Goal: Task Accomplishment & Management: Manage account settings

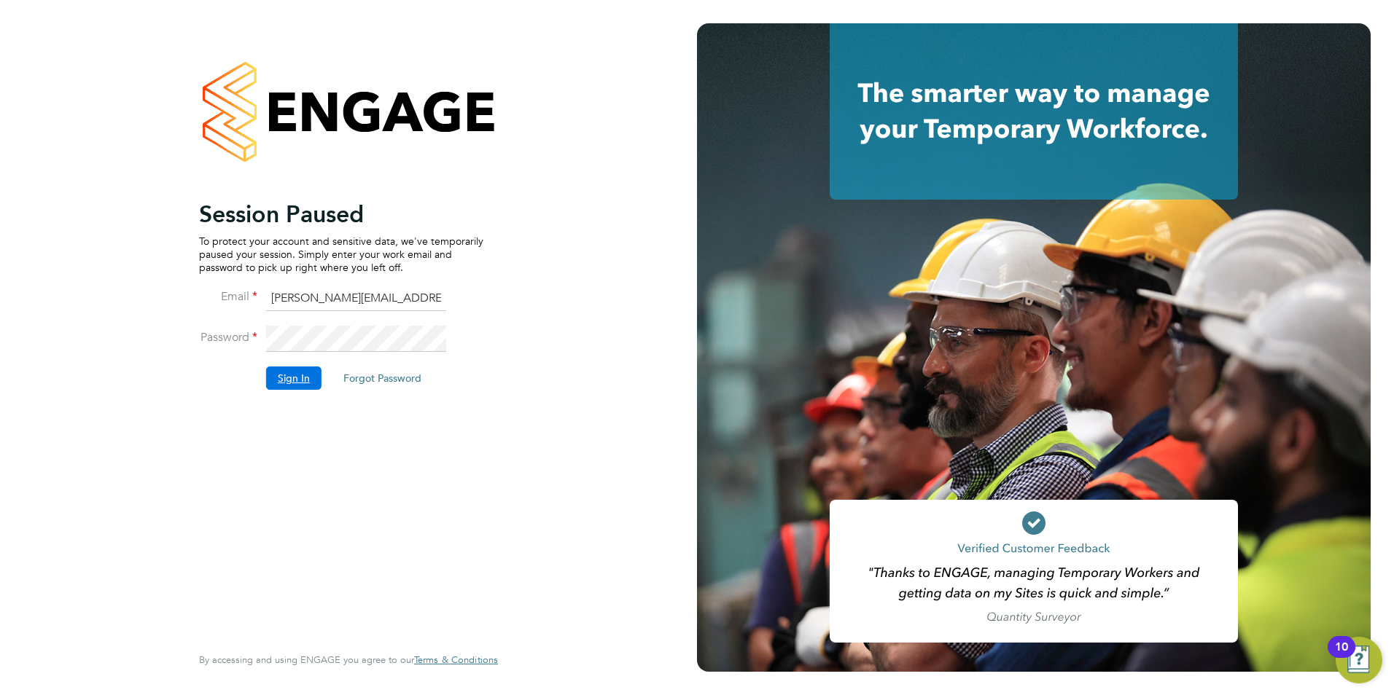
click at [297, 386] on button "Sign In" at bounding box center [293, 378] width 55 height 23
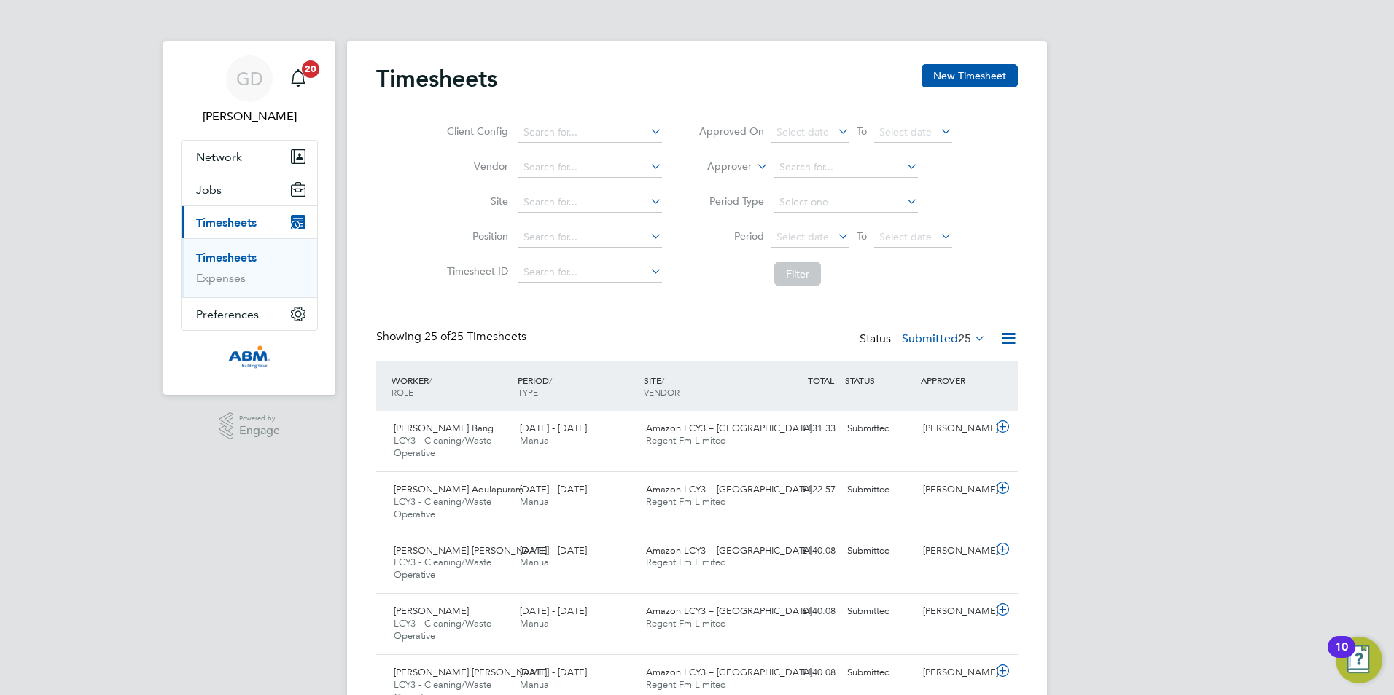
click at [228, 252] on link "Timesheets" at bounding box center [226, 258] width 60 height 14
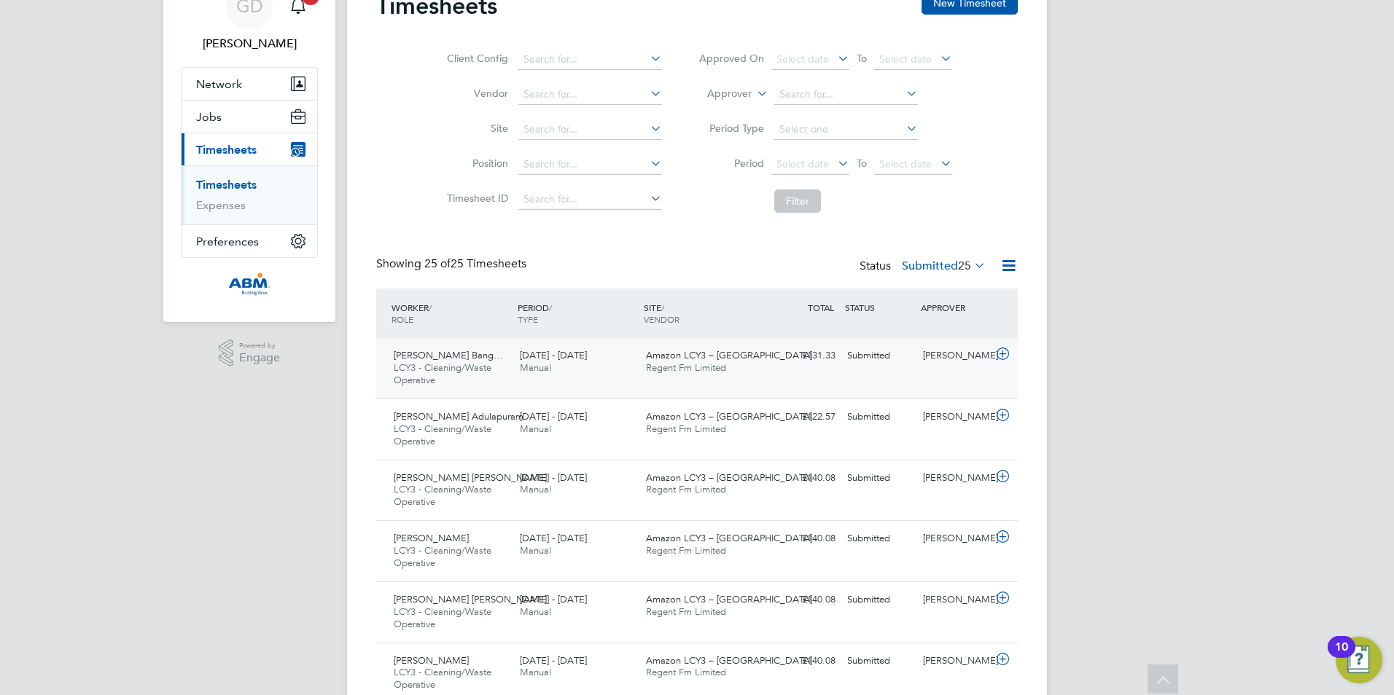
click at [994, 359] on icon at bounding box center [1002, 354] width 18 height 12
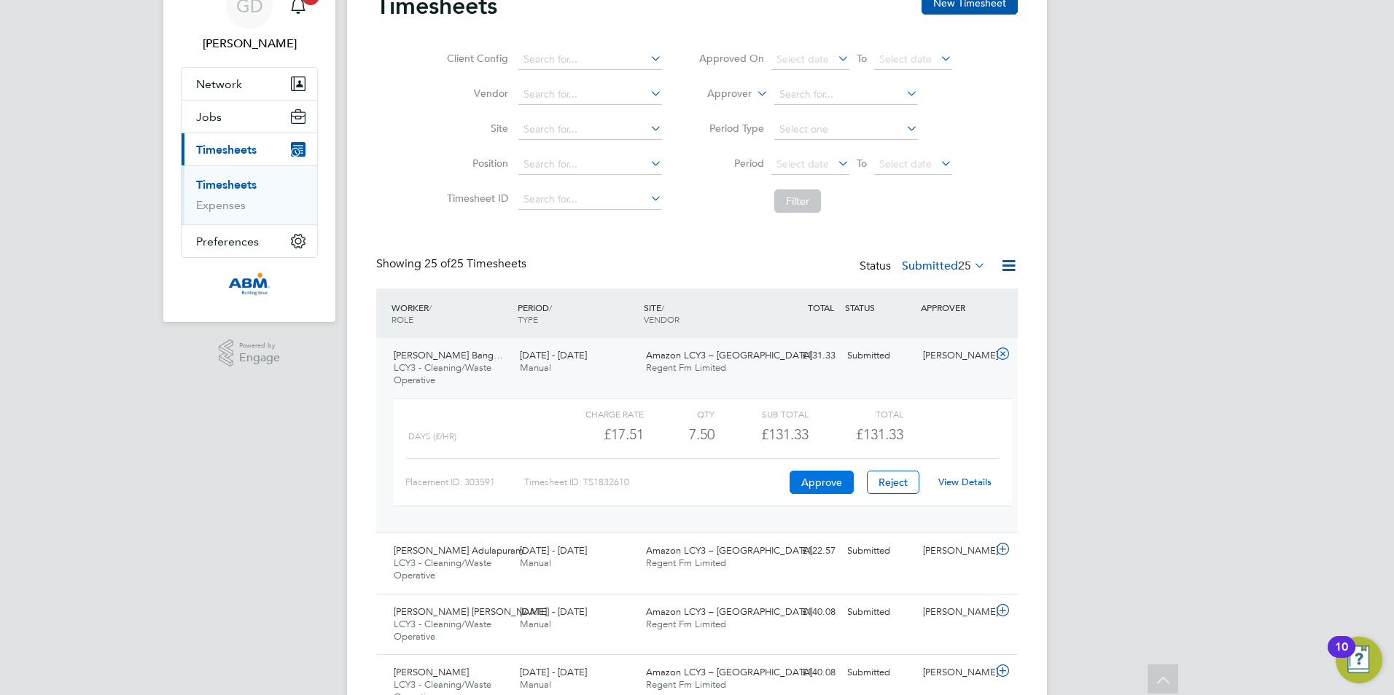
click at [814, 481] on button "Approve" at bounding box center [821, 482] width 64 height 23
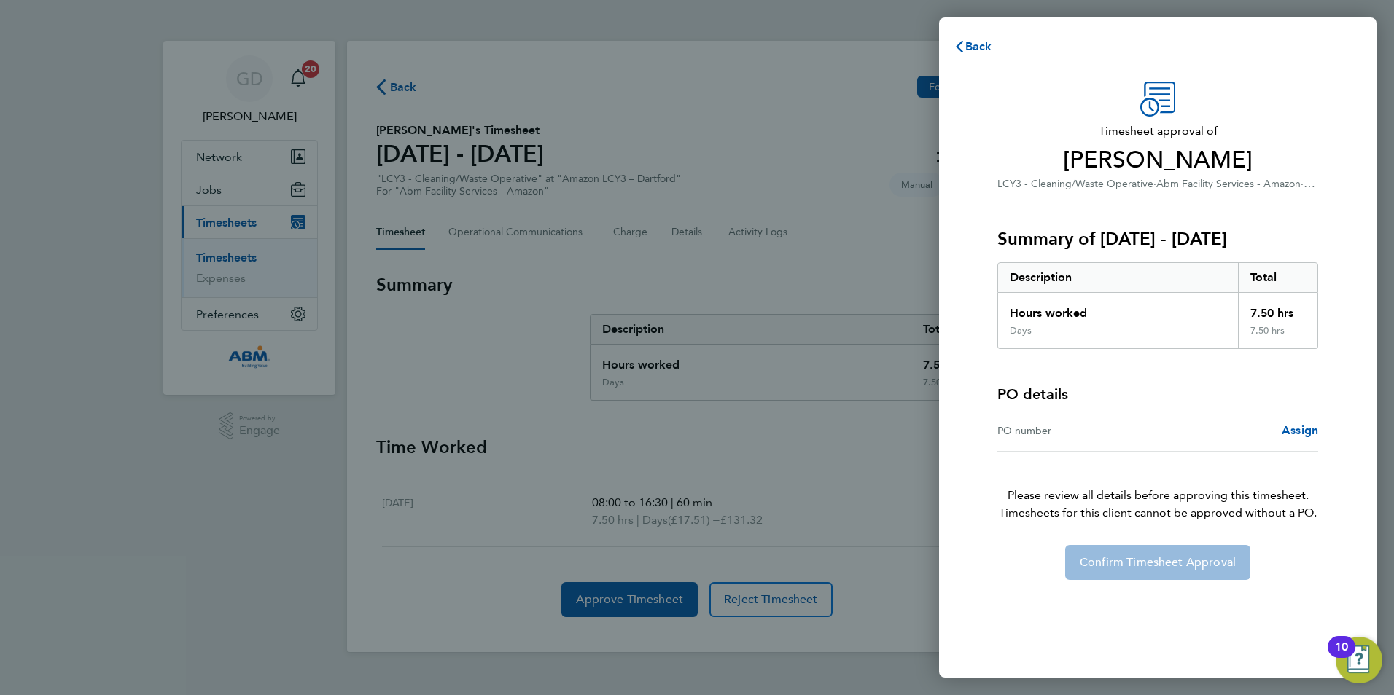
click at [1055, 313] on div "Hours worked" at bounding box center [1118, 309] width 240 height 32
click at [1078, 426] on div "PO number" at bounding box center [1077, 430] width 160 height 17
drag, startPoint x: 1064, startPoint y: 439, endPoint x: 1234, endPoint y: 413, distance: 171.8
click at [1063, 439] on div "PO number Assign" at bounding box center [1157, 431] width 321 height 42
click at [1036, 429] on div "PO number" at bounding box center [1077, 430] width 160 height 17
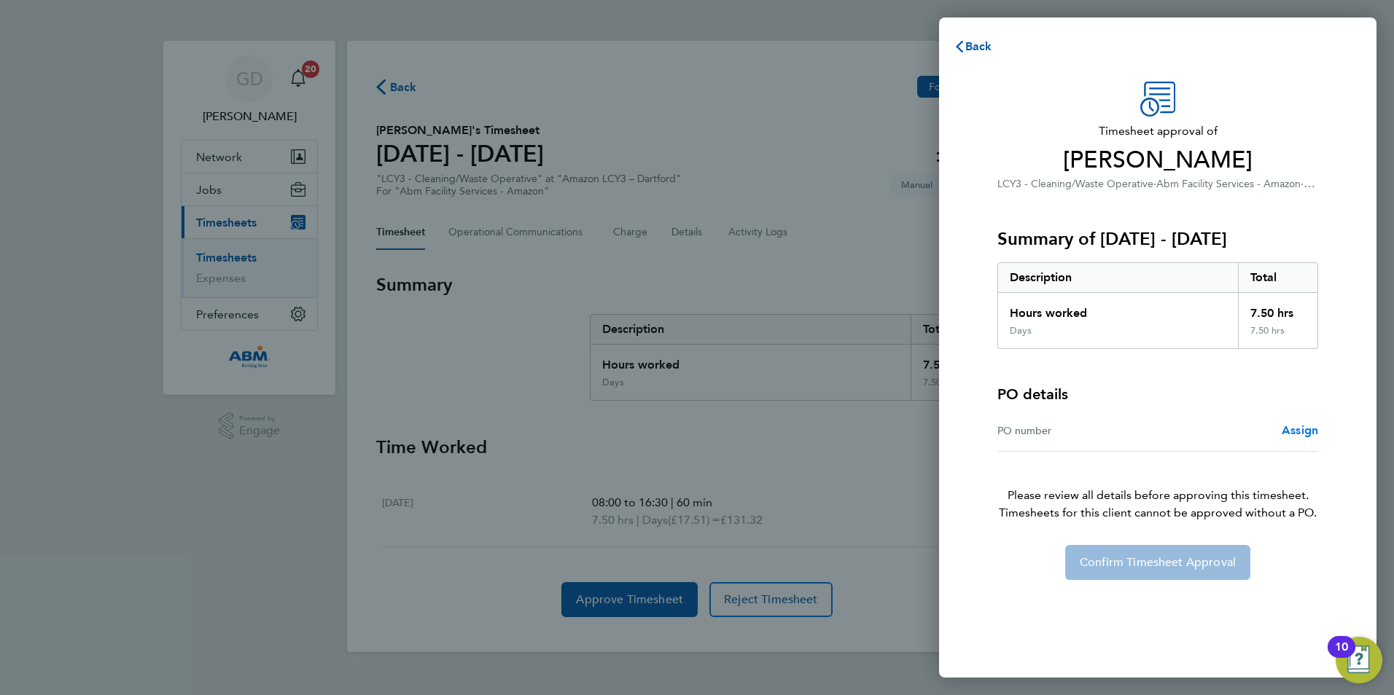
click at [1281, 437] on link "Assign" at bounding box center [1299, 430] width 36 height 17
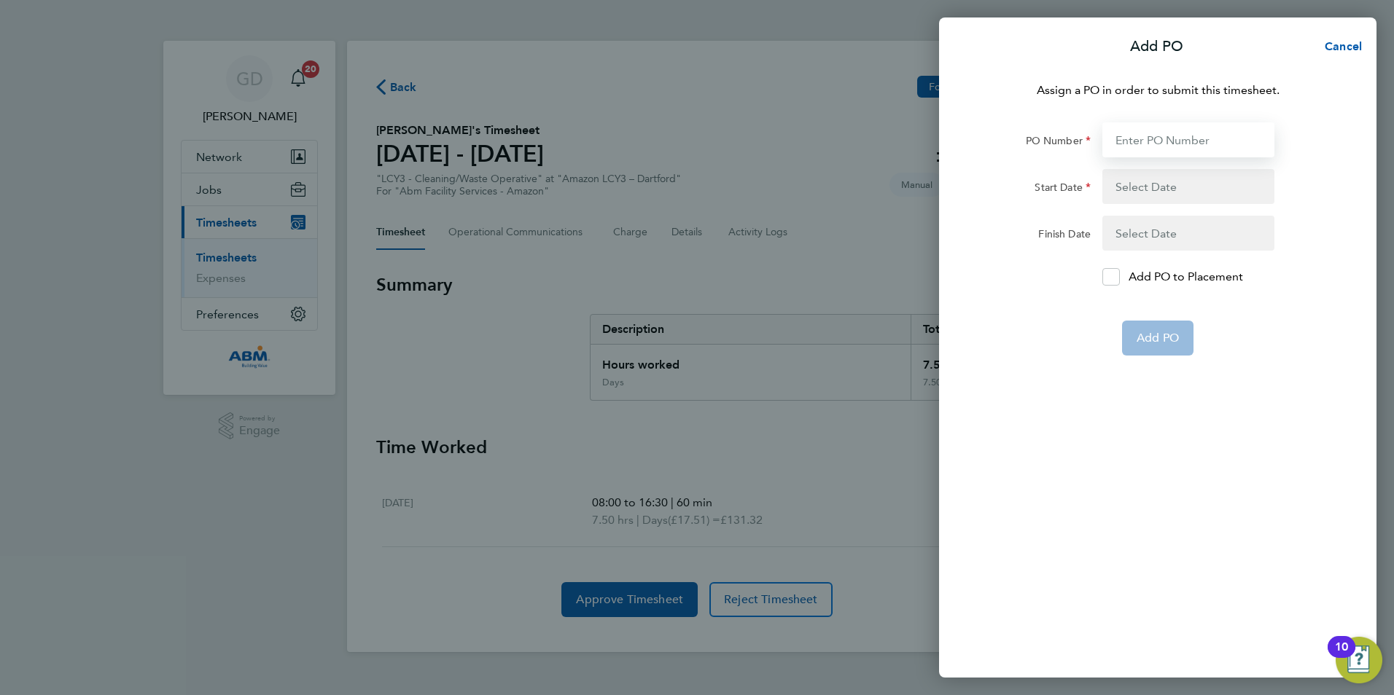
click at [1127, 147] on input "PO Number" at bounding box center [1188, 139] width 172 height 35
paste input "648224"
type input "648224"
click at [1125, 187] on button "button" at bounding box center [1188, 186] width 172 height 35
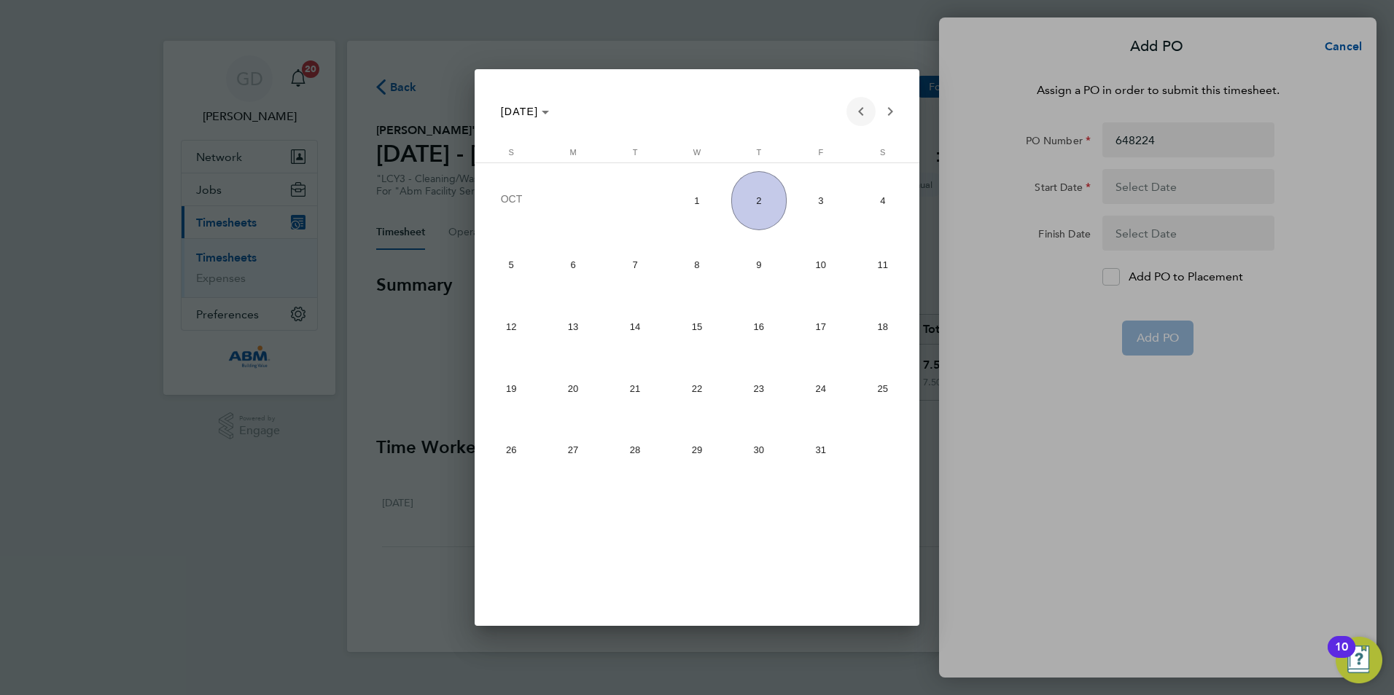
click at [856, 112] on span "Previous month" at bounding box center [860, 111] width 29 height 29
click at [872, 327] on span "13" at bounding box center [883, 322] width 56 height 55
type input "[DATE]"
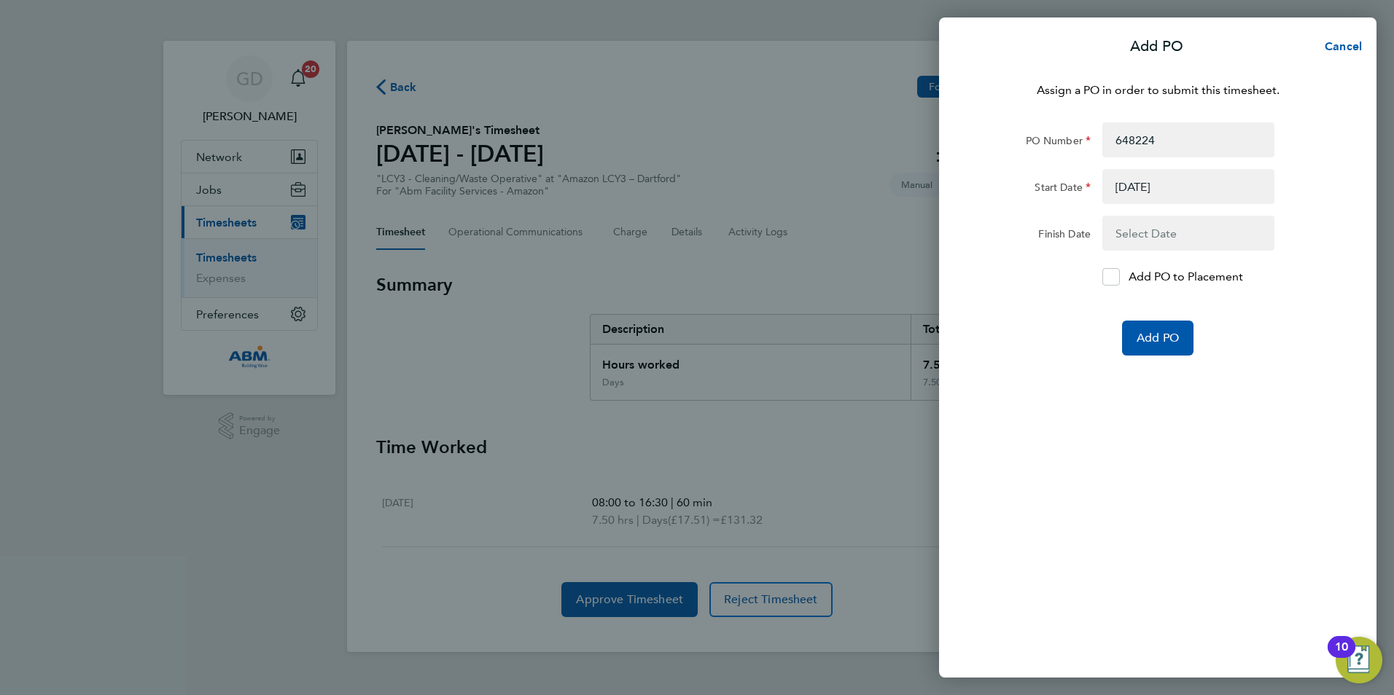
click at [1141, 234] on button "button" at bounding box center [1188, 233] width 172 height 35
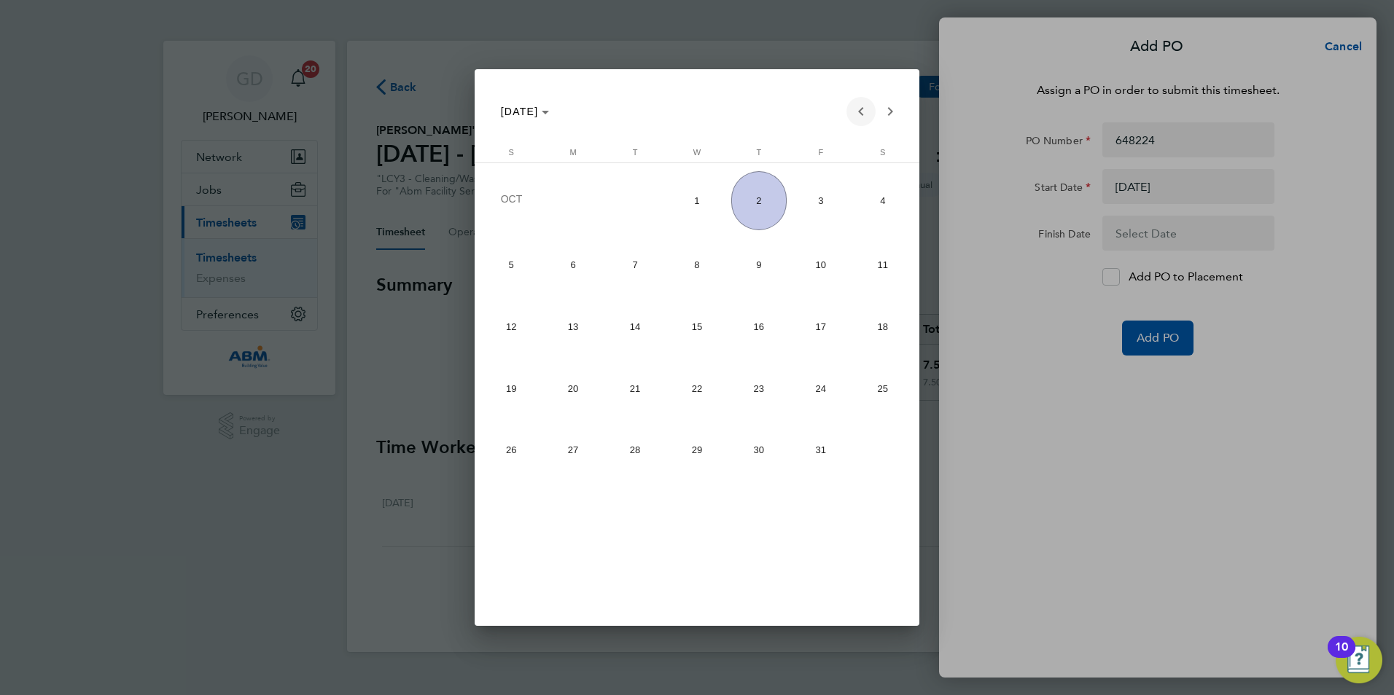
click at [855, 114] on span "Previous month" at bounding box center [860, 111] width 29 height 29
click at [877, 332] on span "13" at bounding box center [883, 322] width 56 height 55
type input "[DATE]"
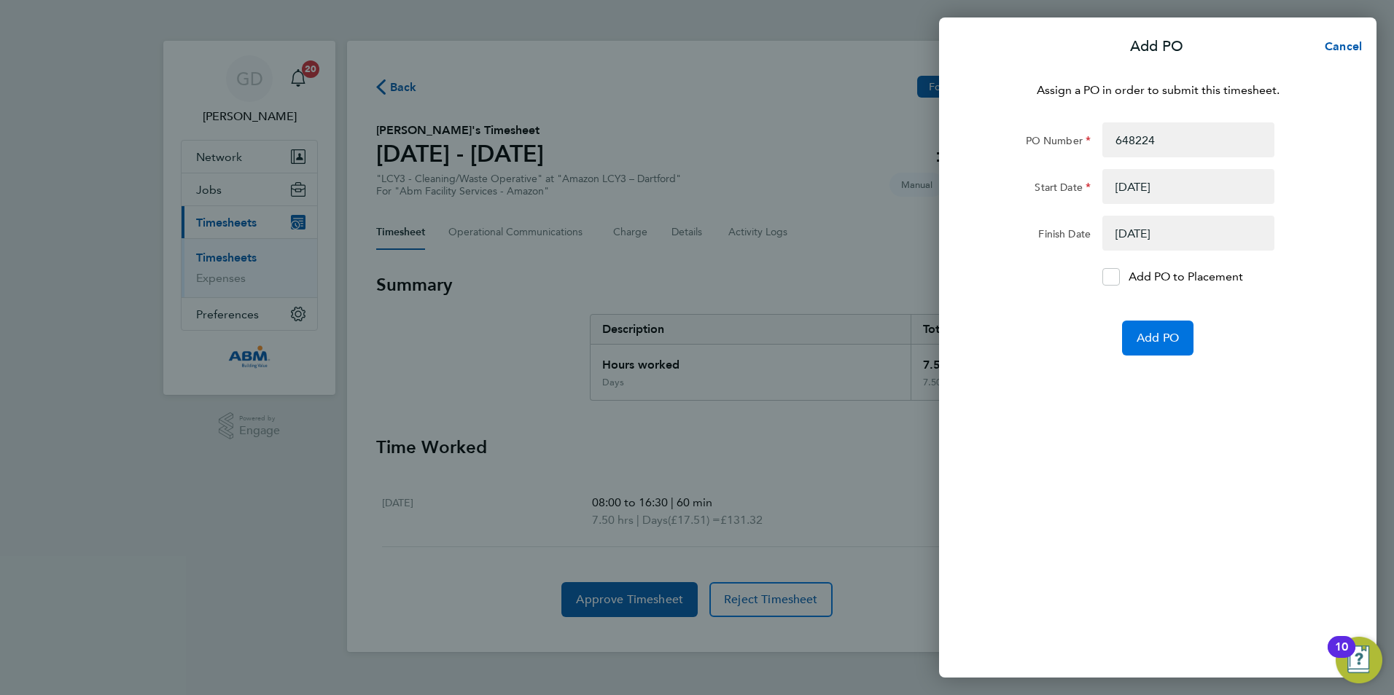
click at [1146, 335] on span "Add PO" at bounding box center [1157, 338] width 42 height 15
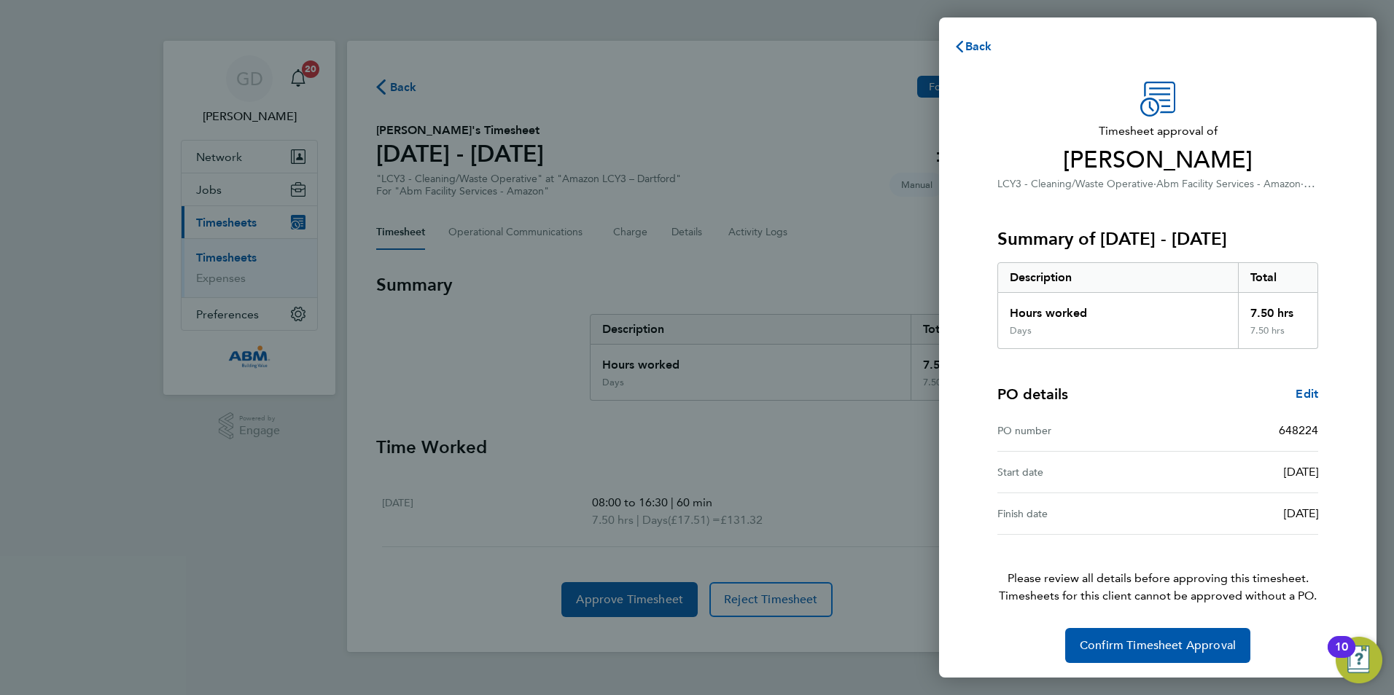
scroll to position [3, 0]
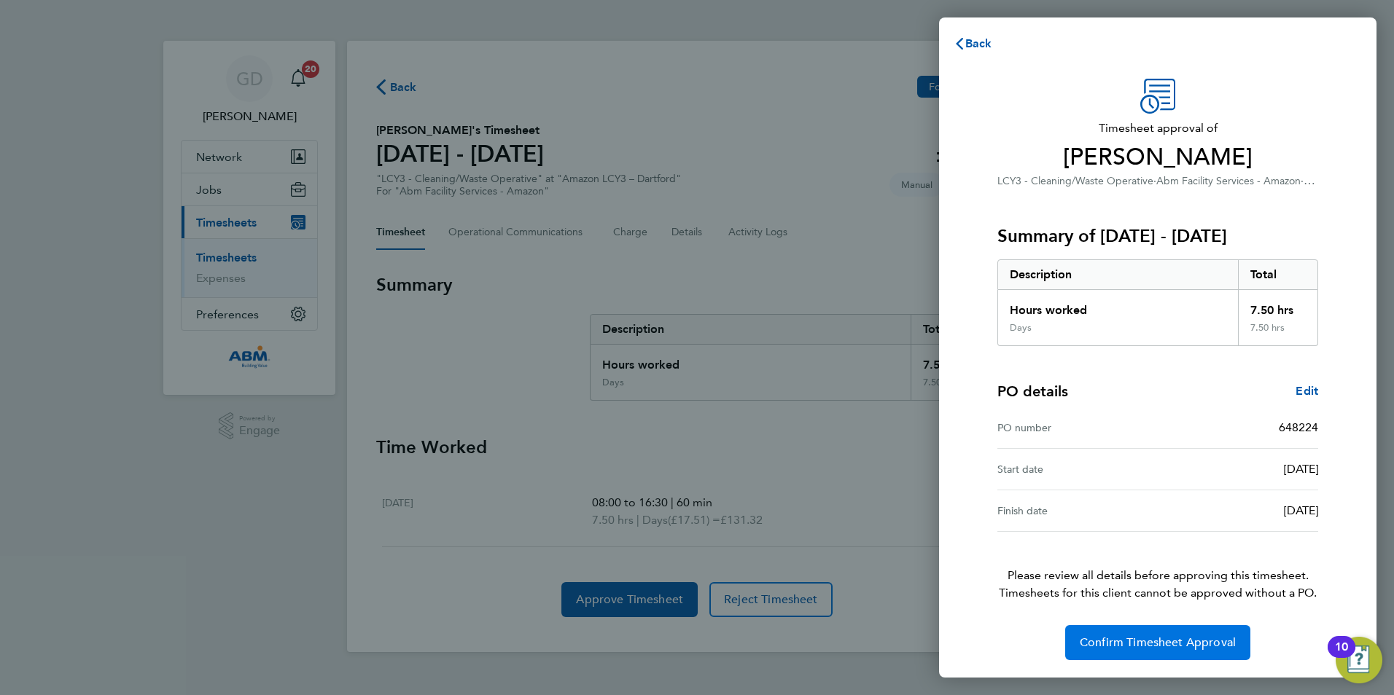
click at [1171, 639] on span "Confirm Timesheet Approval" at bounding box center [1157, 643] width 156 height 15
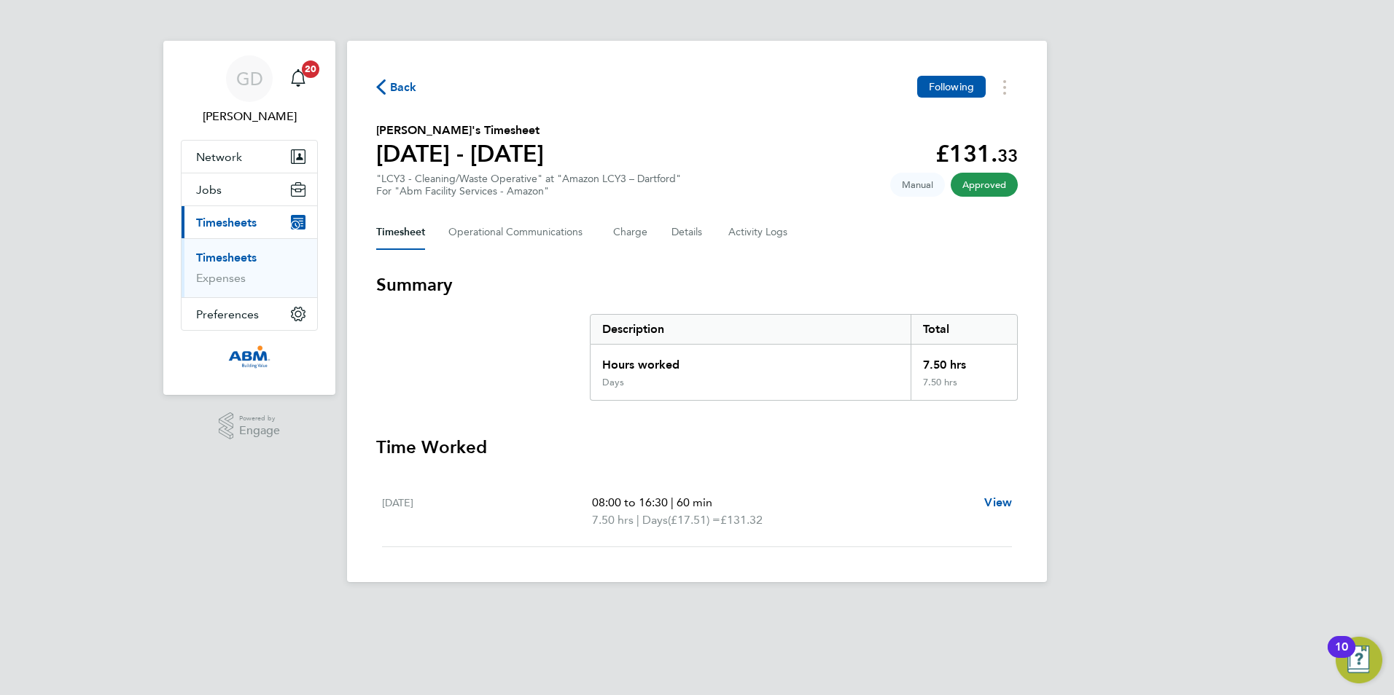
click at [243, 254] on link "Timesheets" at bounding box center [226, 258] width 60 height 14
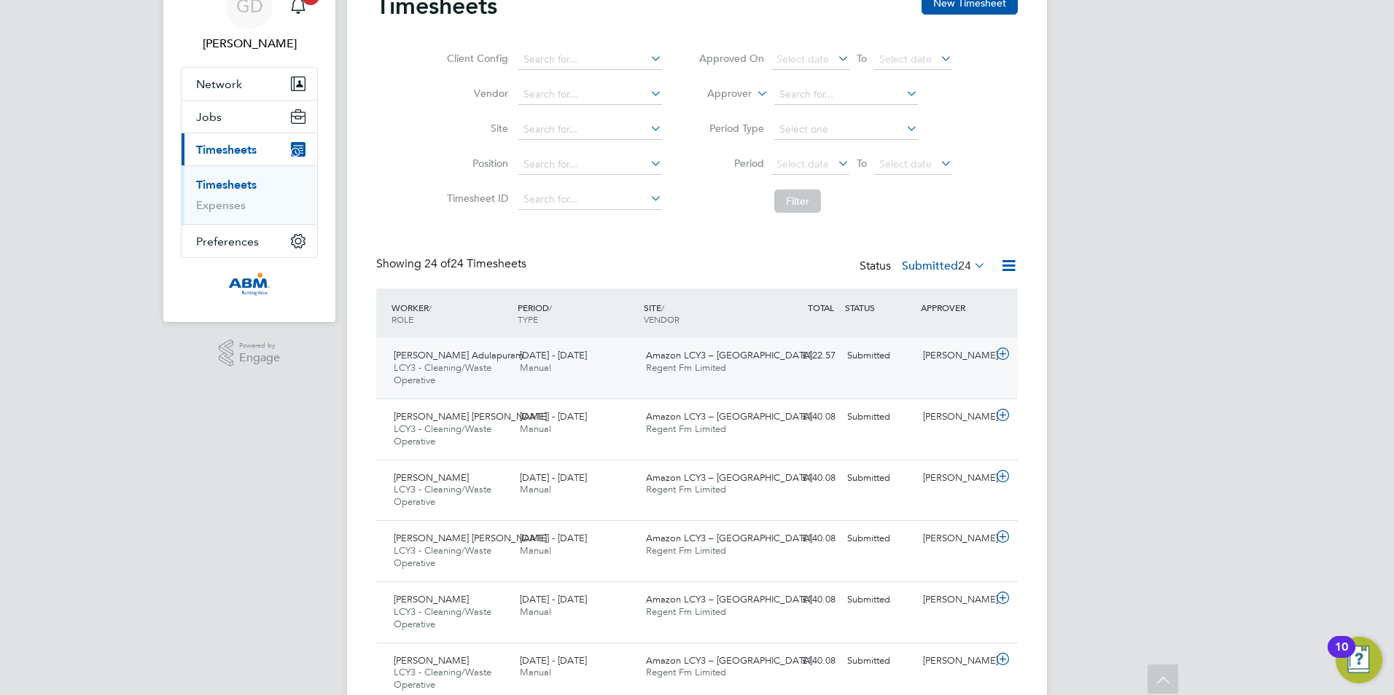
click at [1000, 353] on icon at bounding box center [1002, 354] width 18 height 12
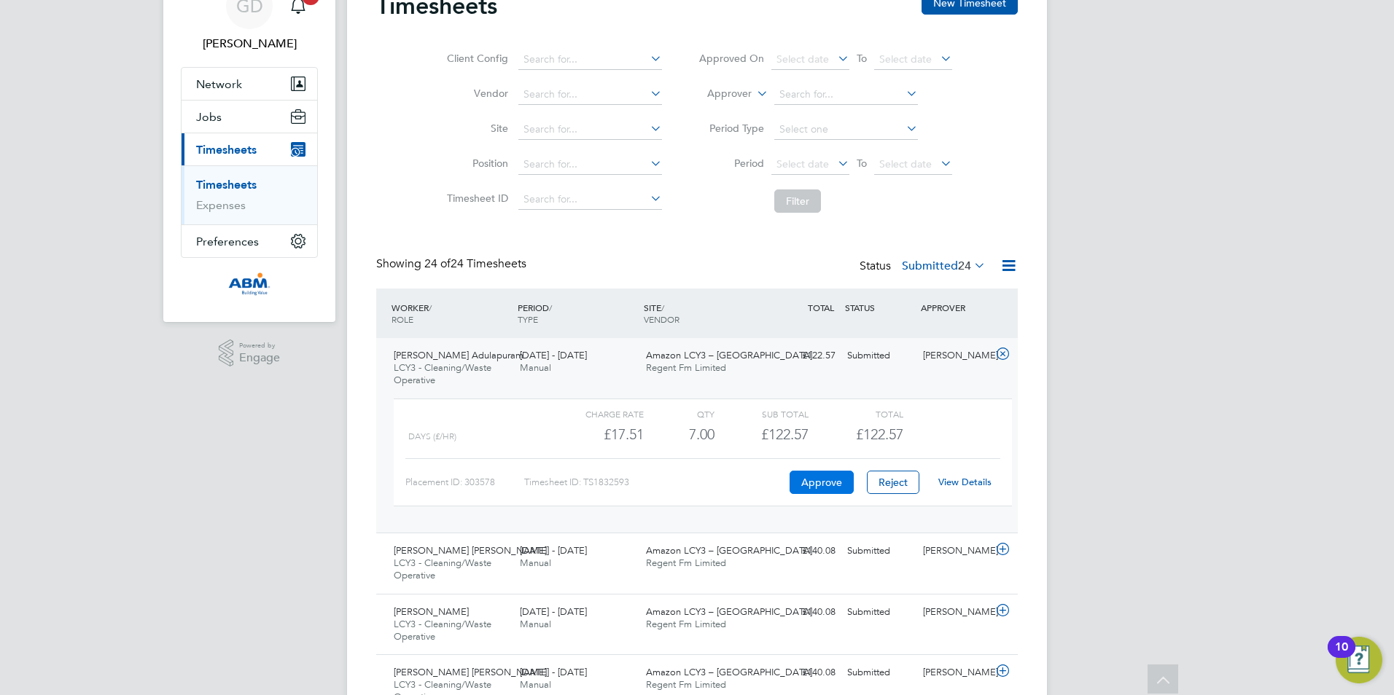
click at [794, 476] on button "Approve" at bounding box center [821, 482] width 64 height 23
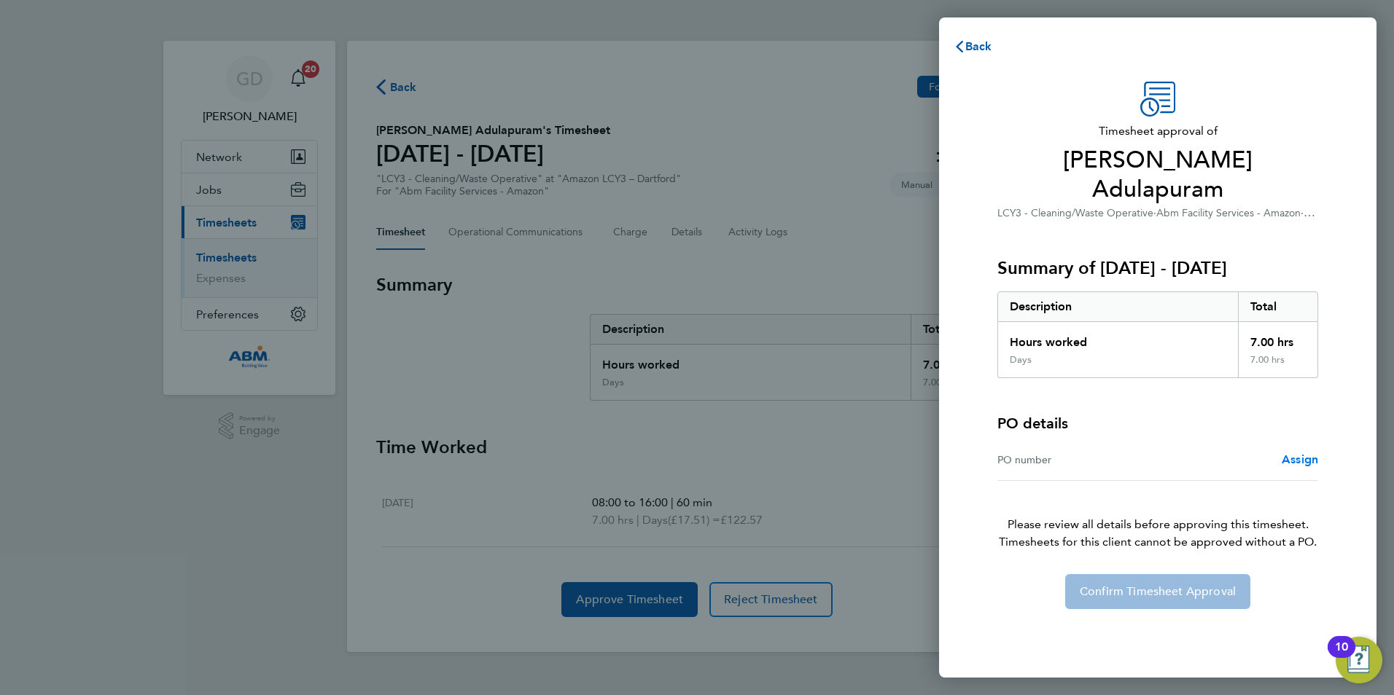
click at [1310, 453] on span "Assign" at bounding box center [1299, 460] width 36 height 14
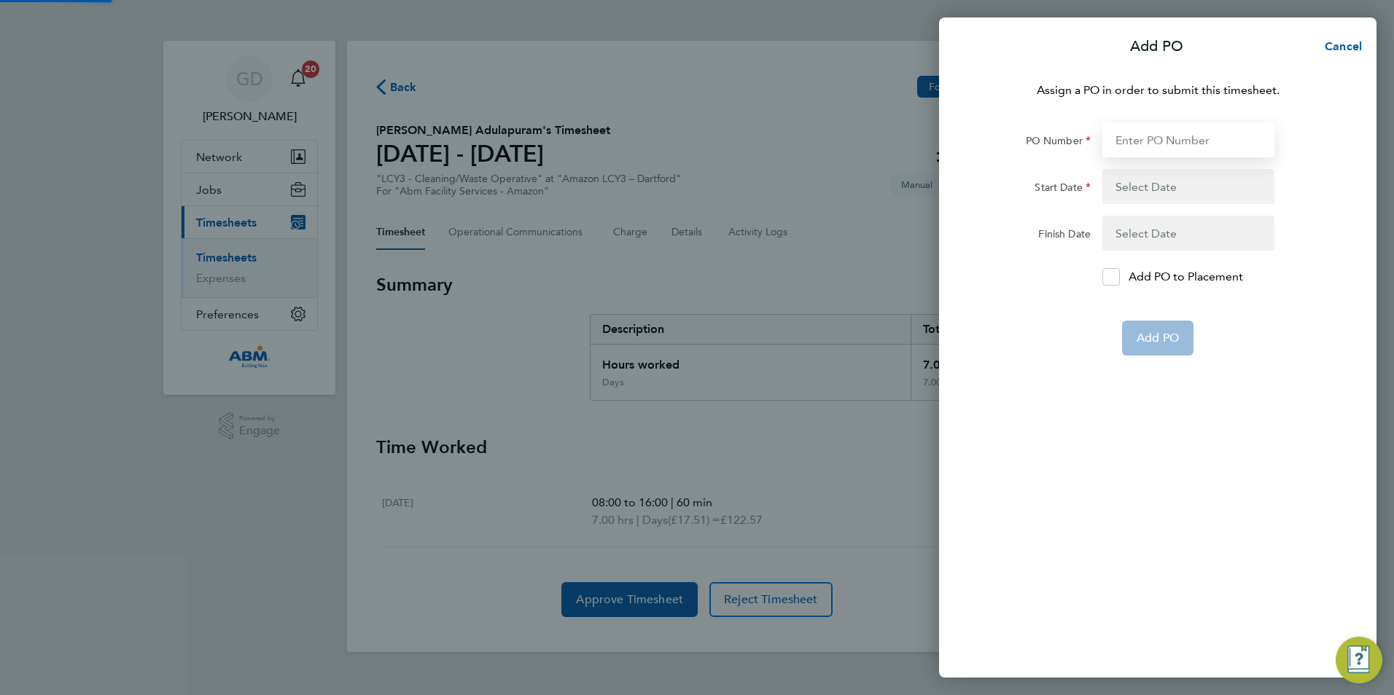
click at [1123, 130] on input "PO Number" at bounding box center [1188, 139] width 172 height 35
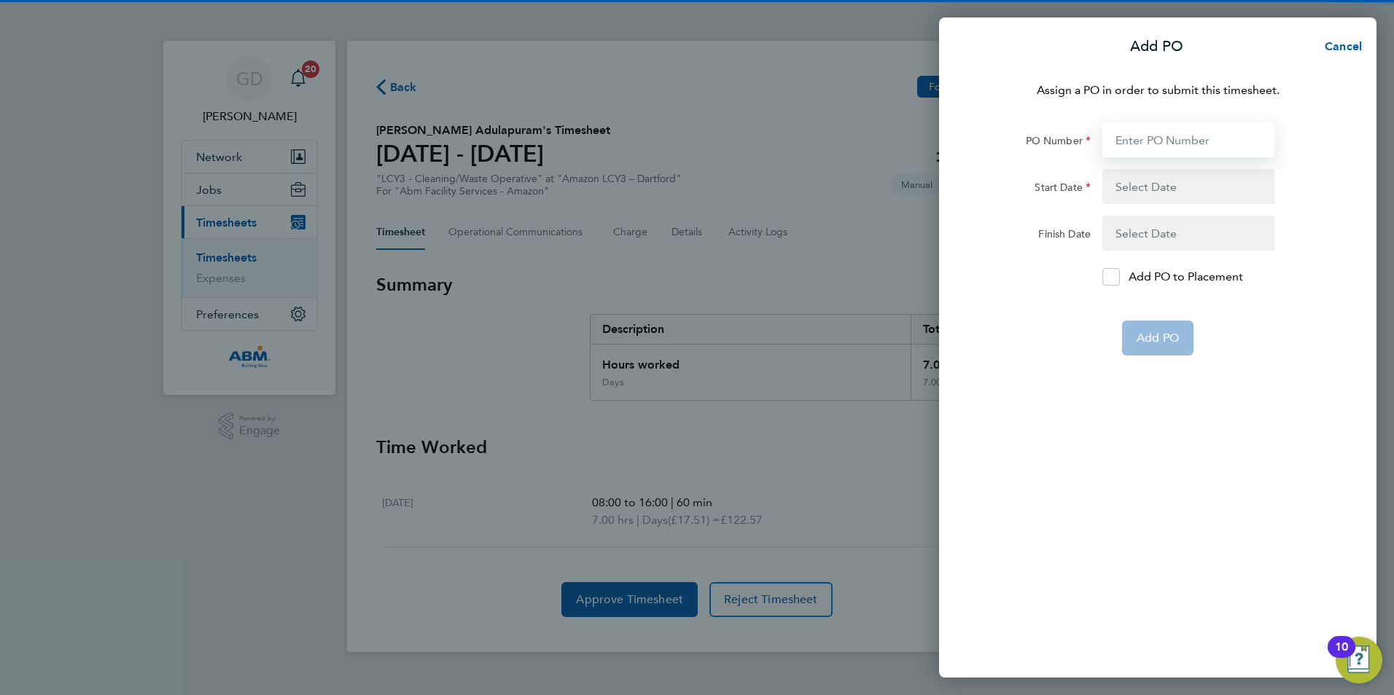
paste input "648224"
type input "648224"
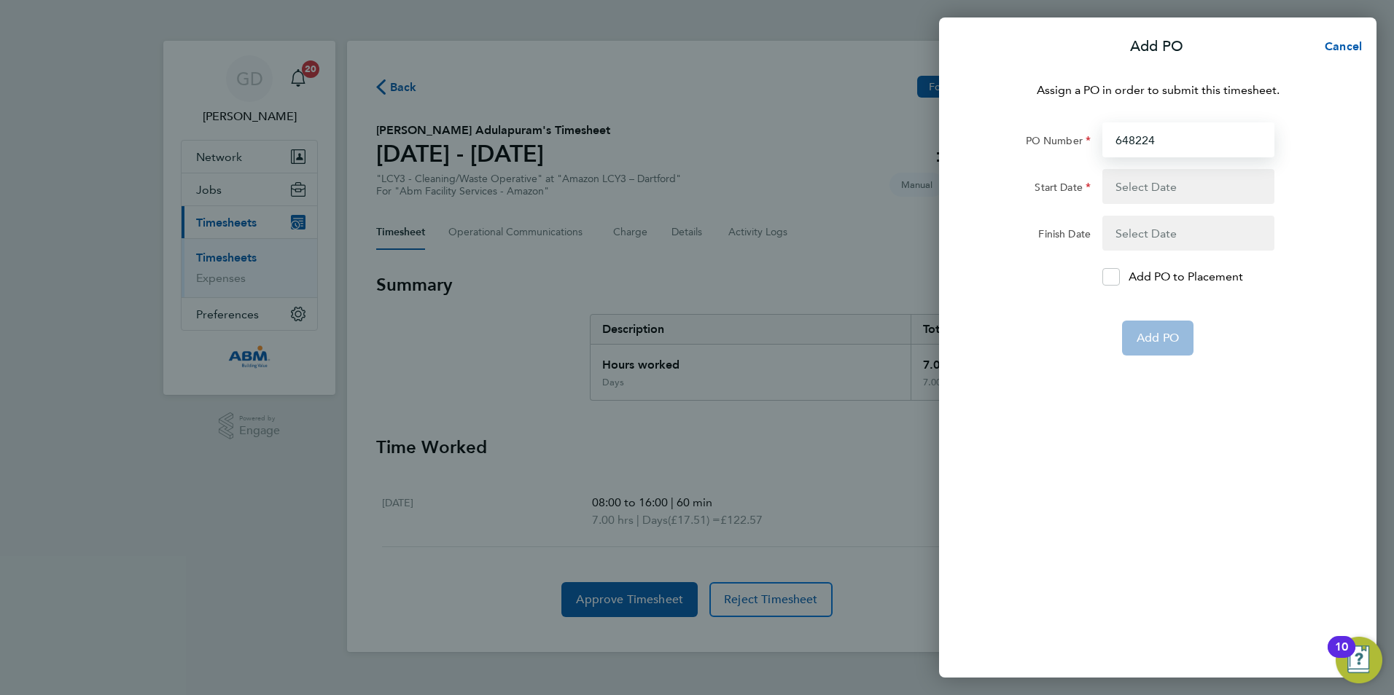
type input "[DATE]"
type input "648224"
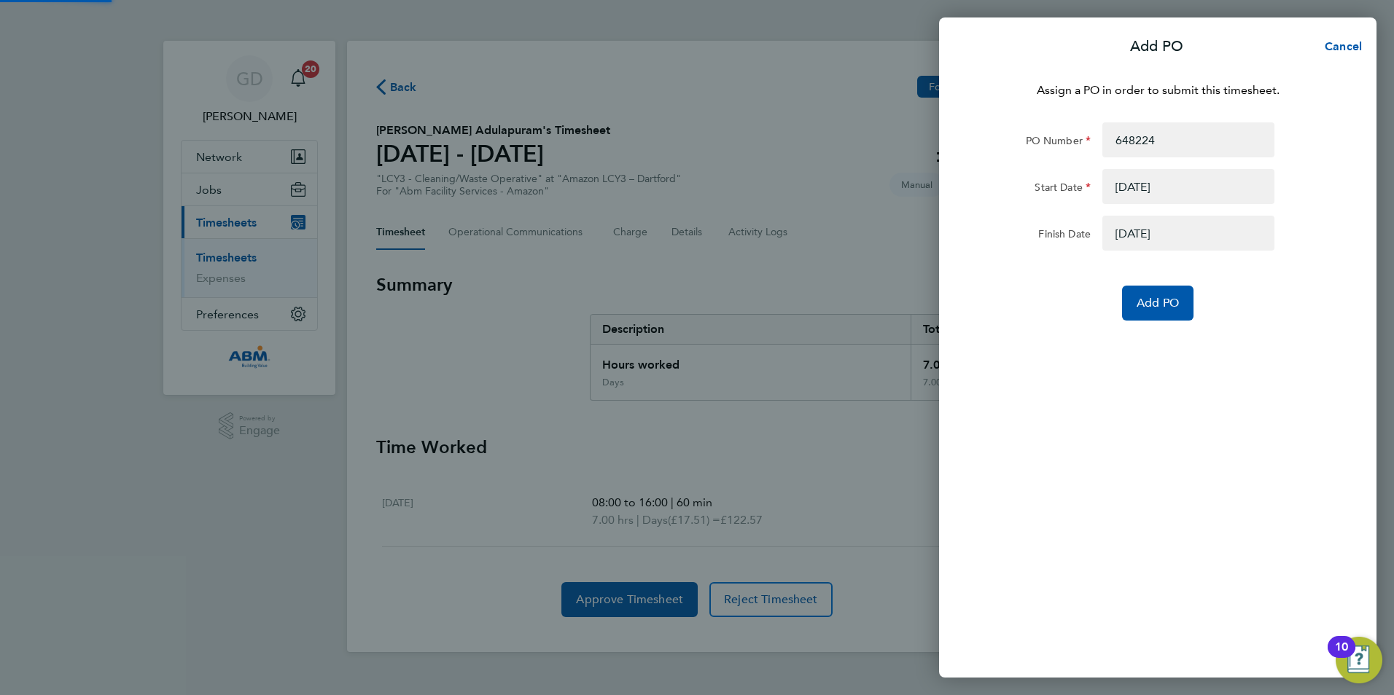
click at [1141, 195] on button "button" at bounding box center [1188, 186] width 172 height 35
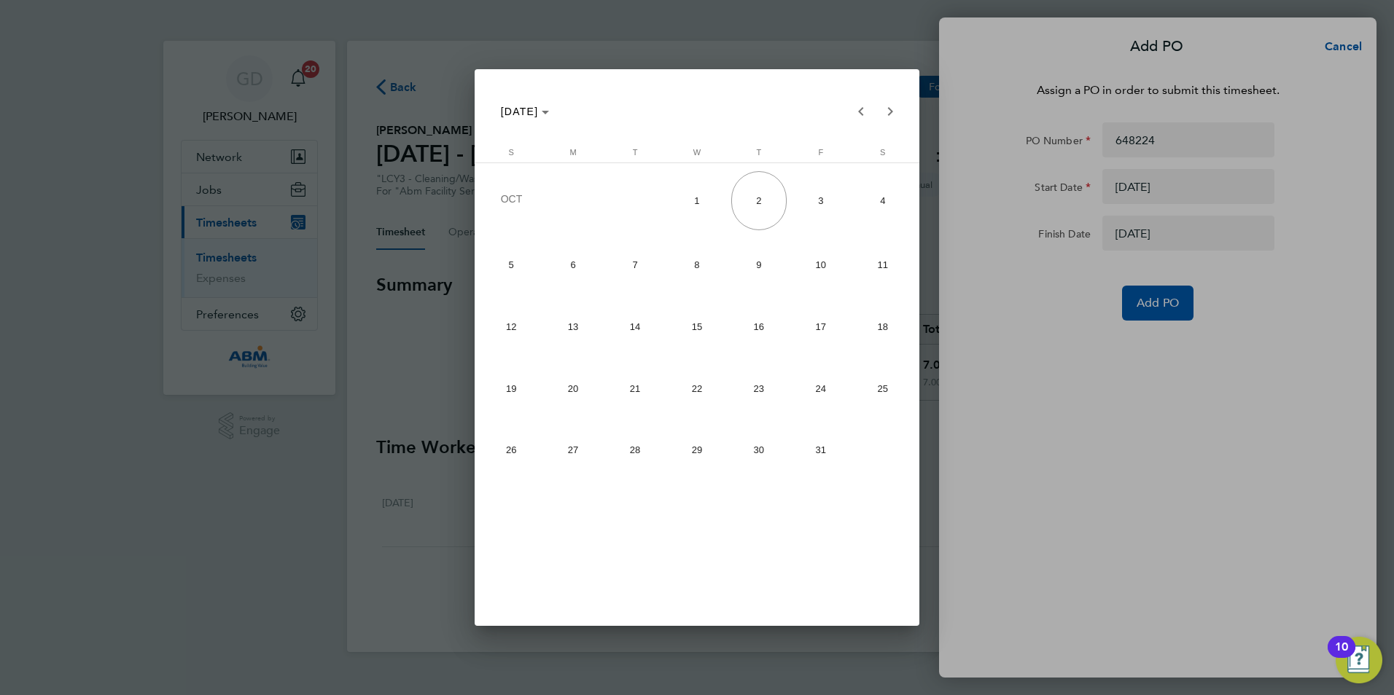
click at [1033, 278] on div at bounding box center [697, 347] width 1394 height 695
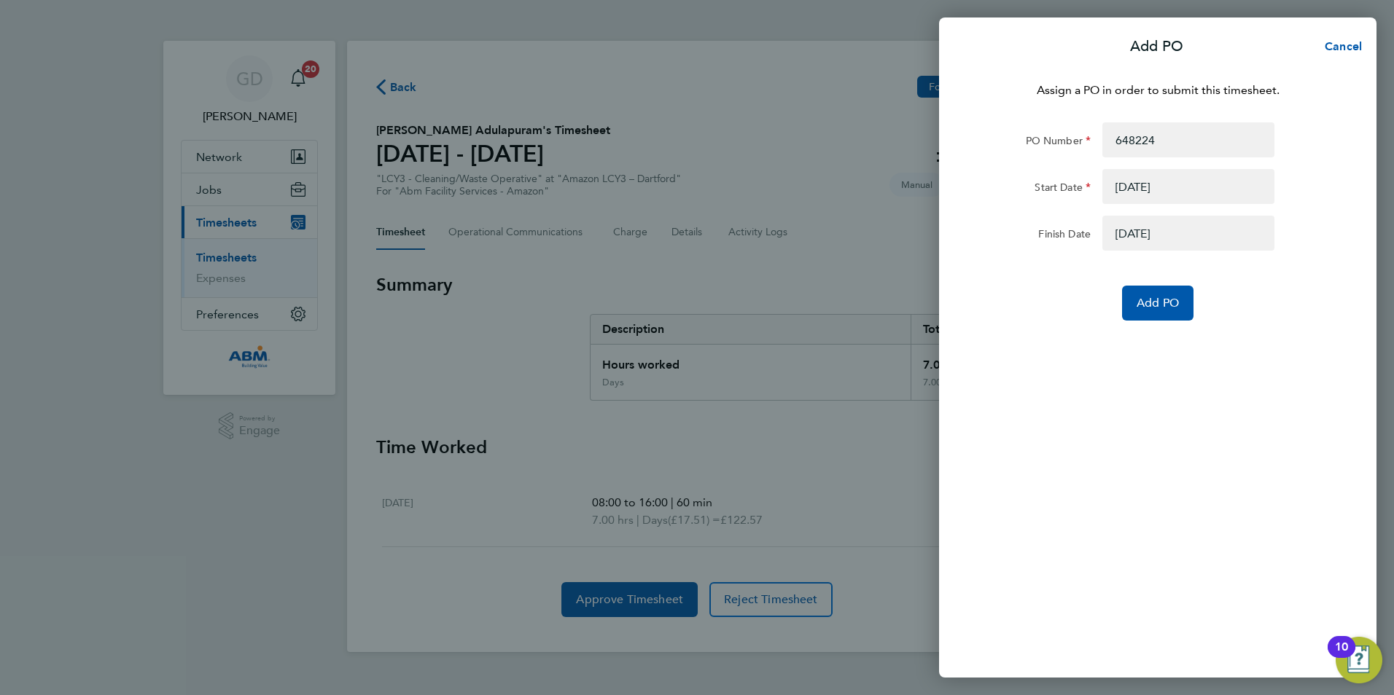
click at [1246, 241] on button "button" at bounding box center [1188, 233] width 172 height 35
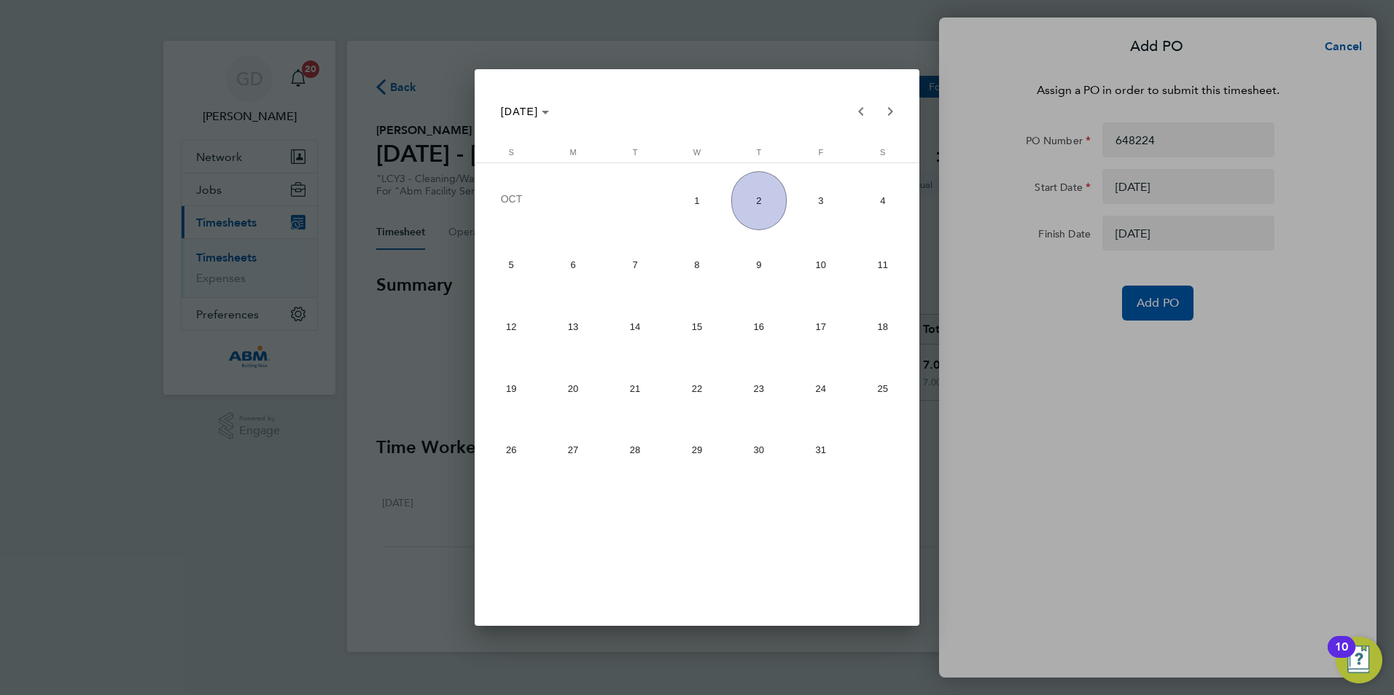
click at [982, 101] on div at bounding box center [697, 347] width 1394 height 695
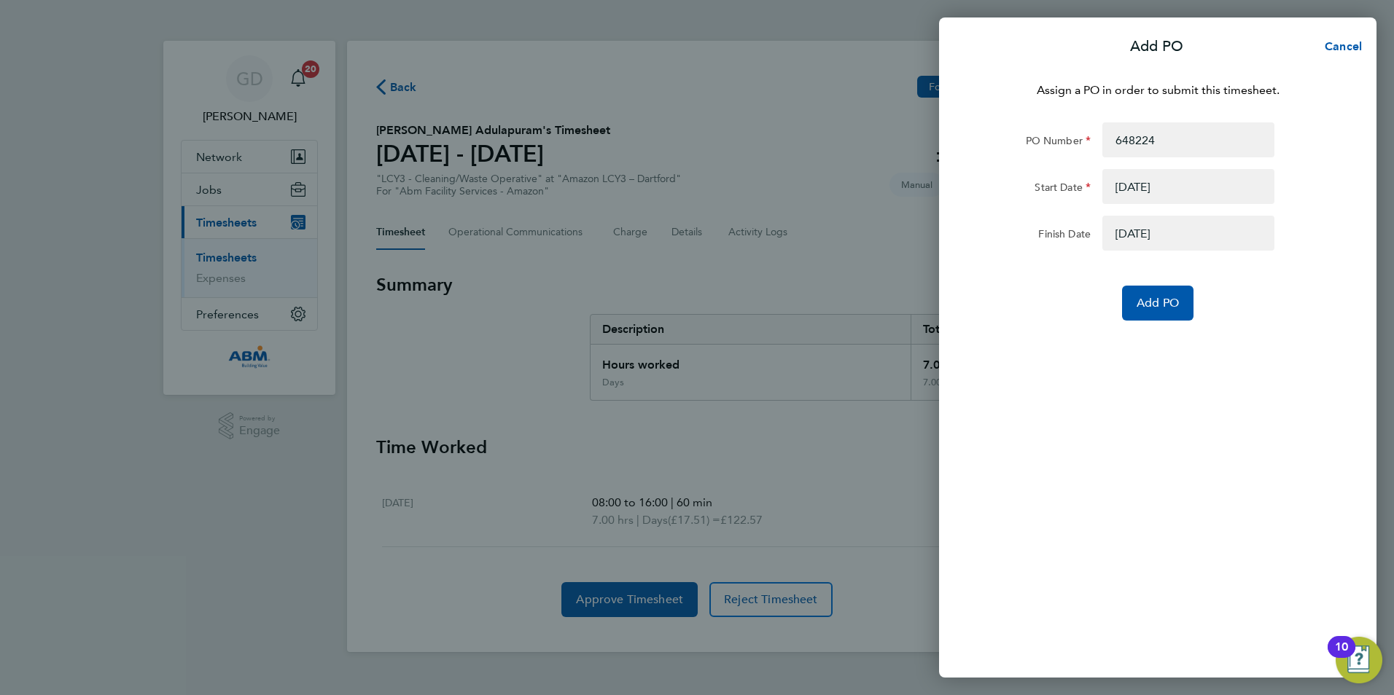
click at [1141, 184] on button "button" at bounding box center [1188, 186] width 172 height 35
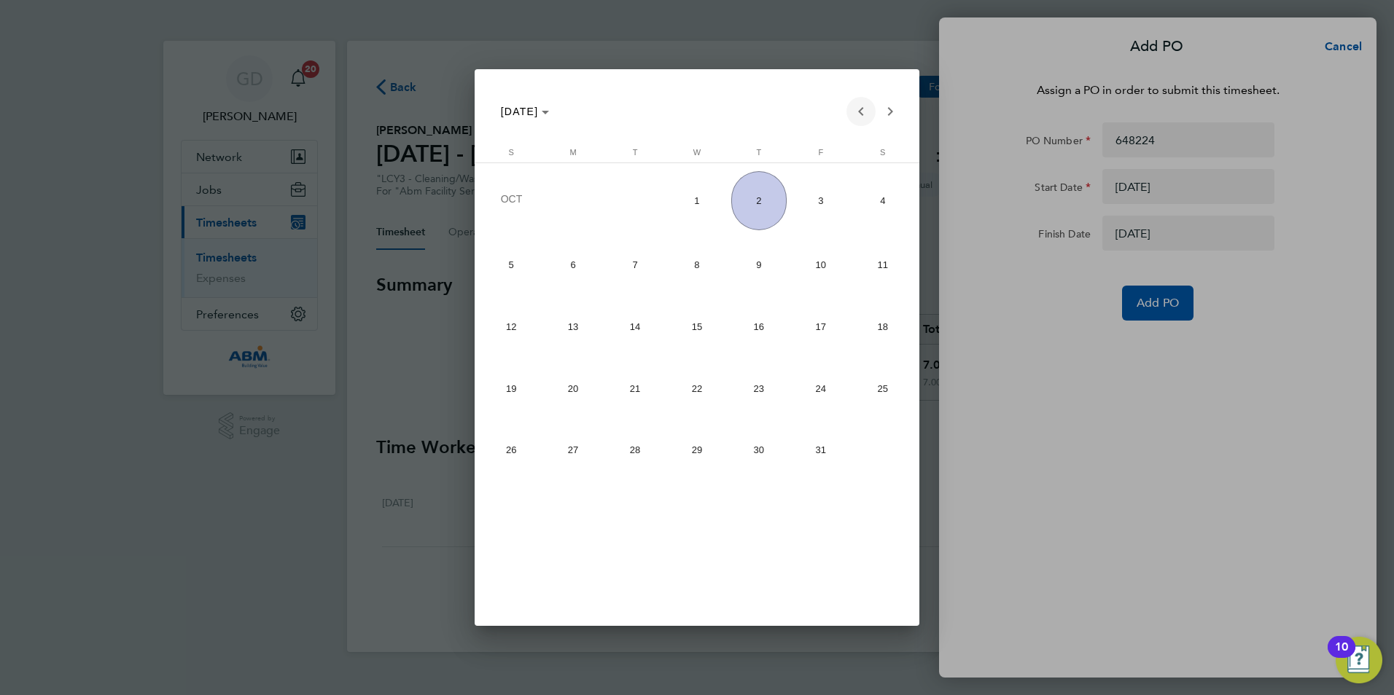
click at [858, 117] on span "Previous month" at bounding box center [860, 111] width 29 height 29
click at [870, 319] on span "13" at bounding box center [883, 322] width 56 height 55
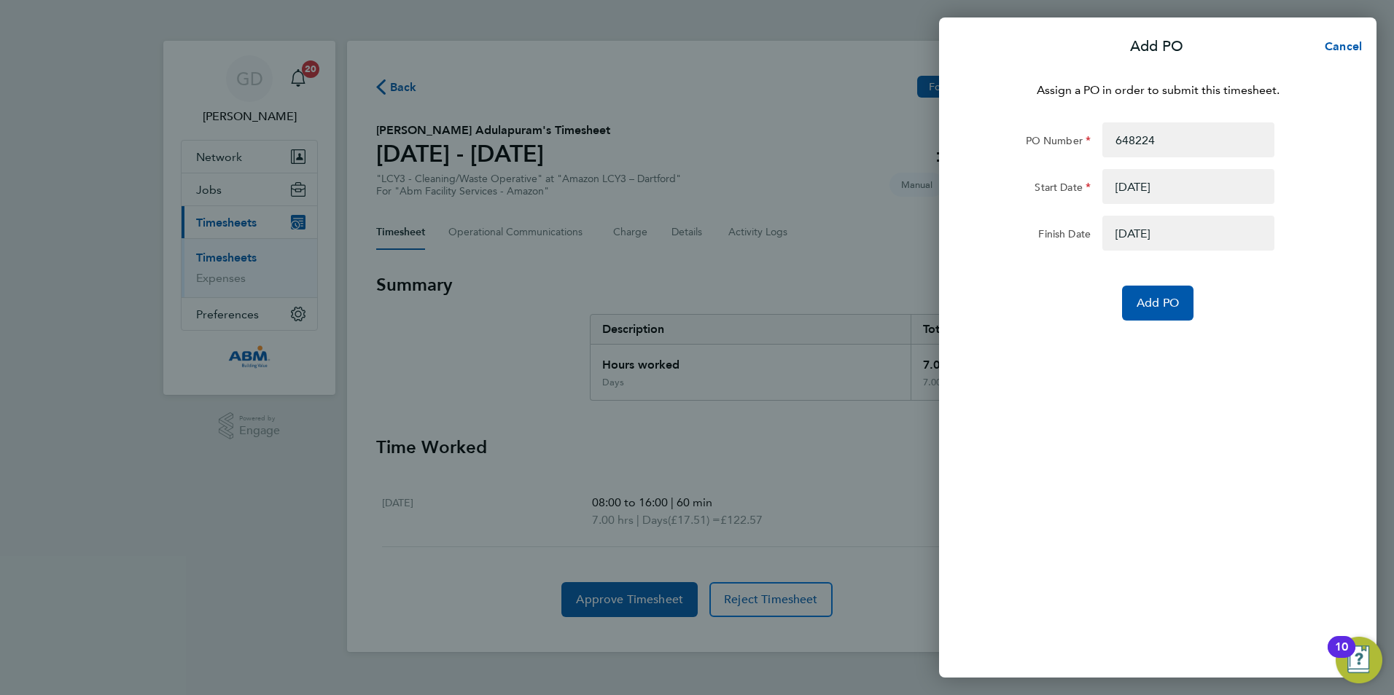
click at [1122, 233] on button "button" at bounding box center [1188, 233] width 172 height 35
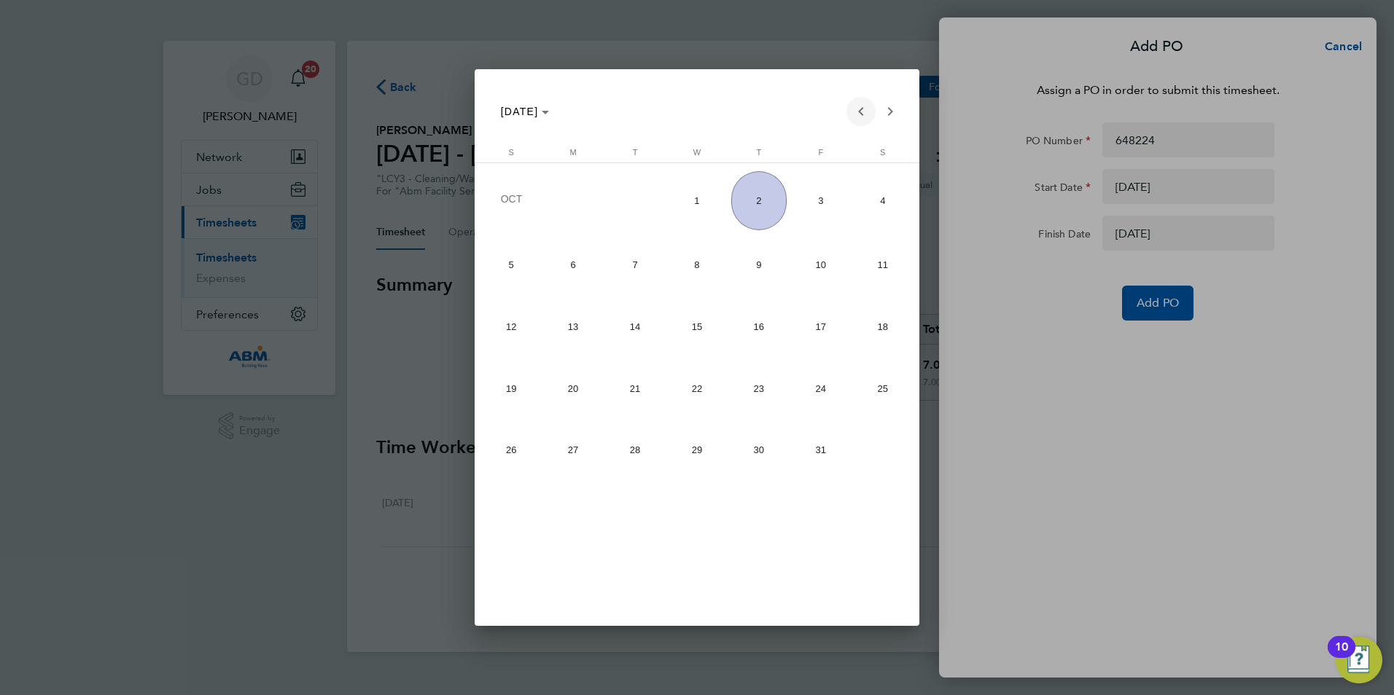
click at [859, 111] on span "Previous month" at bounding box center [860, 111] width 29 height 29
click at [883, 310] on span "13" at bounding box center [883, 322] width 56 height 55
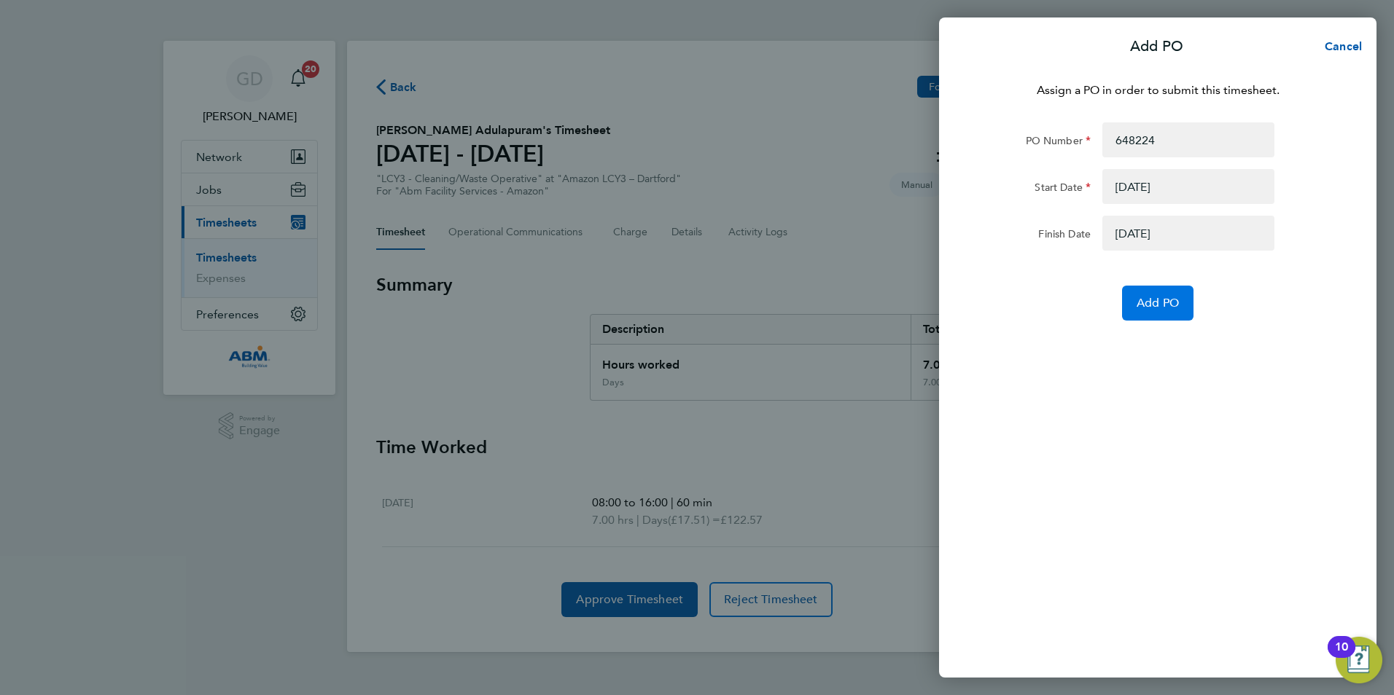
click at [1159, 310] on button "Add PO" at bounding box center [1157, 303] width 71 height 35
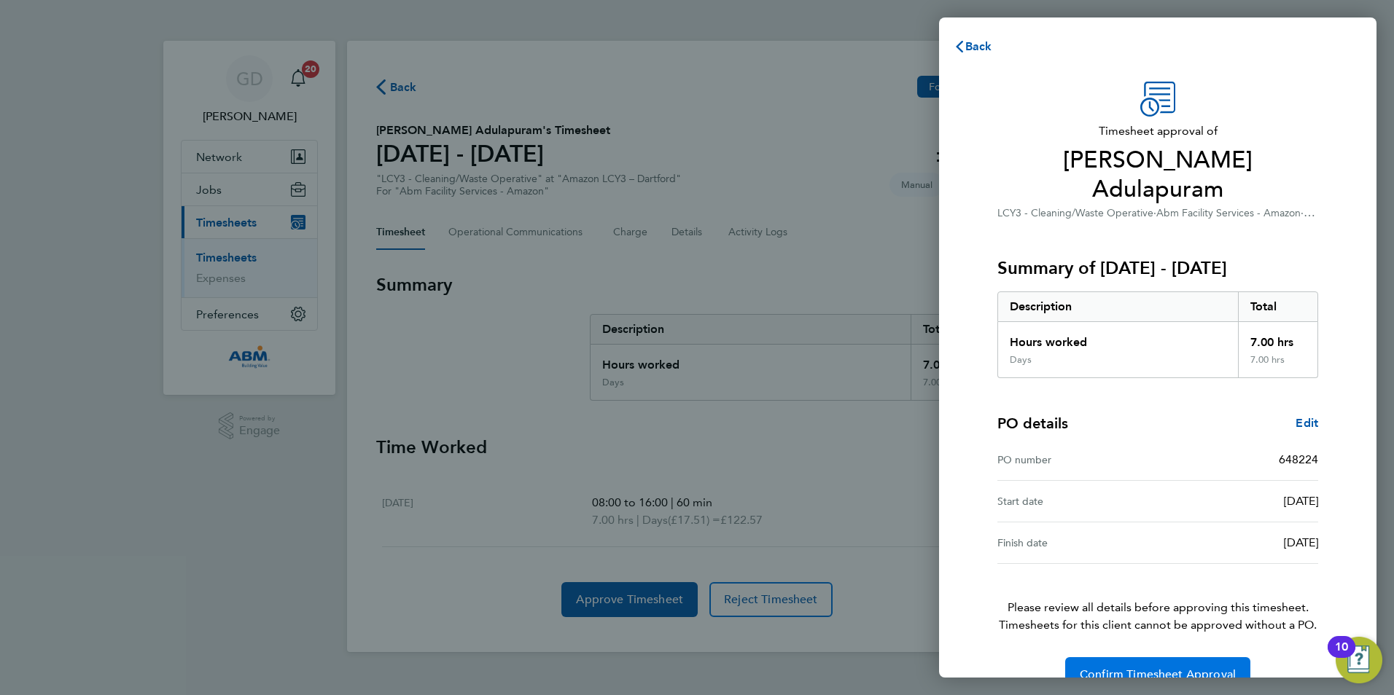
click at [1138, 657] on button "Confirm Timesheet Approval" at bounding box center [1157, 674] width 185 height 35
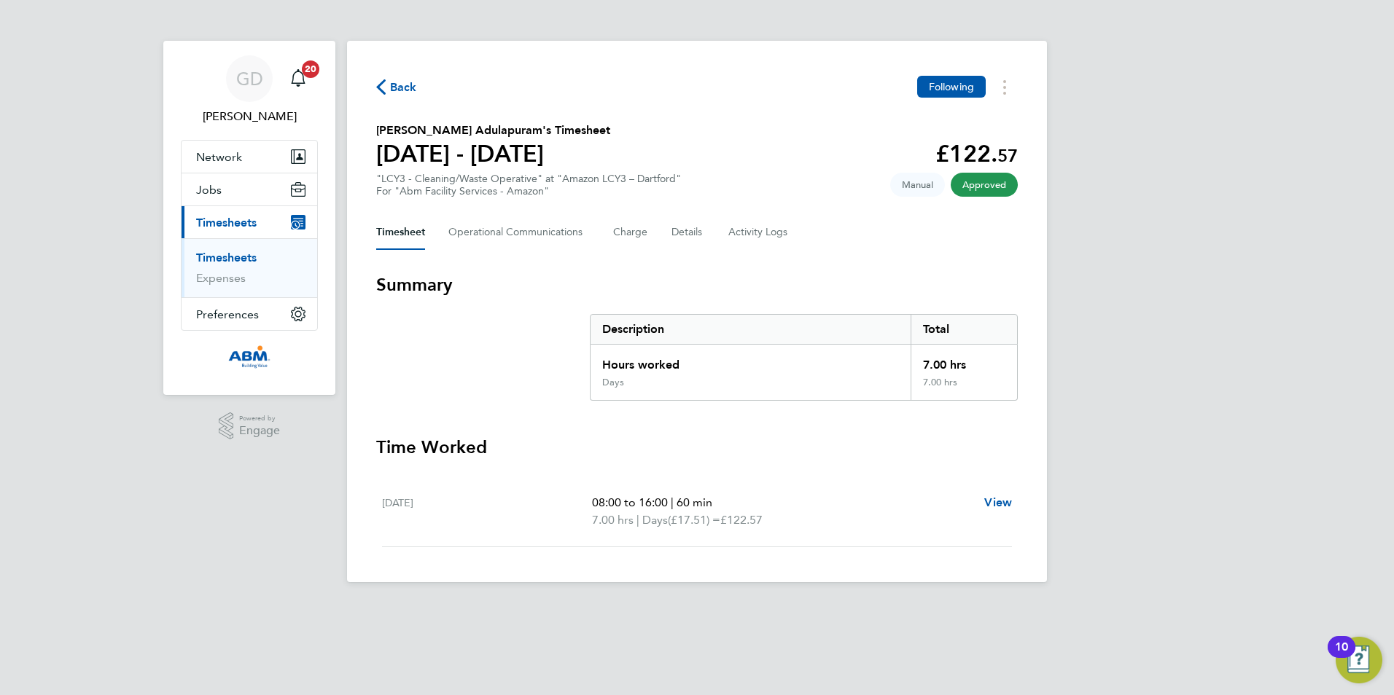
click at [235, 261] on link "Timesheets" at bounding box center [226, 258] width 60 height 14
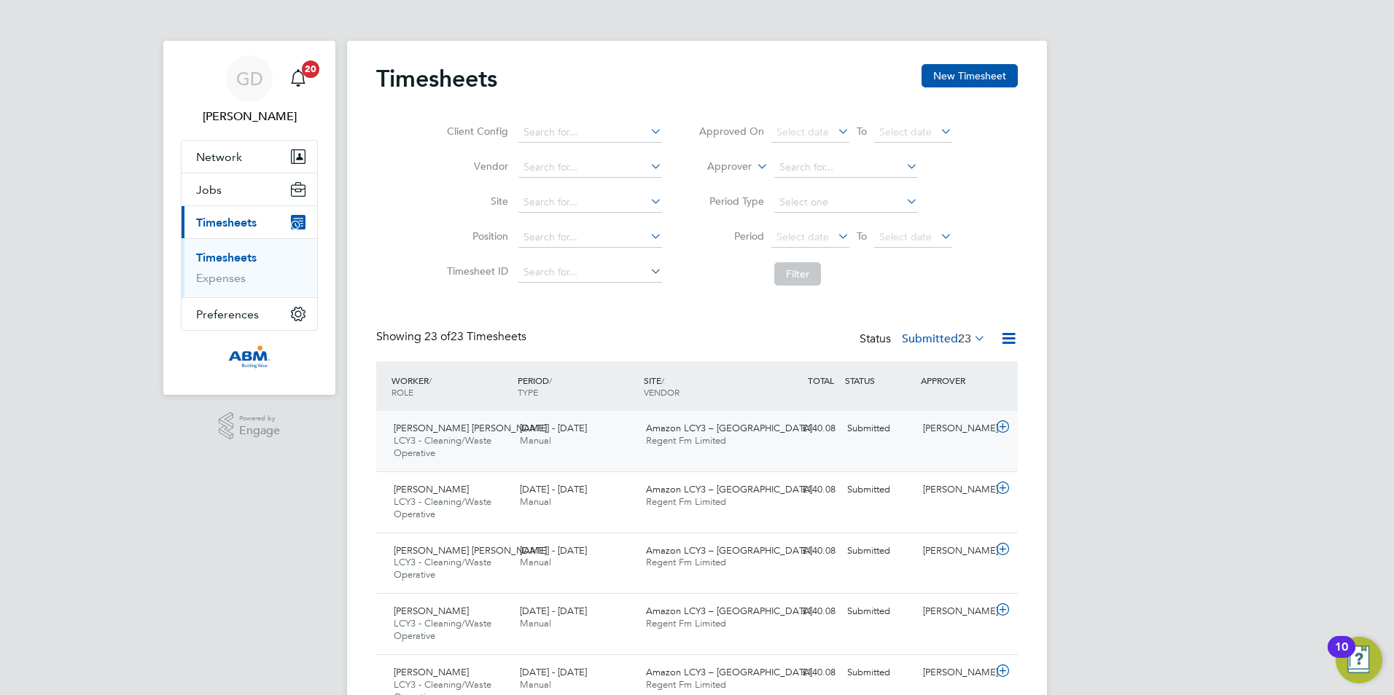
click at [1000, 416] on div "Suresh Sudha LCY3 - Cleaning/Waste Operative 13 - 19 Sep 2025 13 - 19 Sep 2025 …" at bounding box center [696, 441] width 641 height 60
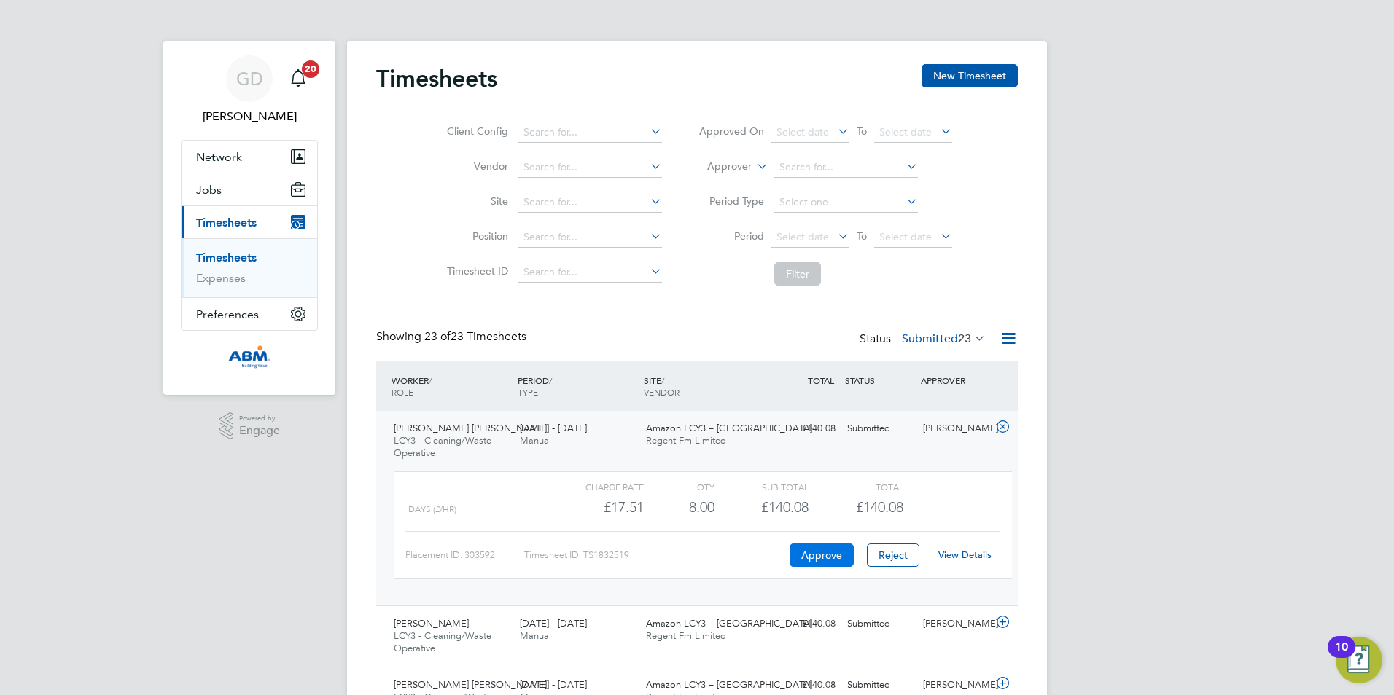
click at [836, 549] on button "Approve" at bounding box center [821, 555] width 64 height 23
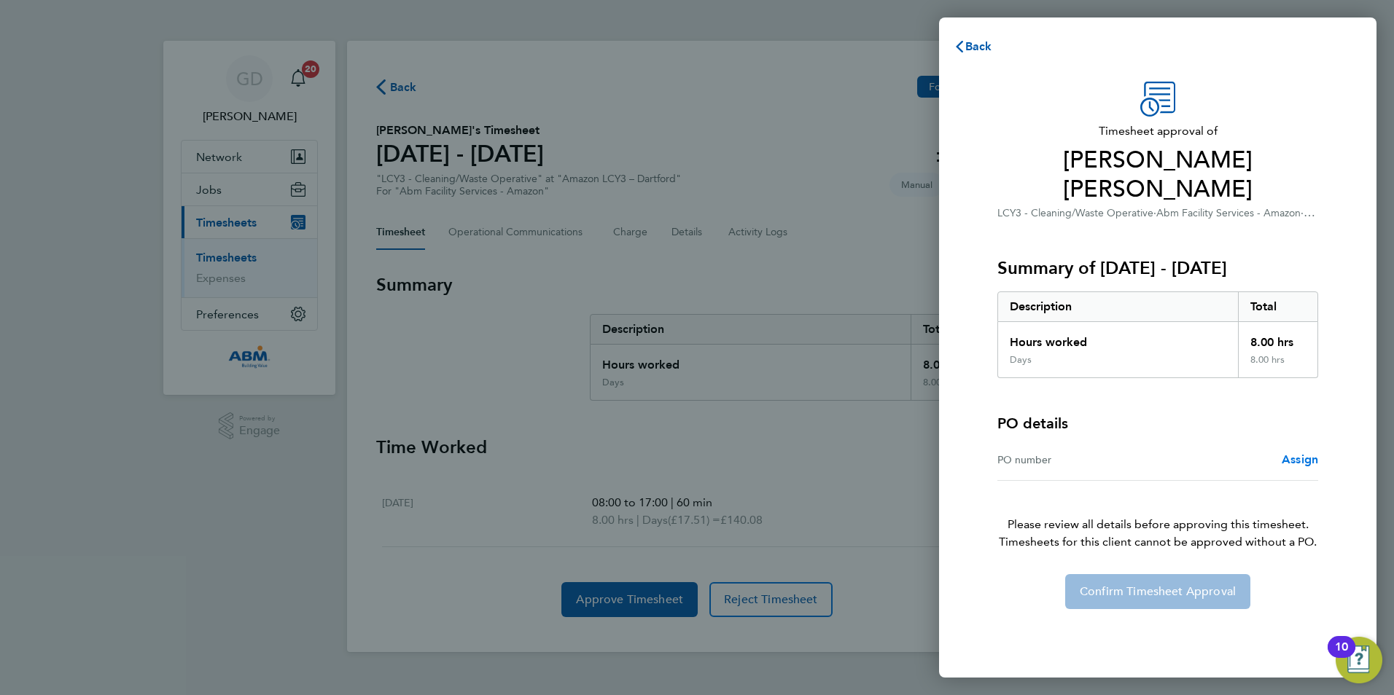
click at [1295, 453] on span "Assign" at bounding box center [1299, 460] width 36 height 14
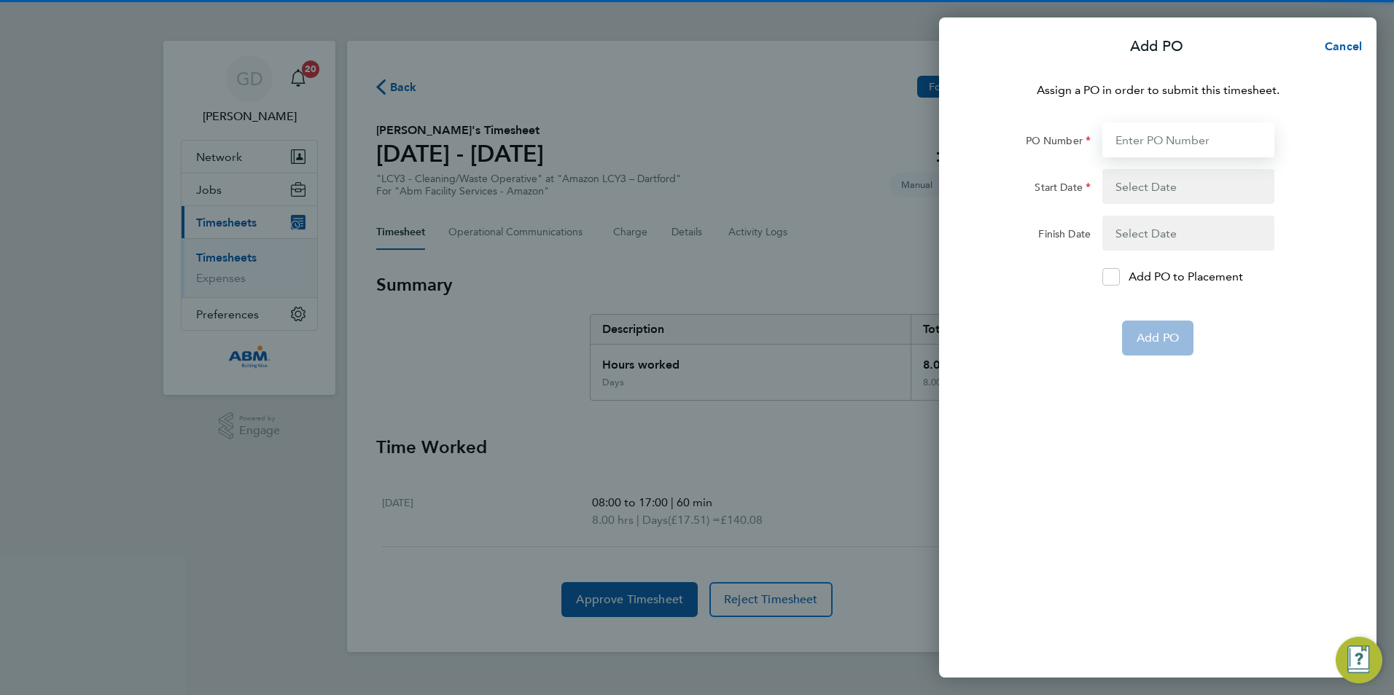
click at [1163, 145] on input "PO Number" at bounding box center [1188, 139] width 172 height 35
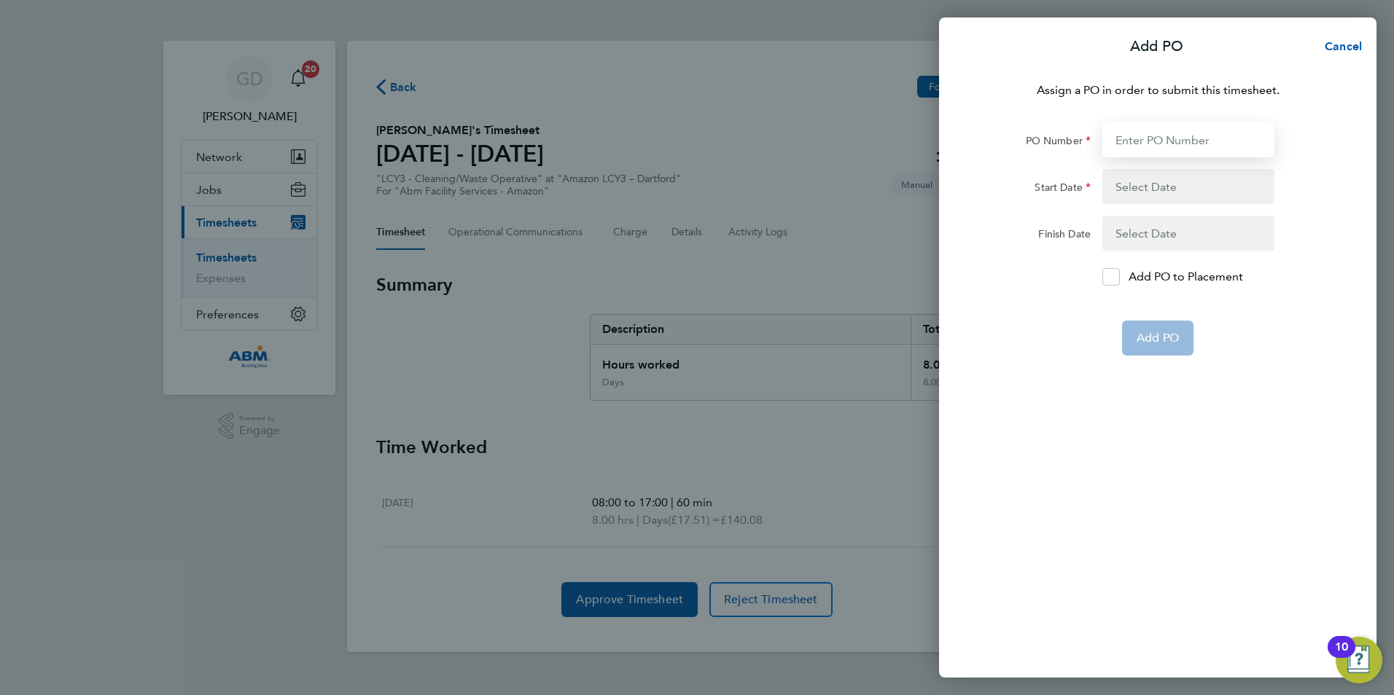
paste input "648224"
type input "648224"
type input "[DATE]"
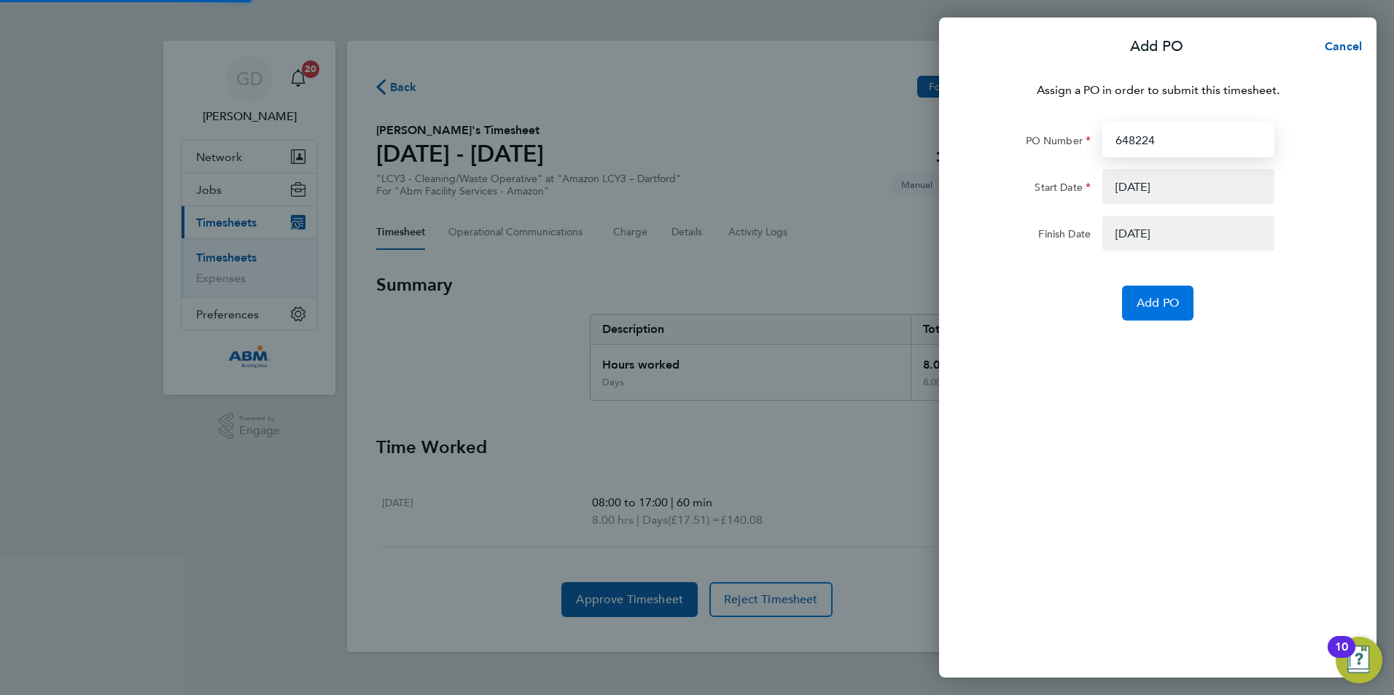
type input "648224"
click at [1155, 312] on button "Add PO" at bounding box center [1157, 303] width 71 height 35
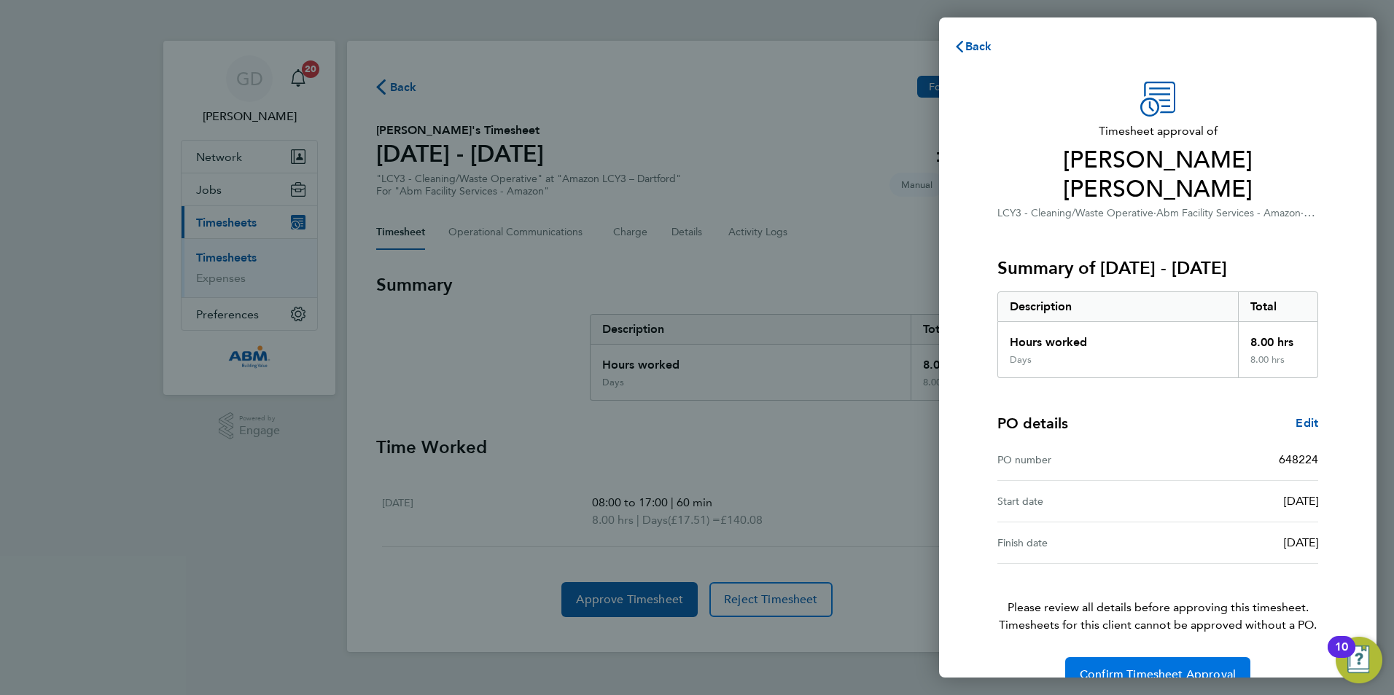
click at [1177, 668] on span "Confirm Timesheet Approval" at bounding box center [1157, 675] width 156 height 15
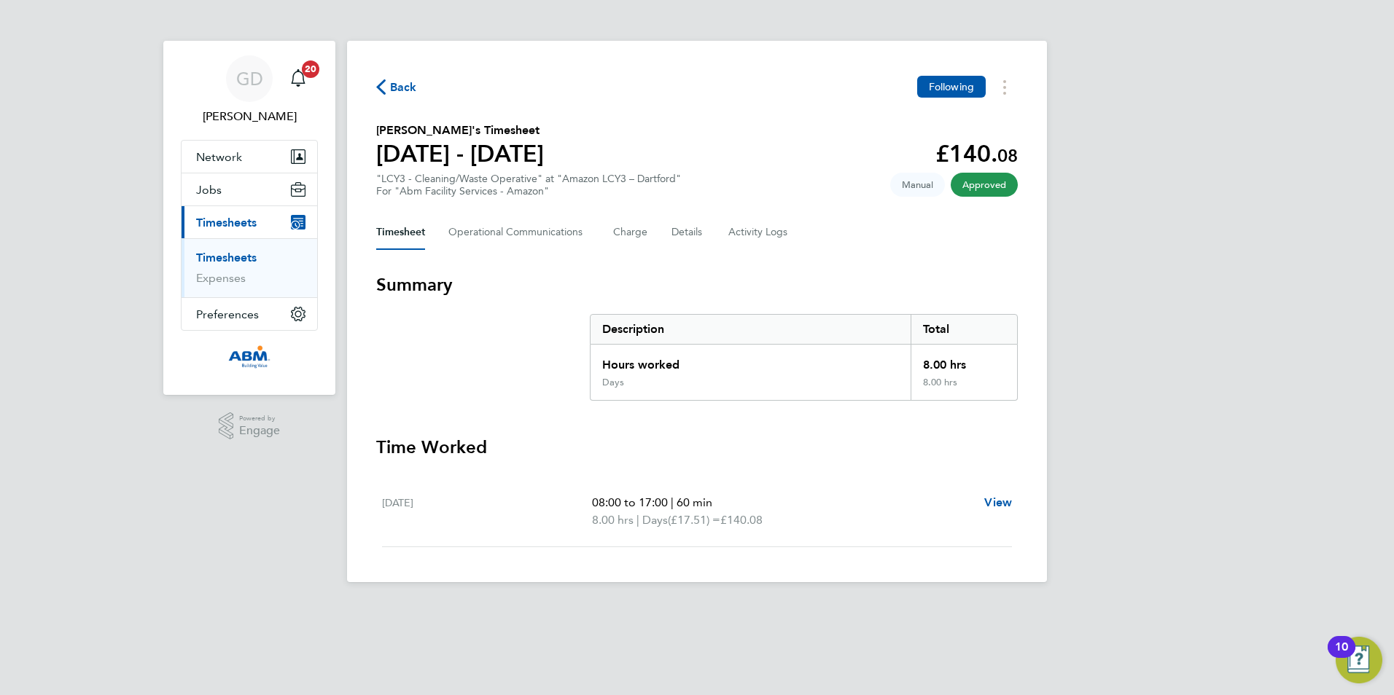
click at [247, 255] on link "Timesheets" at bounding box center [226, 258] width 60 height 14
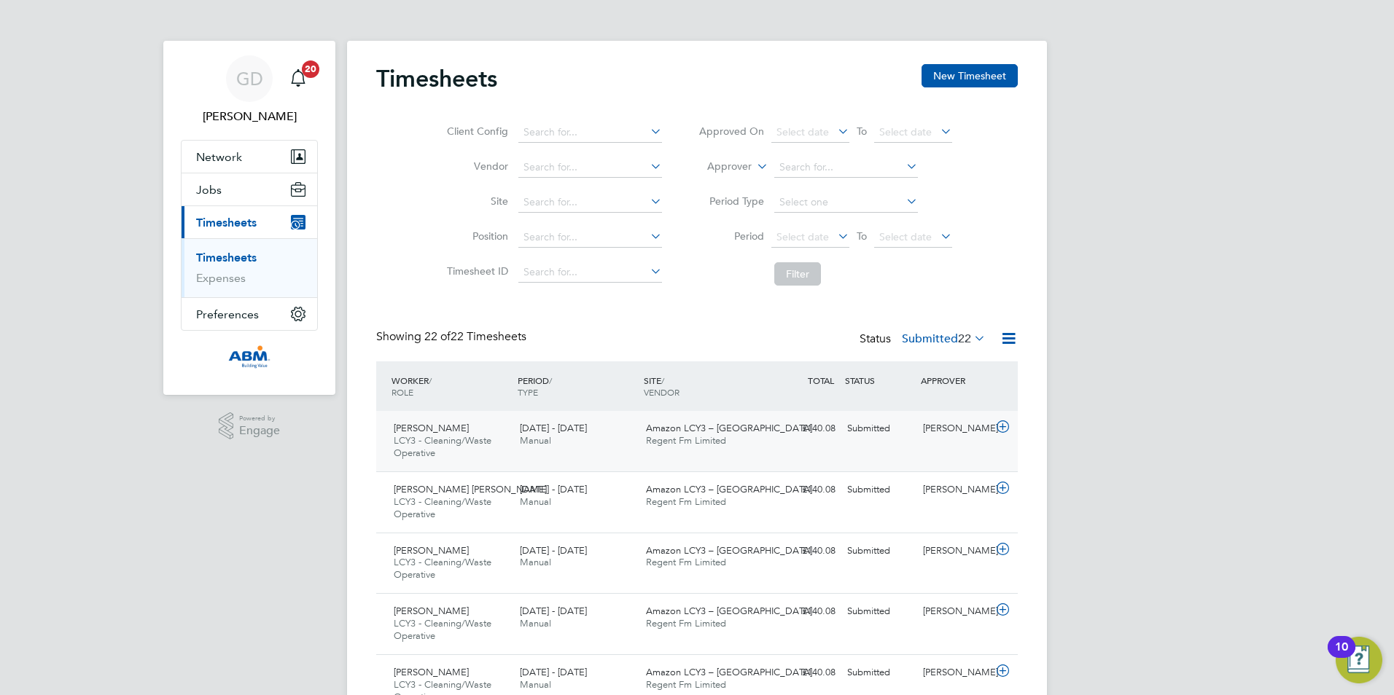
click at [891, 450] on div "Nirmala Sankoju LCY3 - Cleaning/Waste Operative 13 - 19 Sep 2025 13 - 19 Sep 20…" at bounding box center [696, 441] width 641 height 60
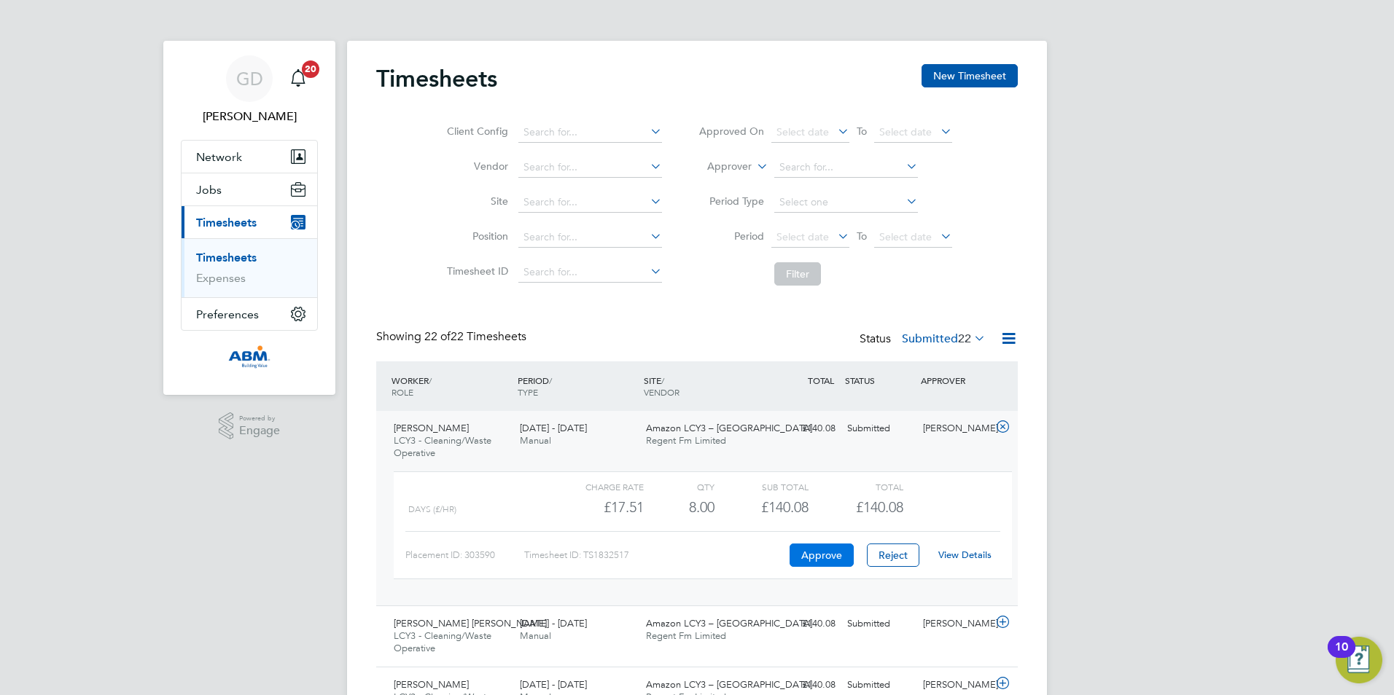
click at [832, 560] on button "Approve" at bounding box center [821, 555] width 64 height 23
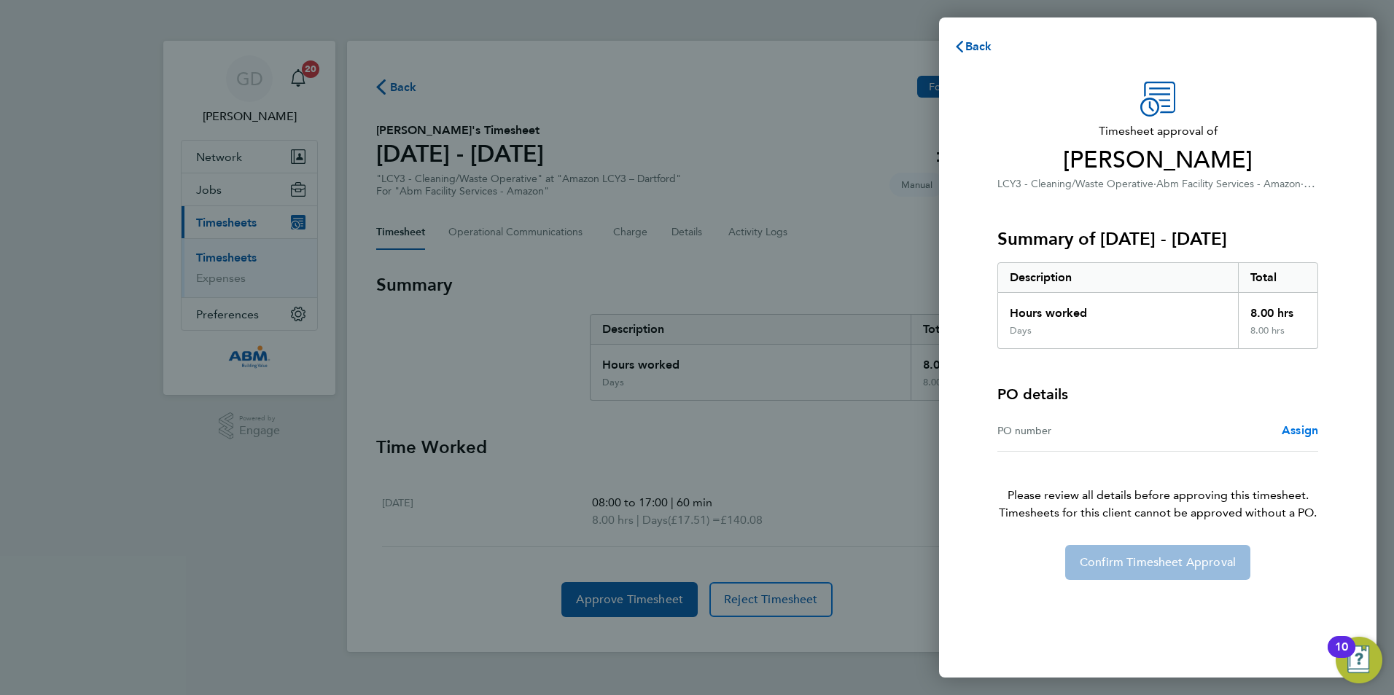
click at [1293, 431] on span "Assign" at bounding box center [1299, 430] width 36 height 14
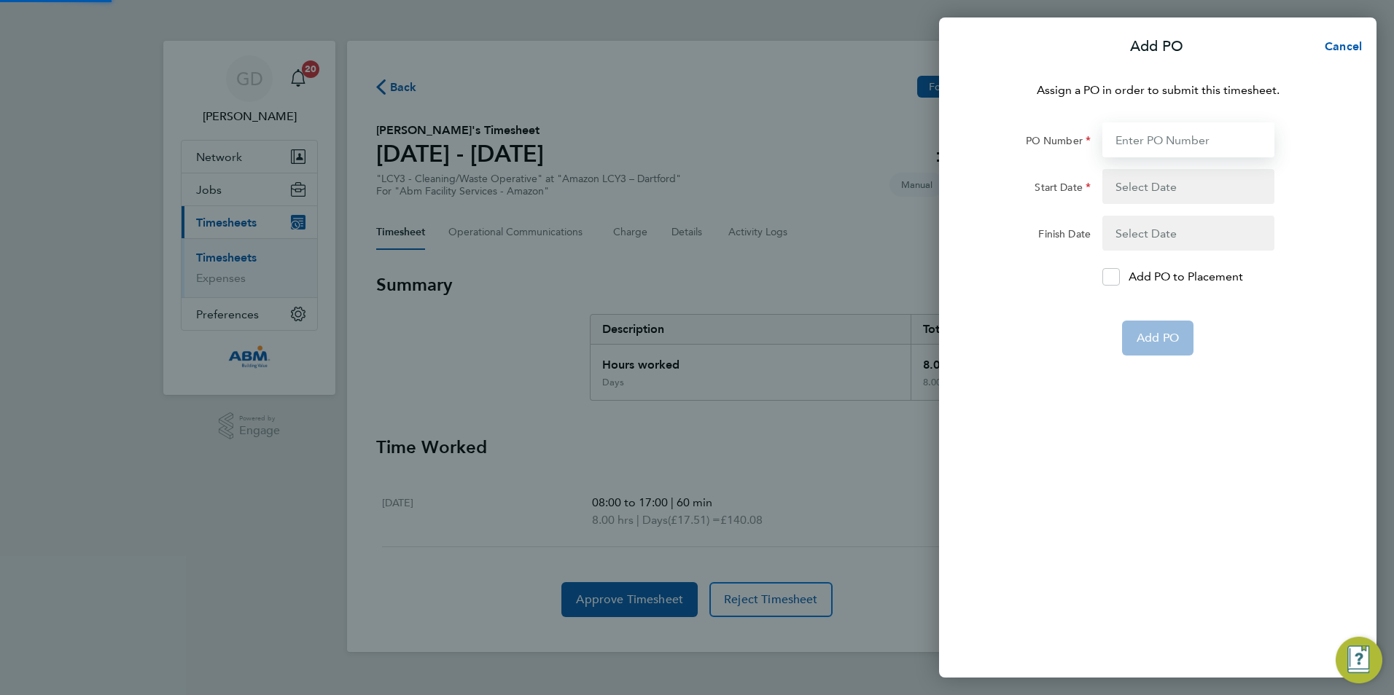
click at [1176, 139] on input "PO Number" at bounding box center [1188, 139] width 172 height 35
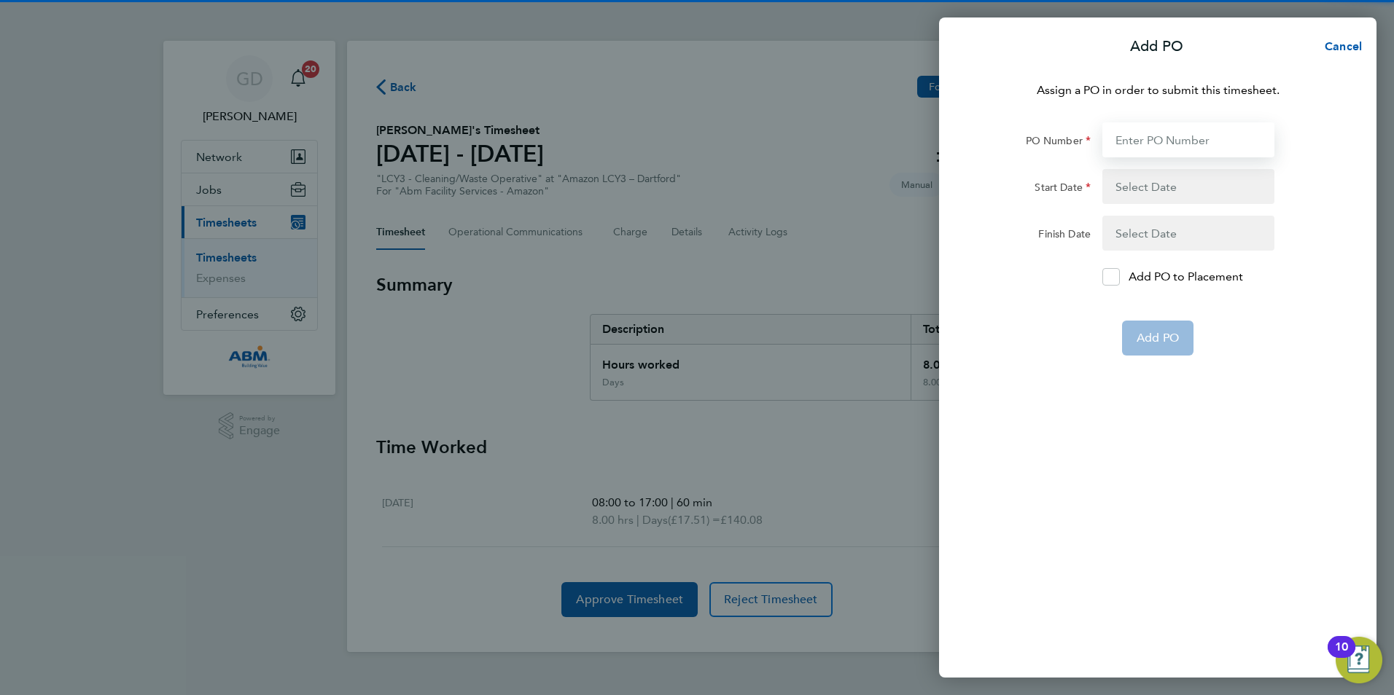
paste input "648224"
type input "648224"
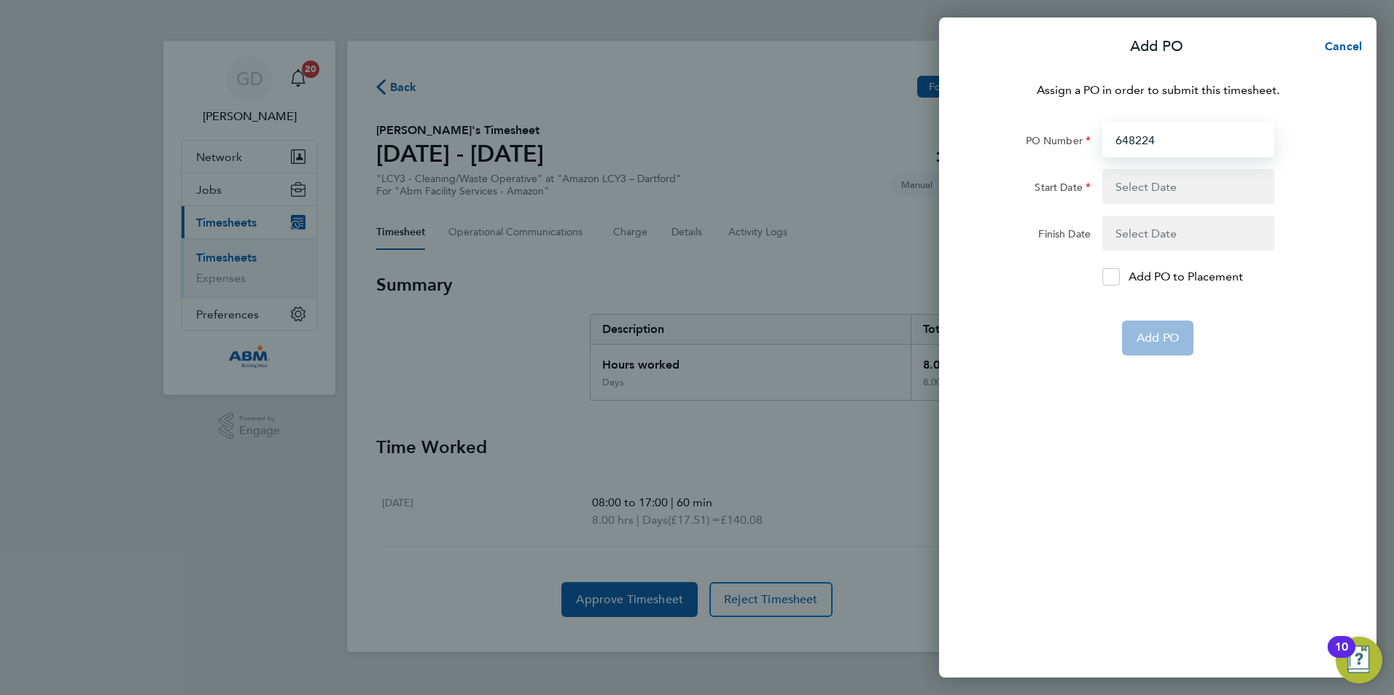
type input "[DATE]"
type input "648224"
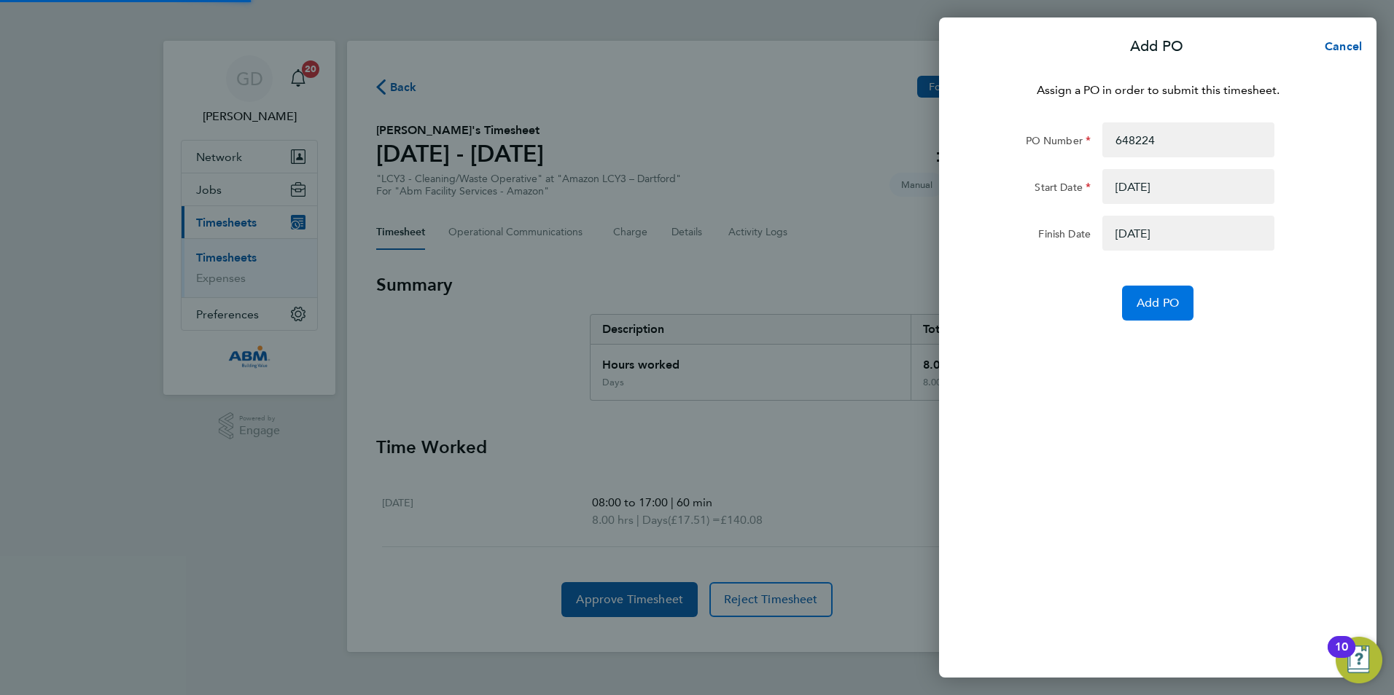
click at [1165, 294] on button "Add PO" at bounding box center [1157, 303] width 71 height 35
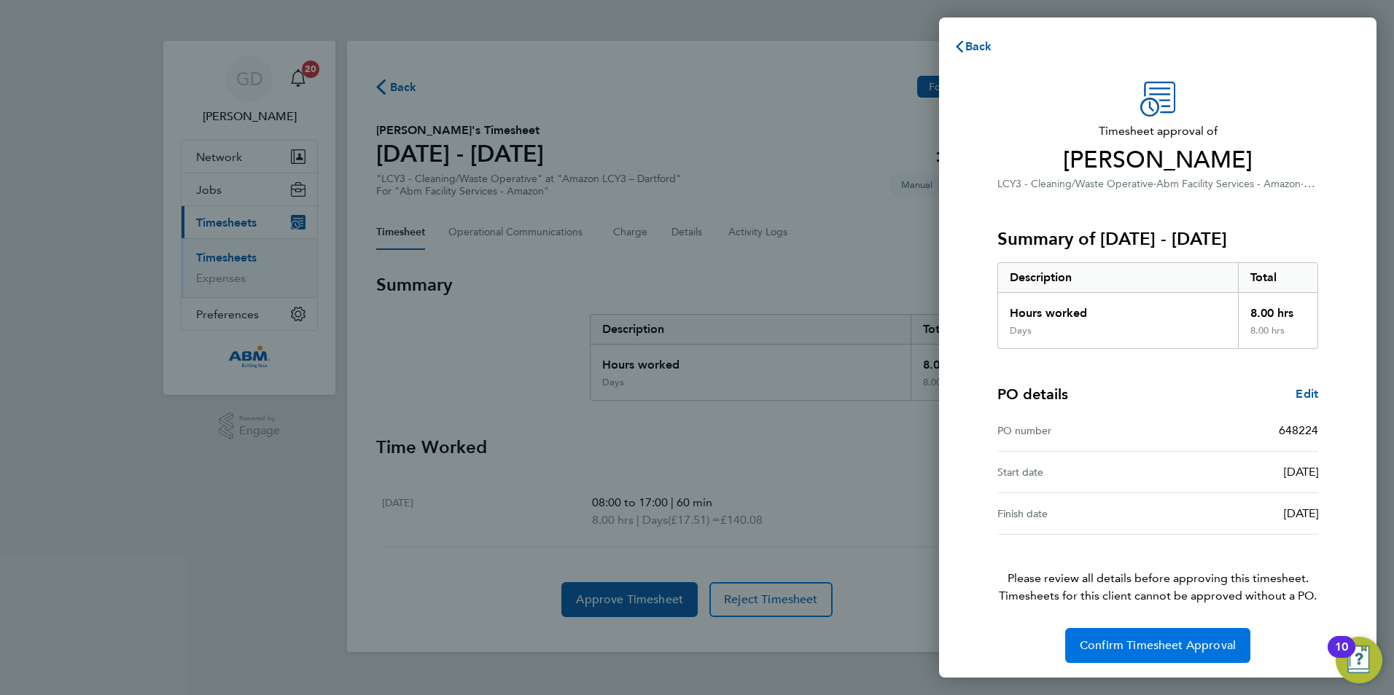
click at [1168, 657] on button "Confirm Timesheet Approval" at bounding box center [1157, 645] width 185 height 35
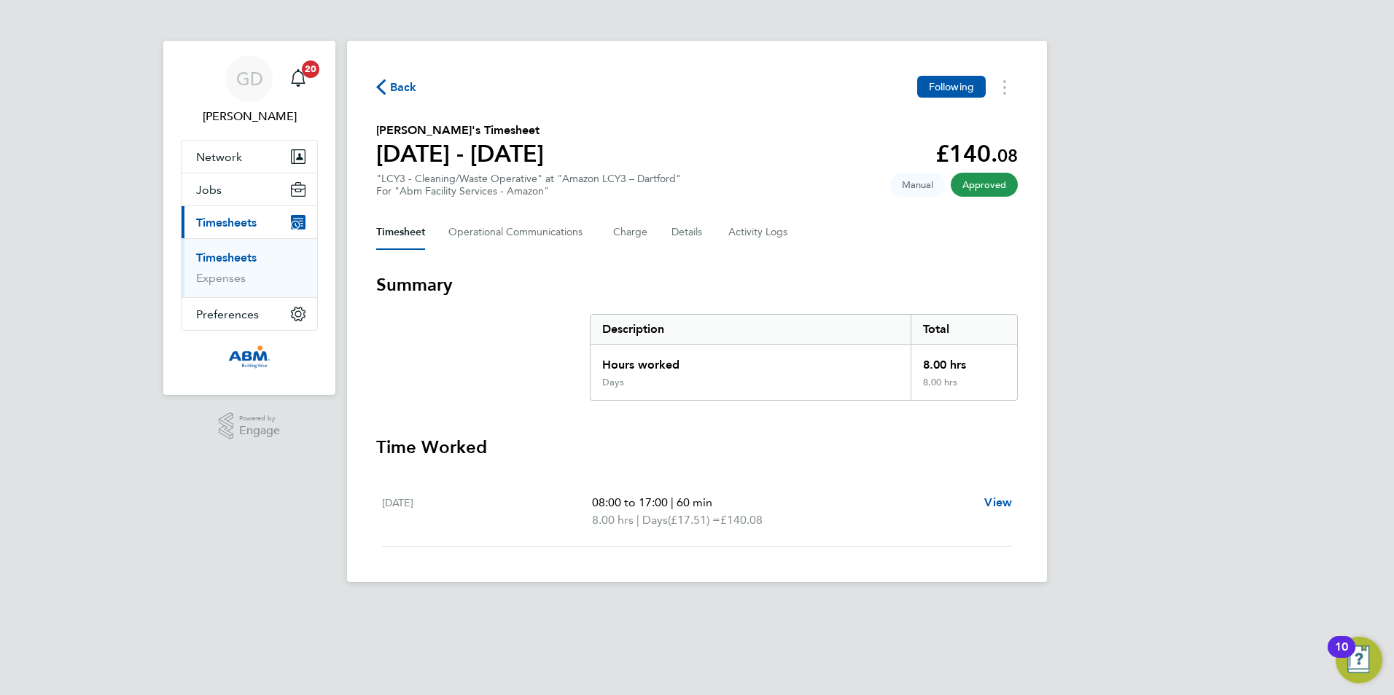
click at [241, 257] on link "Timesheets" at bounding box center [226, 258] width 60 height 14
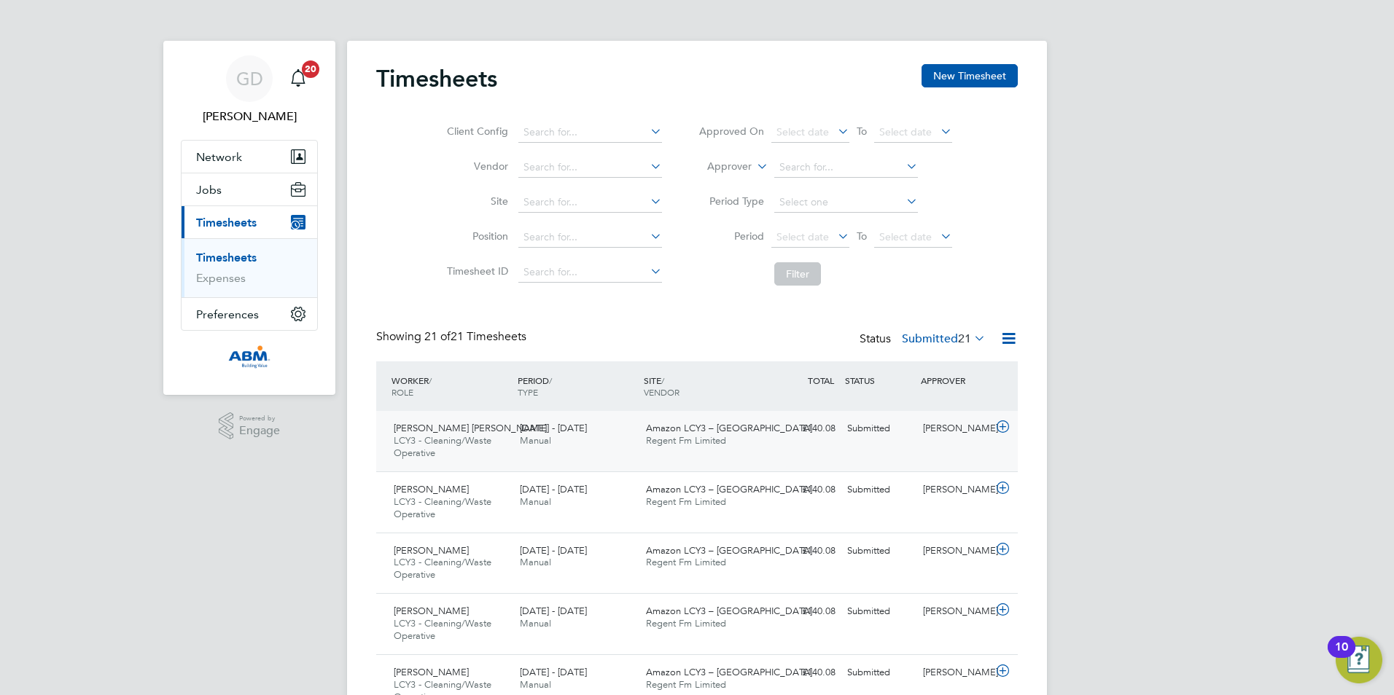
click at [982, 442] on div "Krishna Kumar Sah LCY3 - Cleaning/Waste Operative 13 - 19 Sep 2025 13 - 19 Sep …" at bounding box center [696, 441] width 641 height 60
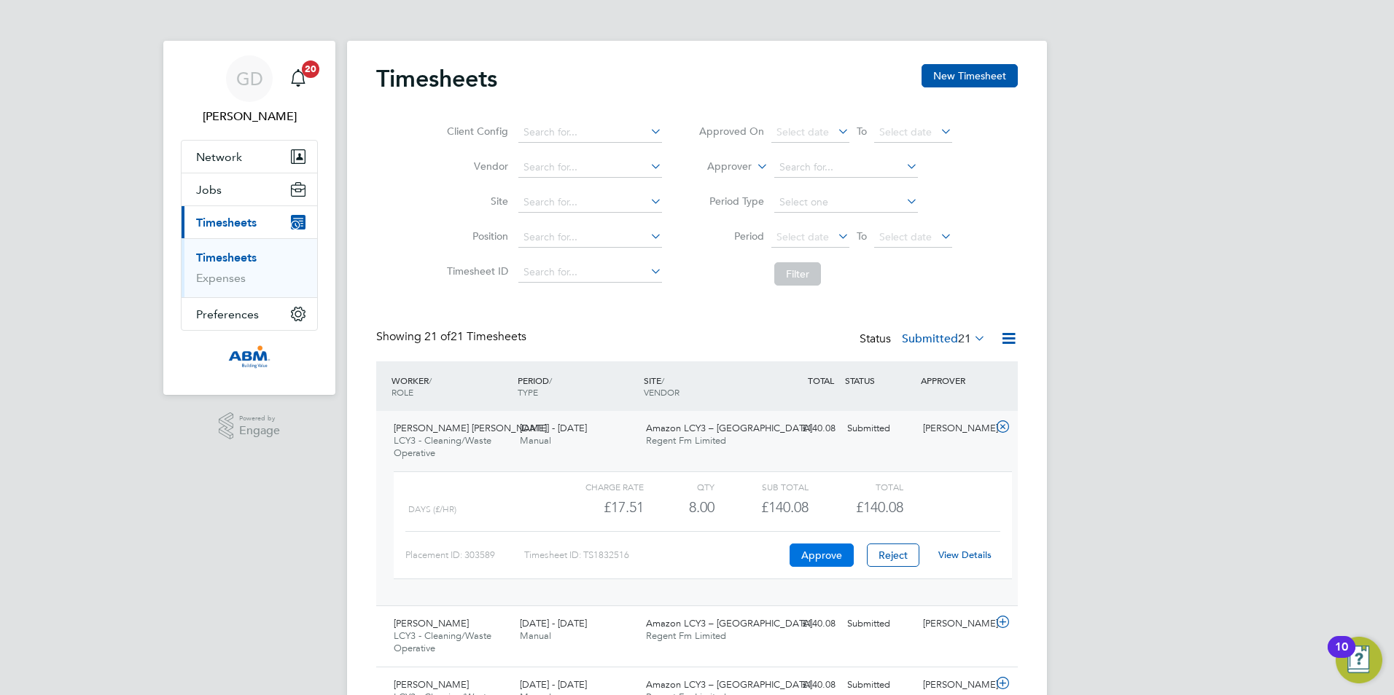
click at [827, 547] on button "Approve" at bounding box center [821, 555] width 64 height 23
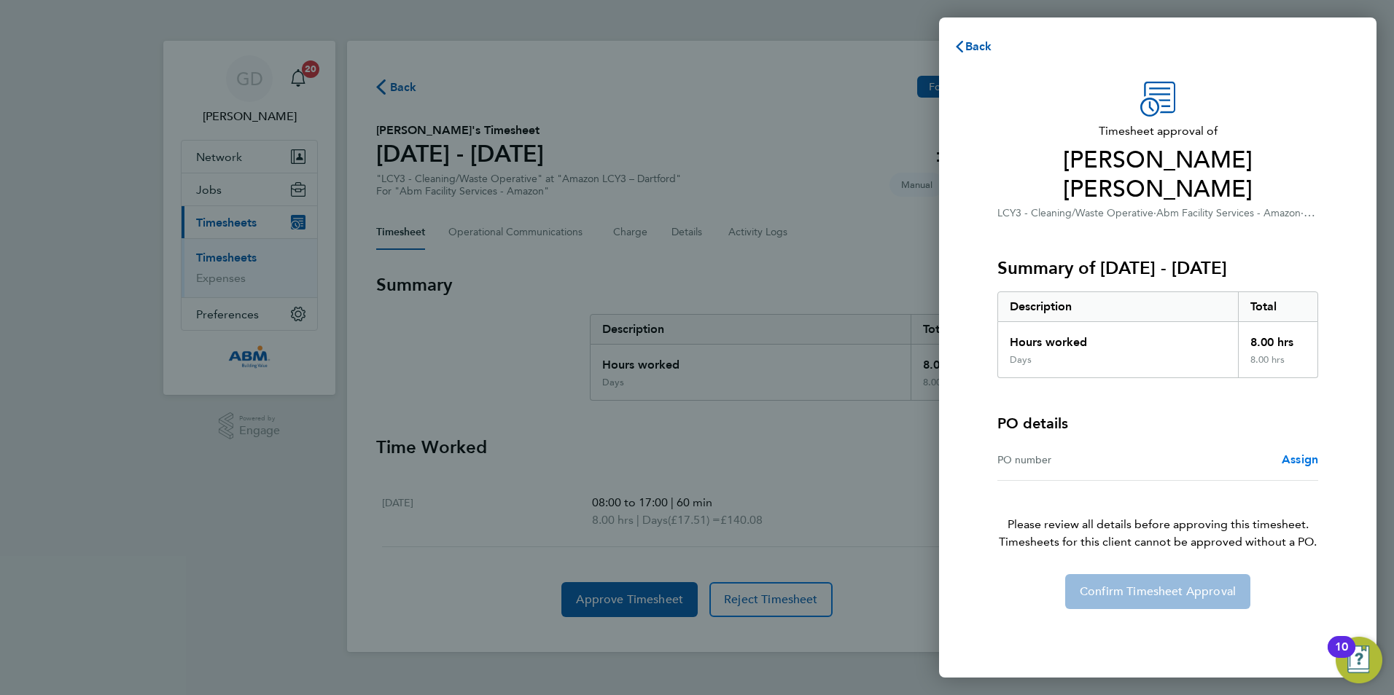
click at [1294, 453] on span "Assign" at bounding box center [1299, 460] width 36 height 14
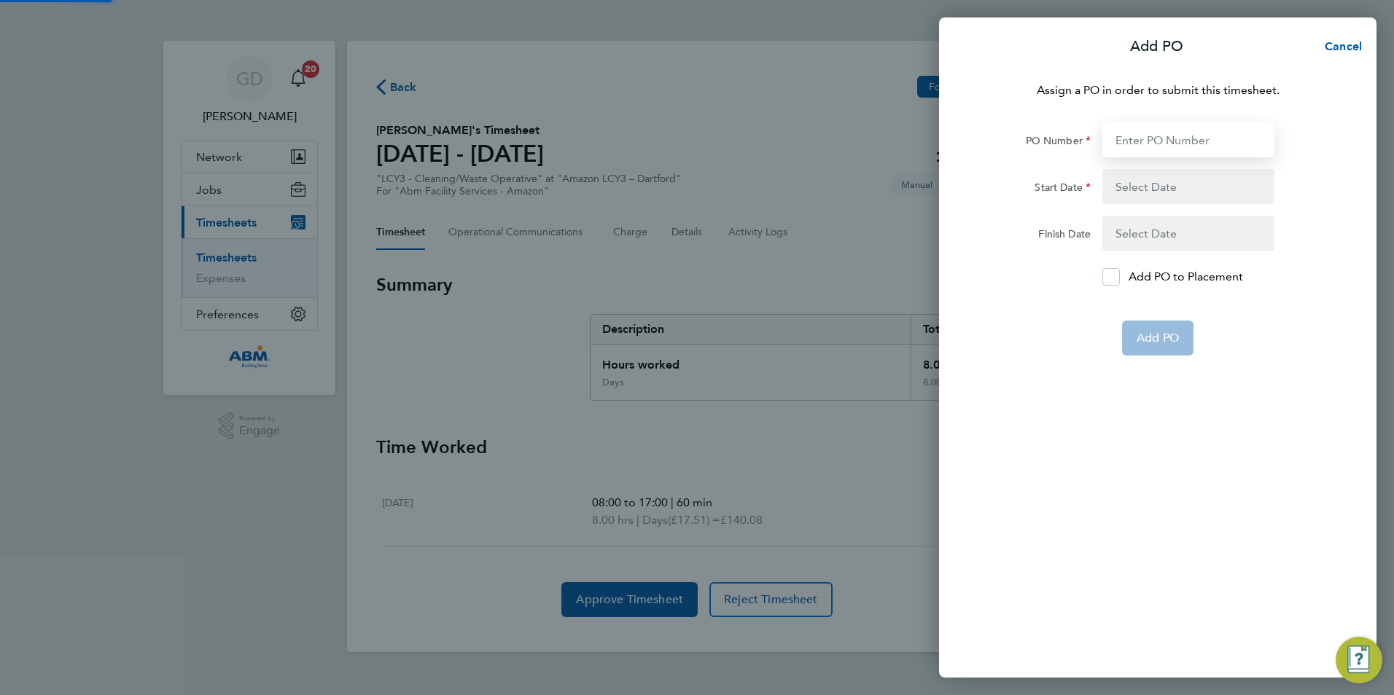
click at [1180, 139] on input "PO Number" at bounding box center [1188, 139] width 172 height 35
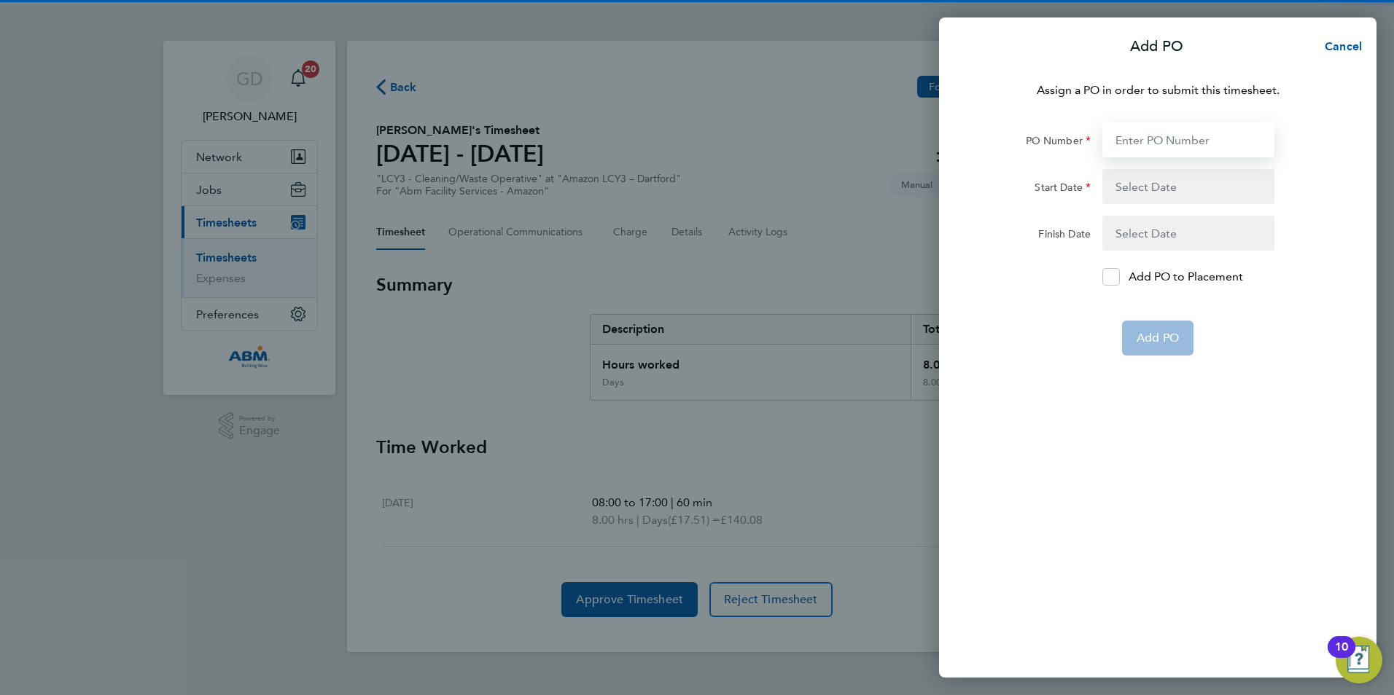
paste input "648224"
type input "648224"
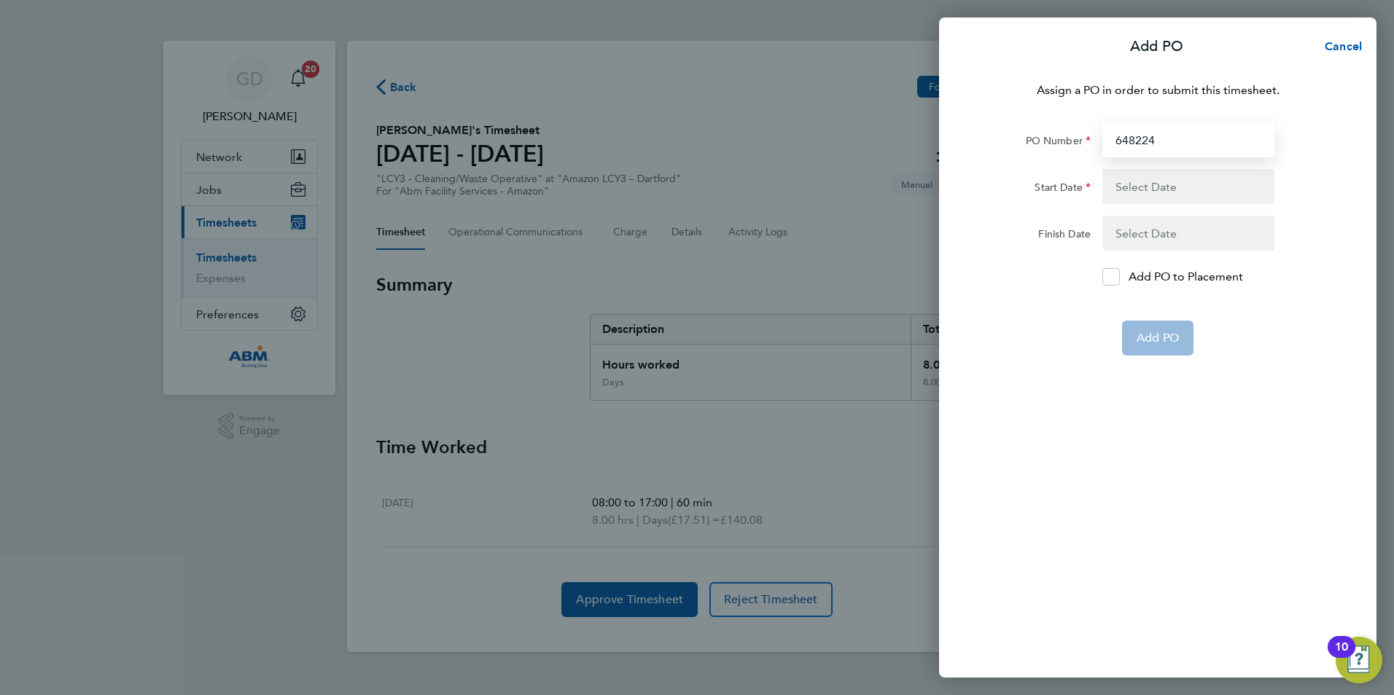
type input "[DATE]"
type input "648224"
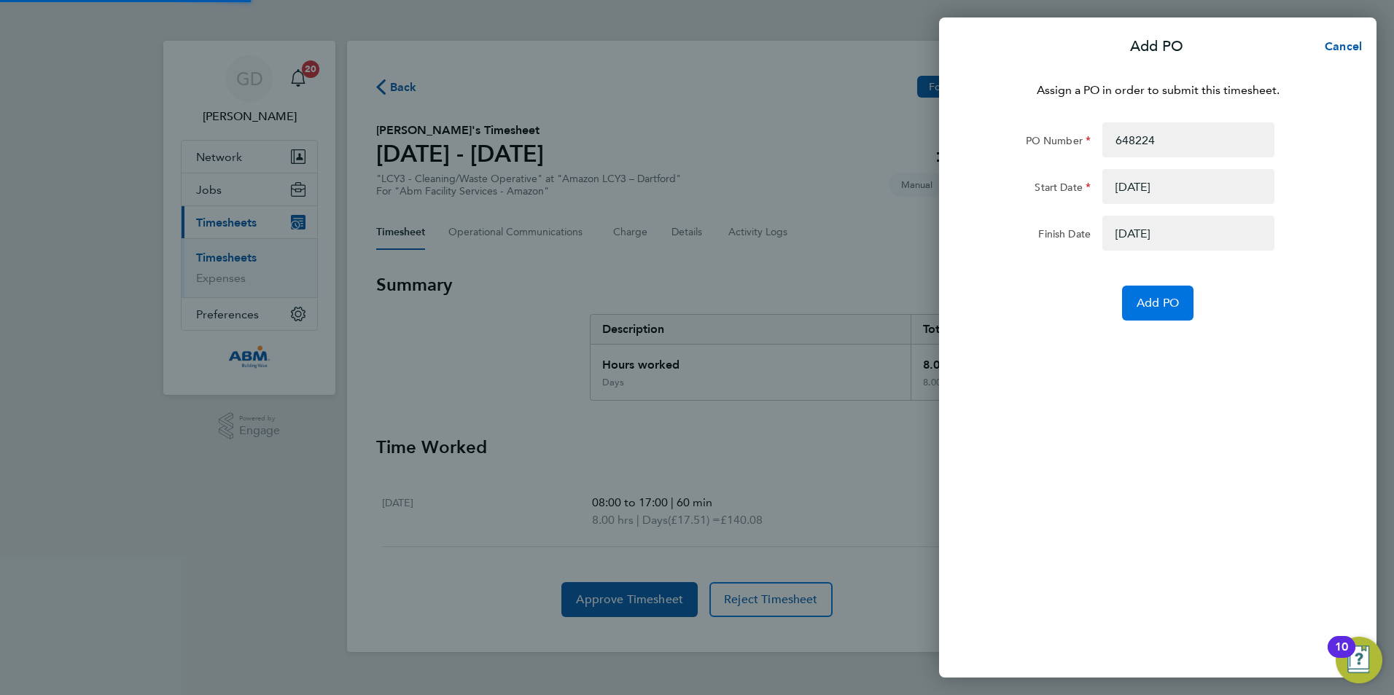
click at [1146, 312] on button "Add PO" at bounding box center [1157, 303] width 71 height 35
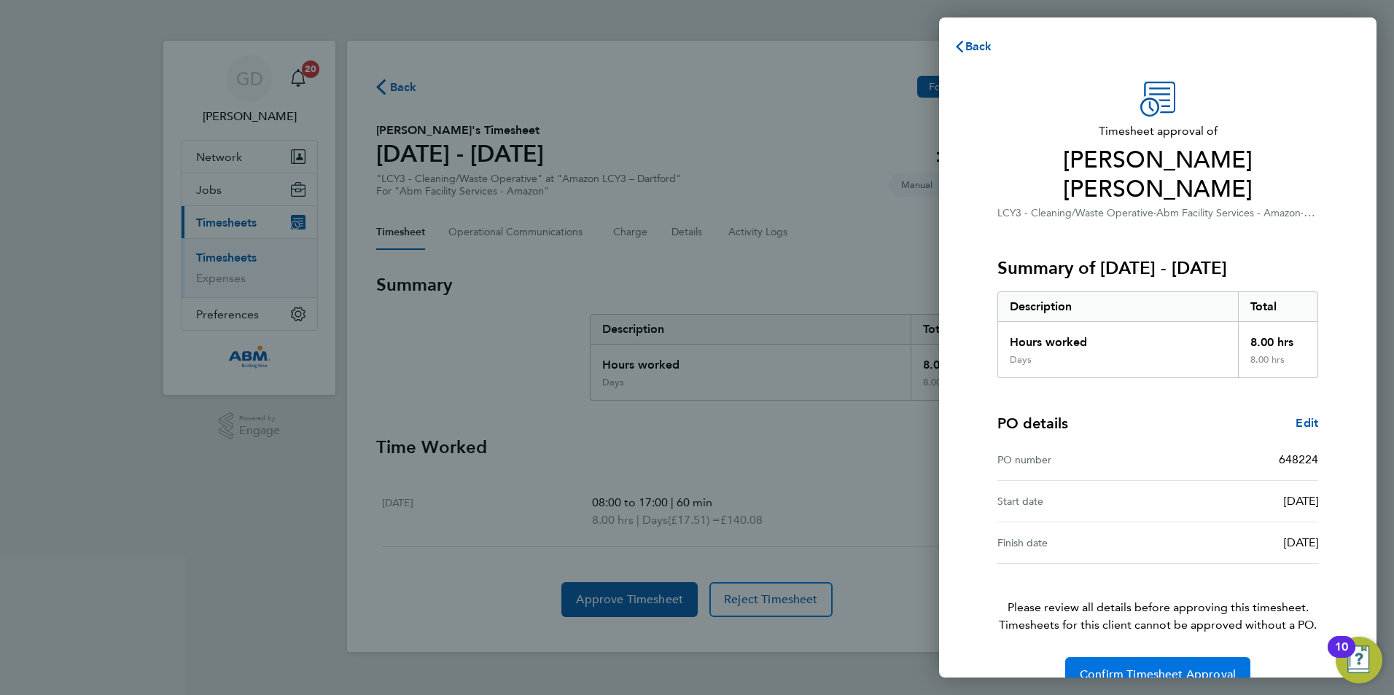
click at [1162, 657] on button "Confirm Timesheet Approval" at bounding box center [1157, 674] width 185 height 35
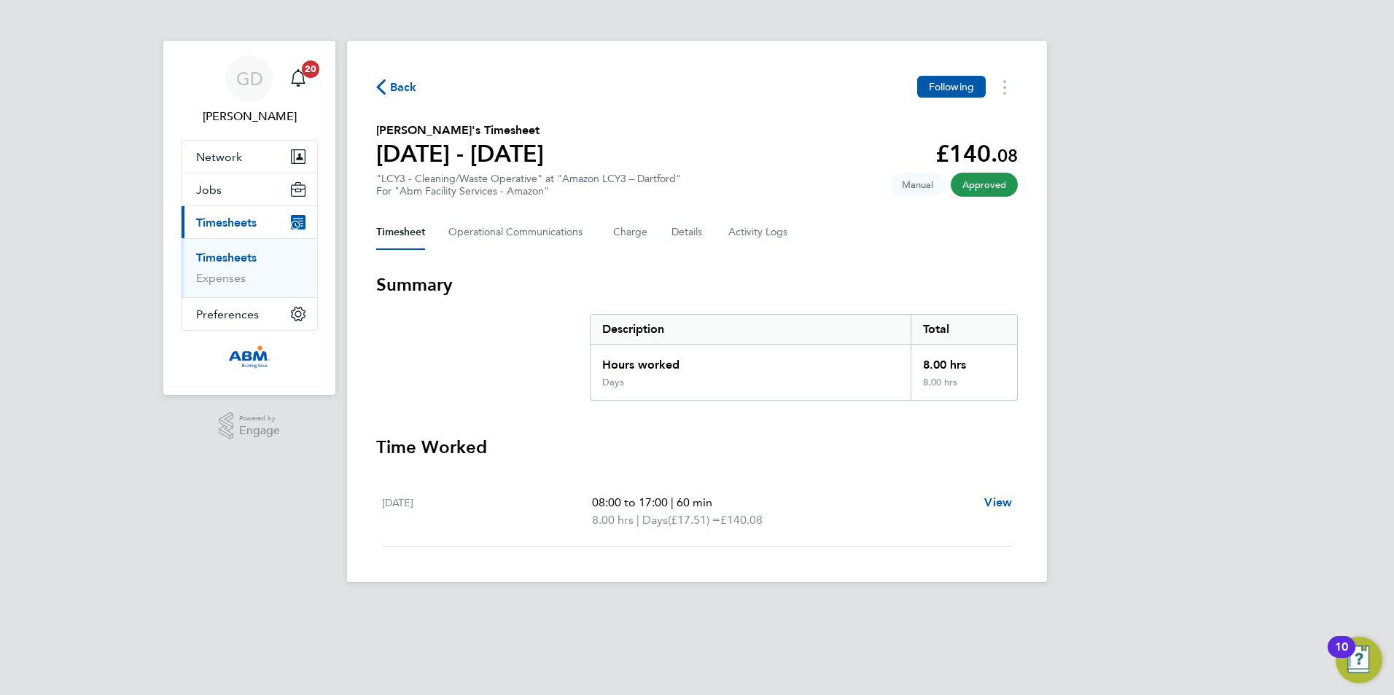
click at [235, 257] on link "Timesheets" at bounding box center [226, 258] width 60 height 14
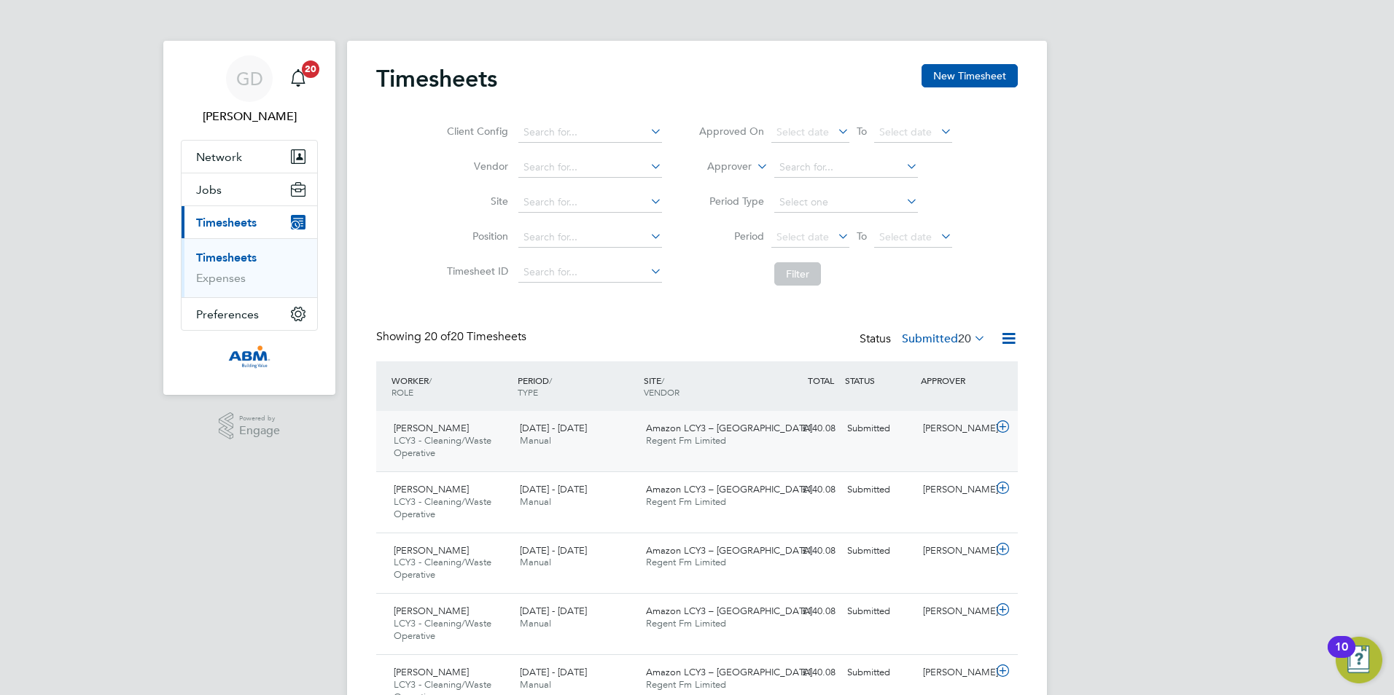
click at [910, 440] on div "Submitted" at bounding box center [879, 429] width 76 height 24
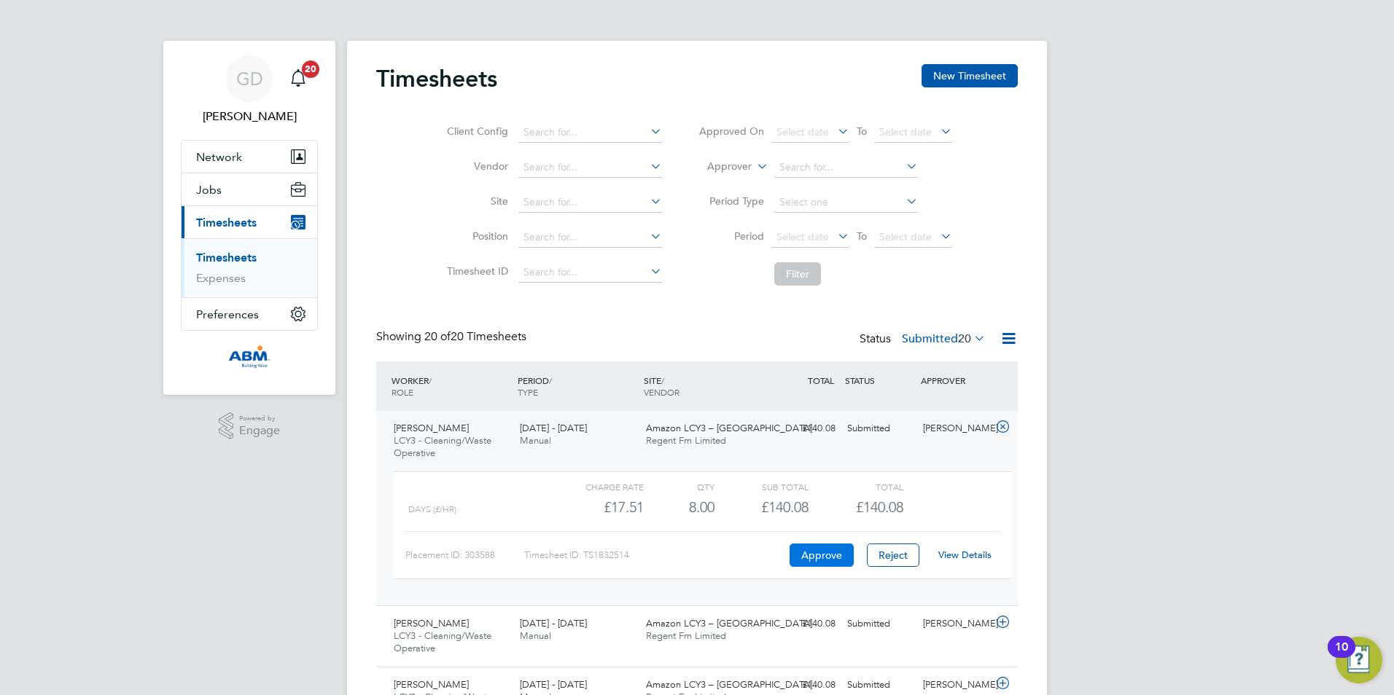
click at [818, 558] on button "Approve" at bounding box center [821, 555] width 64 height 23
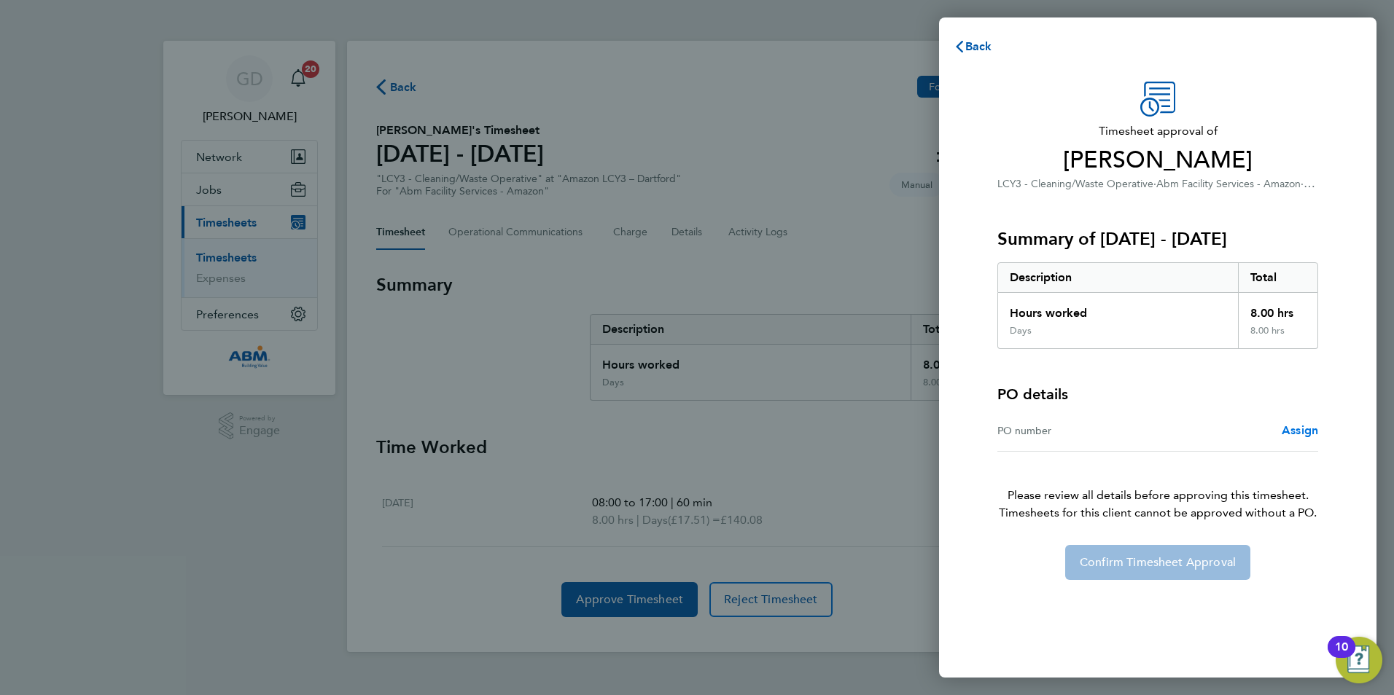
click at [1300, 424] on link "Assign" at bounding box center [1299, 430] width 36 height 17
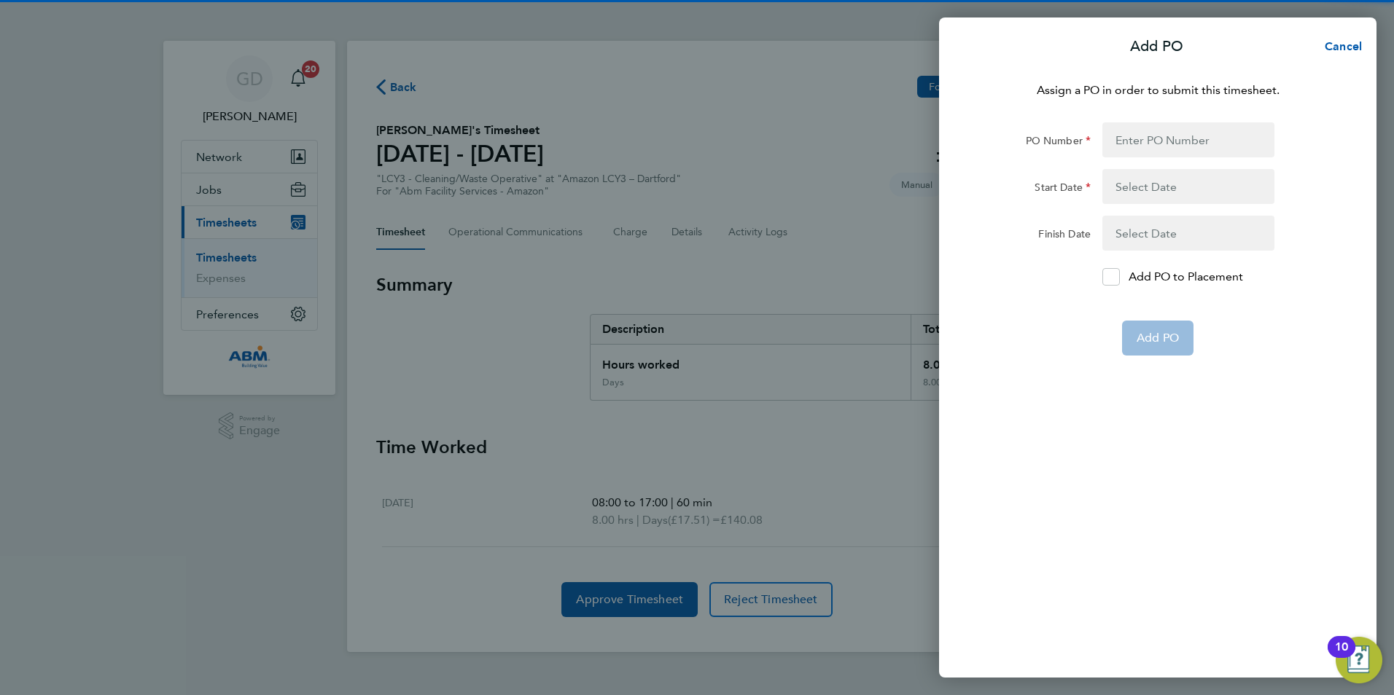
click at [1144, 121] on div "Assign a PO in order to submit this timesheet. PO Number Start Date Finish Date…" at bounding box center [1157, 371] width 437 height 614
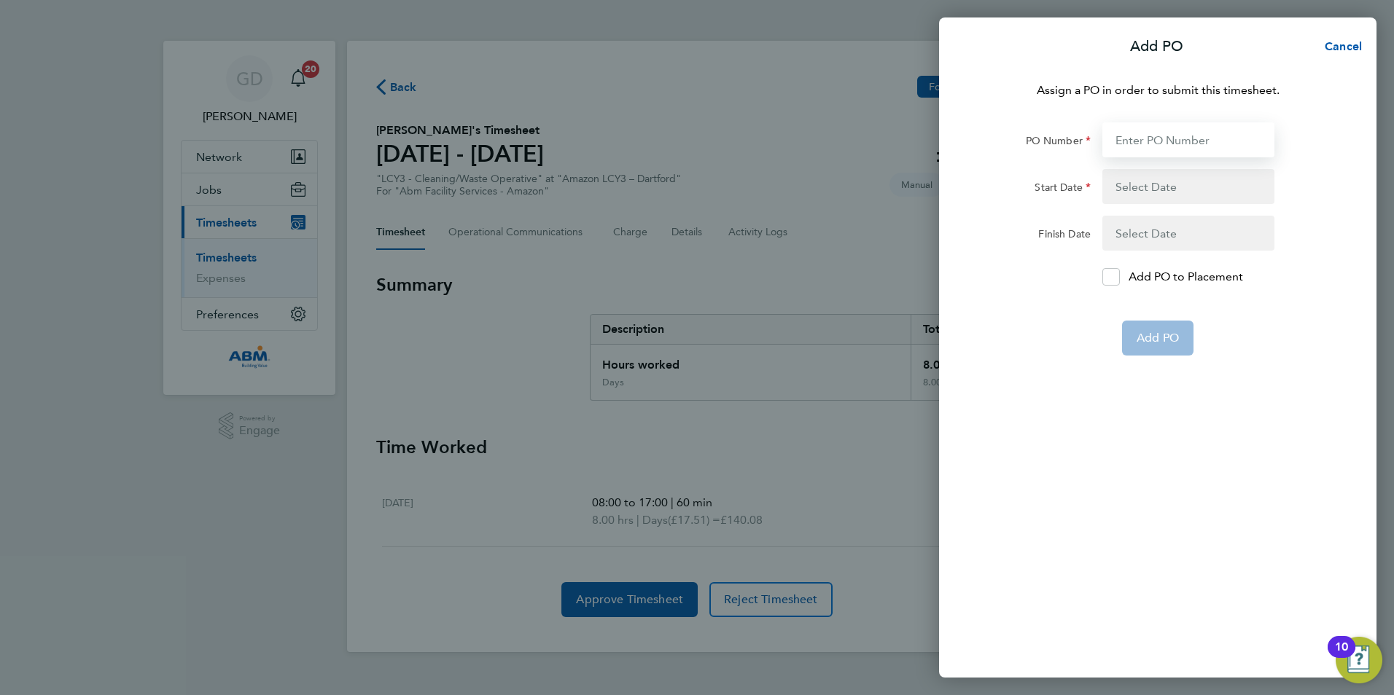
click at [1154, 143] on input "PO Number" at bounding box center [1188, 139] width 172 height 35
paste input "648224"
type input "648224"
type input "[DATE]"
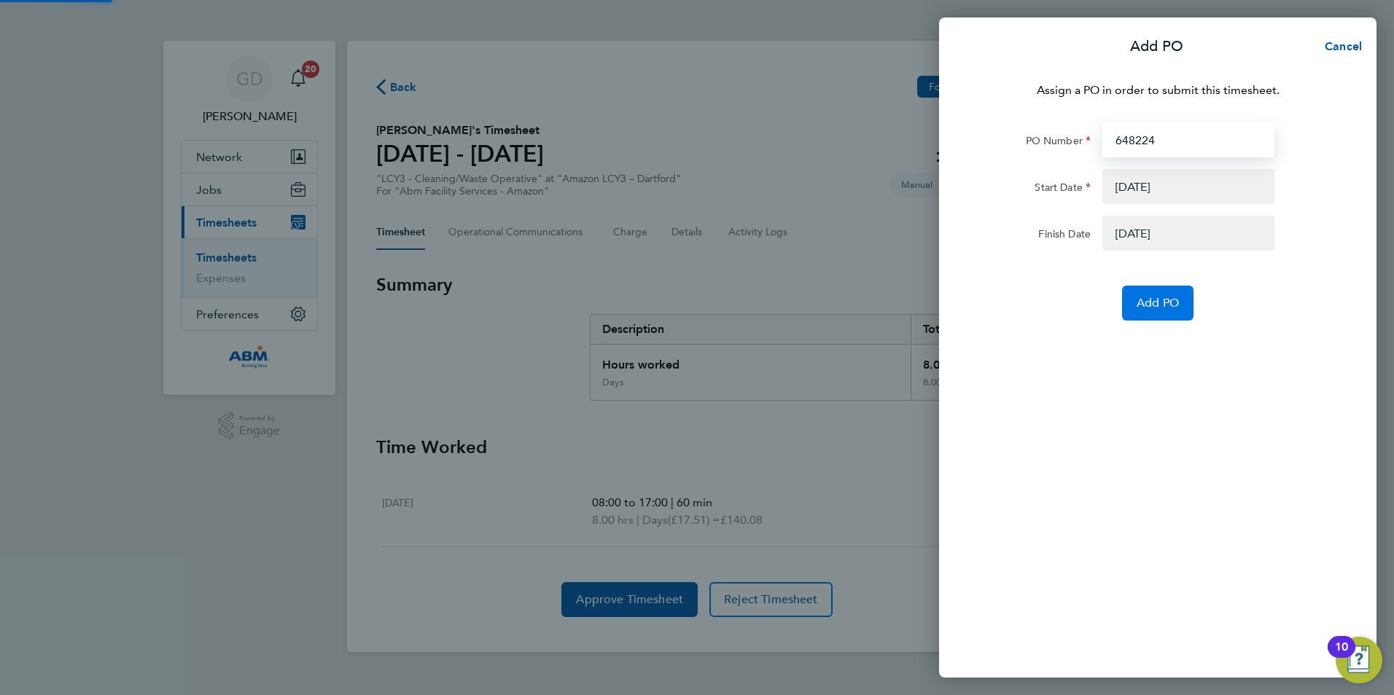
type input "648224"
click at [1152, 297] on span "Add PO" at bounding box center [1157, 303] width 42 height 15
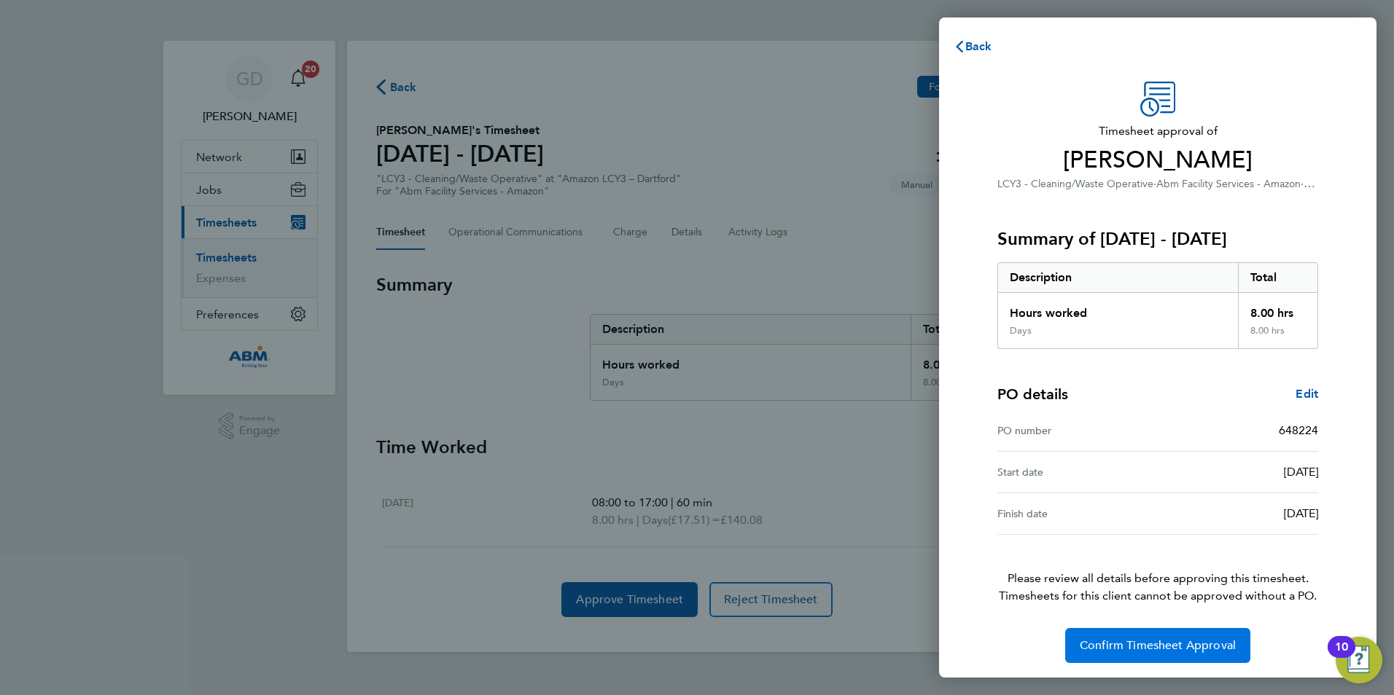
click at [1121, 648] on span "Confirm Timesheet Approval" at bounding box center [1157, 645] width 156 height 15
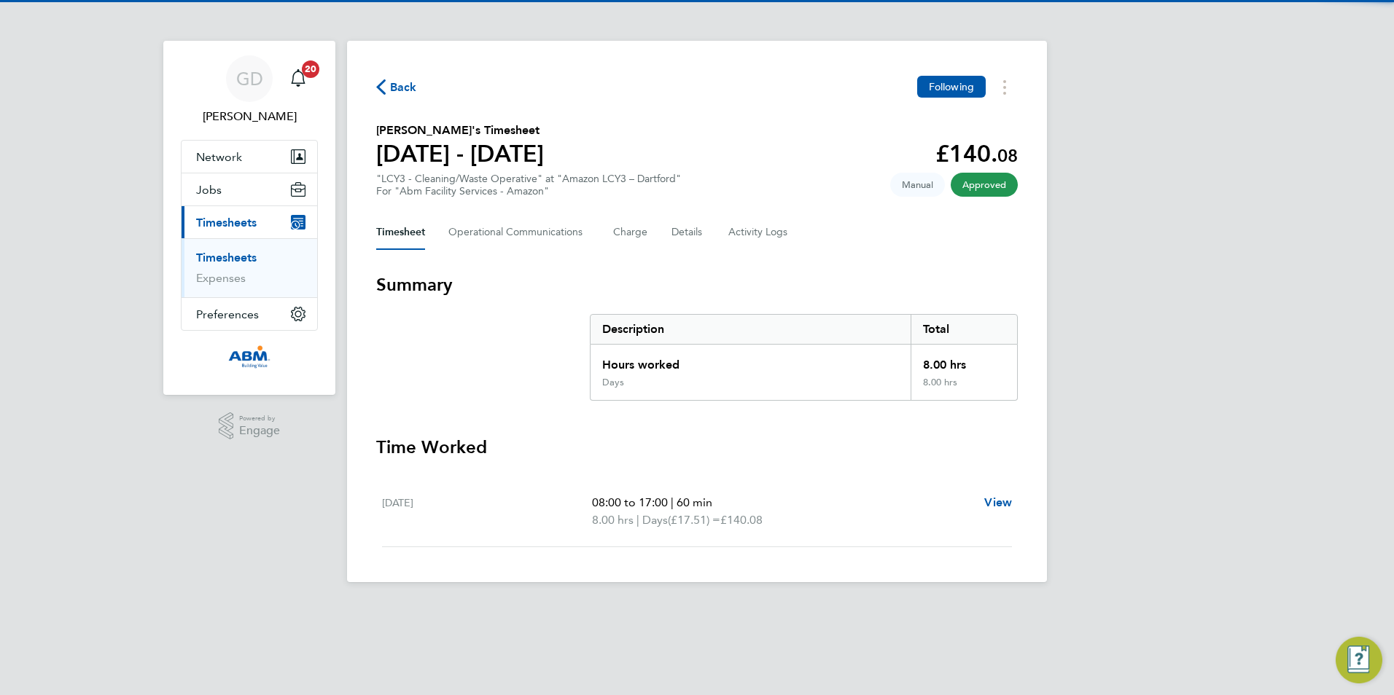
click at [225, 257] on link "Timesheets" at bounding box center [226, 258] width 60 height 14
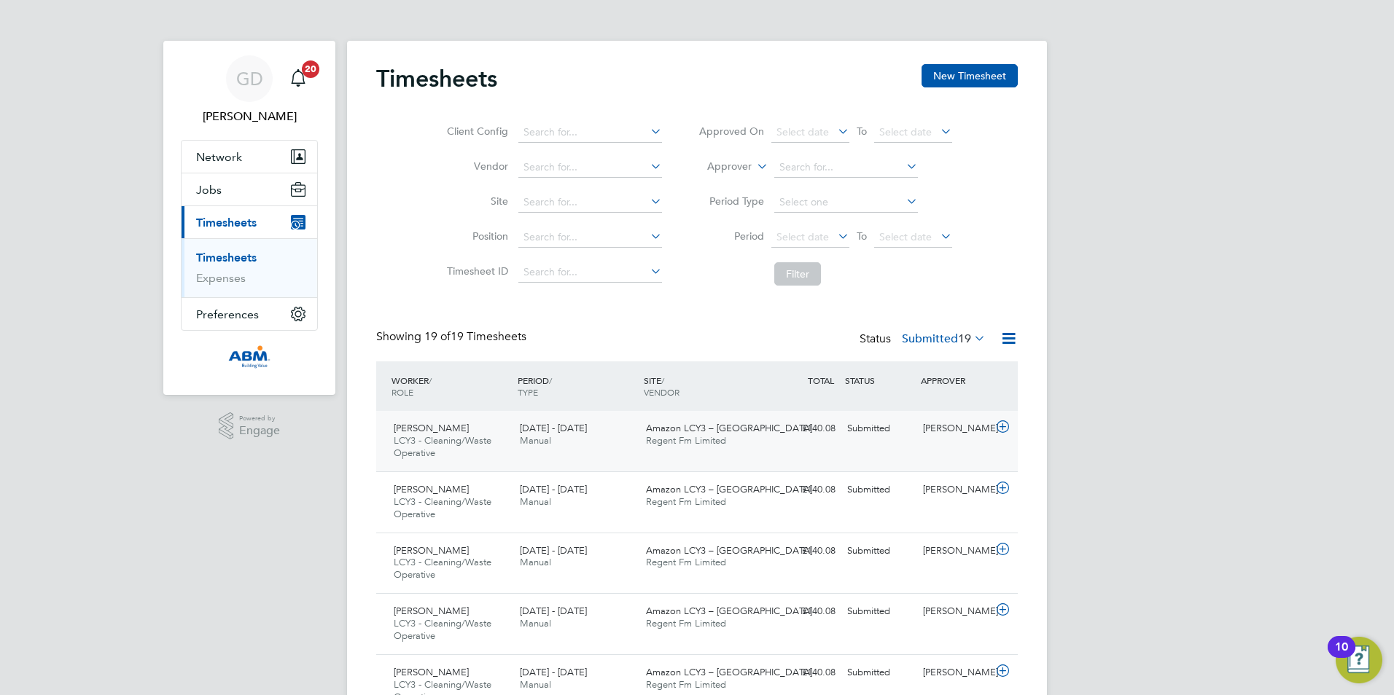
click at [994, 430] on icon at bounding box center [1002, 427] width 18 height 12
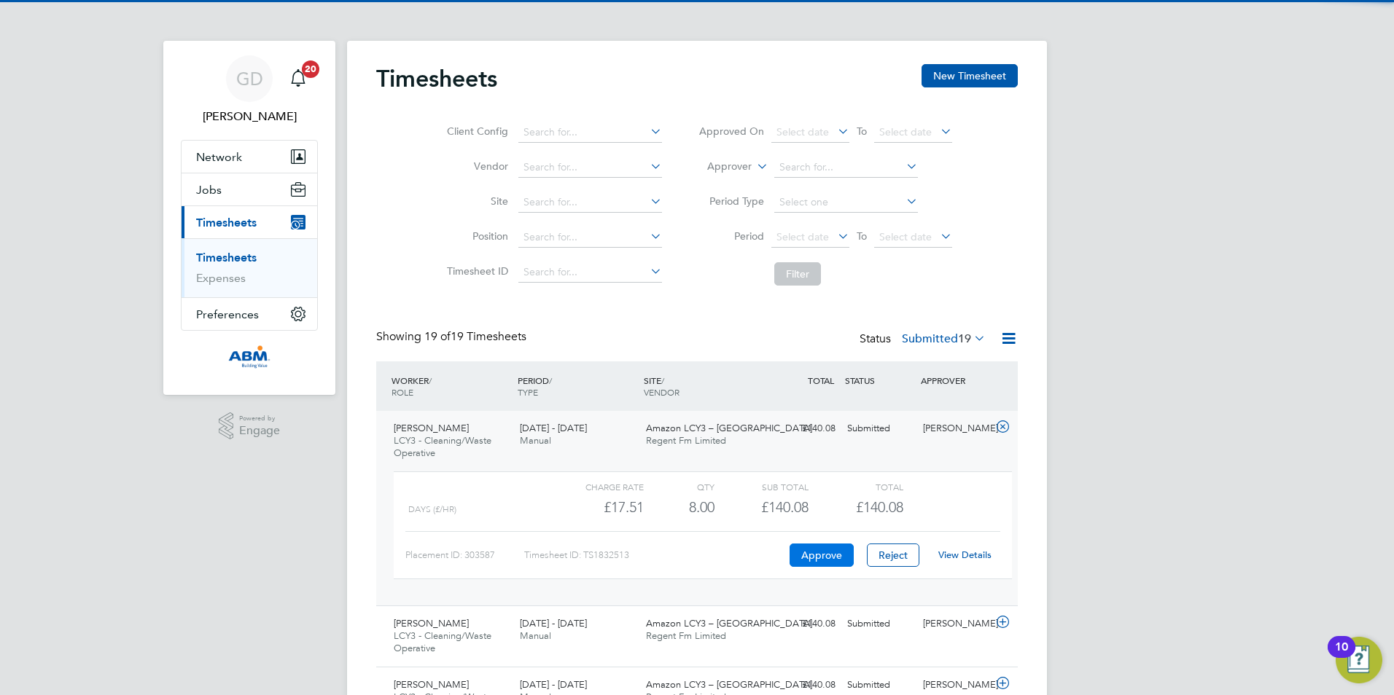
click at [810, 558] on button "Approve" at bounding box center [821, 555] width 64 height 23
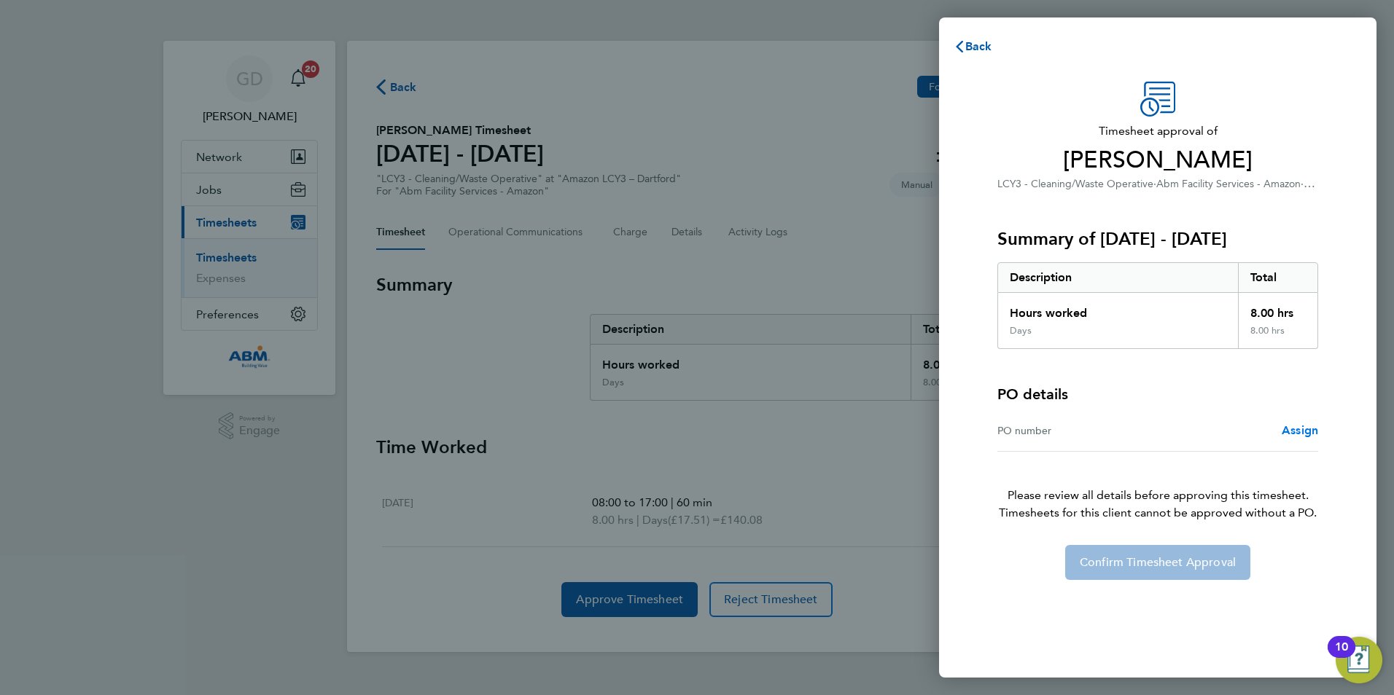
click at [1305, 432] on span "Assign" at bounding box center [1299, 430] width 36 height 14
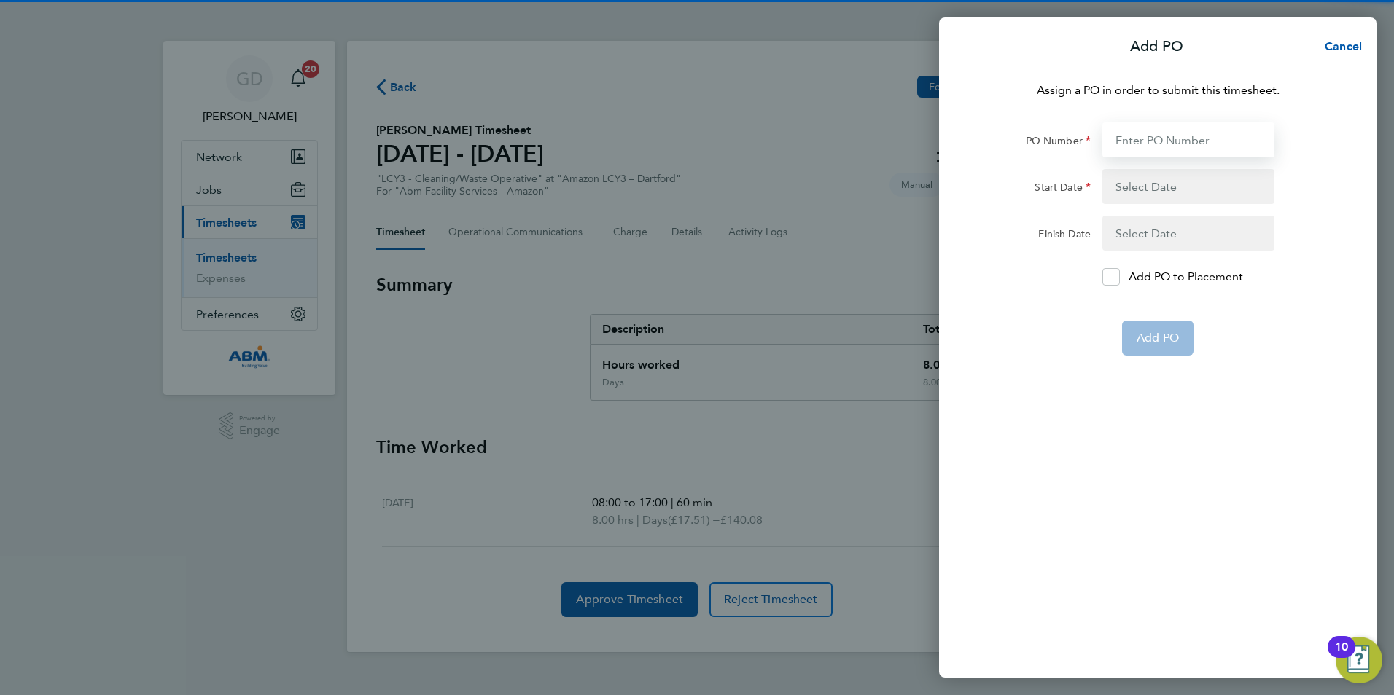
click at [1191, 134] on input "PO Number" at bounding box center [1188, 139] width 172 height 35
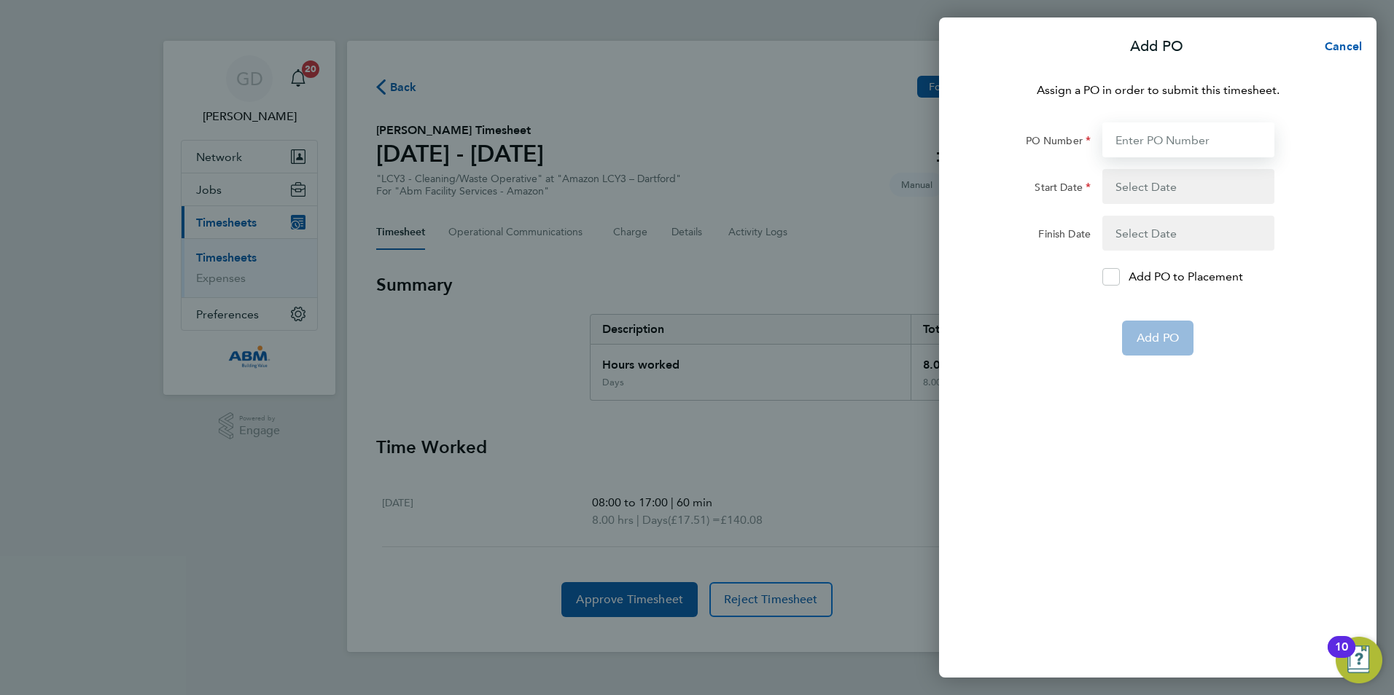
paste input "648224"
type input "648224"
type input "[DATE]"
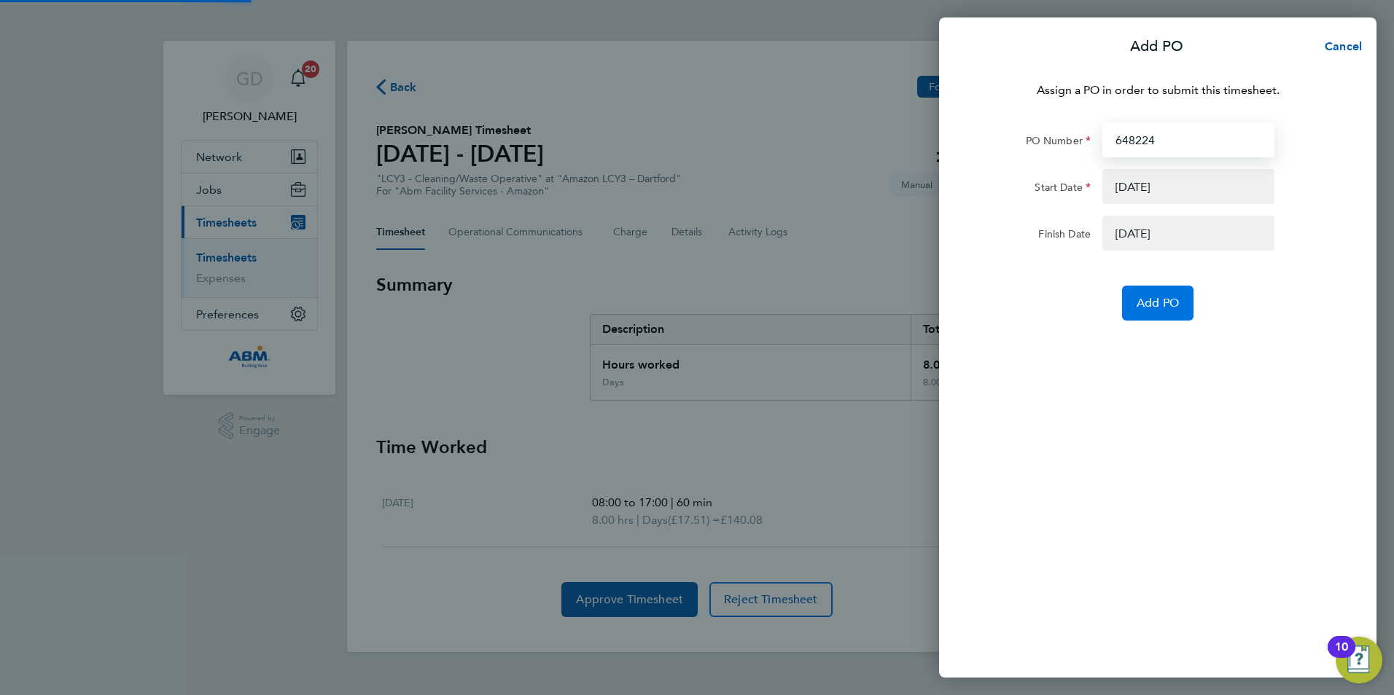
type input "648224"
click at [1146, 297] on span "Add PO" at bounding box center [1157, 303] width 42 height 15
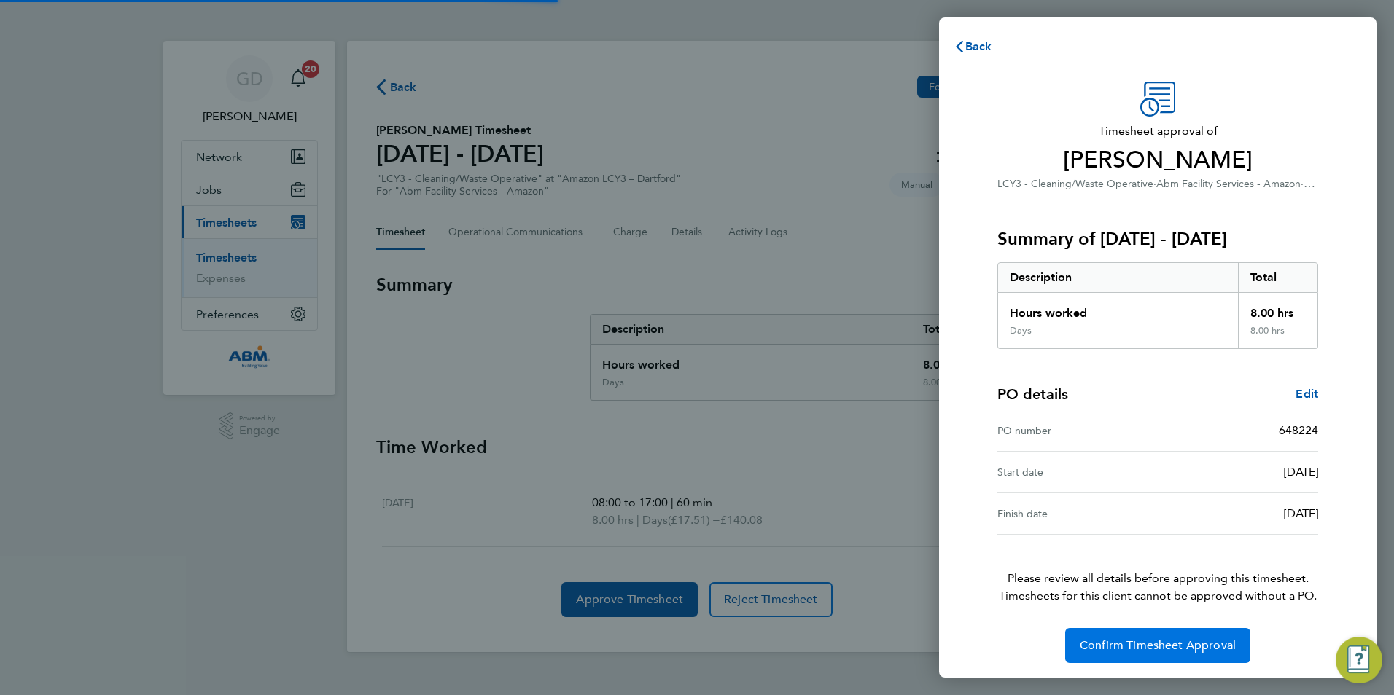
click at [1152, 650] on span "Confirm Timesheet Approval" at bounding box center [1157, 645] width 156 height 15
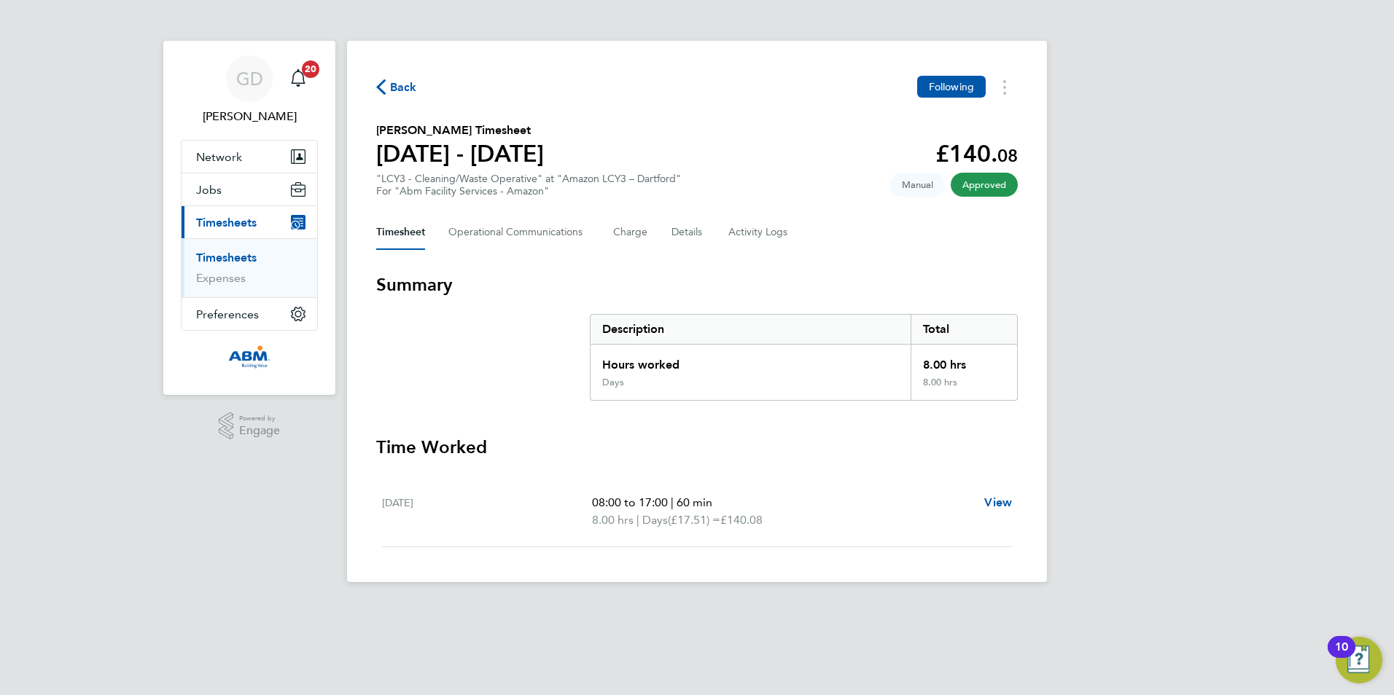
click at [410, 91] on span "Back" at bounding box center [403, 87] width 27 height 17
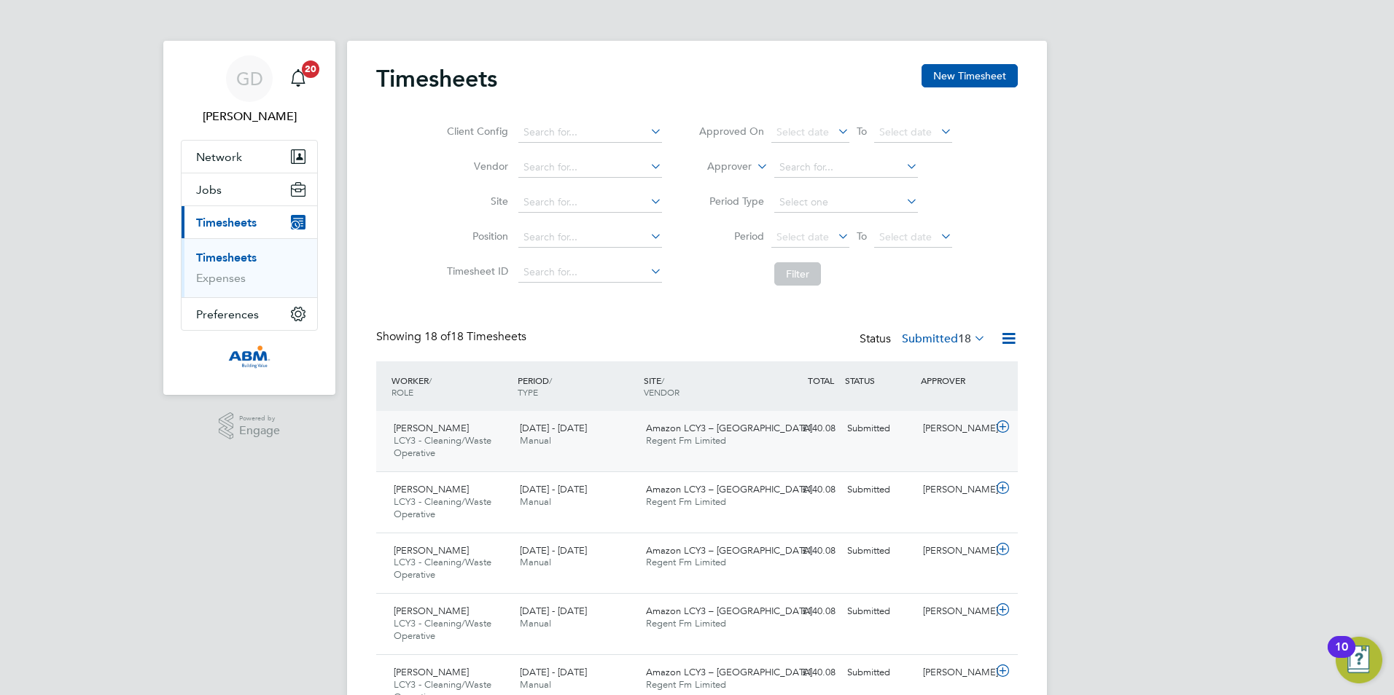
click at [852, 442] on div "Gurbir Singh LCY3 - Cleaning/Waste Operative 13 - 19 Sep 2025 13 - 19 Sep 2025 …" at bounding box center [696, 441] width 641 height 60
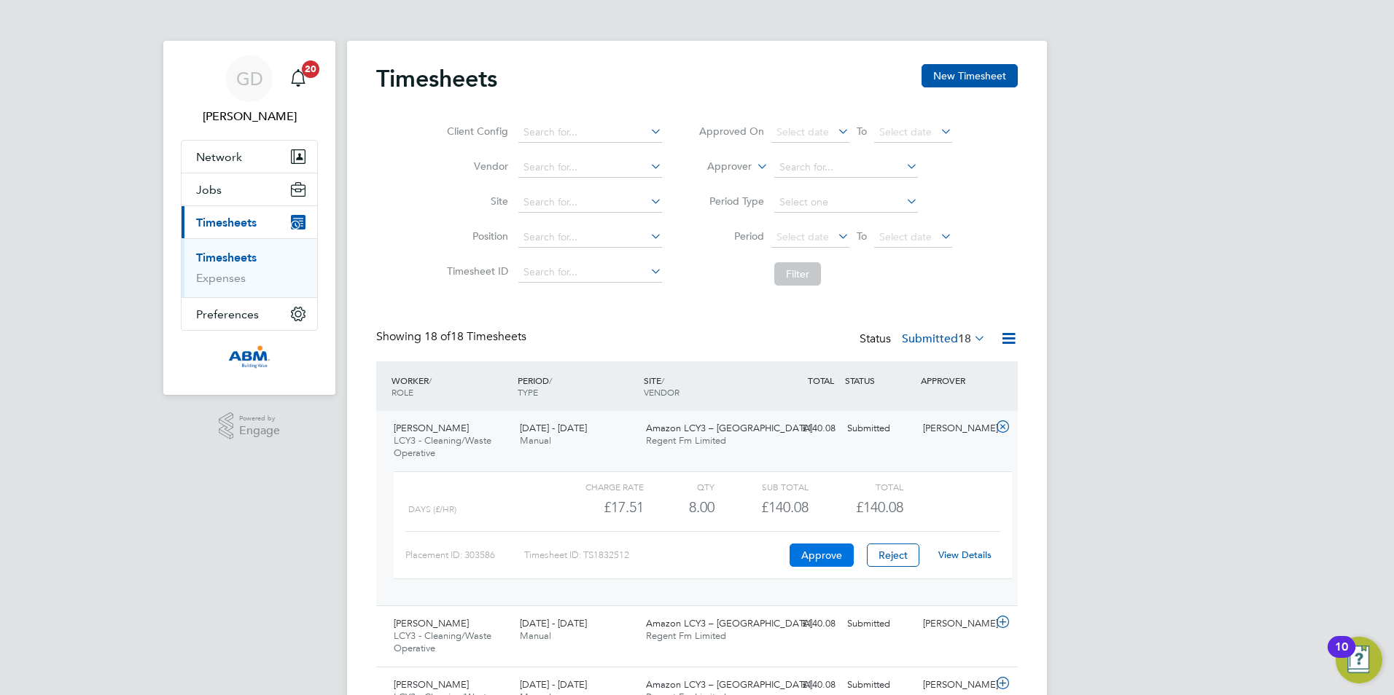
click at [823, 554] on button "Approve" at bounding box center [821, 555] width 64 height 23
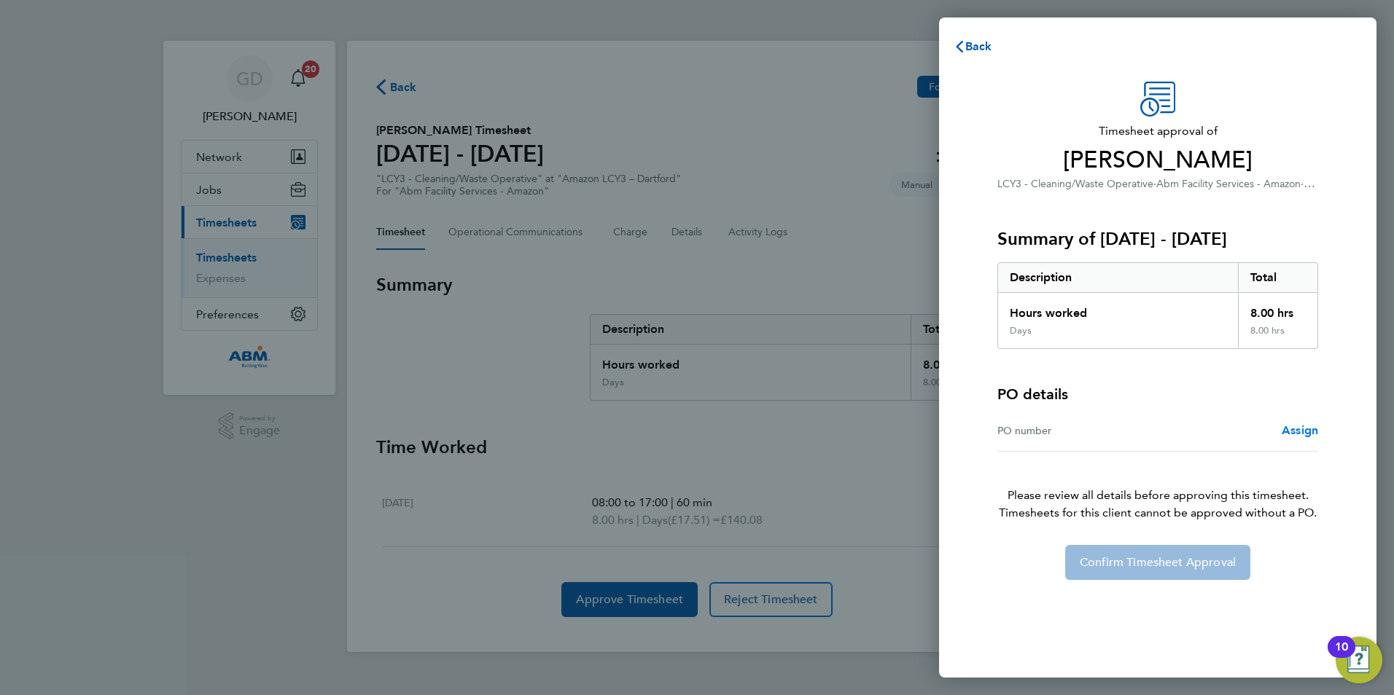
click at [1310, 429] on span "Assign" at bounding box center [1299, 430] width 36 height 14
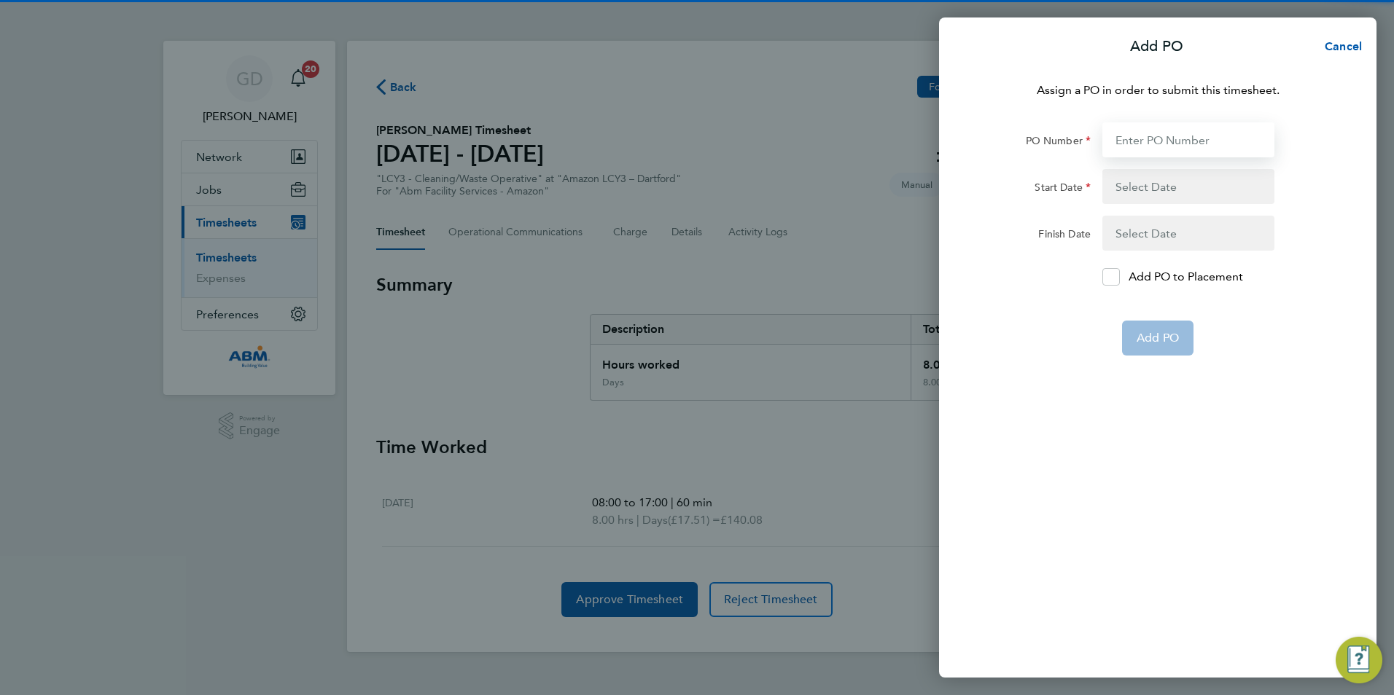
click at [1154, 156] on input "PO Number" at bounding box center [1188, 139] width 172 height 35
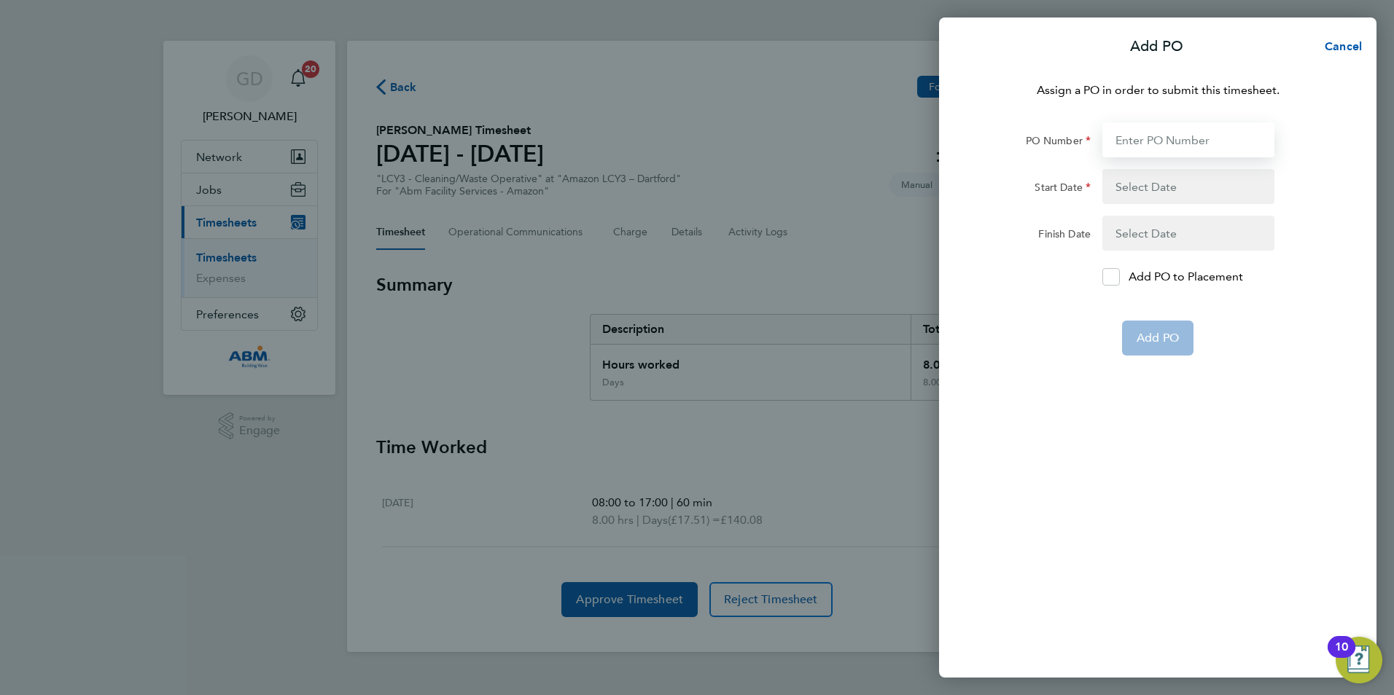
paste input "648224"
type input "648224"
type input "[DATE]"
type input "648224"
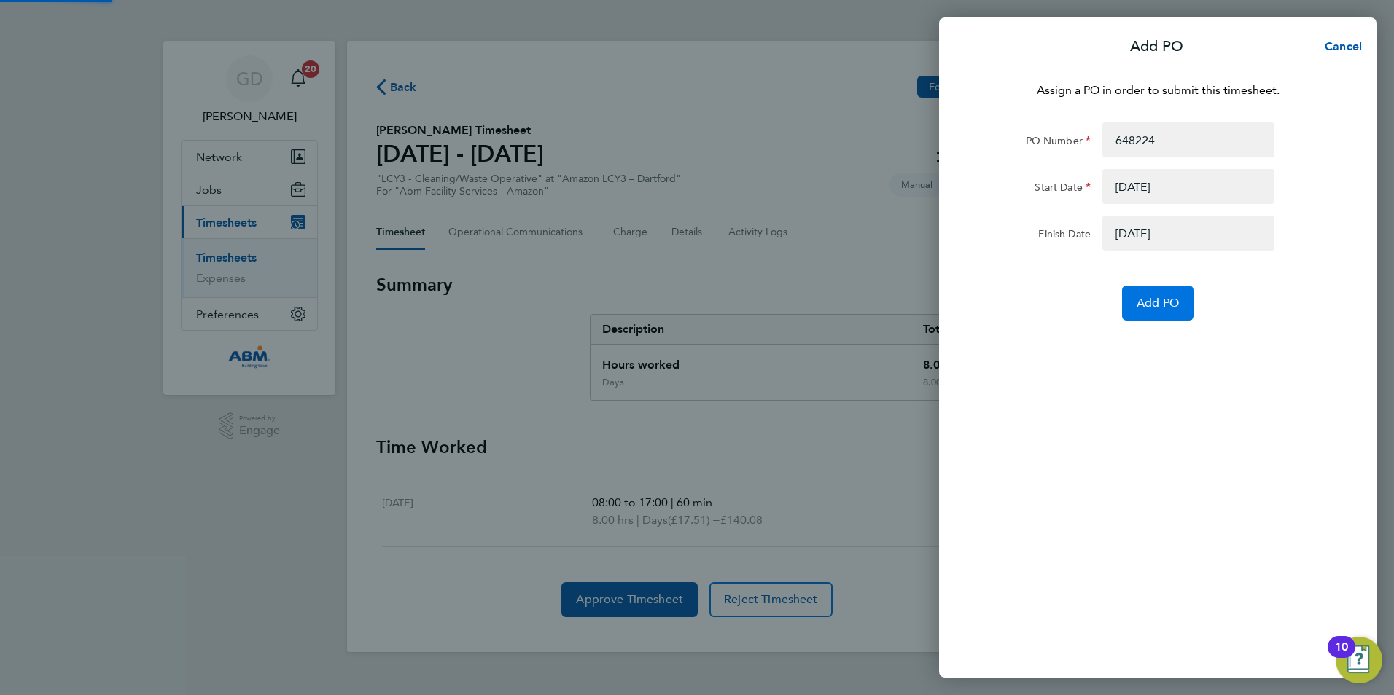
click at [1151, 309] on span "Add PO" at bounding box center [1157, 303] width 42 height 15
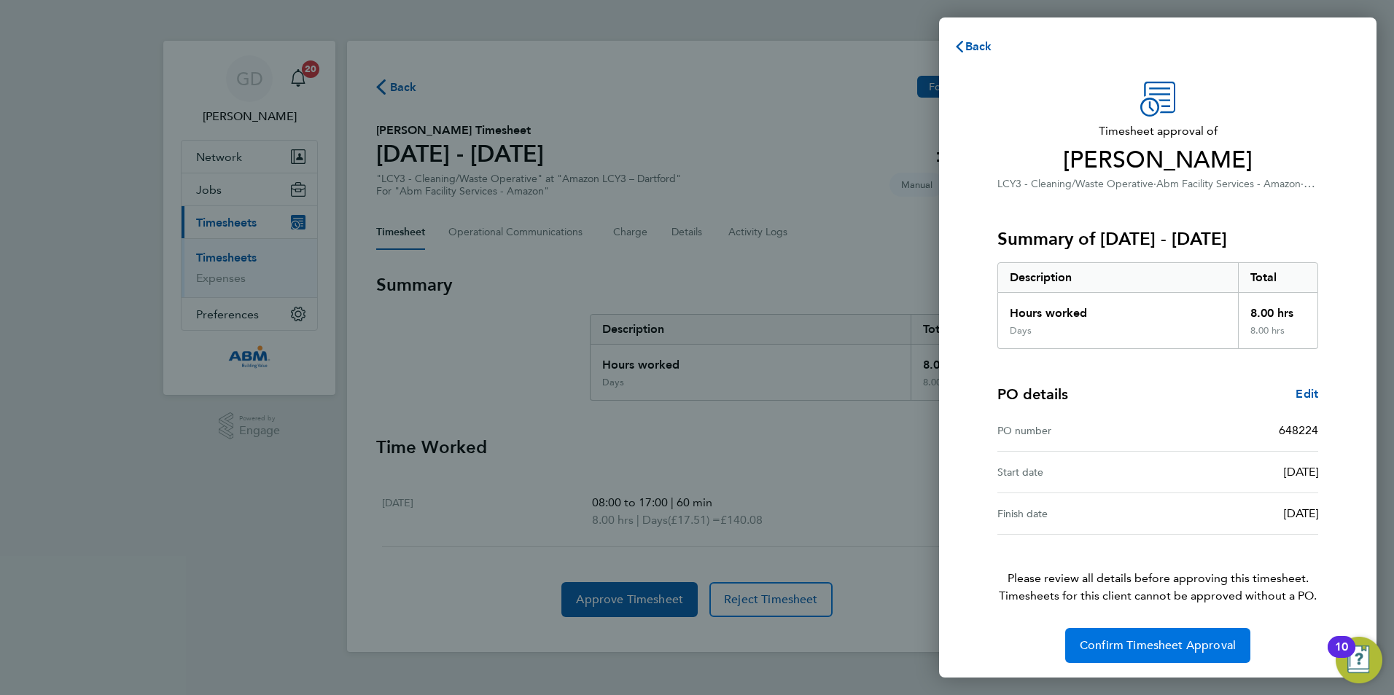
click at [1163, 644] on span "Confirm Timesheet Approval" at bounding box center [1157, 645] width 156 height 15
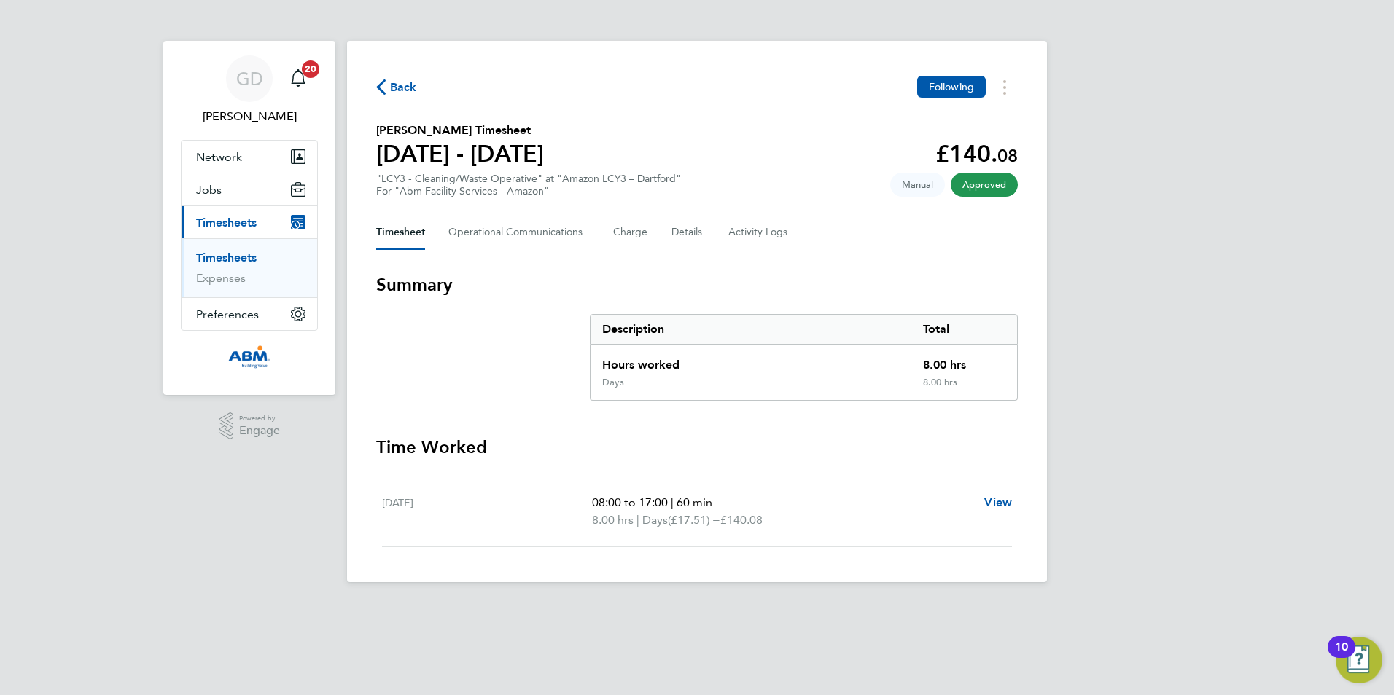
click at [388, 90] on span "Back" at bounding box center [396, 86] width 41 height 14
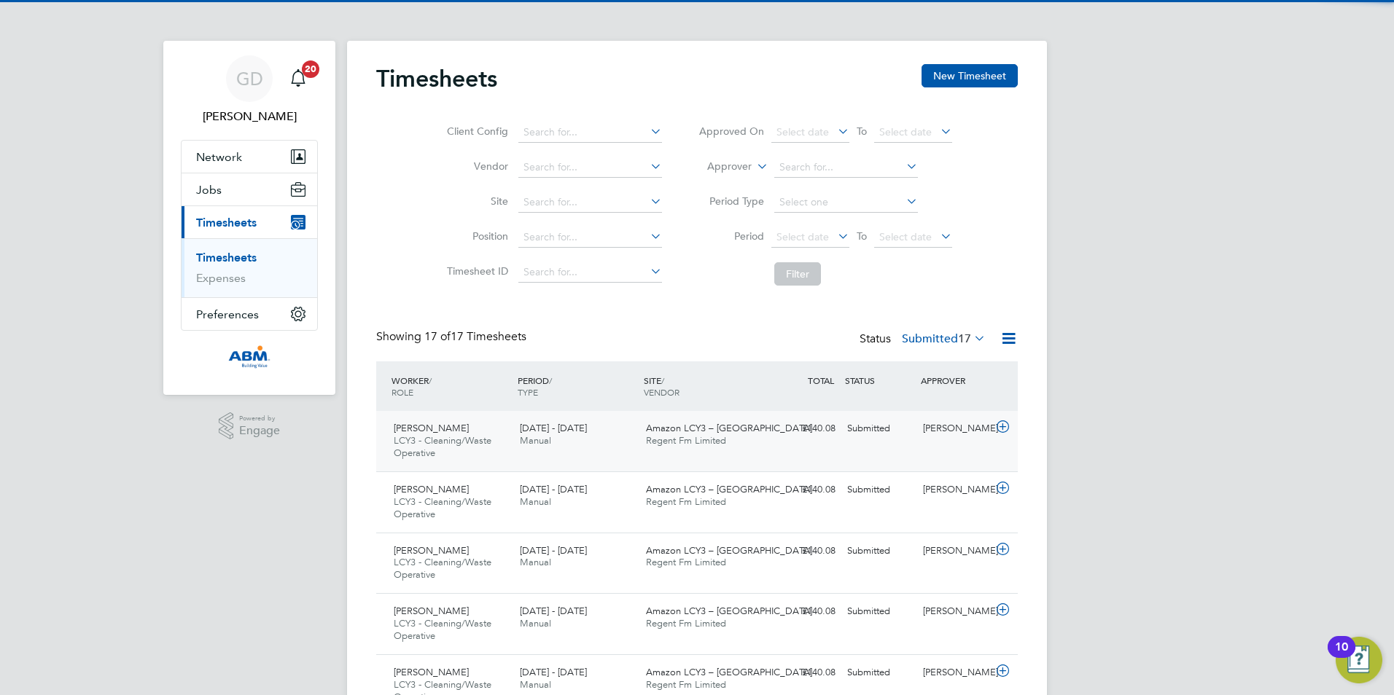
click at [892, 450] on div "Muhammad Waleed LCY3 - Cleaning/Waste Operative 13 - 19 Sep 2025 13 - 19 Sep 20…" at bounding box center [696, 441] width 641 height 60
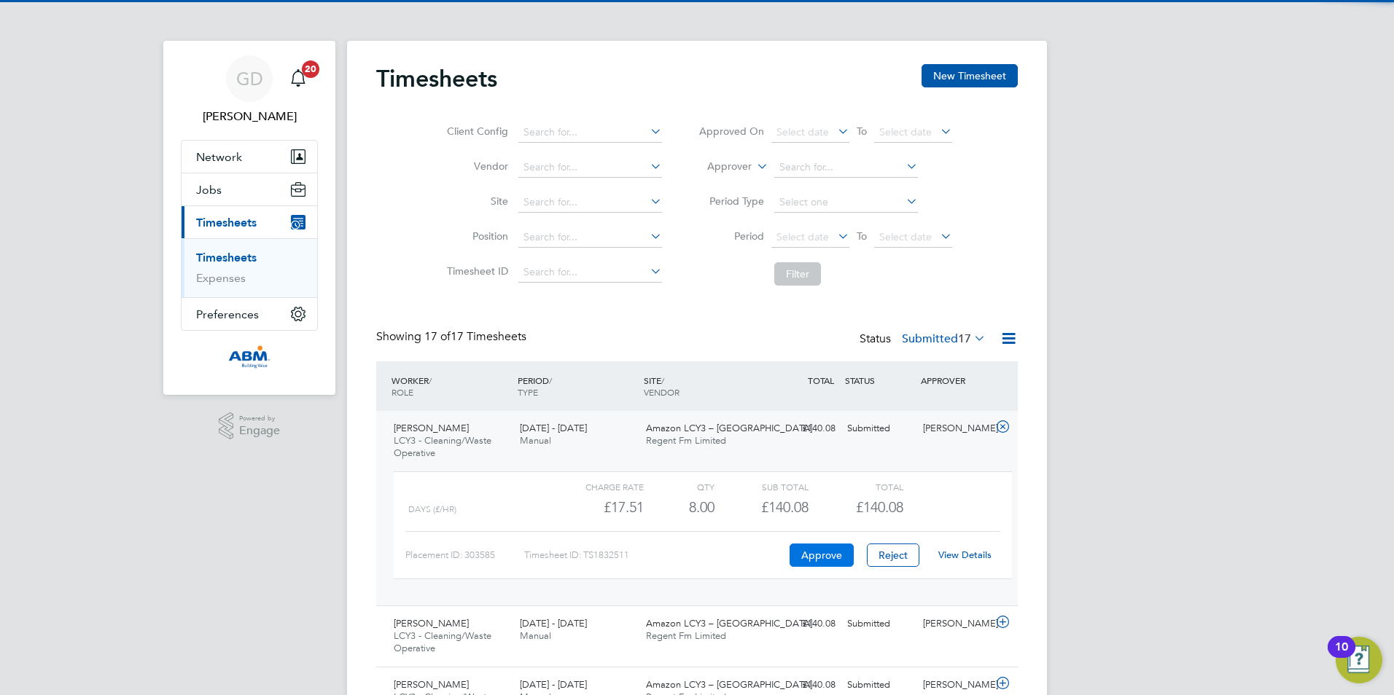
click at [831, 553] on button "Approve" at bounding box center [821, 555] width 64 height 23
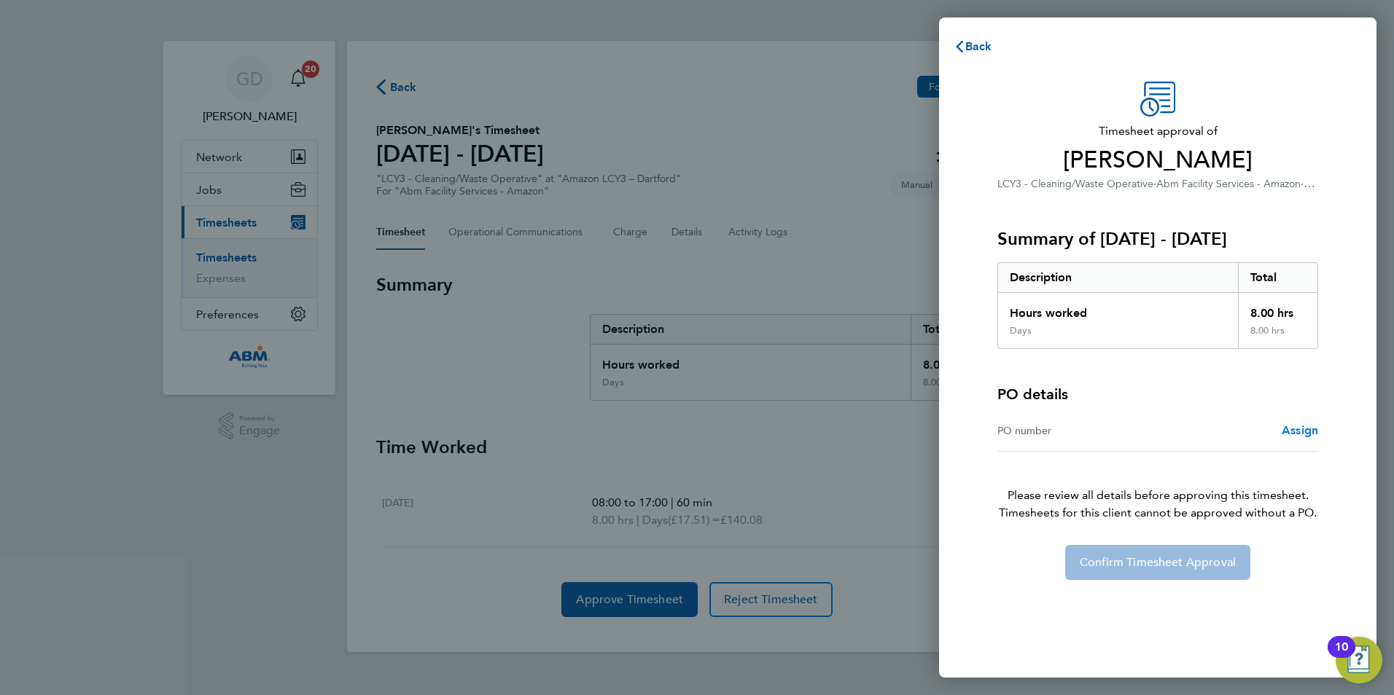
click at [1288, 429] on span "Assign" at bounding box center [1299, 430] width 36 height 14
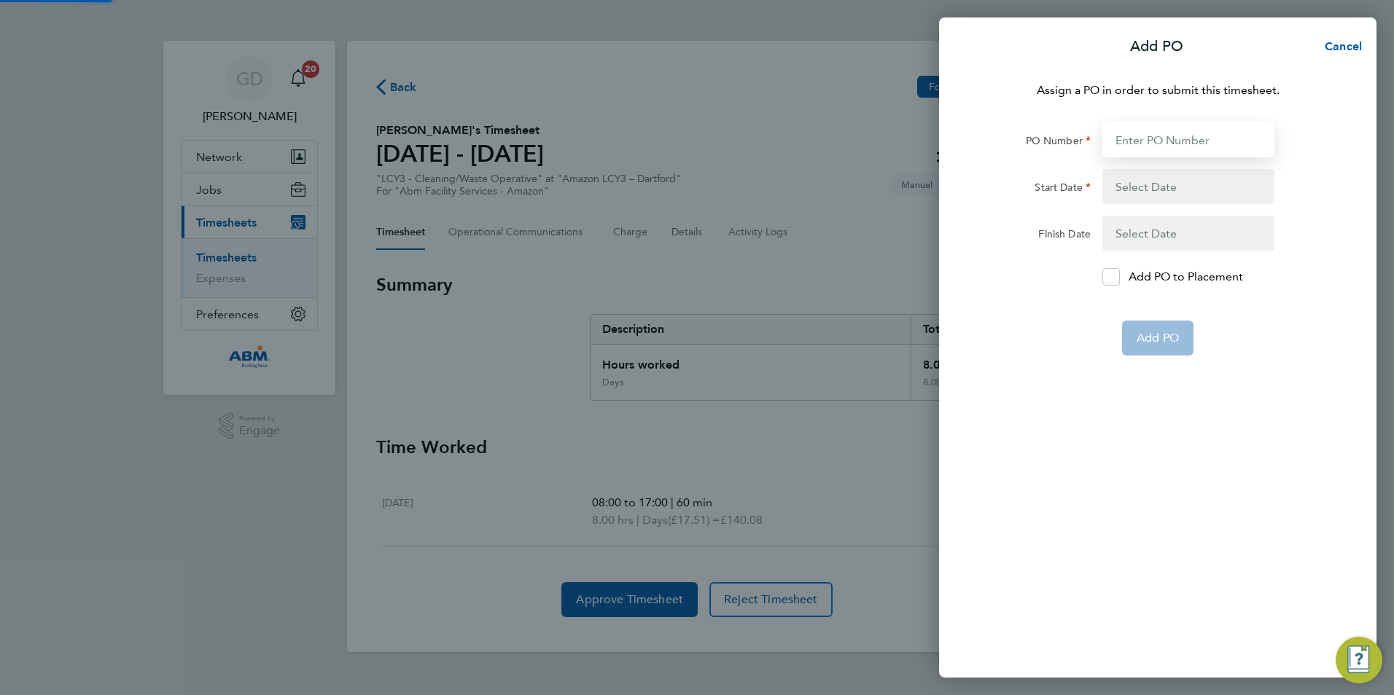
click at [1134, 132] on input "PO Number" at bounding box center [1188, 139] width 172 height 35
paste input "648224"
type input "648224"
type input "[DATE]"
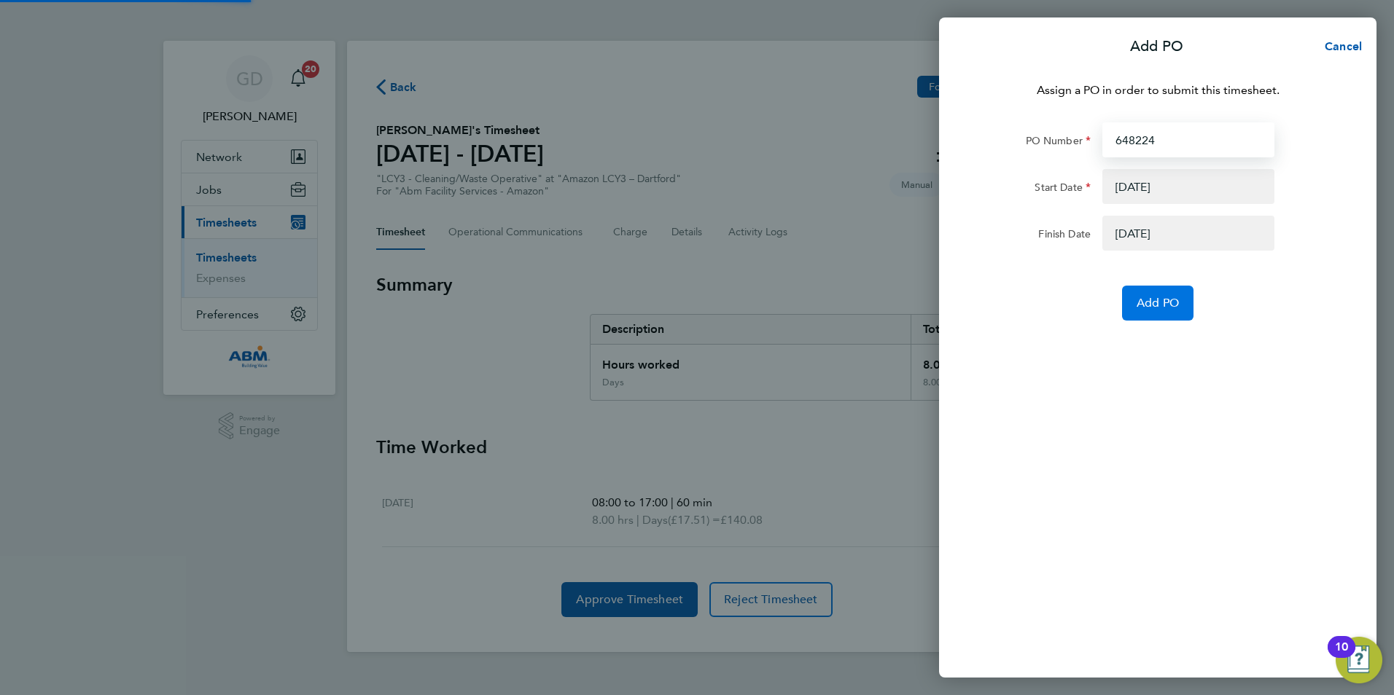
type input "648224"
click at [1125, 294] on button "Add PO" at bounding box center [1157, 303] width 71 height 35
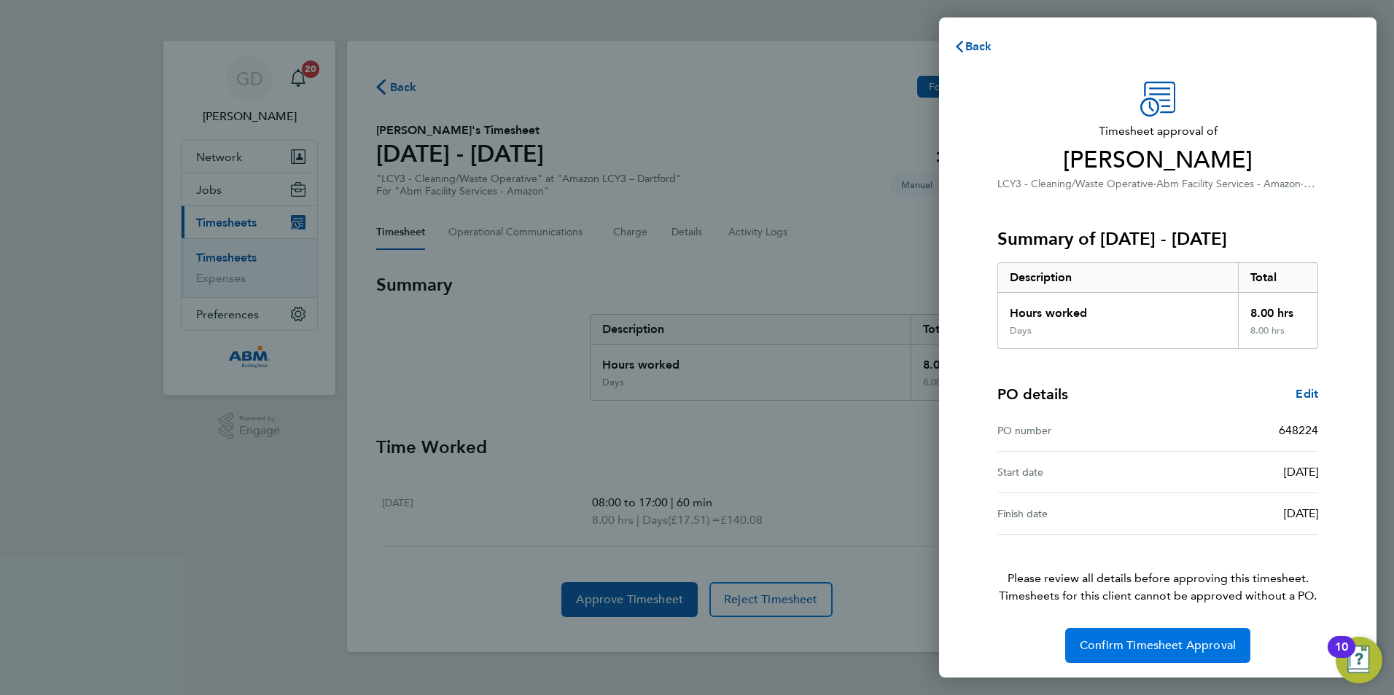
click at [1095, 638] on button "Confirm Timesheet Approval" at bounding box center [1157, 645] width 185 height 35
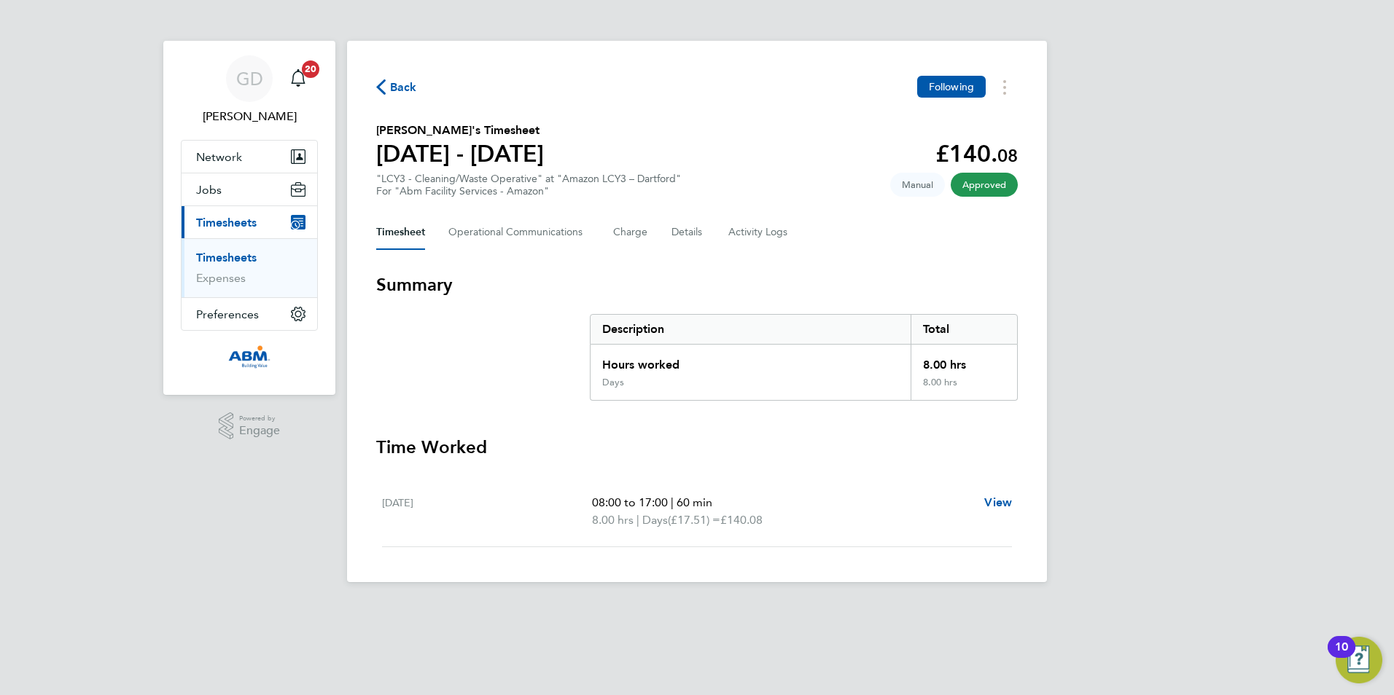
click at [411, 90] on span "Back" at bounding box center [403, 87] width 27 height 17
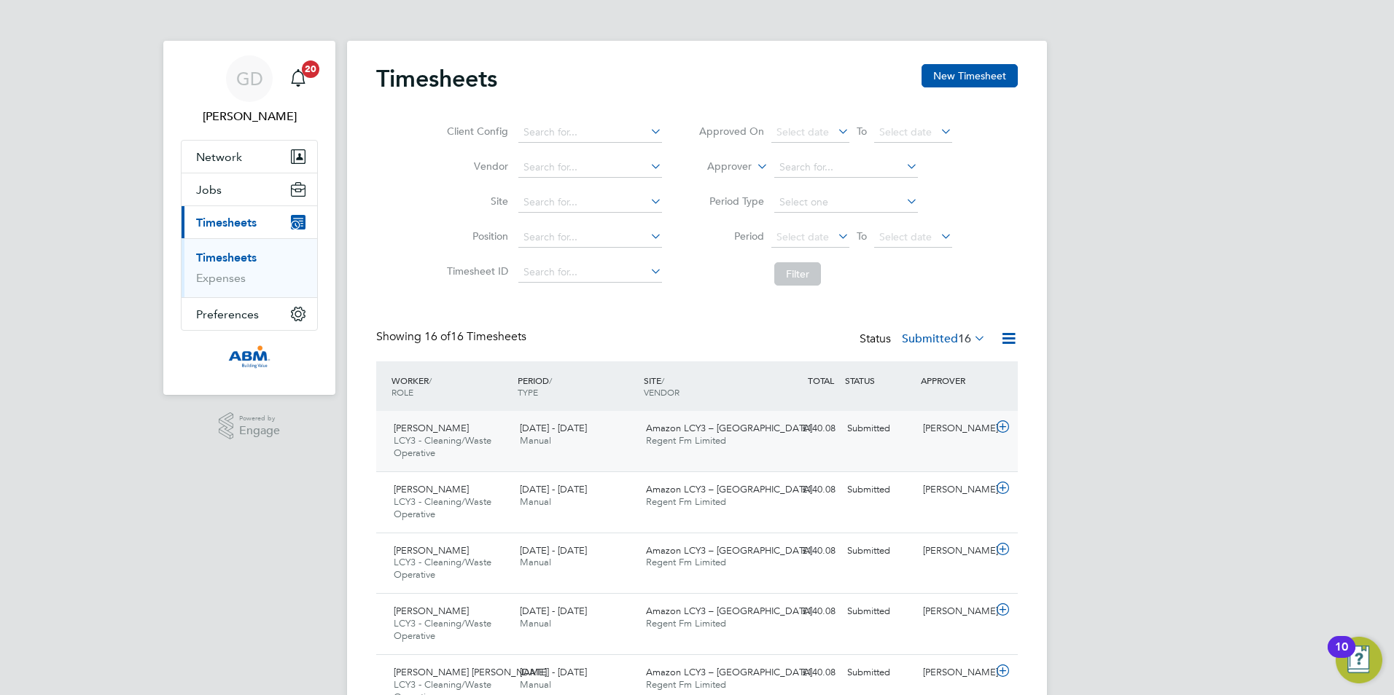
click at [873, 442] on div "Venkatesh Yarragorla LCY3 - Cleaning/Waste Operative 13 - 19 Sep 2025 13 - 19 S…" at bounding box center [696, 441] width 641 height 60
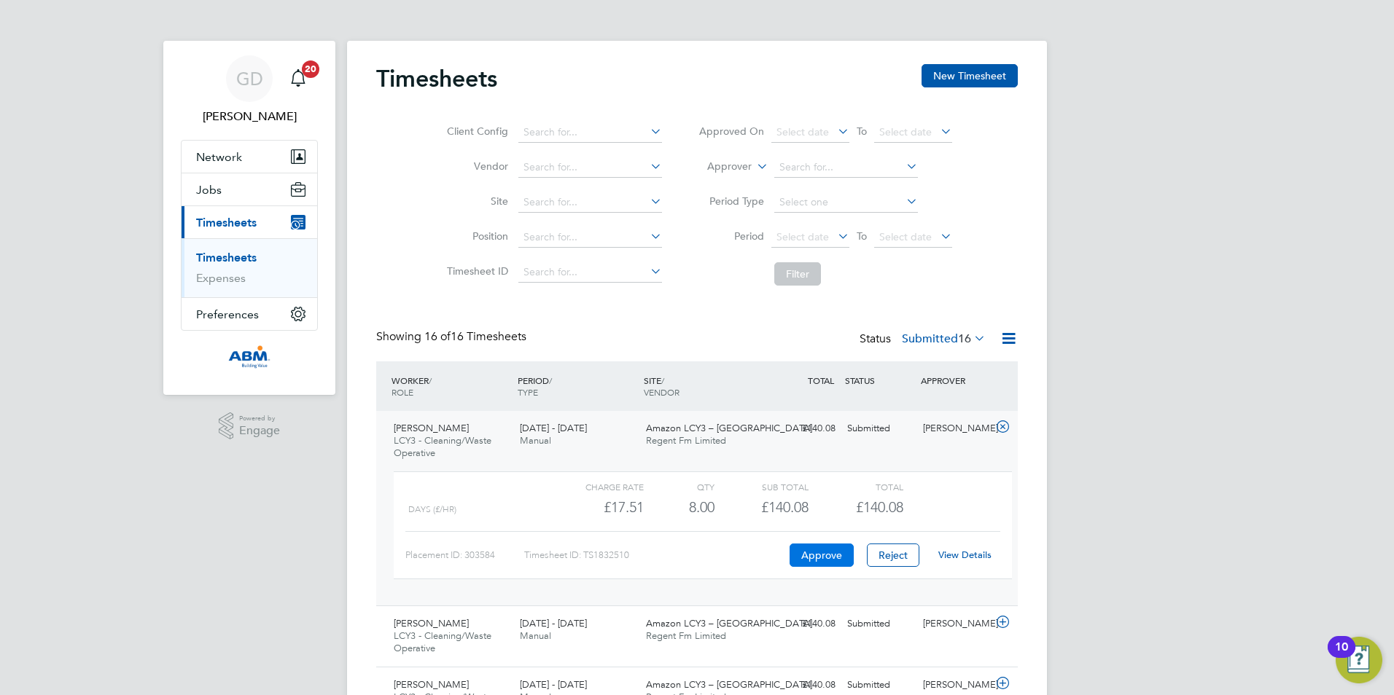
click at [823, 555] on button "Approve" at bounding box center [821, 555] width 64 height 23
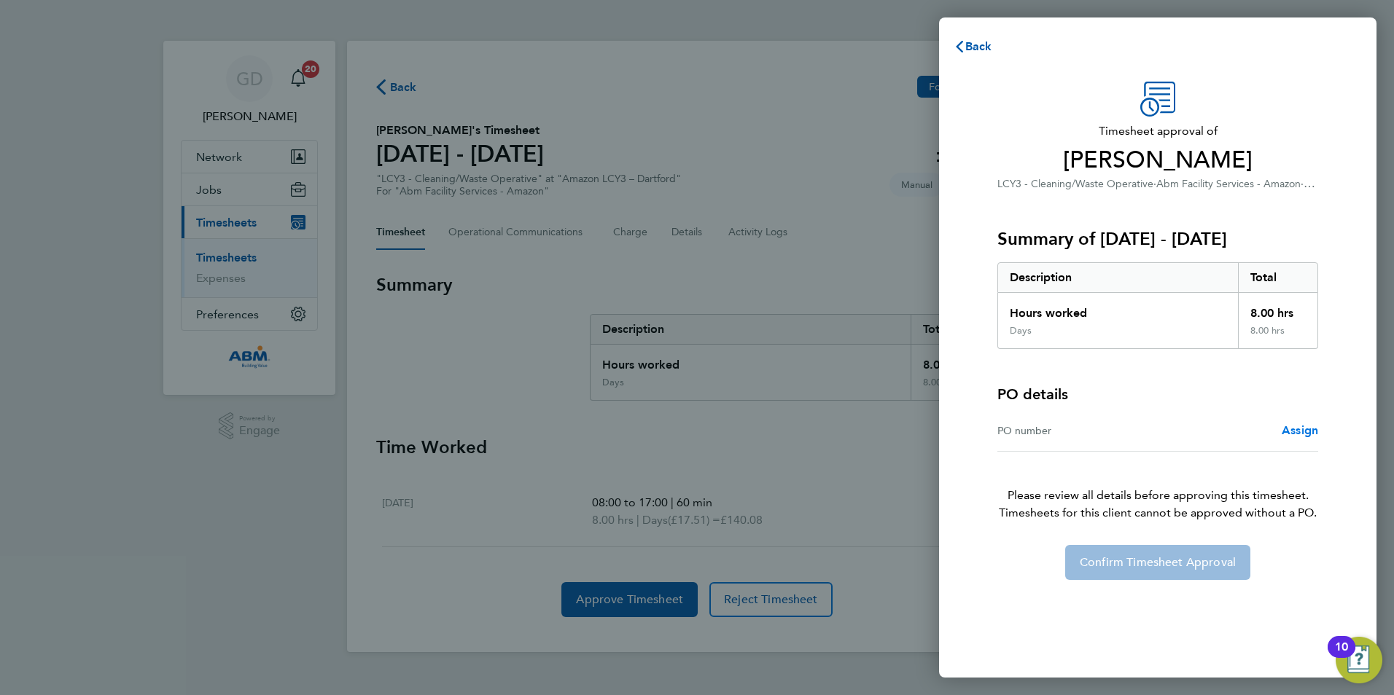
click at [1294, 431] on span "Assign" at bounding box center [1299, 430] width 36 height 14
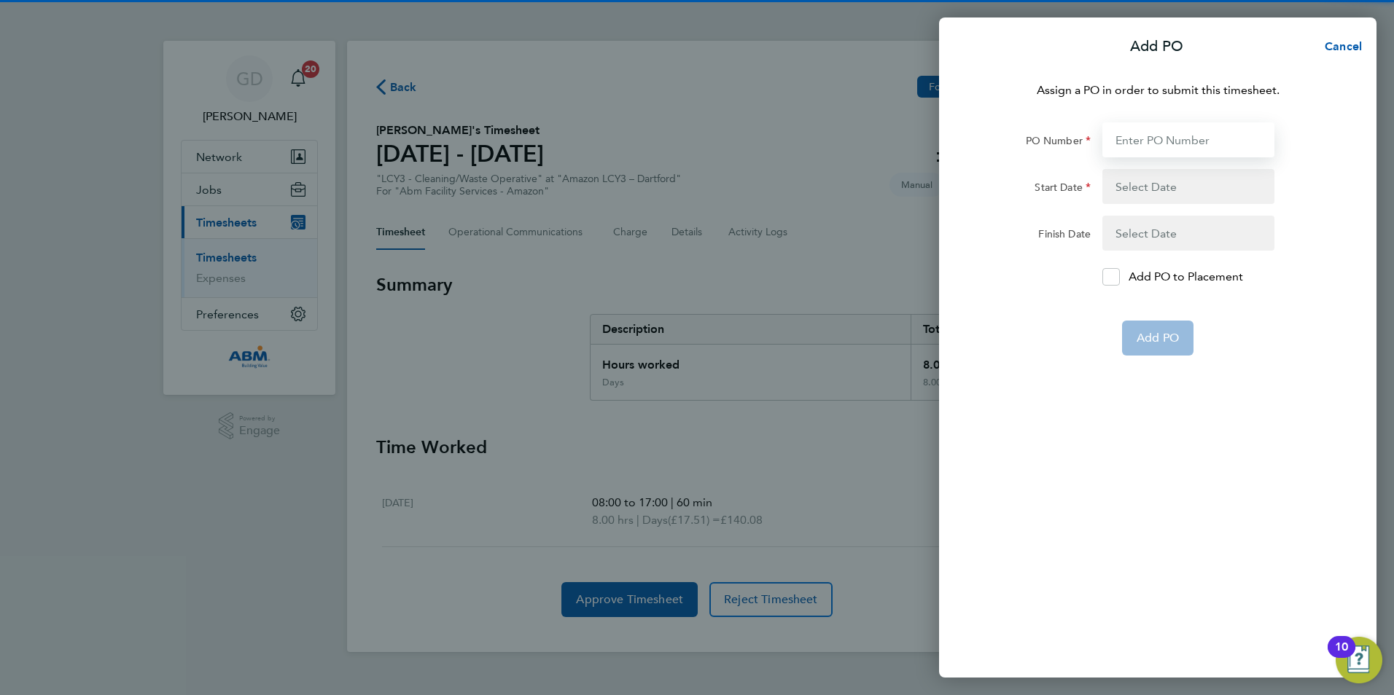
click at [1112, 143] on input "PO Number" at bounding box center [1188, 139] width 172 height 35
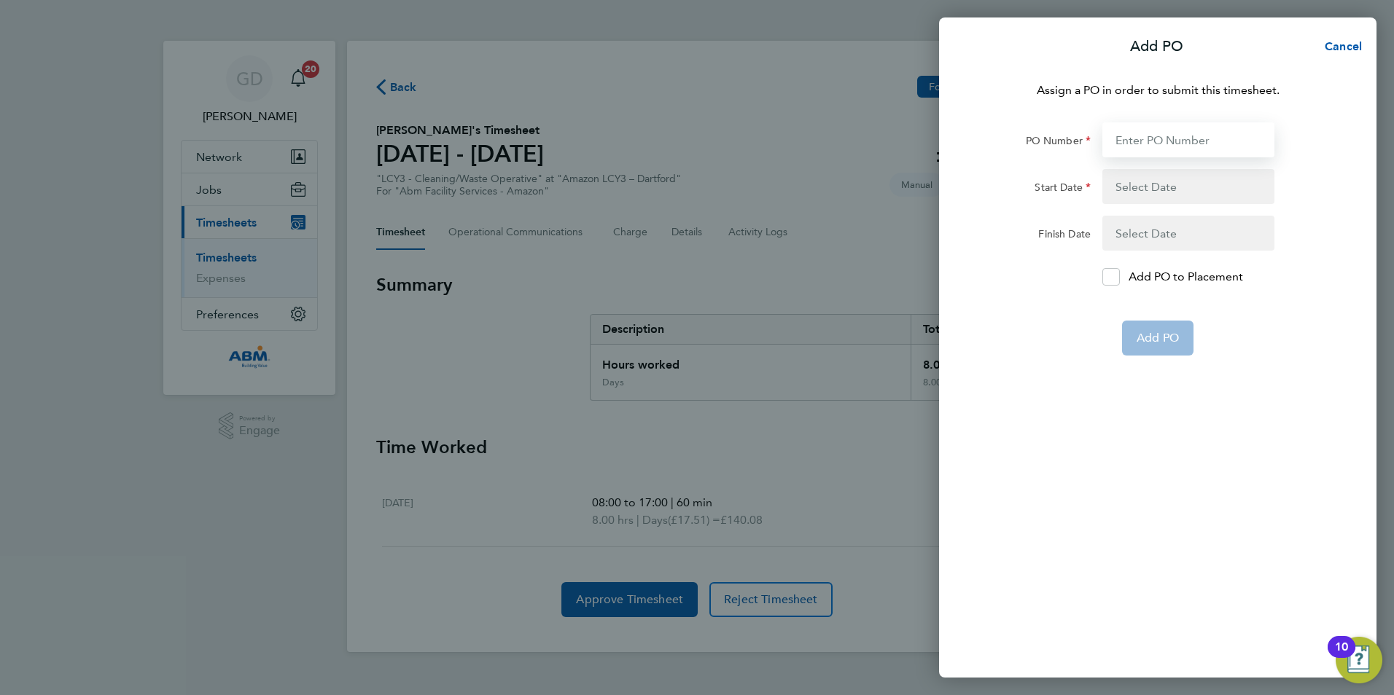
paste input "648224"
type input "648224"
type input "[DATE]"
type input "648224"
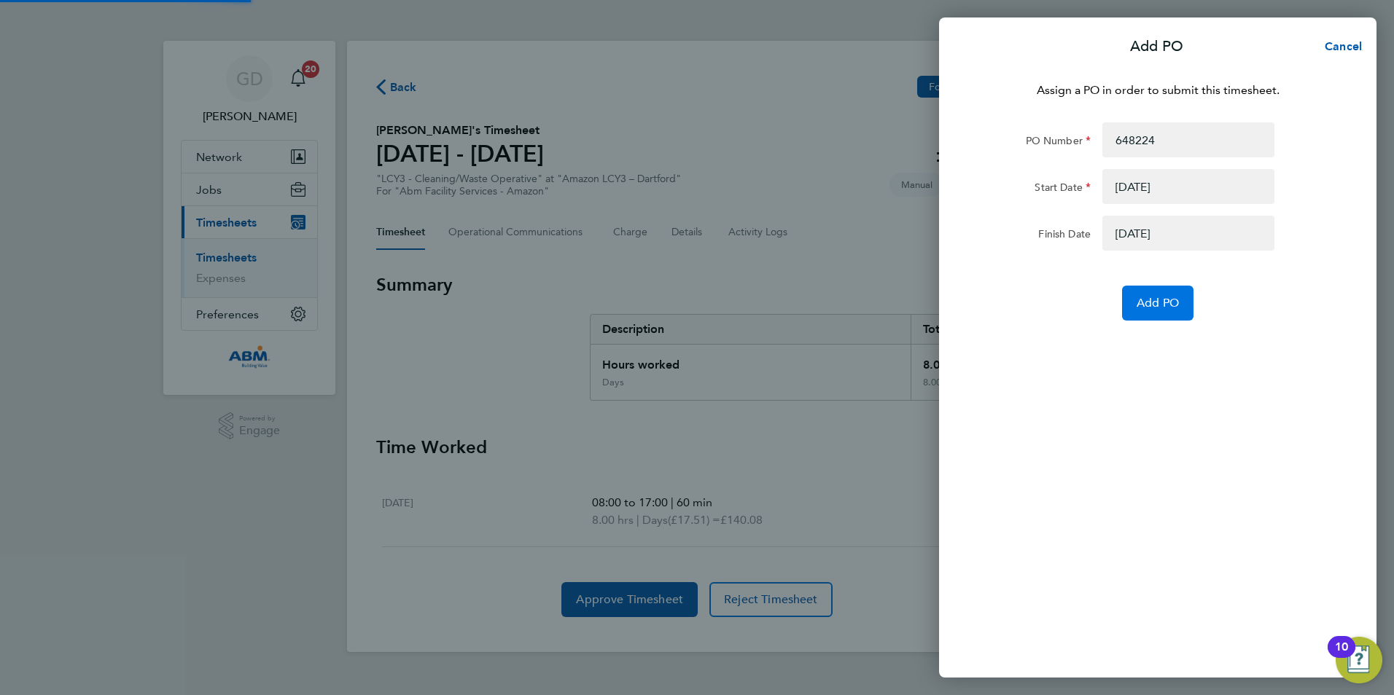
click at [1134, 297] on button "Add PO" at bounding box center [1157, 303] width 71 height 35
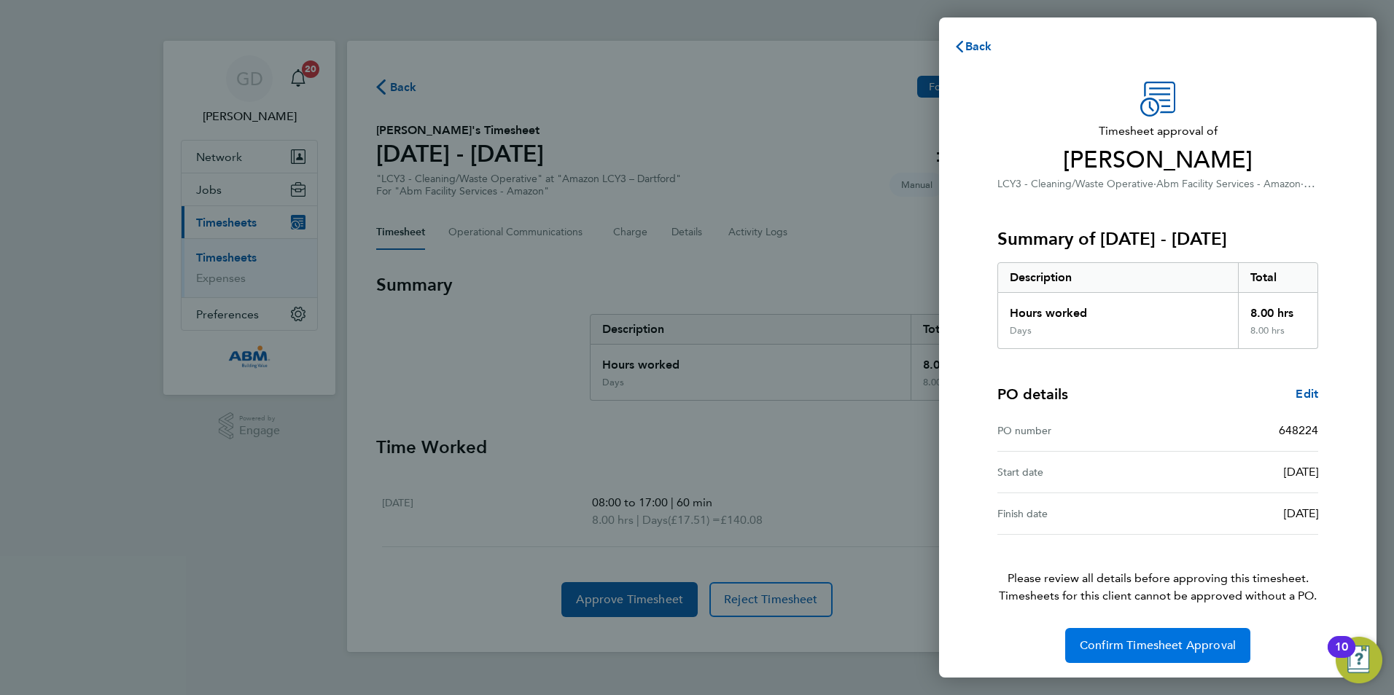
click at [1154, 637] on button "Confirm Timesheet Approval" at bounding box center [1157, 645] width 185 height 35
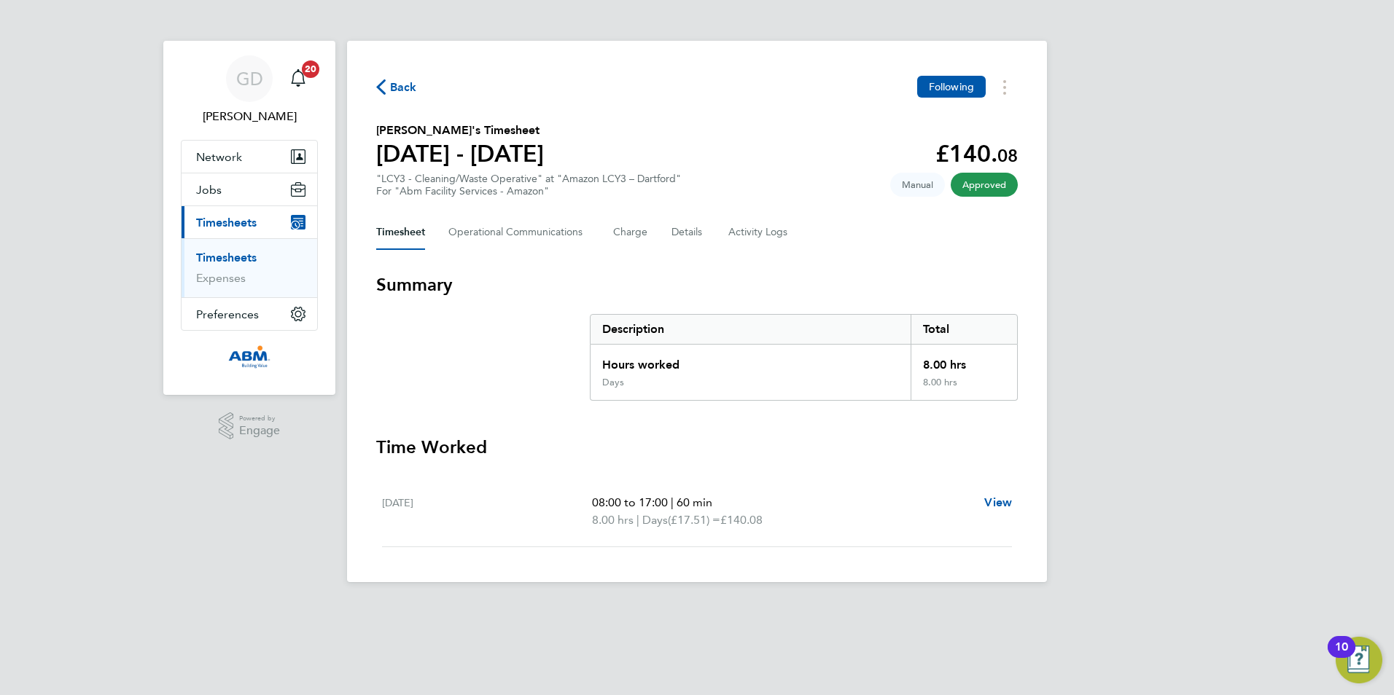
click at [406, 85] on span "Back" at bounding box center [403, 87] width 27 height 17
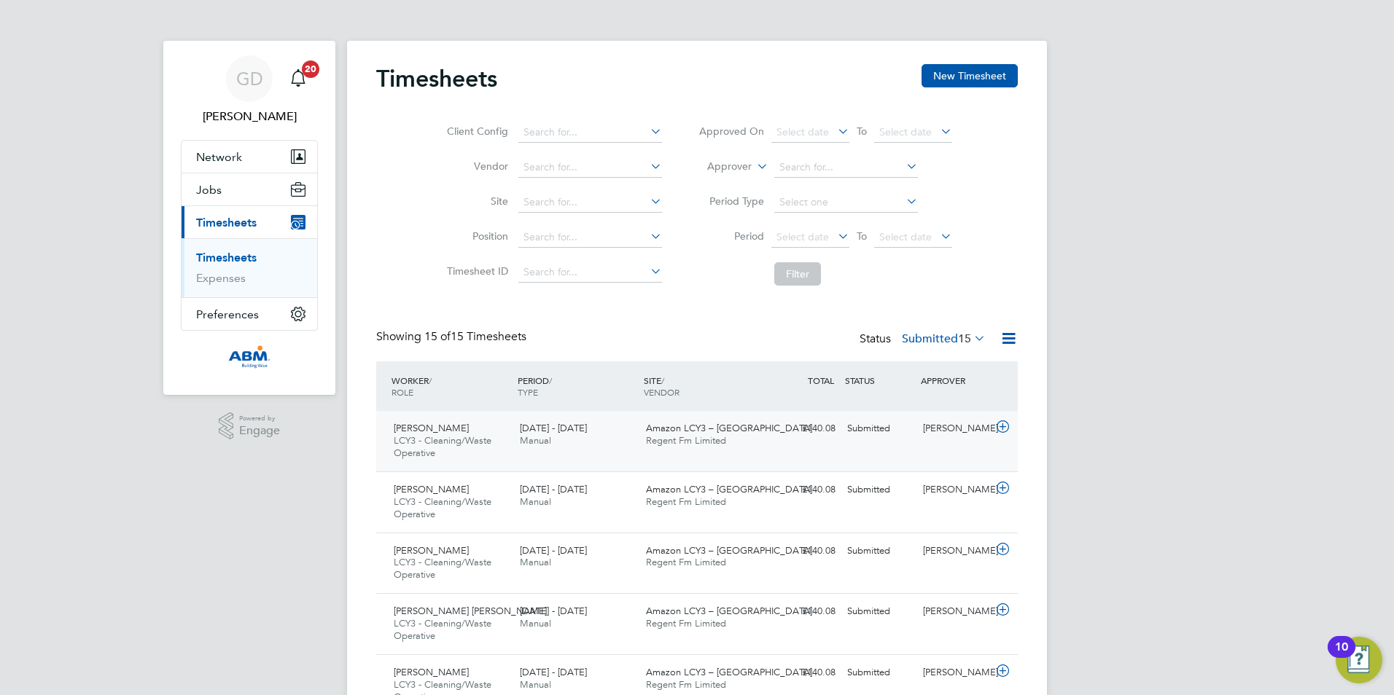
click at [878, 452] on div "Ahmed Din LCY3 - Cleaning/Waste Operative 13 - 19 Sep 2025 13 - 19 Sep 2025 Man…" at bounding box center [696, 441] width 641 height 60
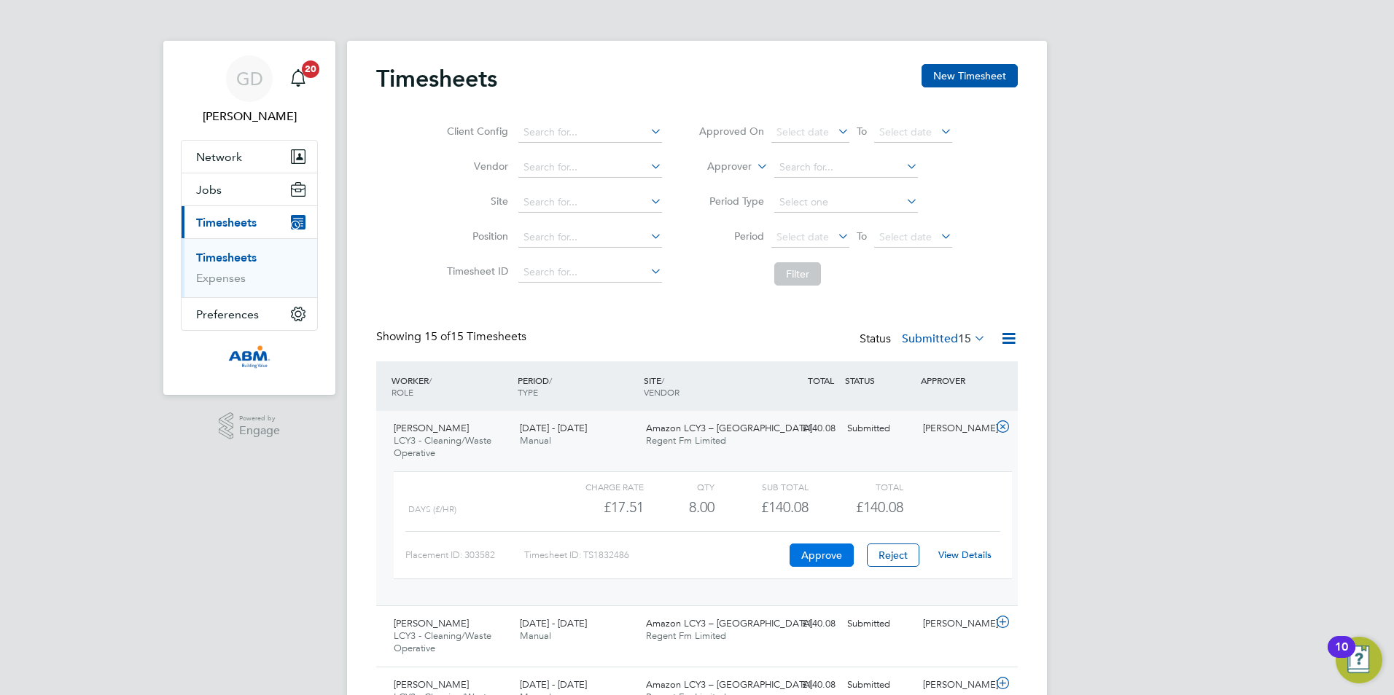
click at [818, 560] on button "Approve" at bounding box center [821, 555] width 64 height 23
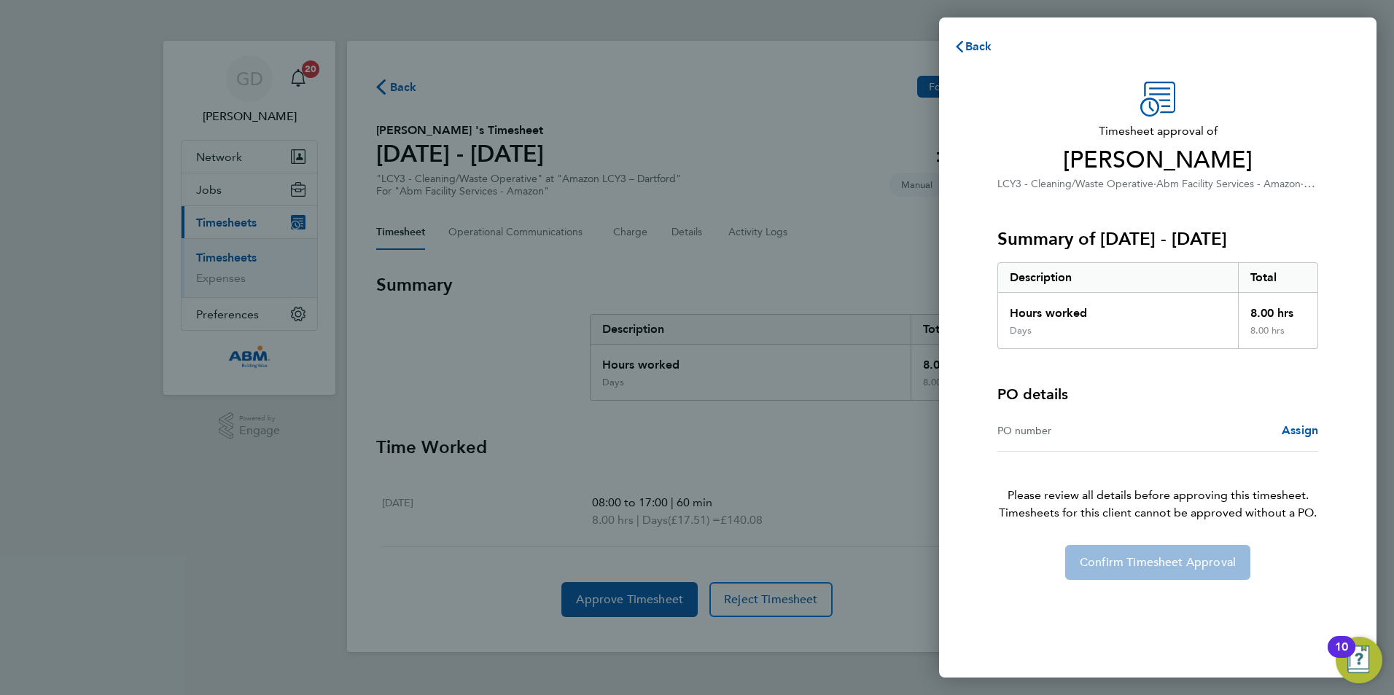
click at [1066, 435] on div "PO number" at bounding box center [1077, 430] width 160 height 17
click at [1310, 437] on link "Assign" at bounding box center [1299, 430] width 36 height 17
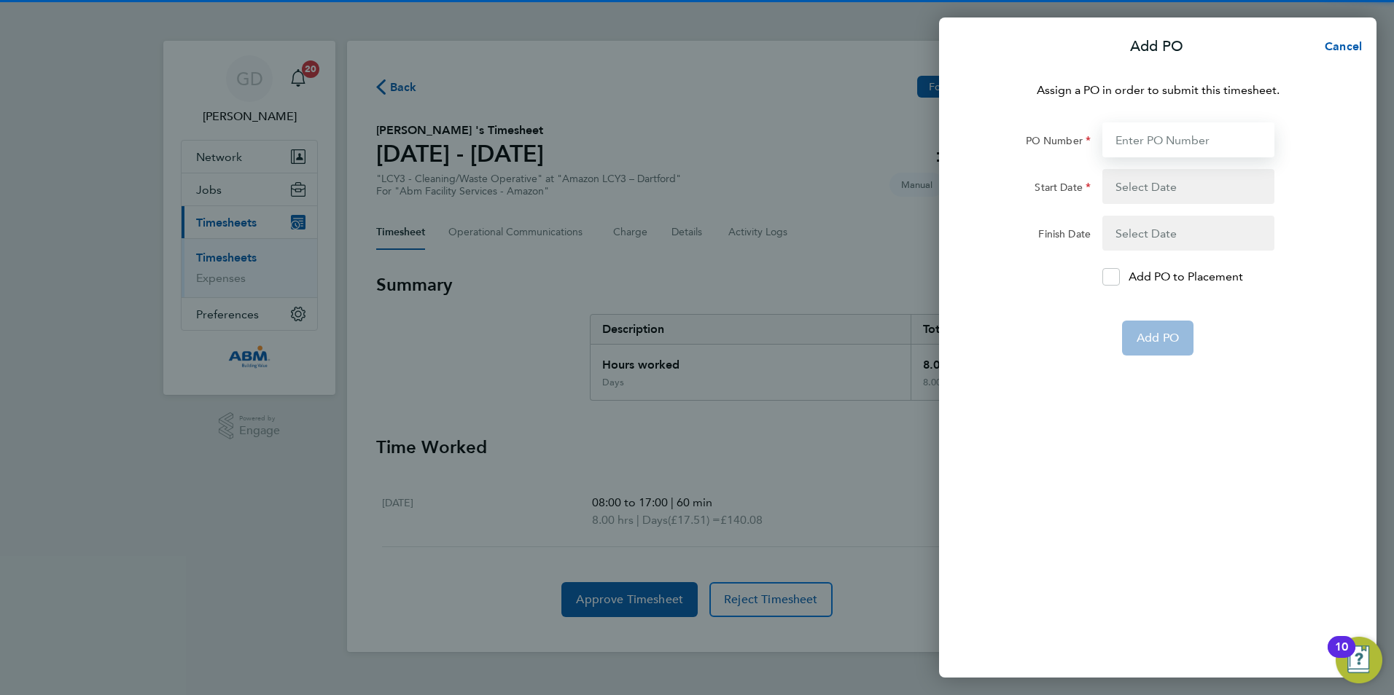
click at [1197, 133] on input "PO Number" at bounding box center [1188, 139] width 172 height 35
paste input "648224"
type input "648224"
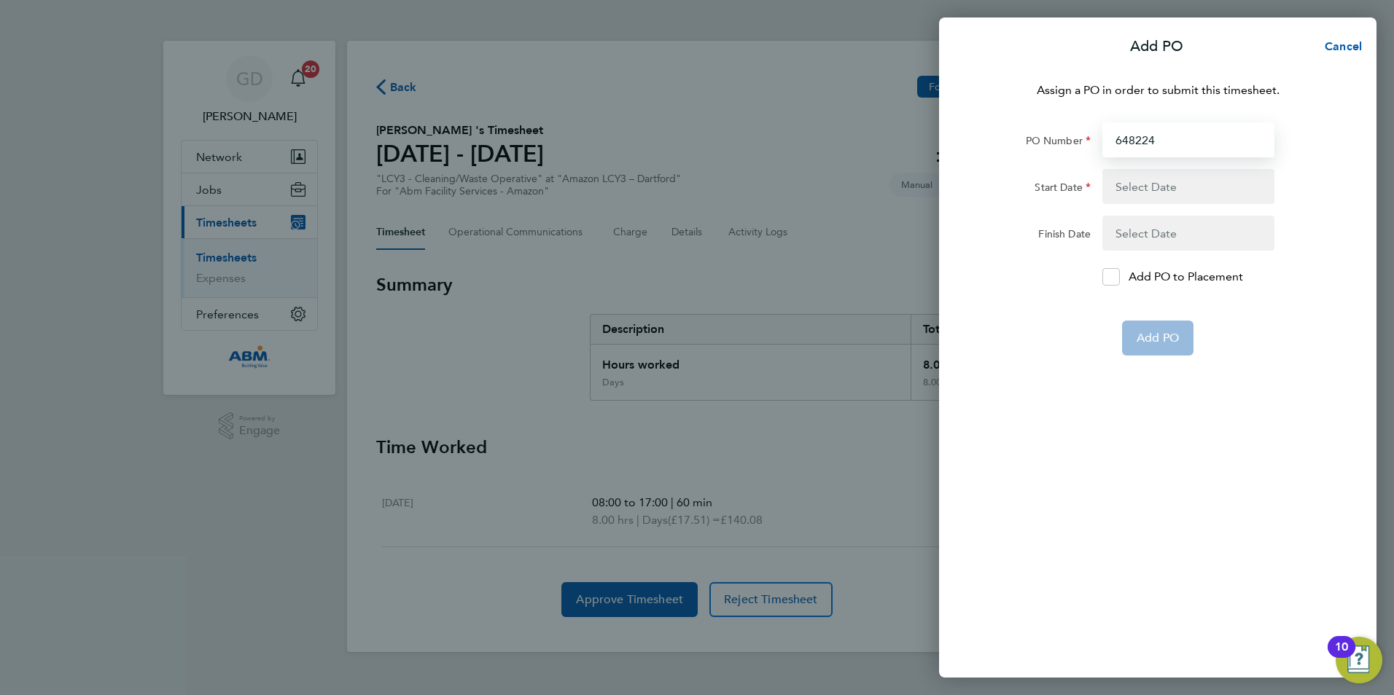
type input "[DATE]"
type input "648224"
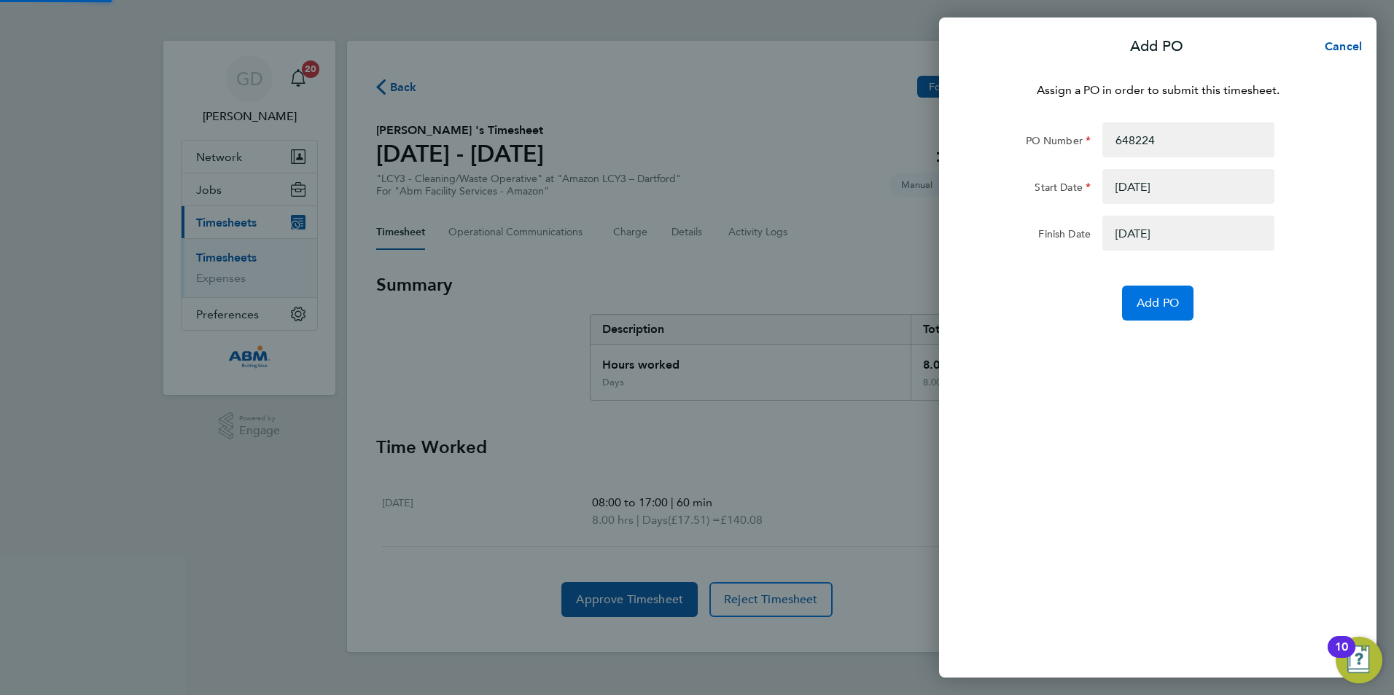
click at [1172, 301] on span "Add PO" at bounding box center [1157, 303] width 42 height 15
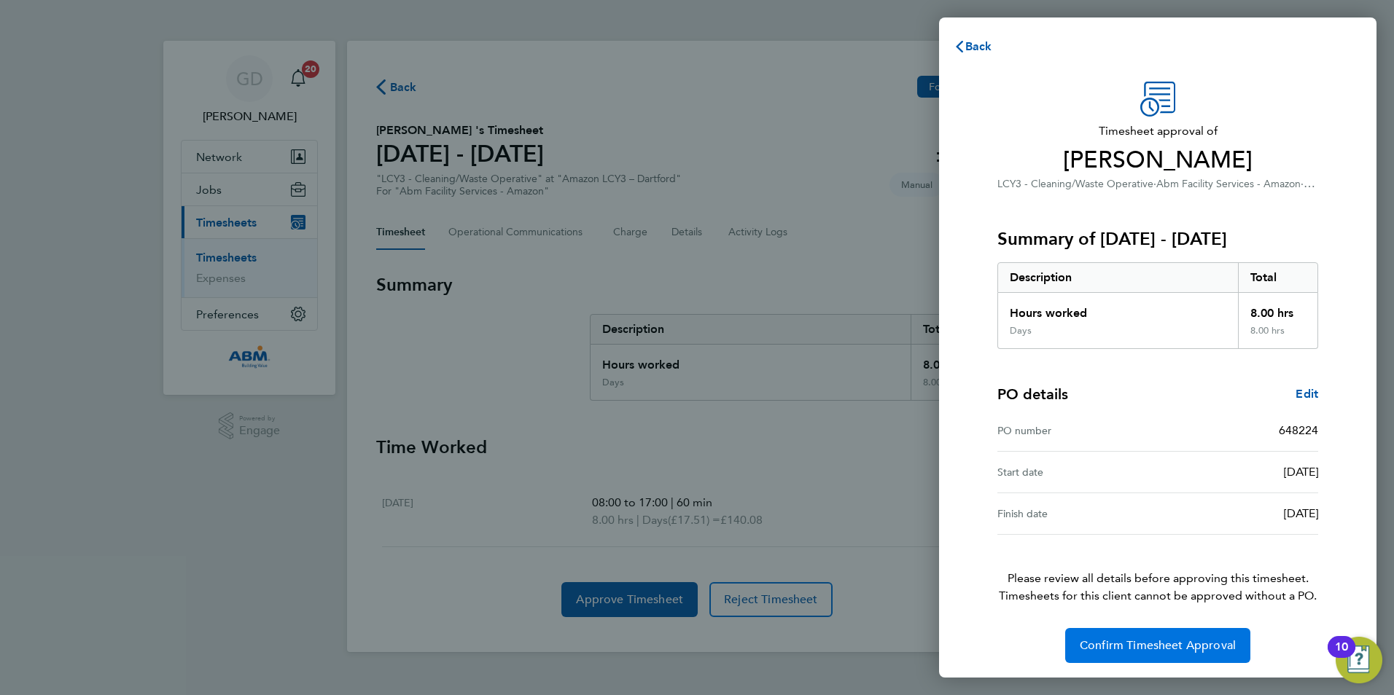
click at [1189, 656] on button "Confirm Timesheet Approval" at bounding box center [1157, 645] width 185 height 35
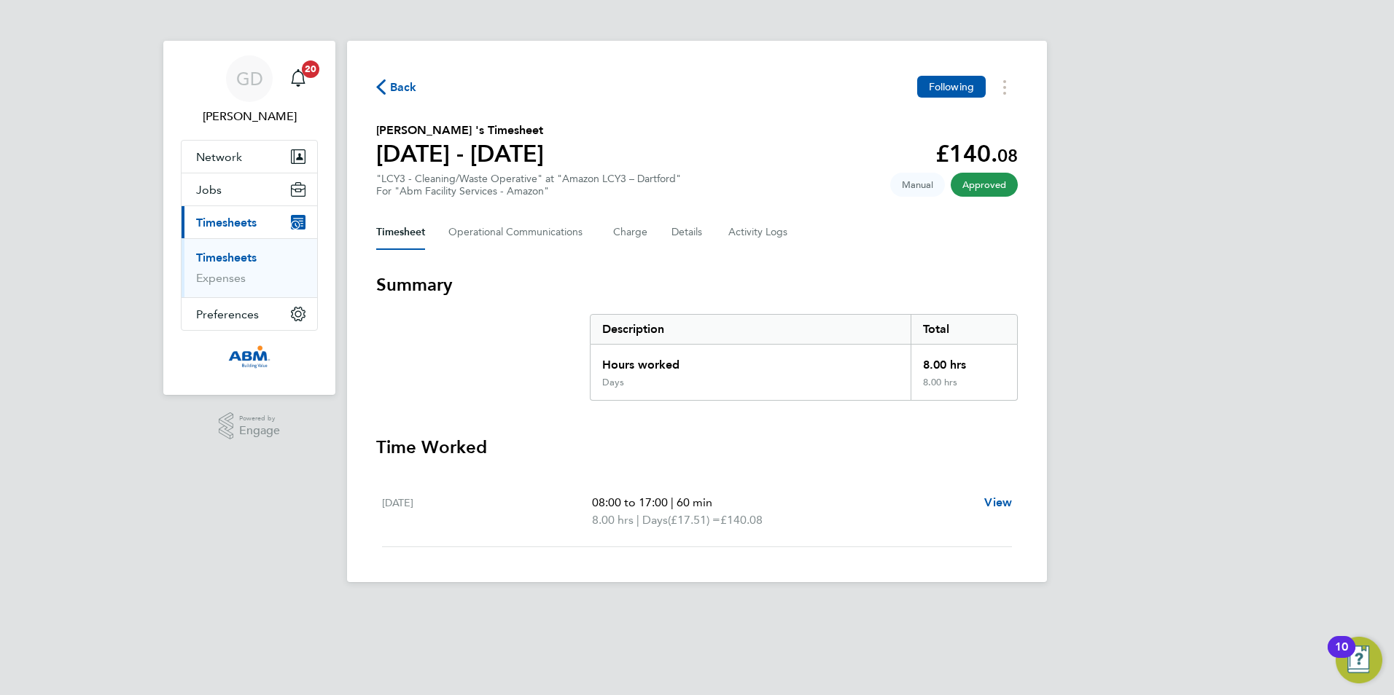
click at [394, 87] on span "Back" at bounding box center [403, 87] width 27 height 17
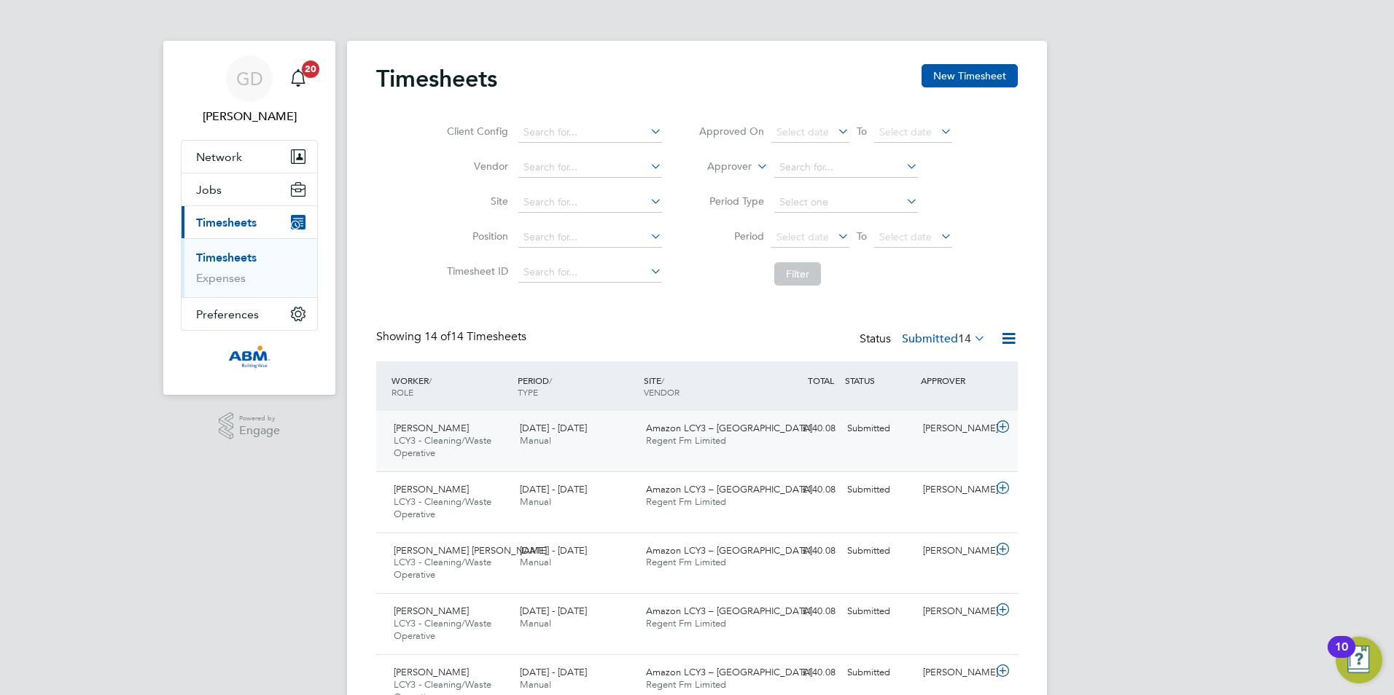
click at [880, 445] on div "[PERSON_NAME] LCY3 - Cleaning/Waste Operative [DATE] - [DATE] [DATE] - [DATE] M…" at bounding box center [696, 441] width 641 height 60
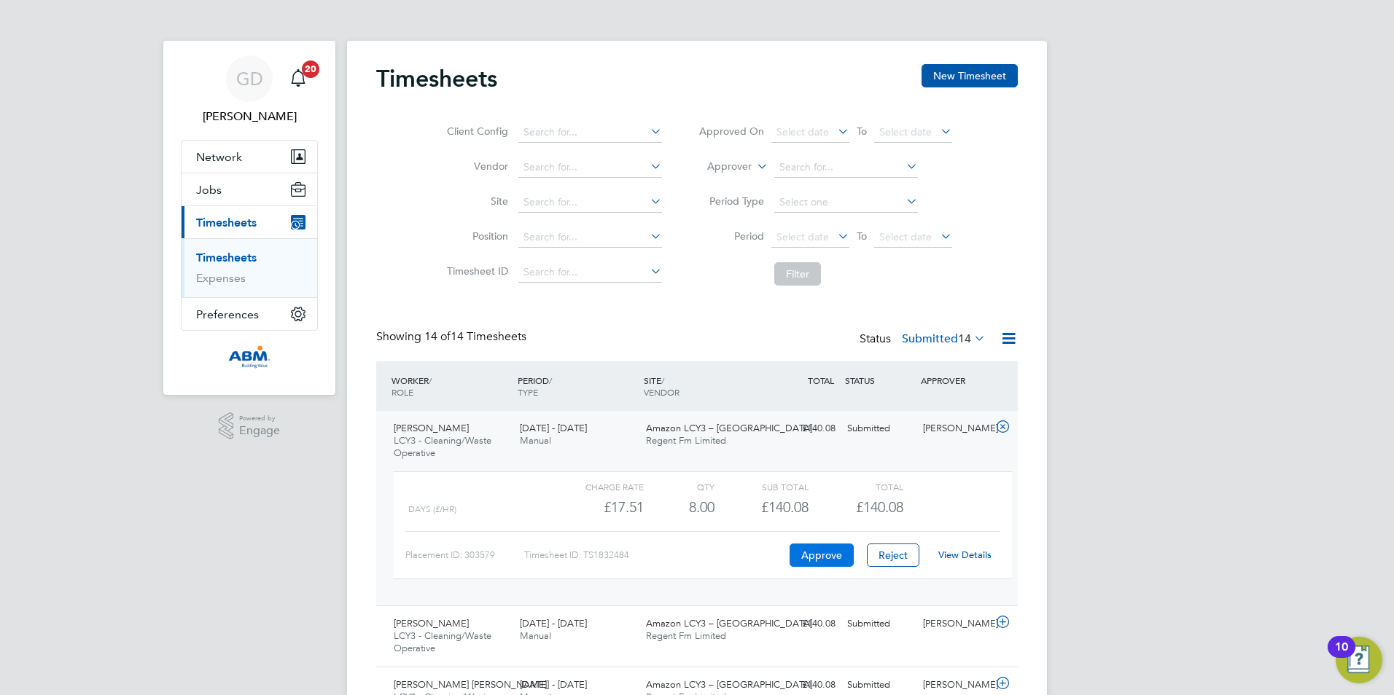
click at [815, 553] on button "Approve" at bounding box center [821, 555] width 64 height 23
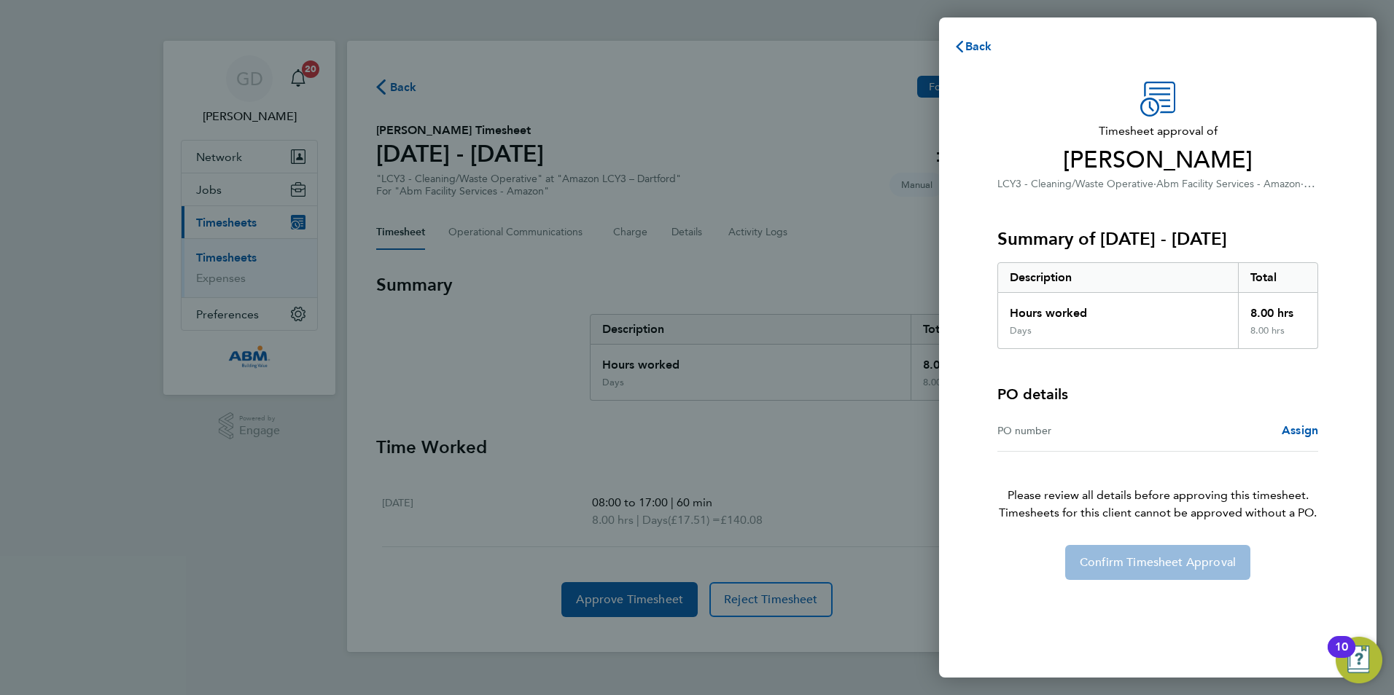
click at [1278, 437] on div "Assign" at bounding box center [1237, 430] width 160 height 17
click at [1283, 421] on div "PO number Assign" at bounding box center [1157, 431] width 321 height 42
click at [1283, 429] on span "Assign" at bounding box center [1299, 430] width 36 height 14
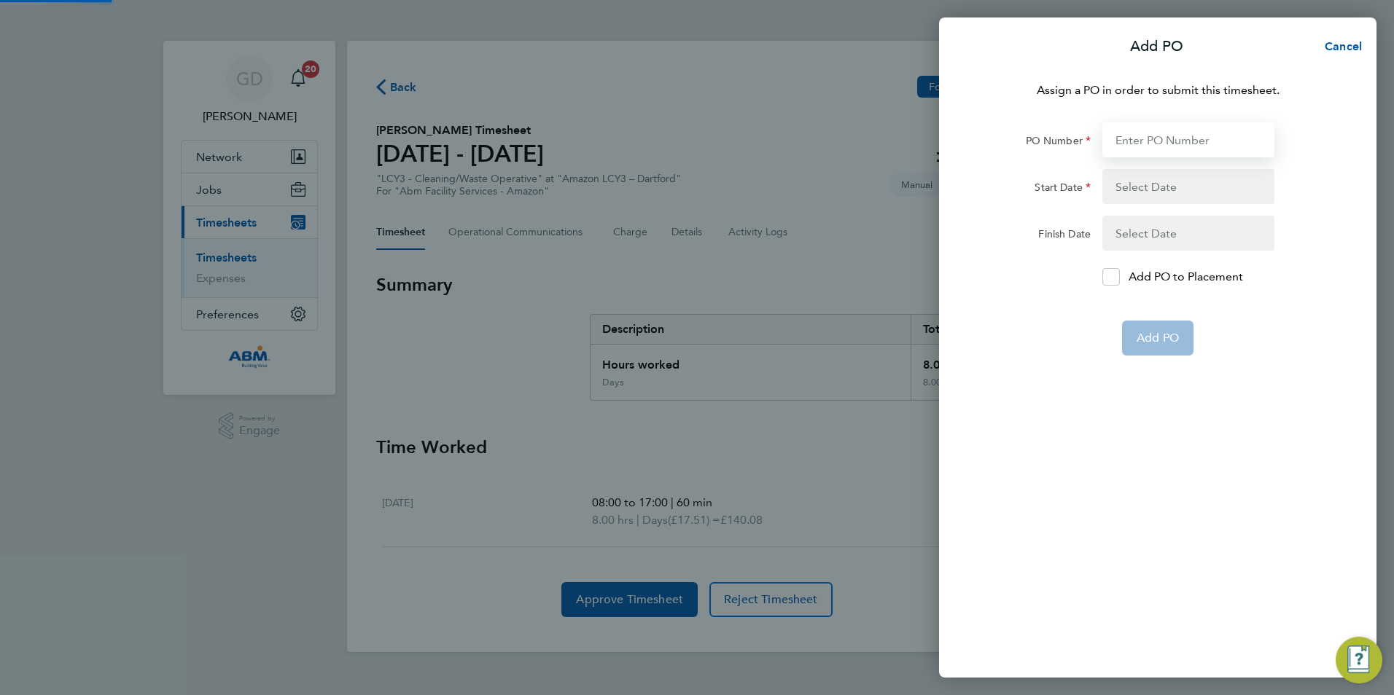
click at [1163, 137] on input "PO Number" at bounding box center [1188, 139] width 172 height 35
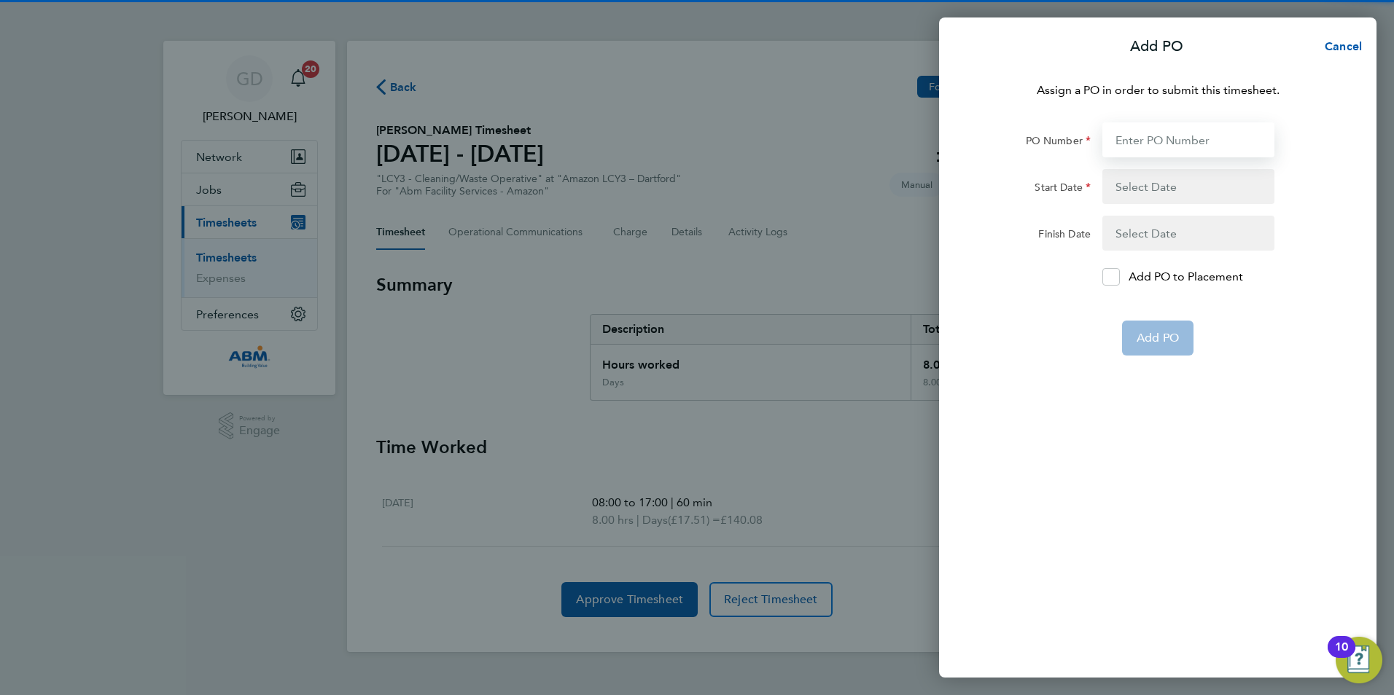
paste input "648224"
type input "648224"
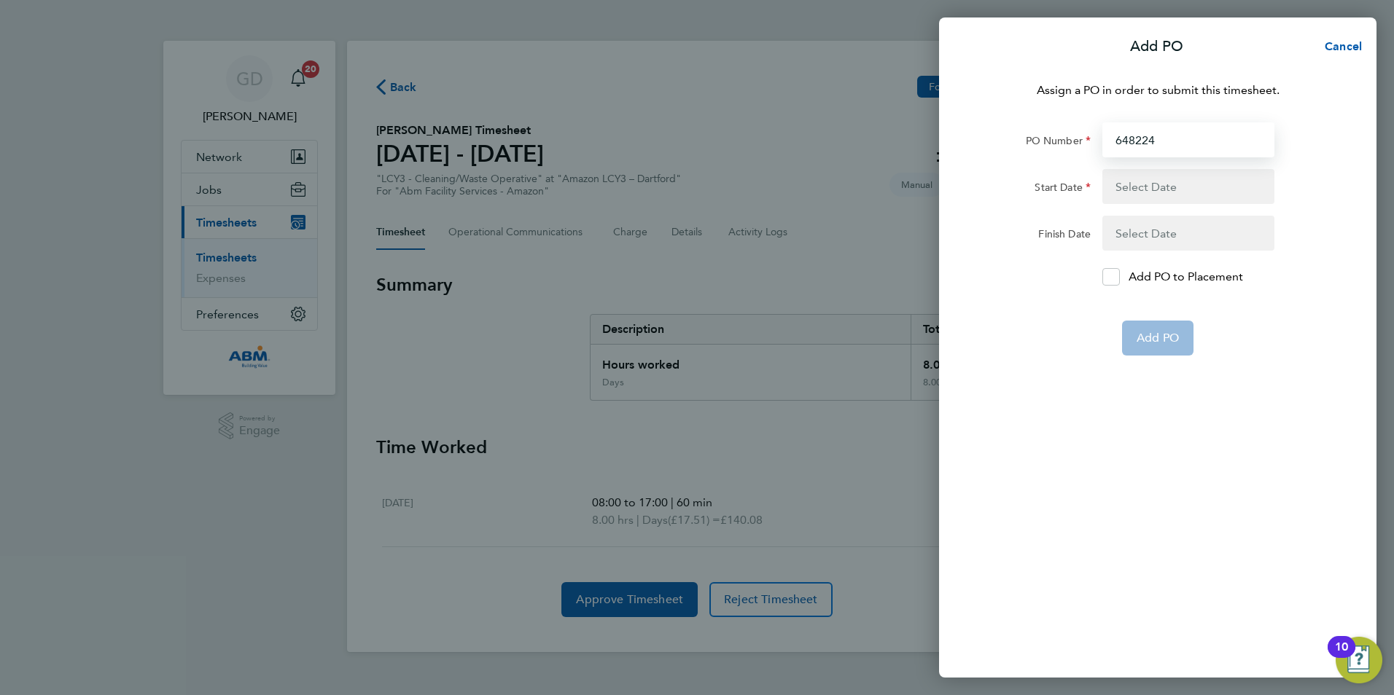
type input "[DATE]"
type input "648224"
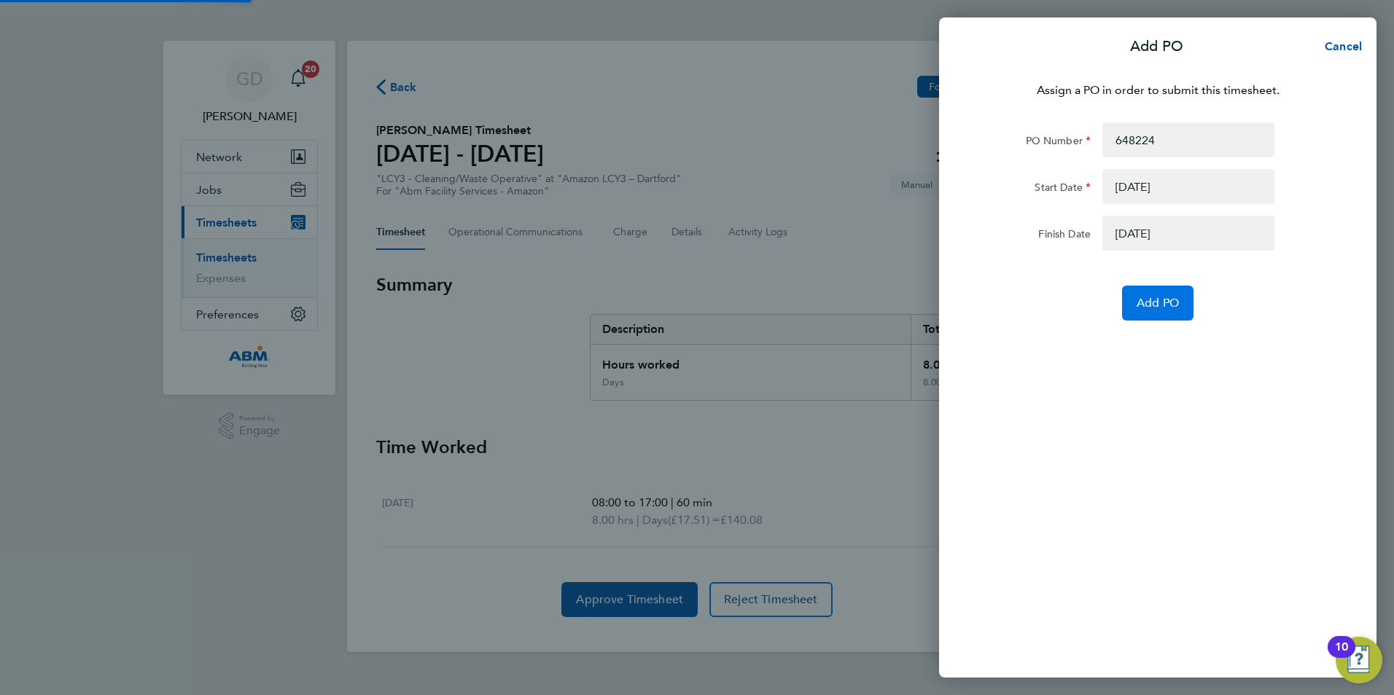
click at [1145, 305] on span "Add PO" at bounding box center [1157, 303] width 42 height 15
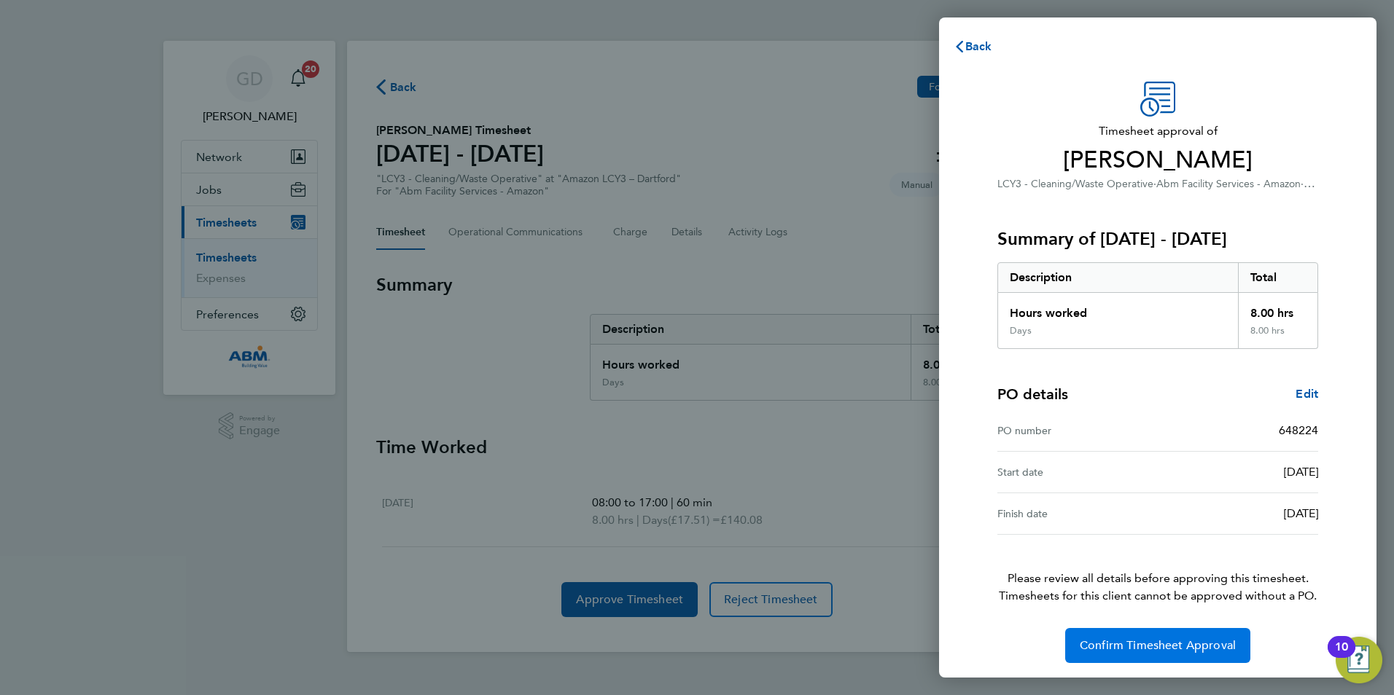
click at [1123, 645] on span "Confirm Timesheet Approval" at bounding box center [1157, 645] width 156 height 15
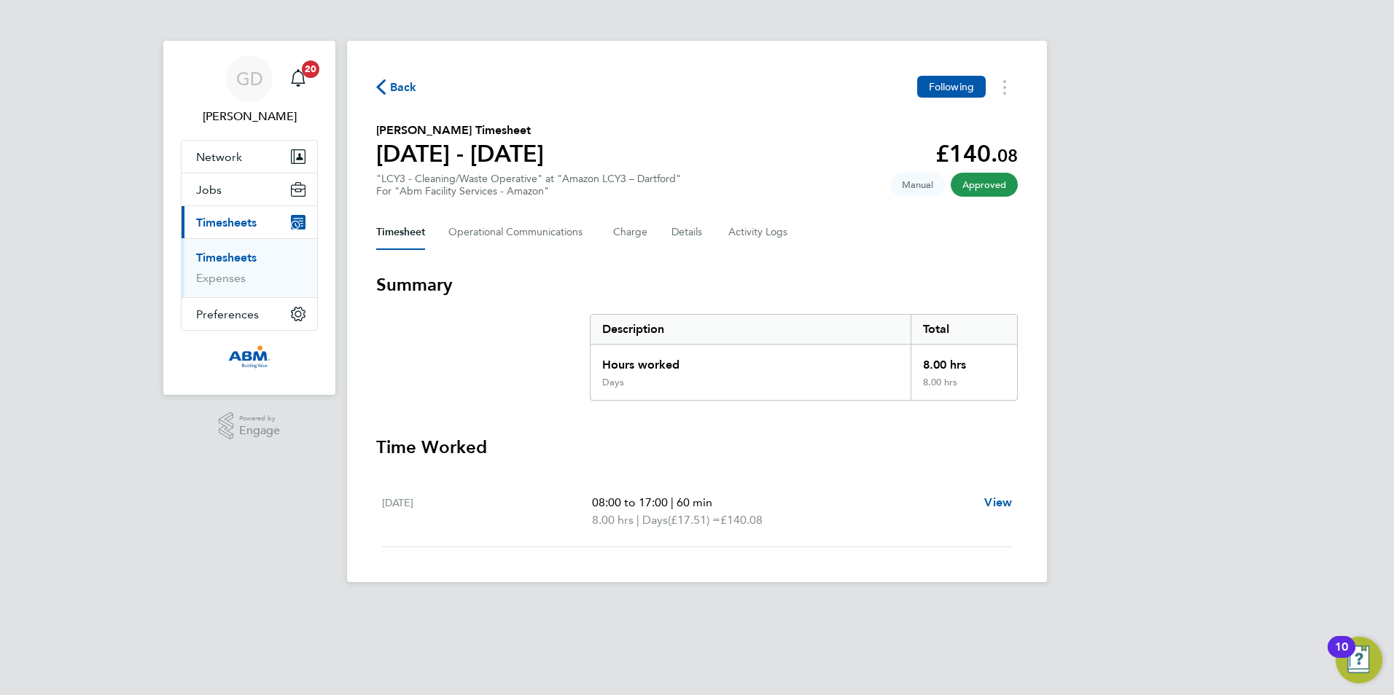
click at [406, 90] on span "Back" at bounding box center [403, 87] width 27 height 17
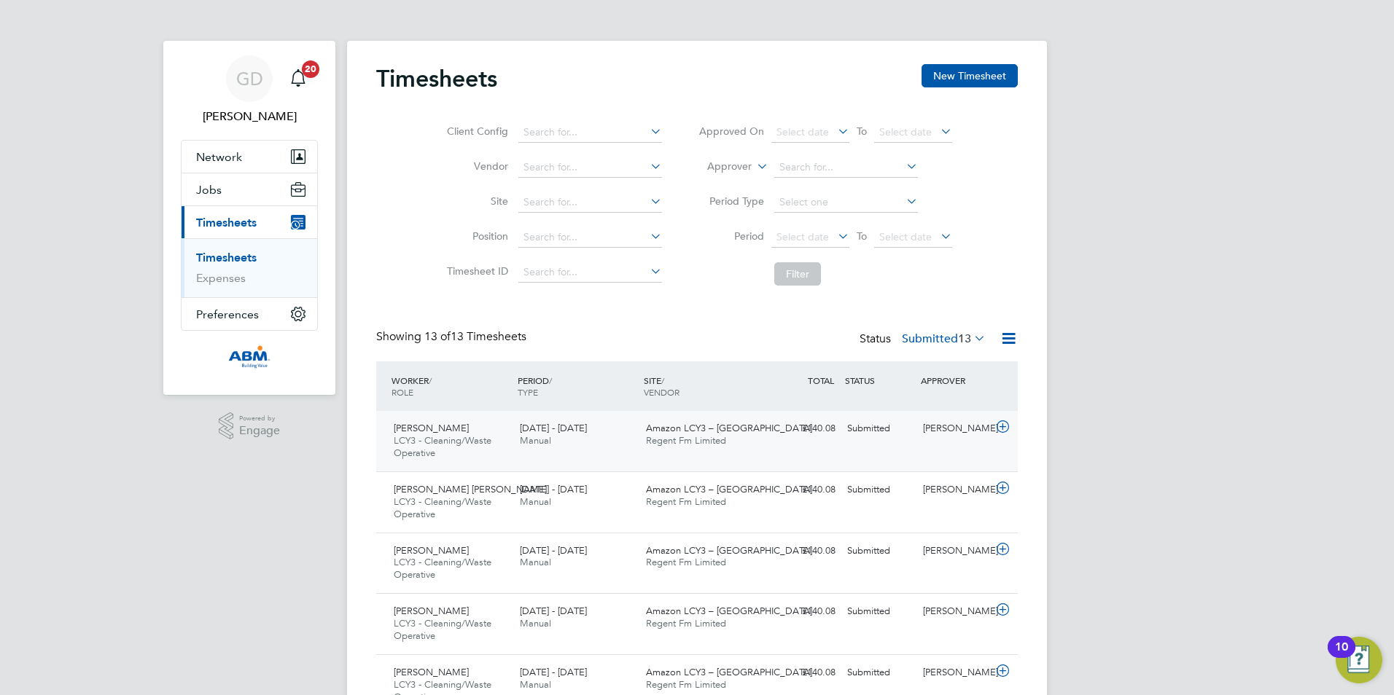
click at [812, 446] on div "Lovish Sidana LCY3 - Cleaning/Waste Operative 13 - 19 Sep 2025 13 - 19 Sep 2025…" at bounding box center [696, 441] width 641 height 60
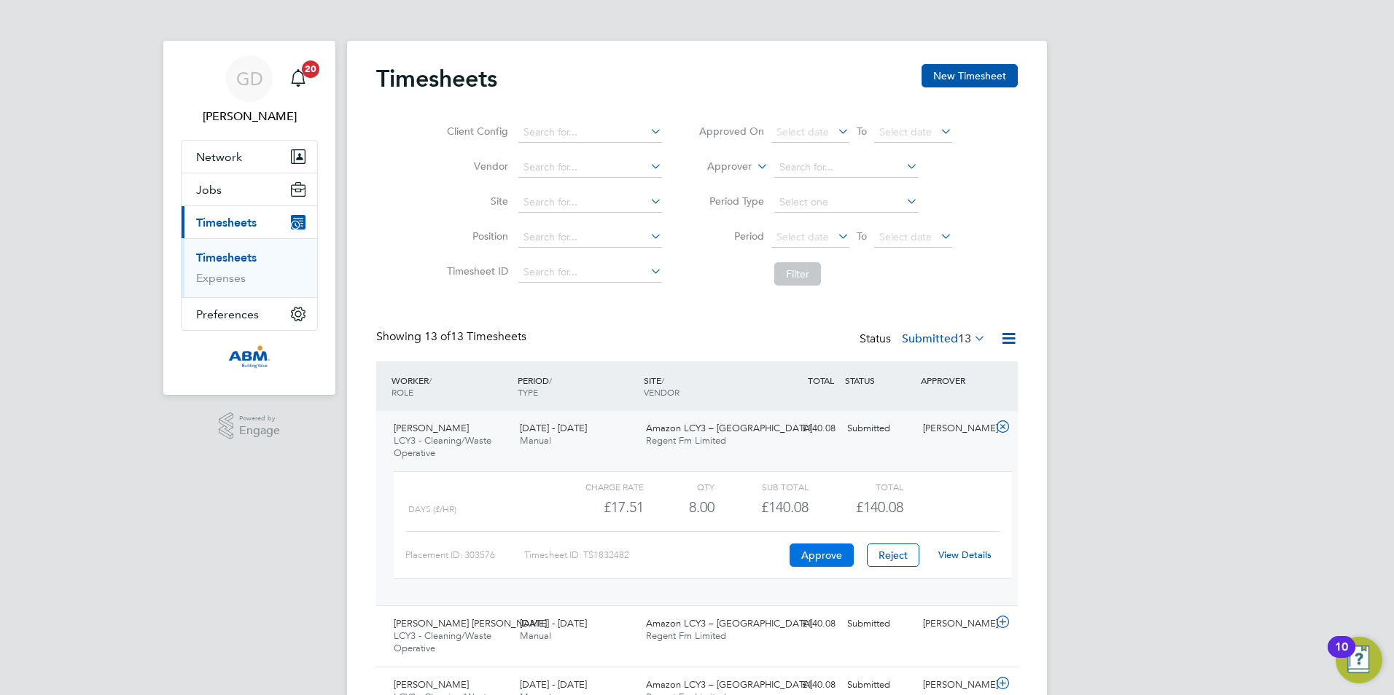
click at [802, 552] on button "Approve" at bounding box center [821, 555] width 64 height 23
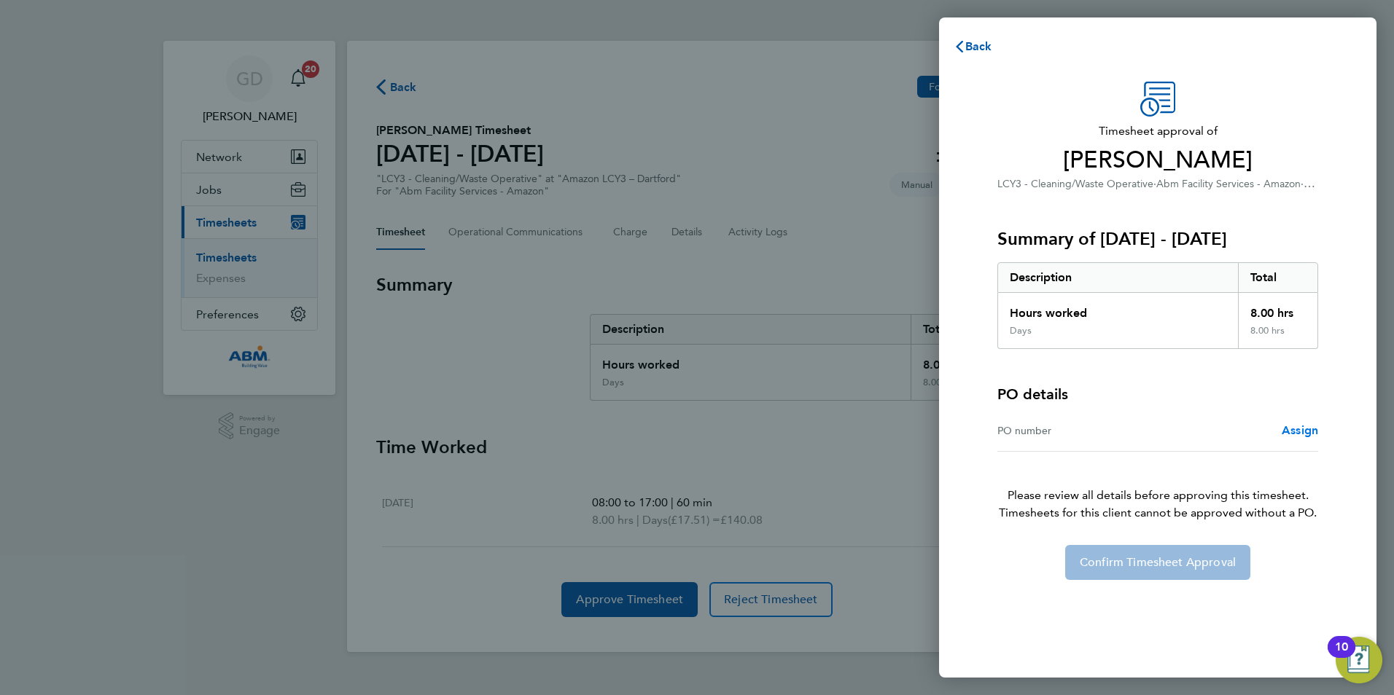
click at [1281, 436] on span "Assign" at bounding box center [1299, 430] width 36 height 14
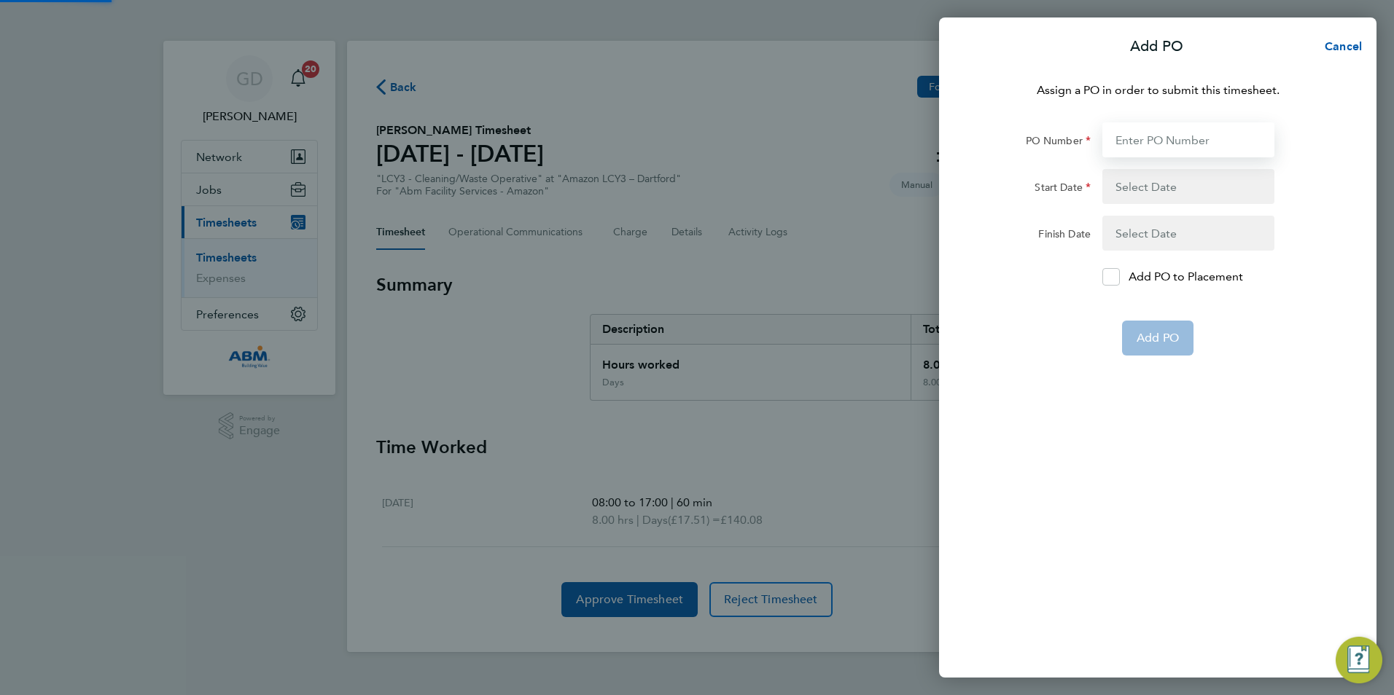
click at [1142, 140] on input "PO Number" at bounding box center [1188, 139] width 172 height 35
paste input "648224"
type input "648224"
type input "[DATE]"
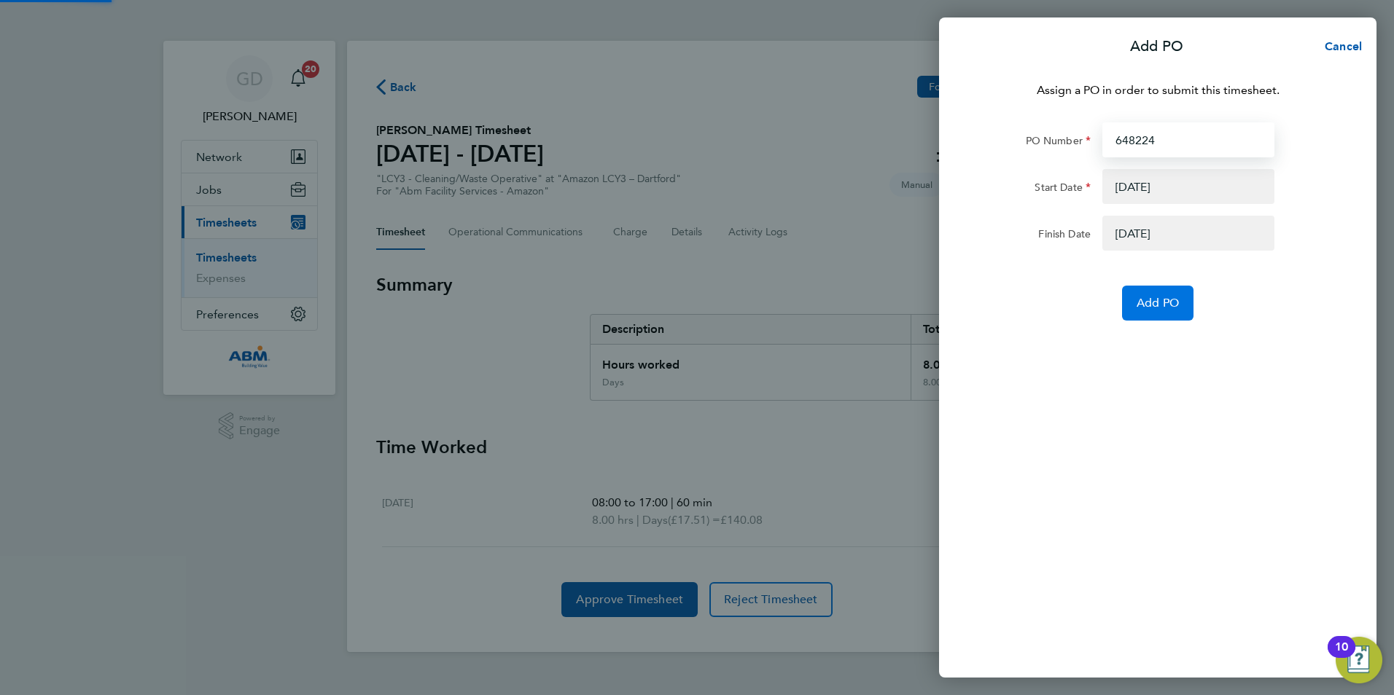
type input "648224"
click at [1153, 308] on span "Add PO" at bounding box center [1157, 303] width 42 height 15
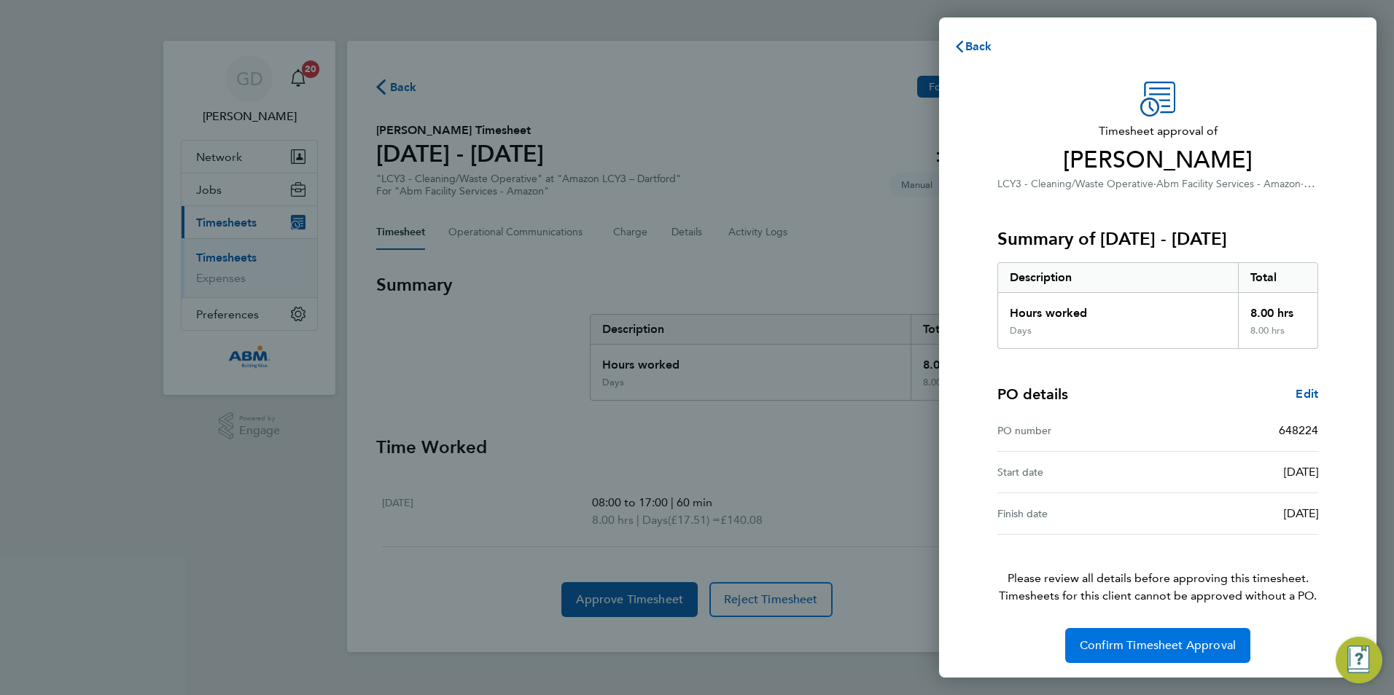
click at [1120, 653] on button "Confirm Timesheet Approval" at bounding box center [1157, 645] width 185 height 35
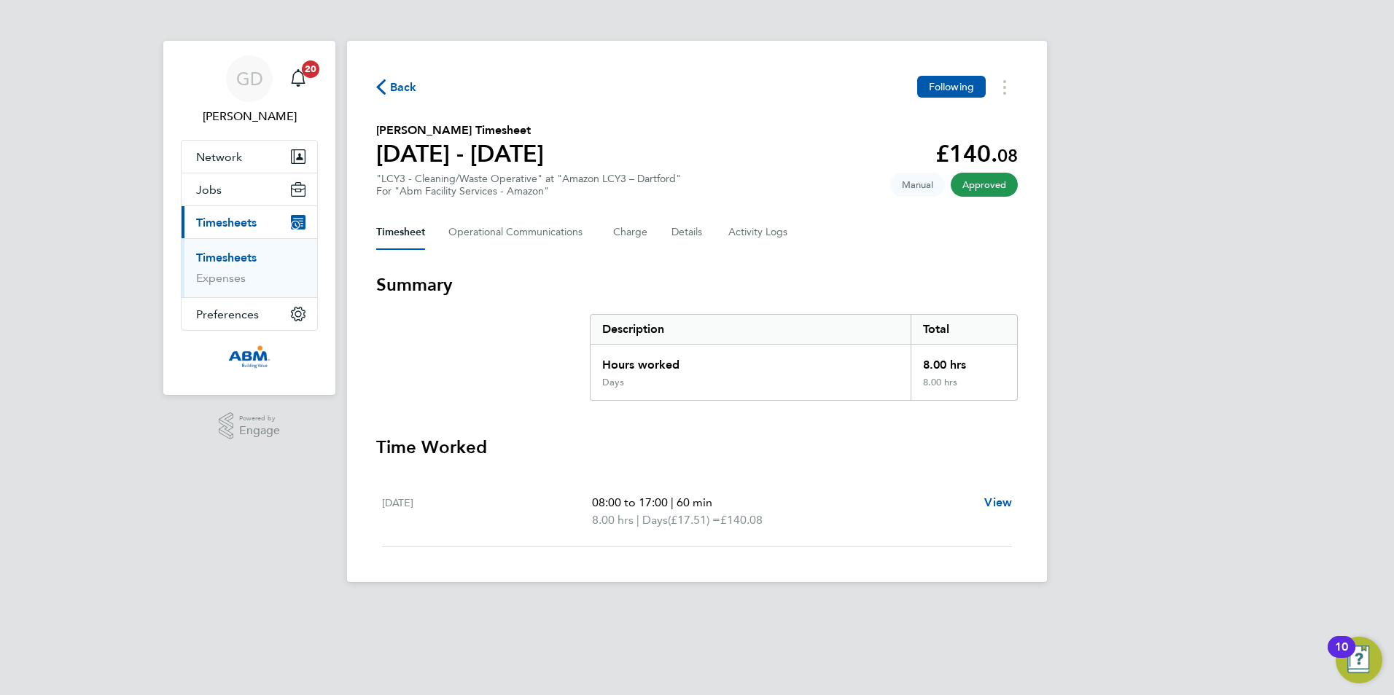
click at [418, 85] on div "Back Following" at bounding box center [696, 87] width 641 height 23
click at [405, 86] on span "Back" at bounding box center [403, 87] width 27 height 17
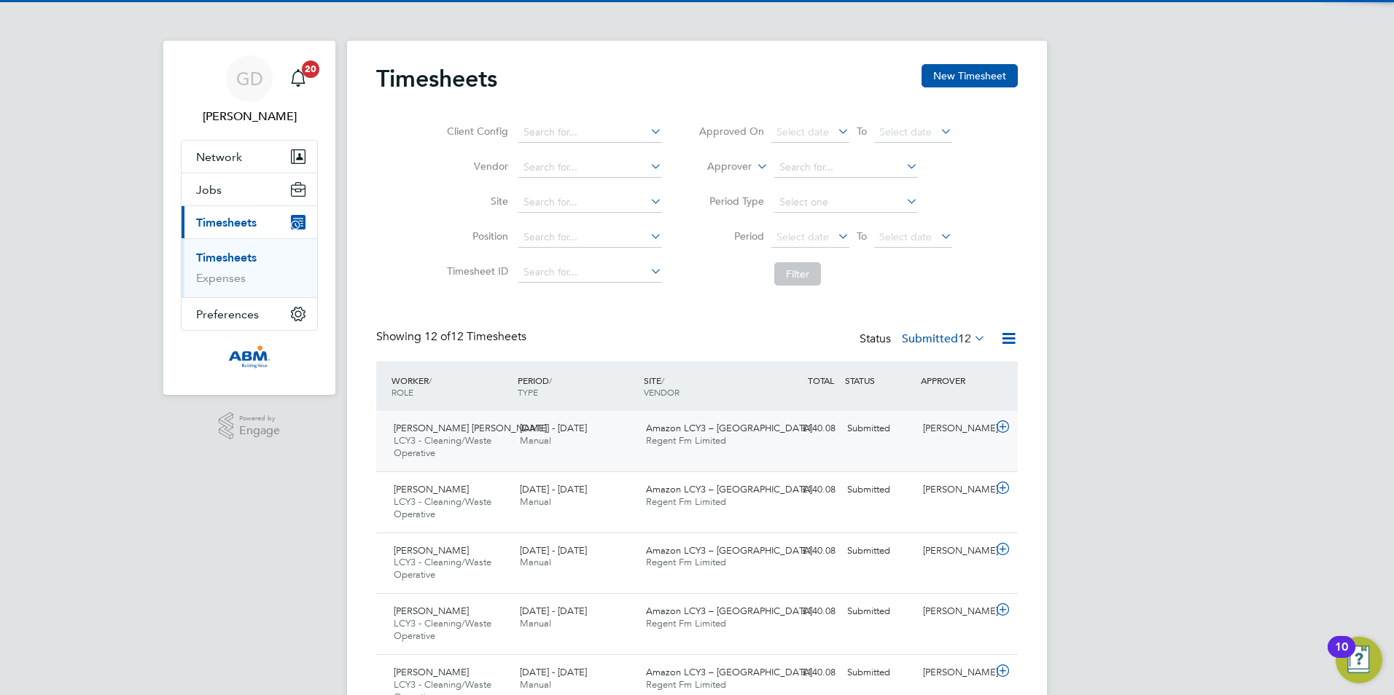
click at [874, 451] on div "Sai Kumar Reddy Gade LCY3 - Cleaning/Waste Operative 13 - 19 Sep 2025 13 - 19 S…" at bounding box center [696, 441] width 641 height 60
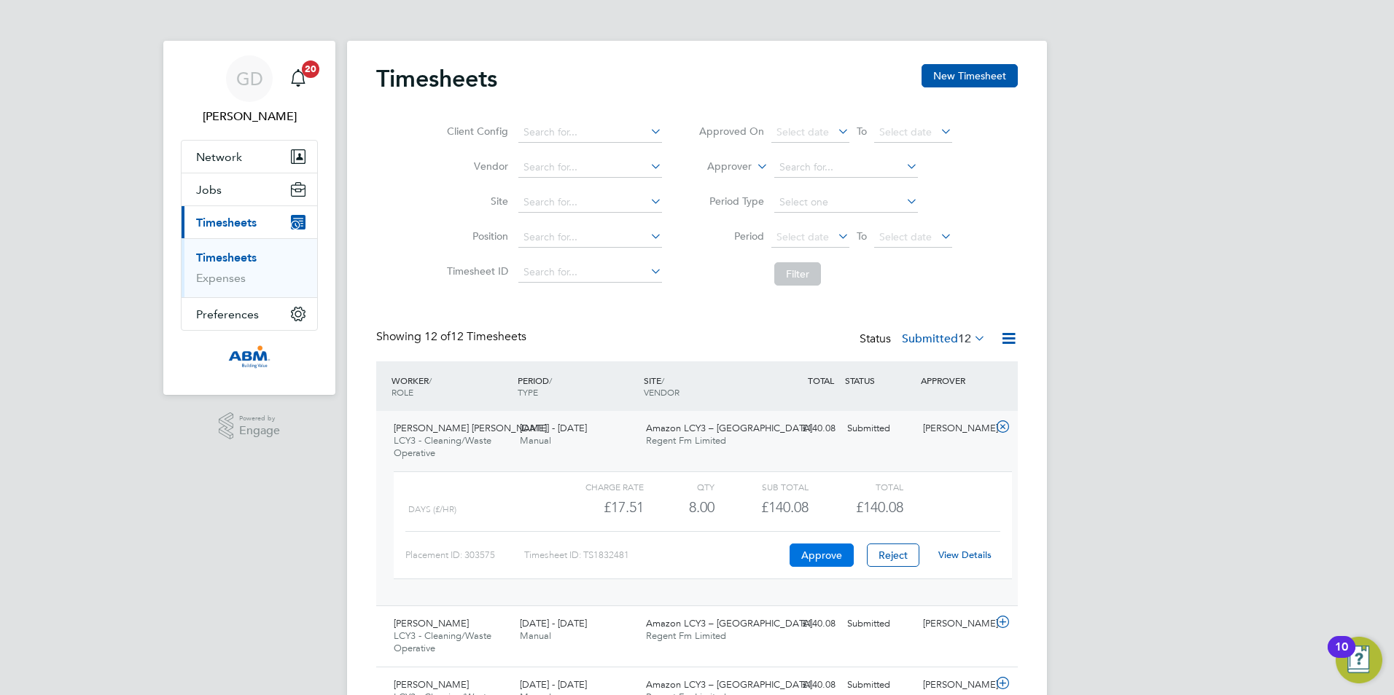
click at [796, 558] on button "Approve" at bounding box center [821, 555] width 64 height 23
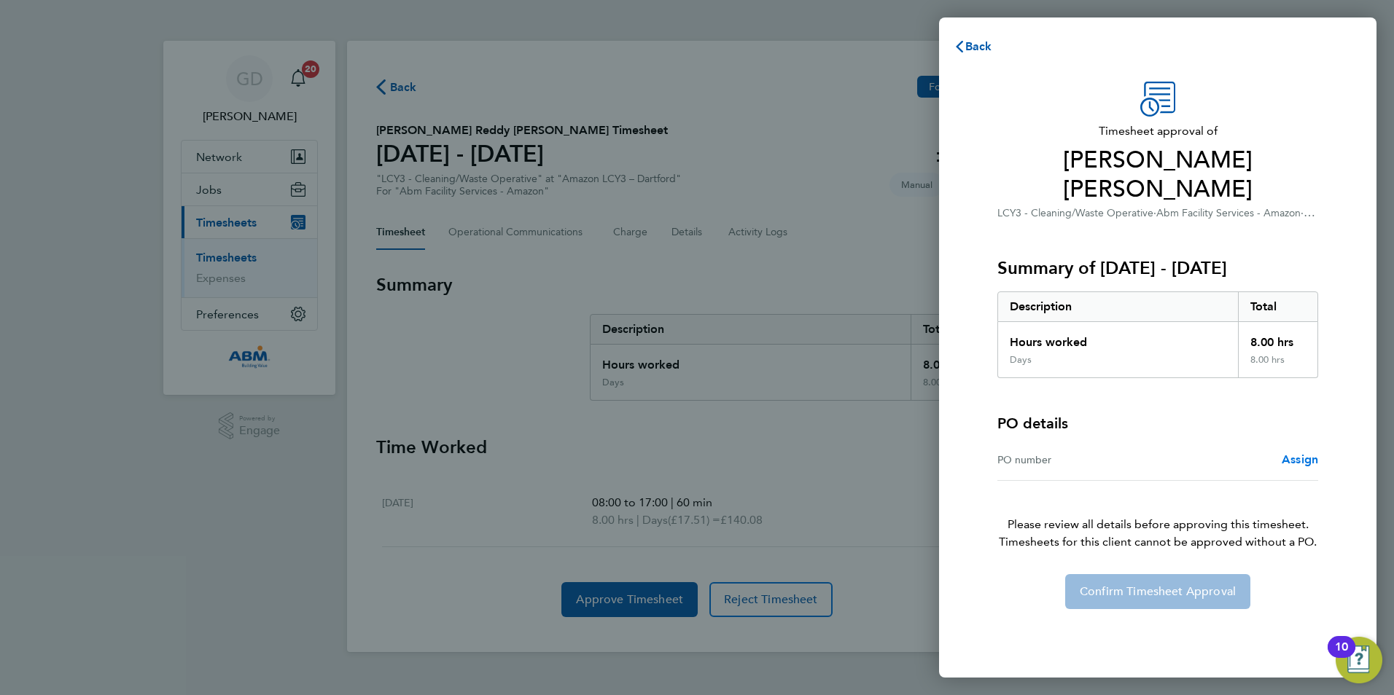
click at [1290, 453] on span "Assign" at bounding box center [1299, 460] width 36 height 14
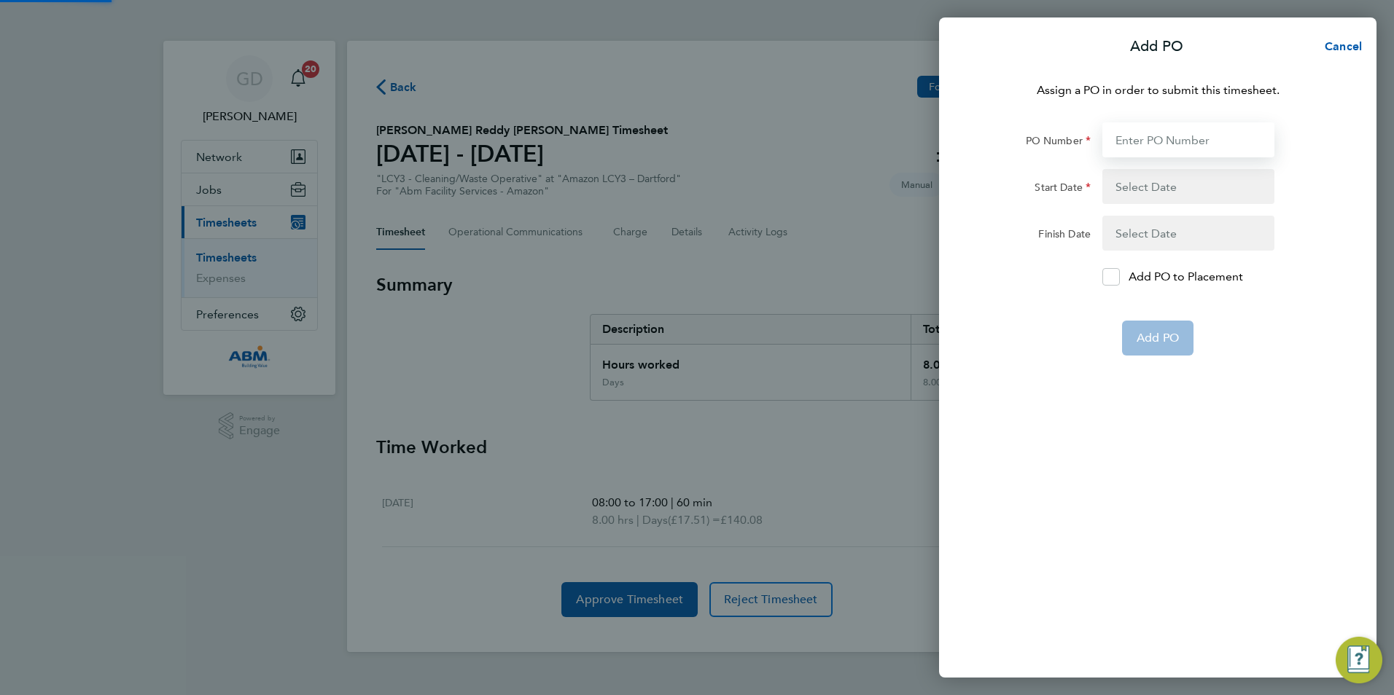
click at [1154, 144] on input "PO Number" at bounding box center [1188, 139] width 172 height 35
paste input "648224"
type input "648224"
type input "[DATE]"
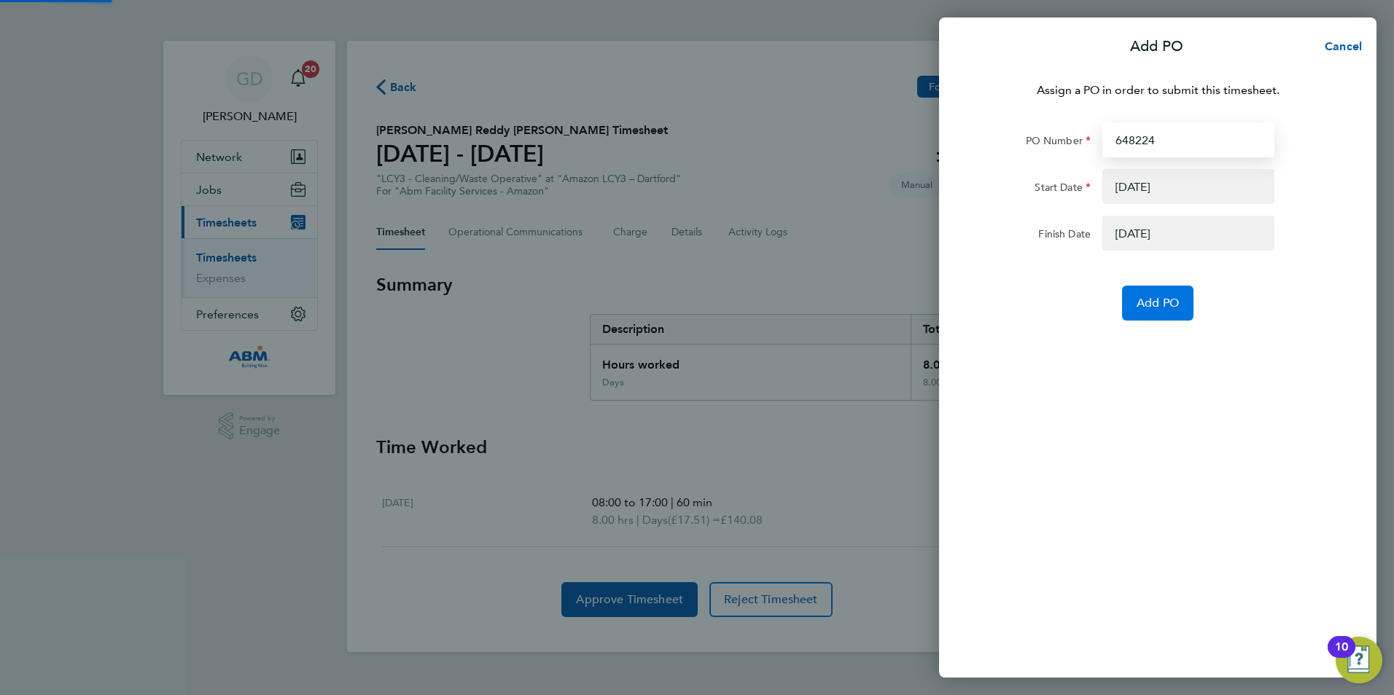
type input "648224"
click at [1151, 305] on span "Add PO" at bounding box center [1157, 303] width 42 height 15
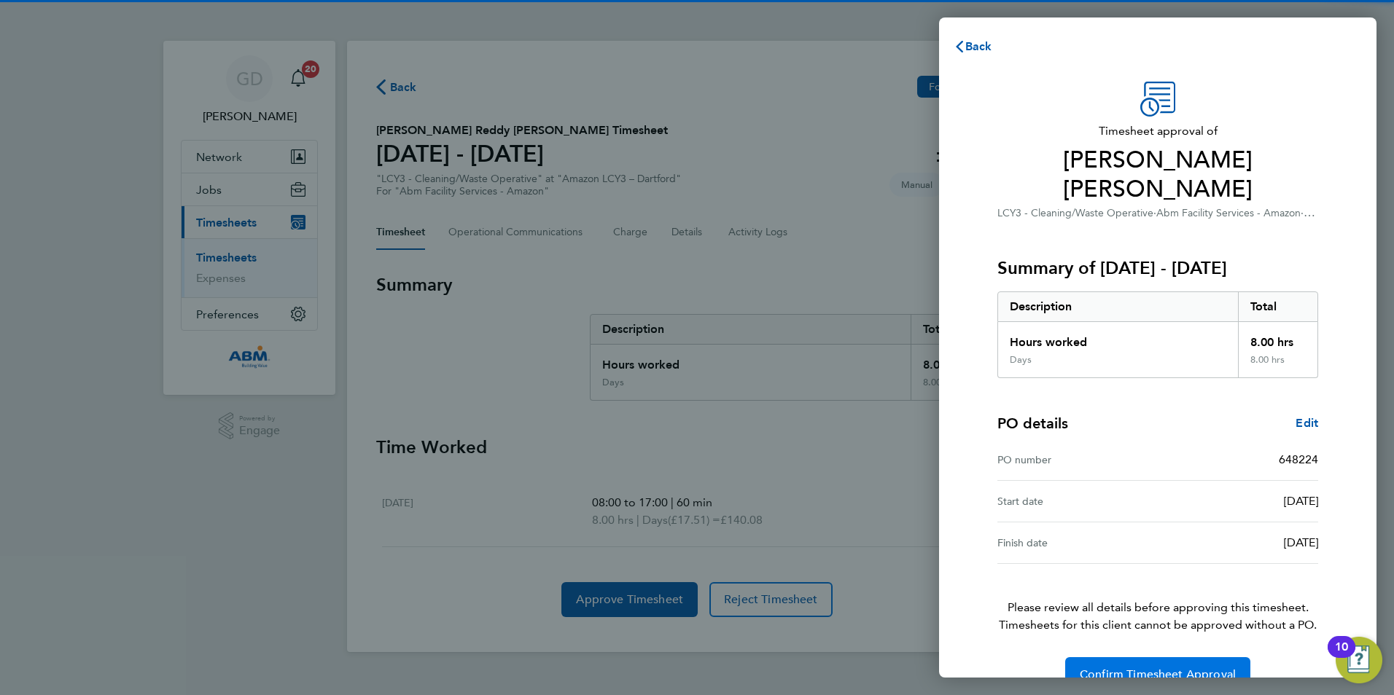
drag, startPoint x: 1154, startPoint y: 637, endPoint x: 1161, endPoint y: 649, distance: 14.0
click at [1161, 657] on button "Confirm Timesheet Approval" at bounding box center [1157, 674] width 185 height 35
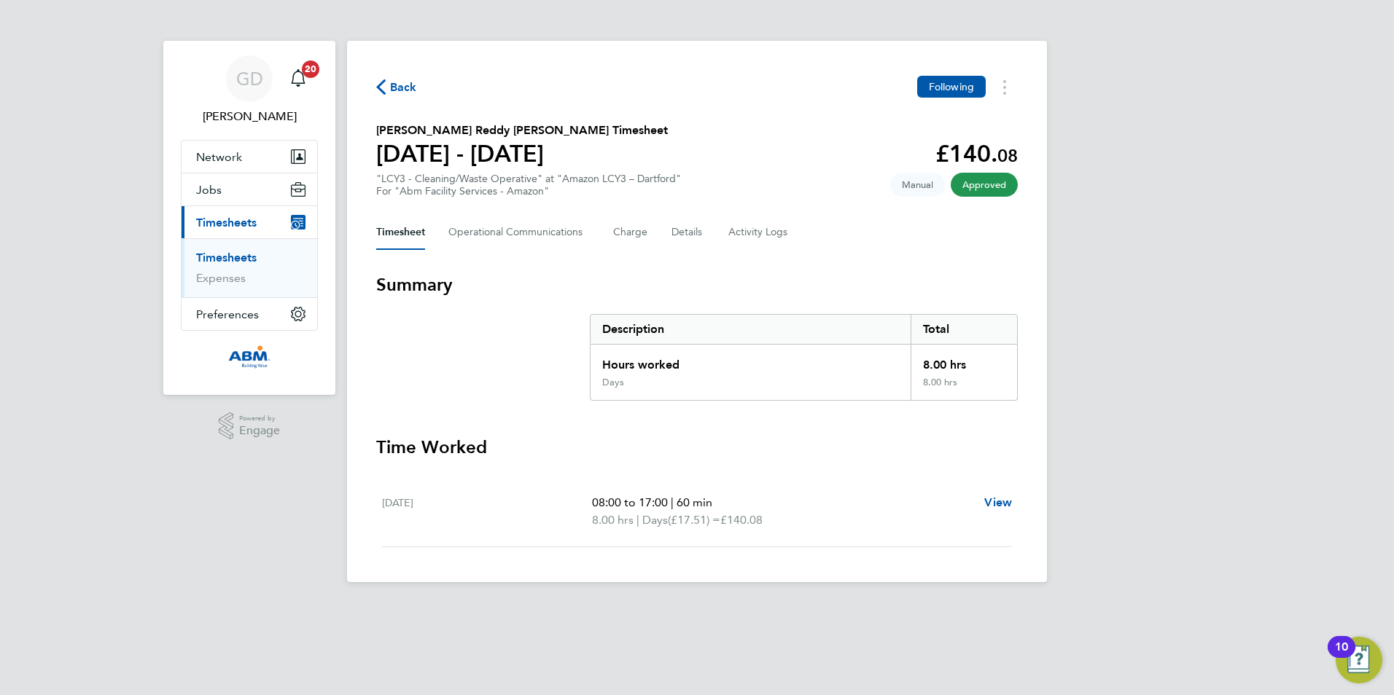
click at [391, 85] on span "Back" at bounding box center [403, 87] width 27 height 17
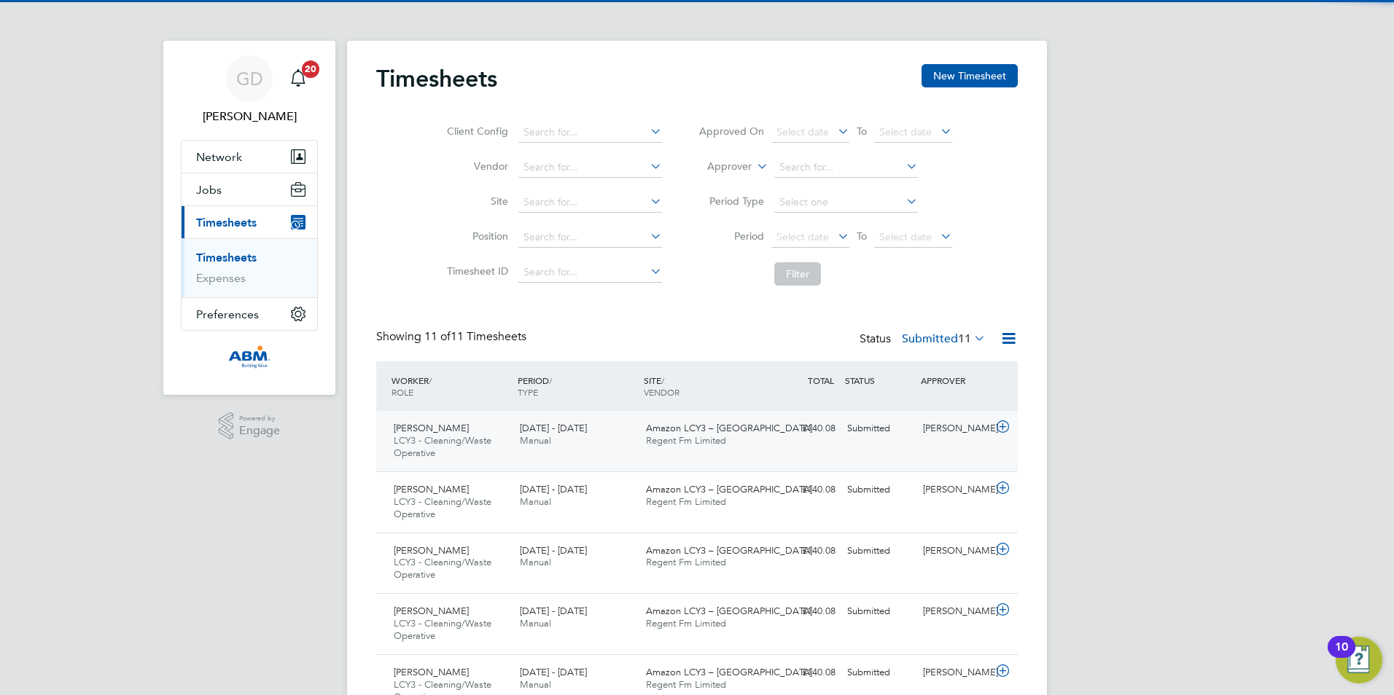
click at [853, 458] on div "[PERSON_NAME] LCY3 - Cleaning/Waste Operative [DATE] - [DATE] [DATE] - [DATE] M…" at bounding box center [696, 441] width 641 height 60
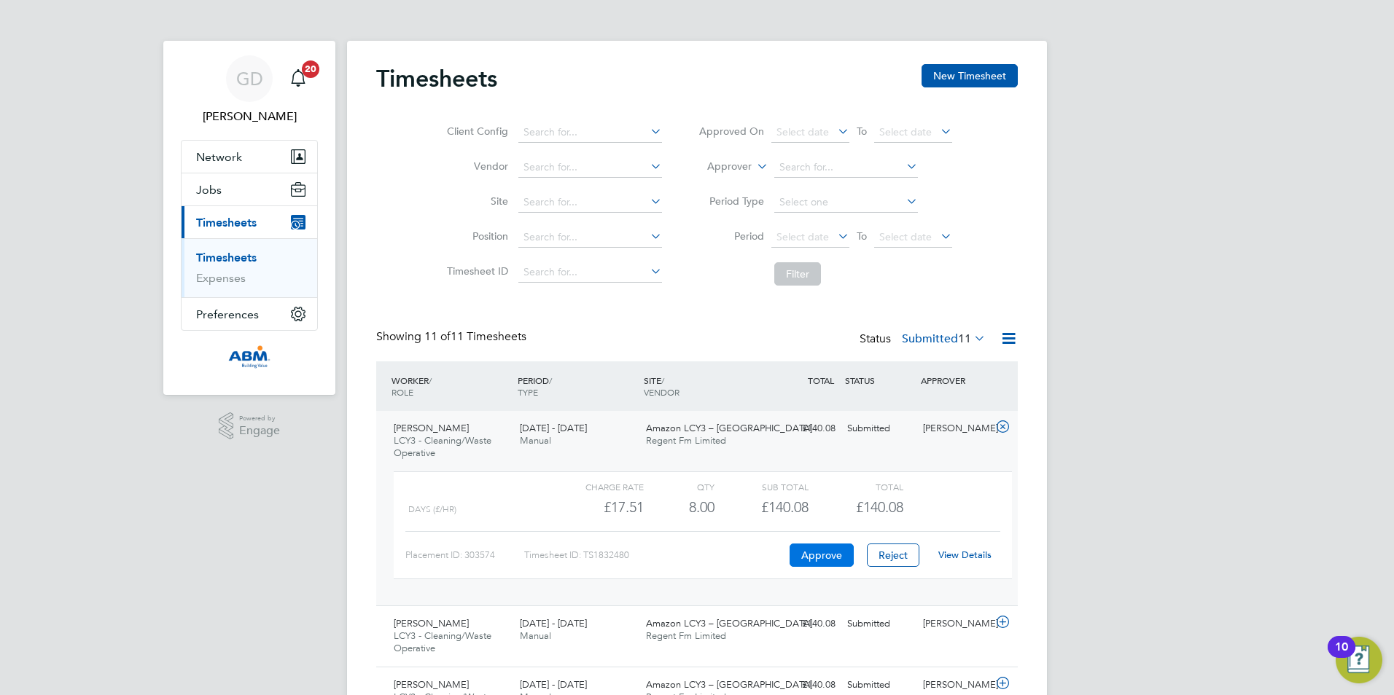
click at [816, 563] on button "Approve" at bounding box center [821, 555] width 64 height 23
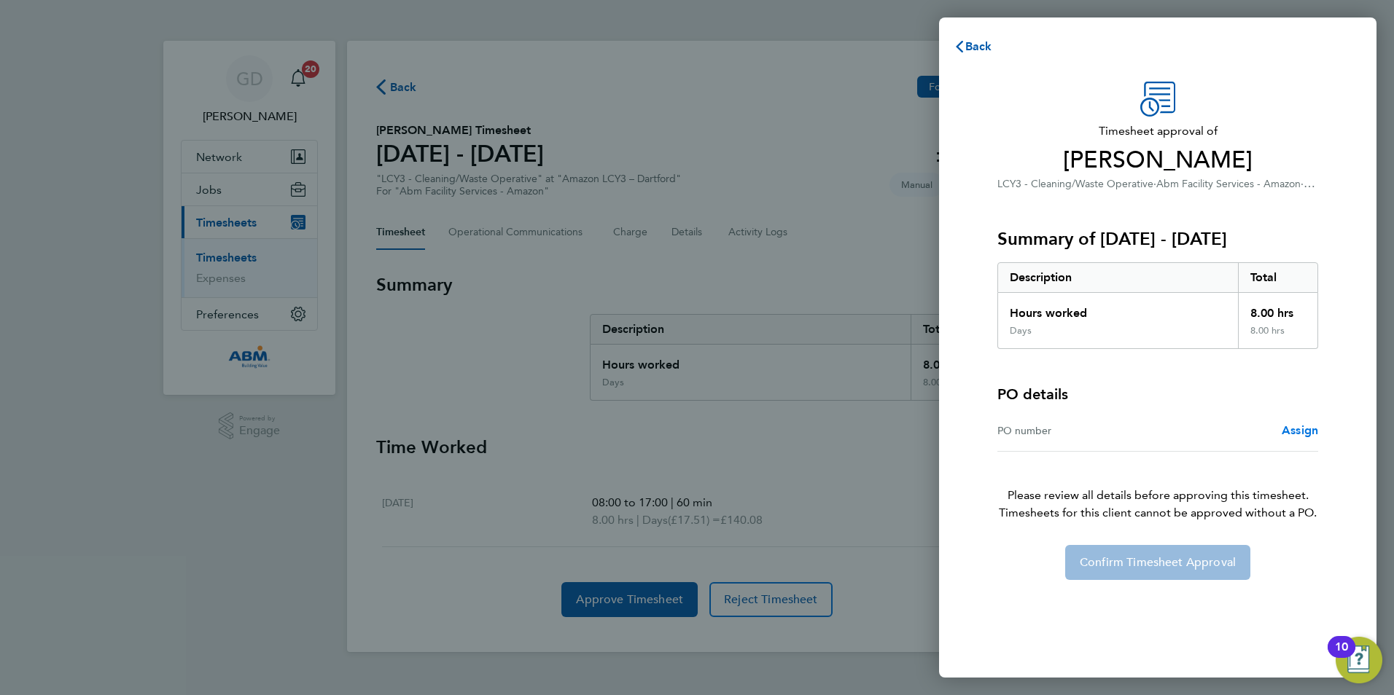
click at [1294, 437] on span "Assign" at bounding box center [1299, 430] width 36 height 14
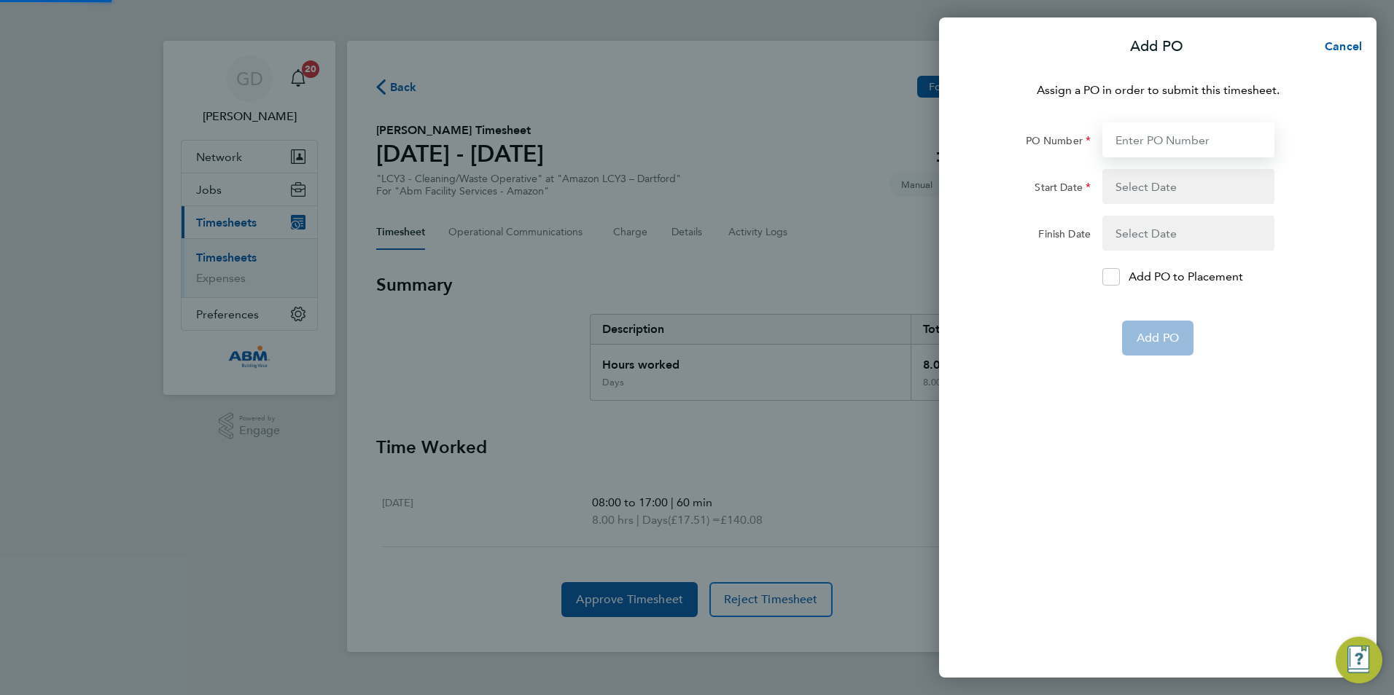
click at [1152, 140] on input "PO Number" at bounding box center [1188, 139] width 172 height 35
paste input "648224"
type input "648224"
type input "[DATE]"
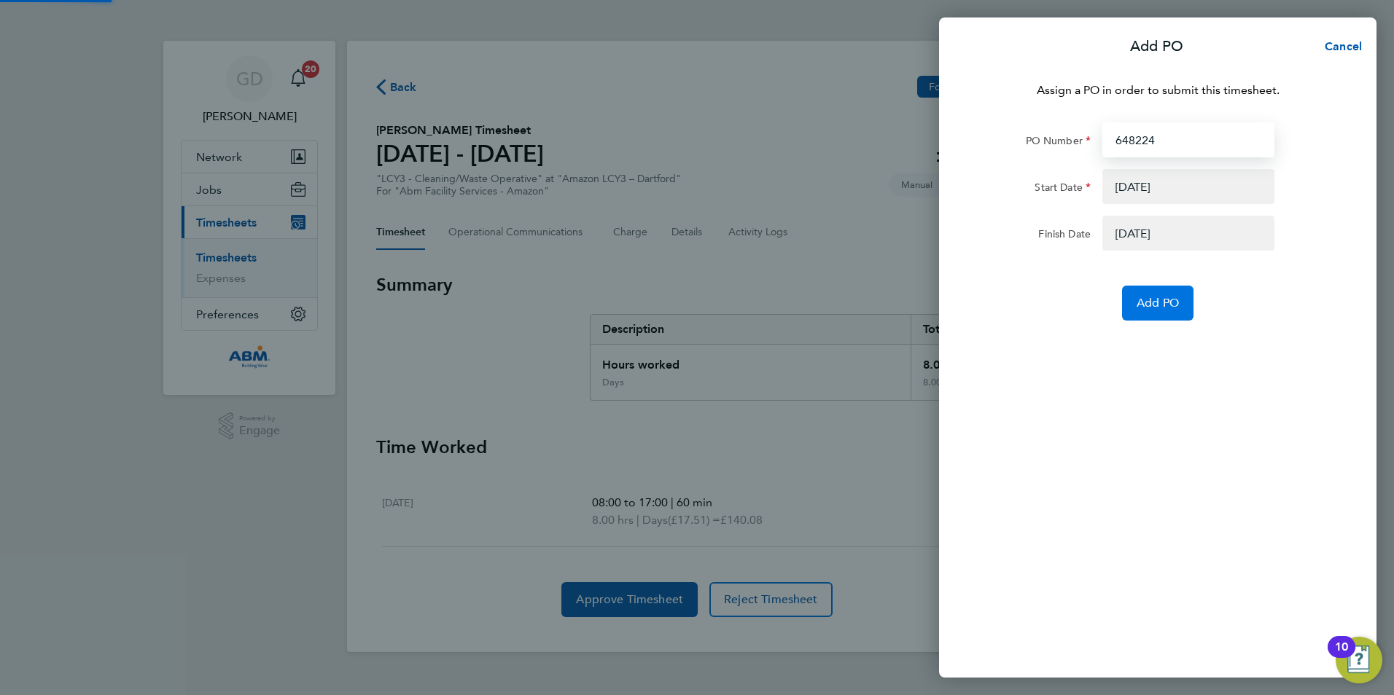
type input "648224"
click at [1136, 295] on button "Add PO" at bounding box center [1157, 303] width 71 height 35
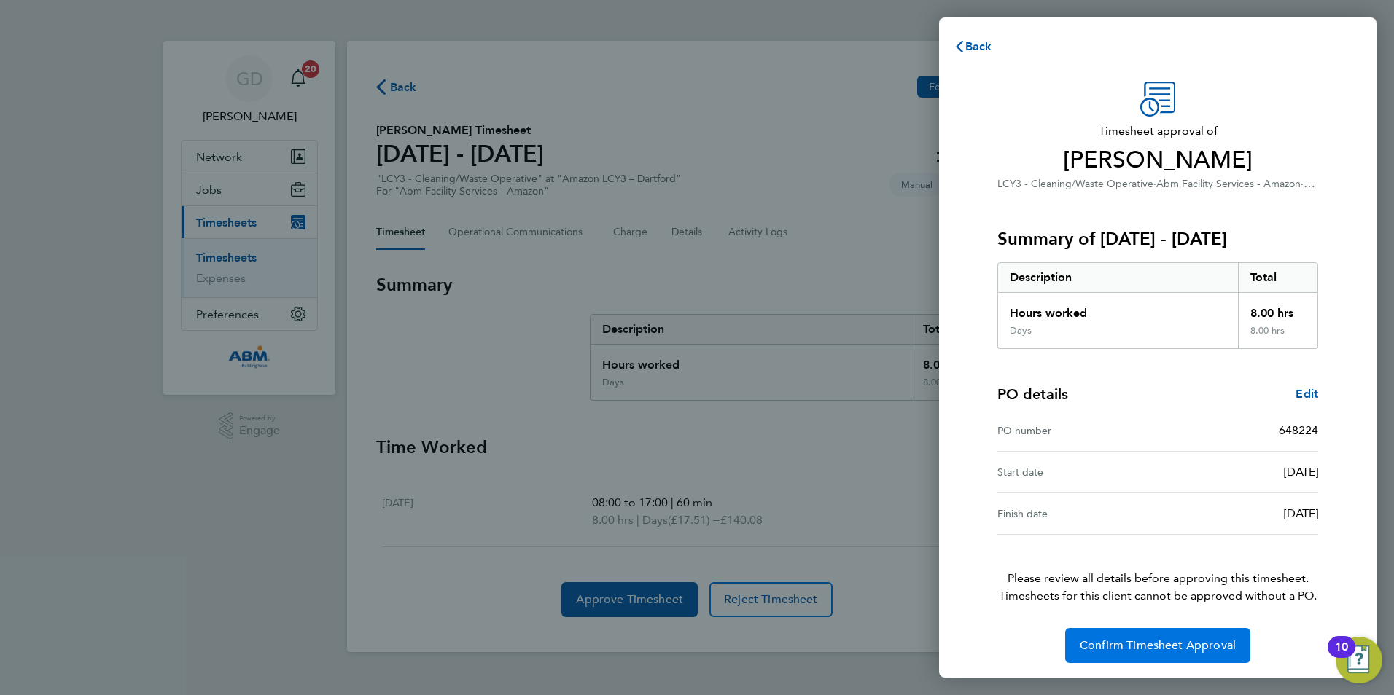
click at [1150, 640] on span "Confirm Timesheet Approval" at bounding box center [1157, 645] width 156 height 15
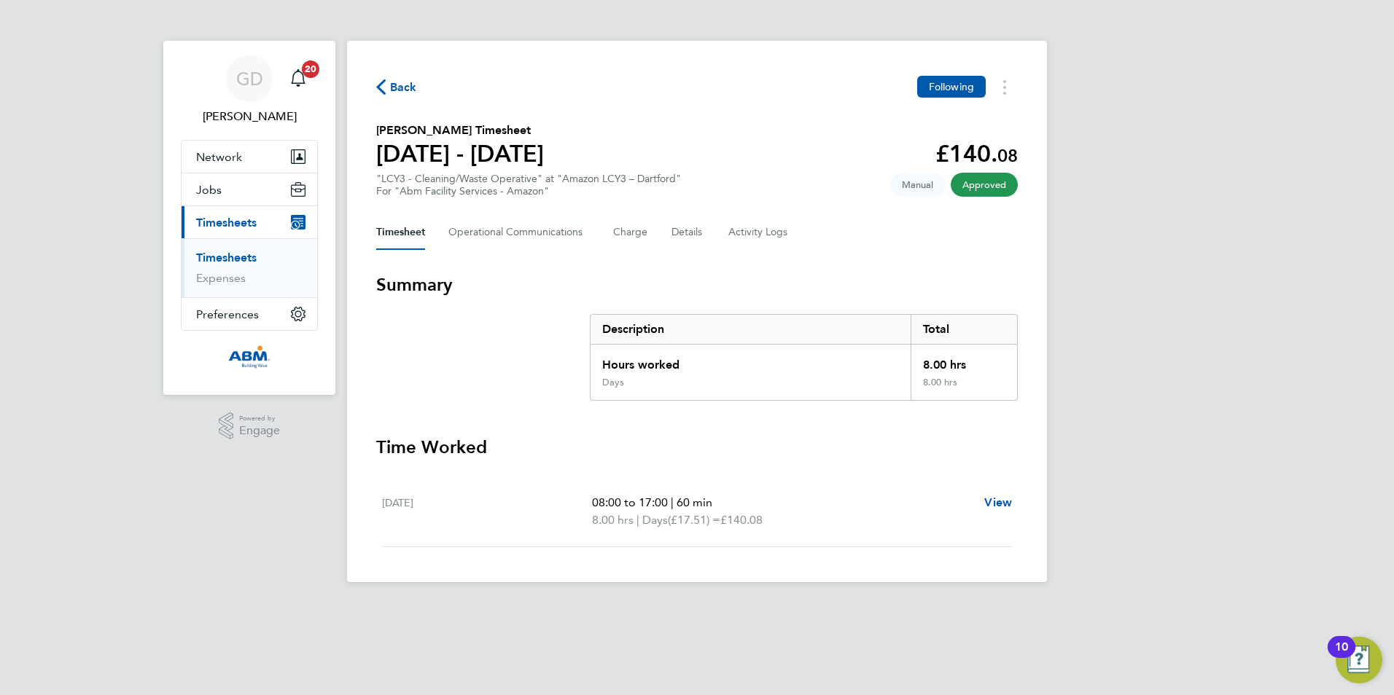
click at [389, 87] on span "Back" at bounding box center [396, 86] width 41 height 14
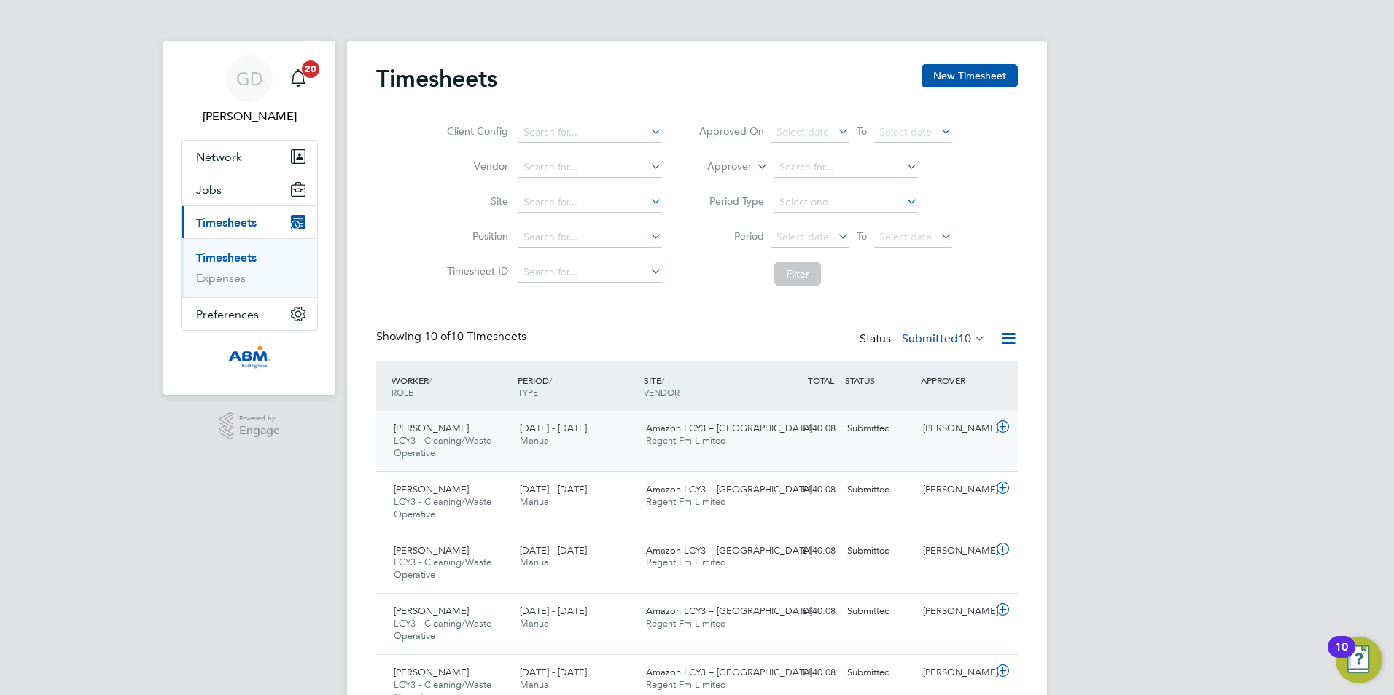
click at [882, 459] on div "Manoj Reddy Perati LCY3 - Cleaning/Waste Operative 13 - 19 Sep 2025 13 - 19 Sep…" at bounding box center [696, 441] width 641 height 60
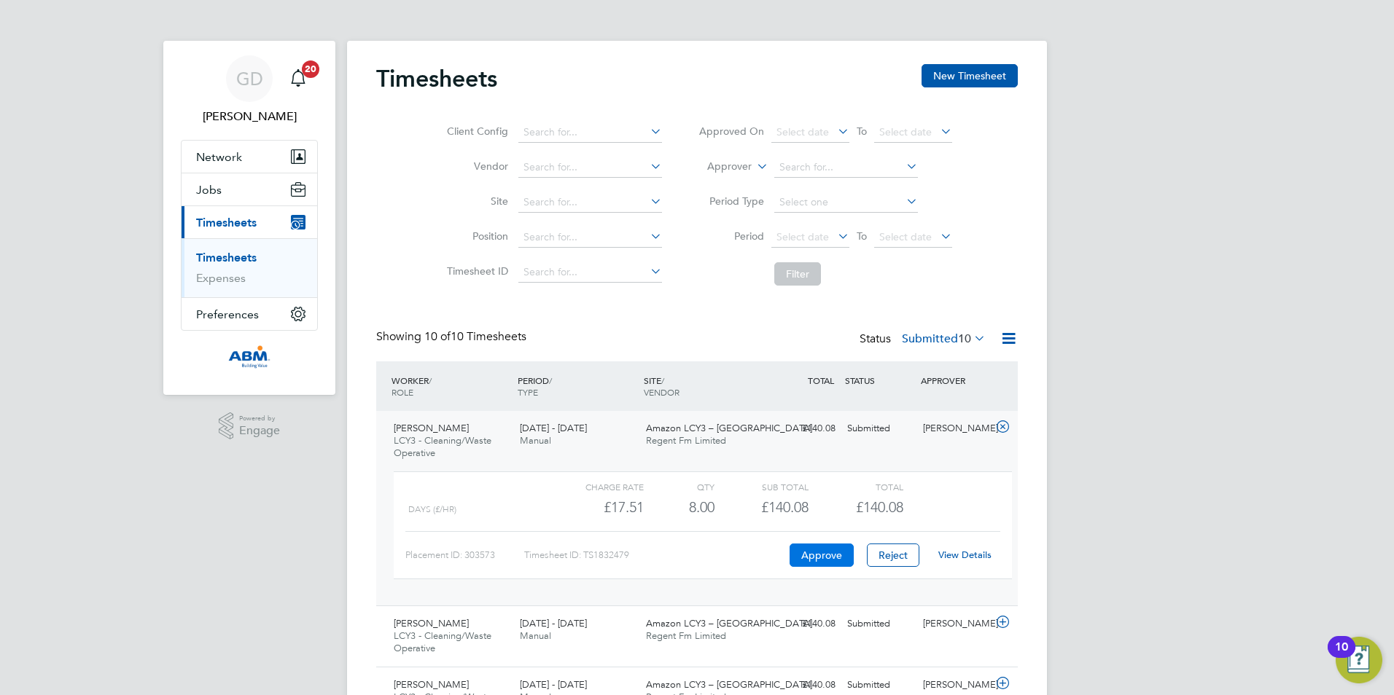
click at [827, 547] on button "Approve" at bounding box center [821, 555] width 64 height 23
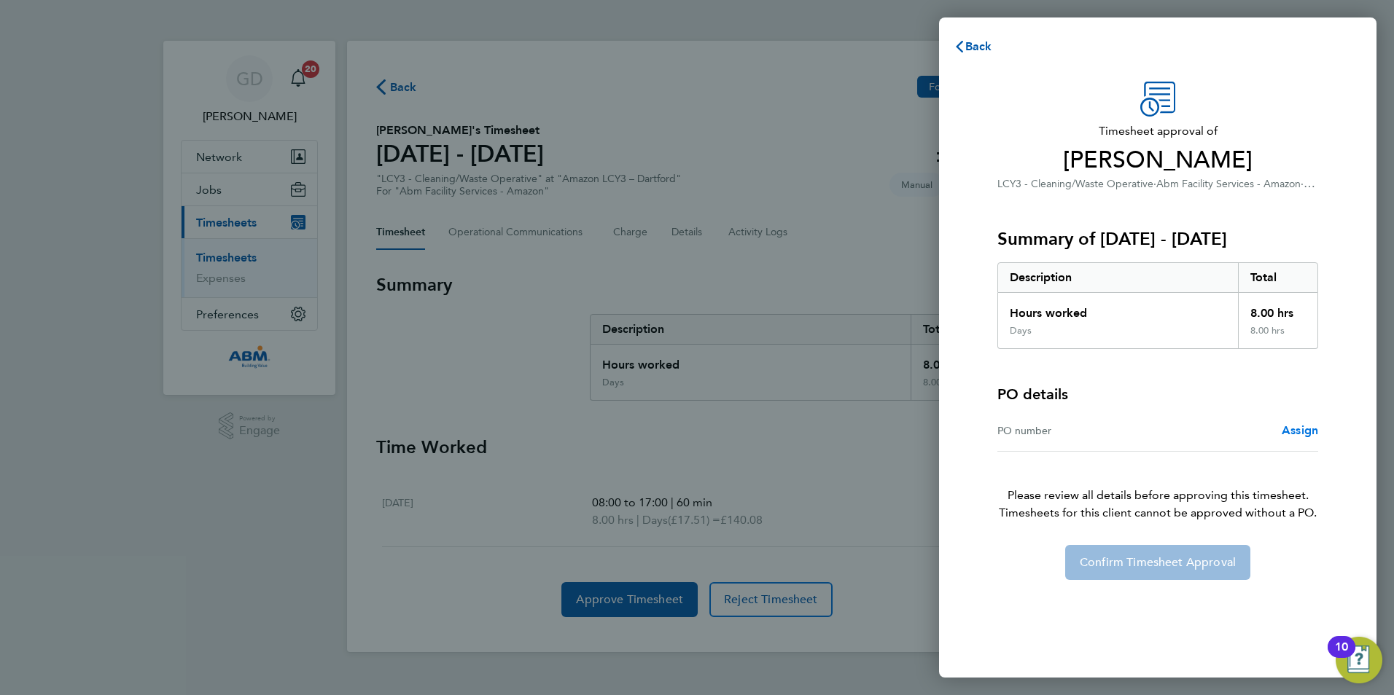
click at [1295, 434] on span "Assign" at bounding box center [1299, 430] width 36 height 14
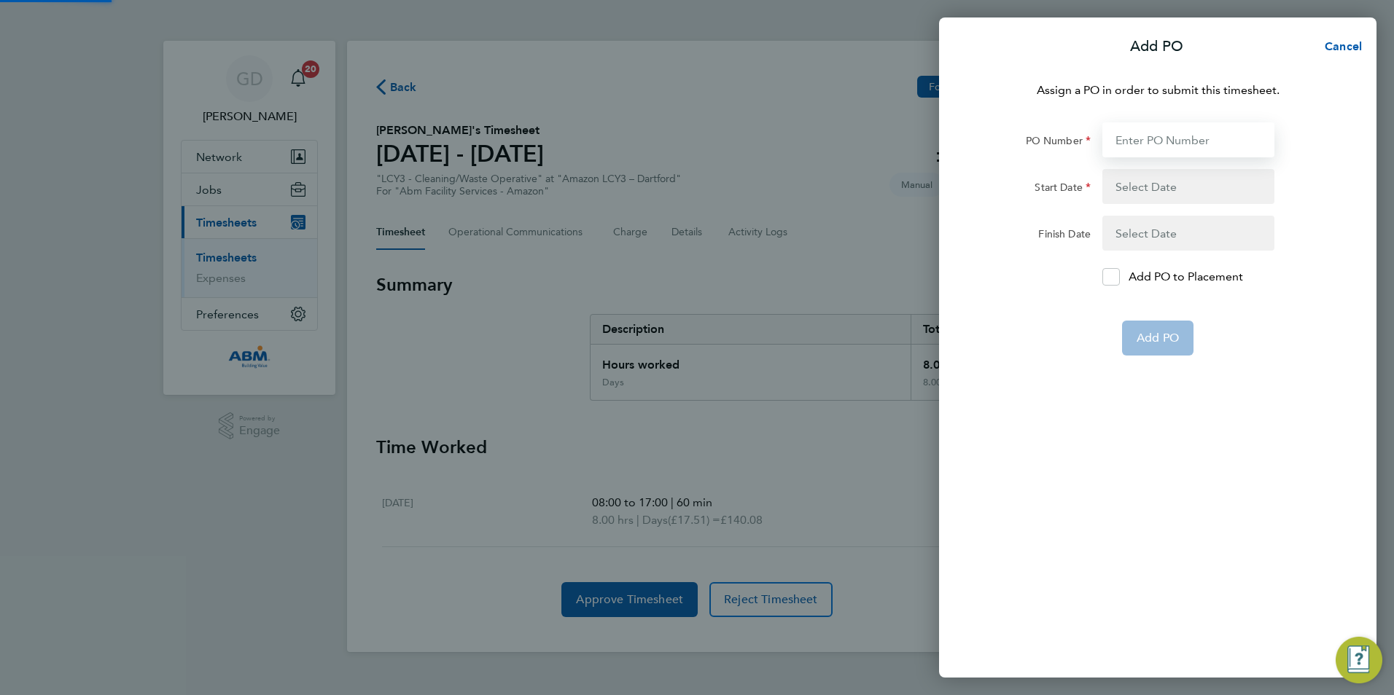
click at [1118, 141] on input "PO Number" at bounding box center [1188, 139] width 172 height 35
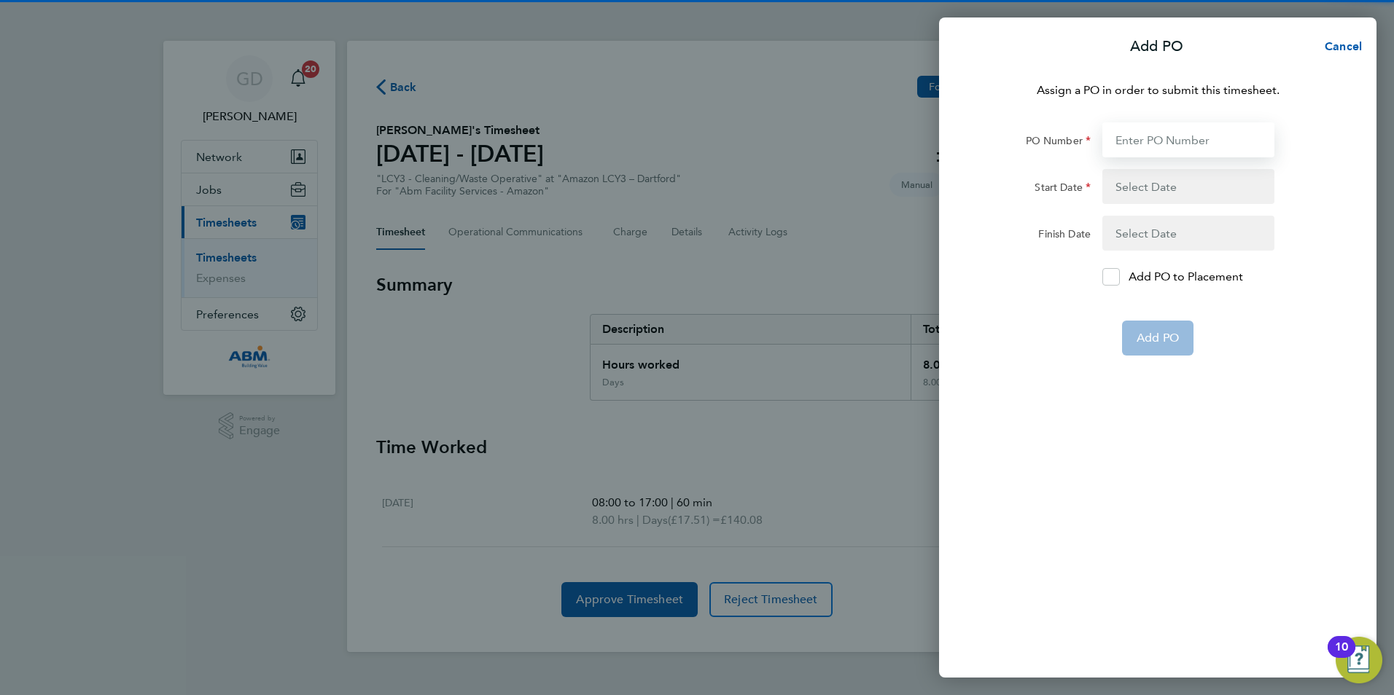
paste input "648224"
type input "648224"
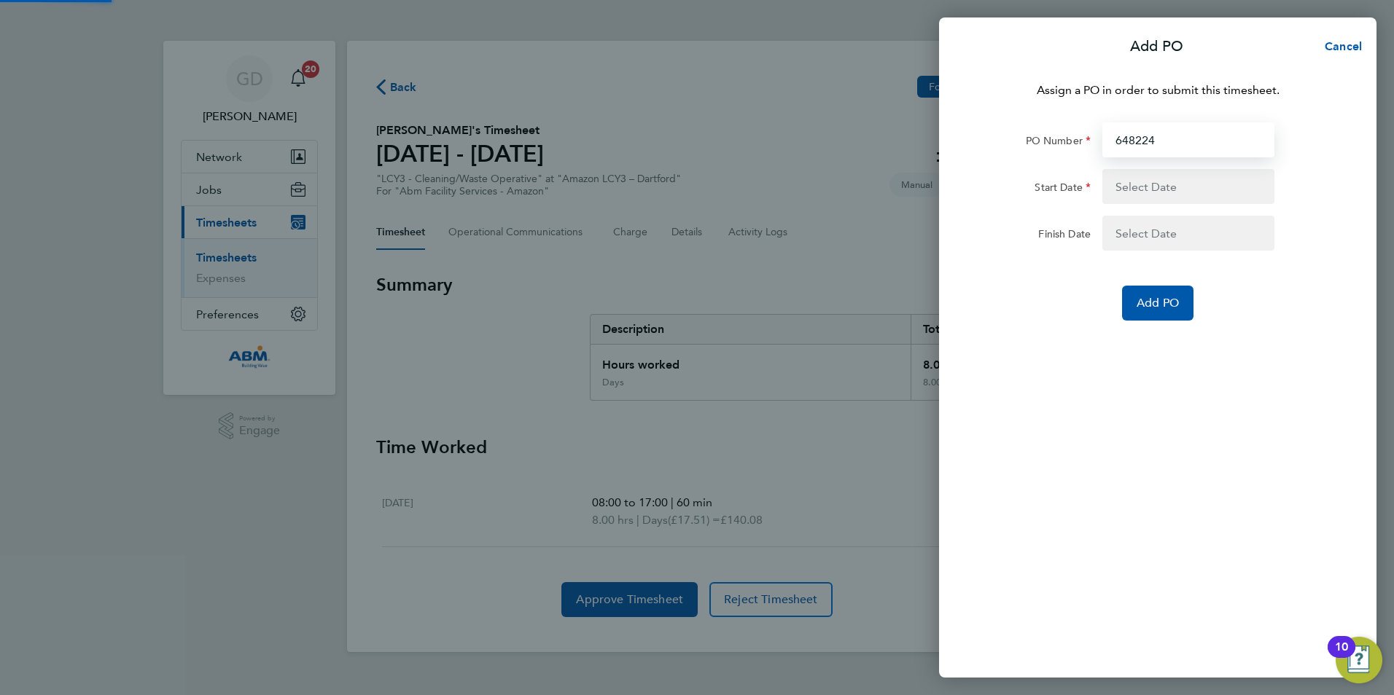
type input "[DATE]"
type input "648224"
click at [1158, 314] on button "Add PO" at bounding box center [1157, 303] width 71 height 35
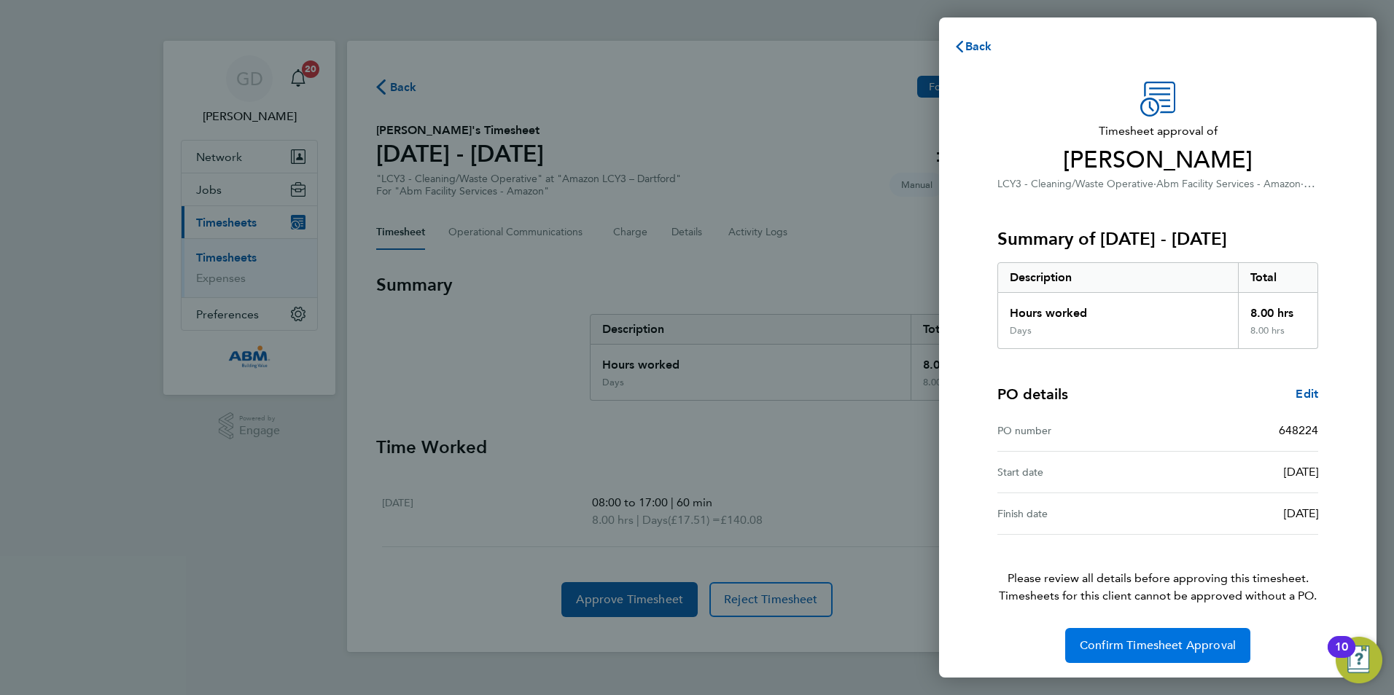
click at [1168, 636] on button "Confirm Timesheet Approval" at bounding box center [1157, 645] width 185 height 35
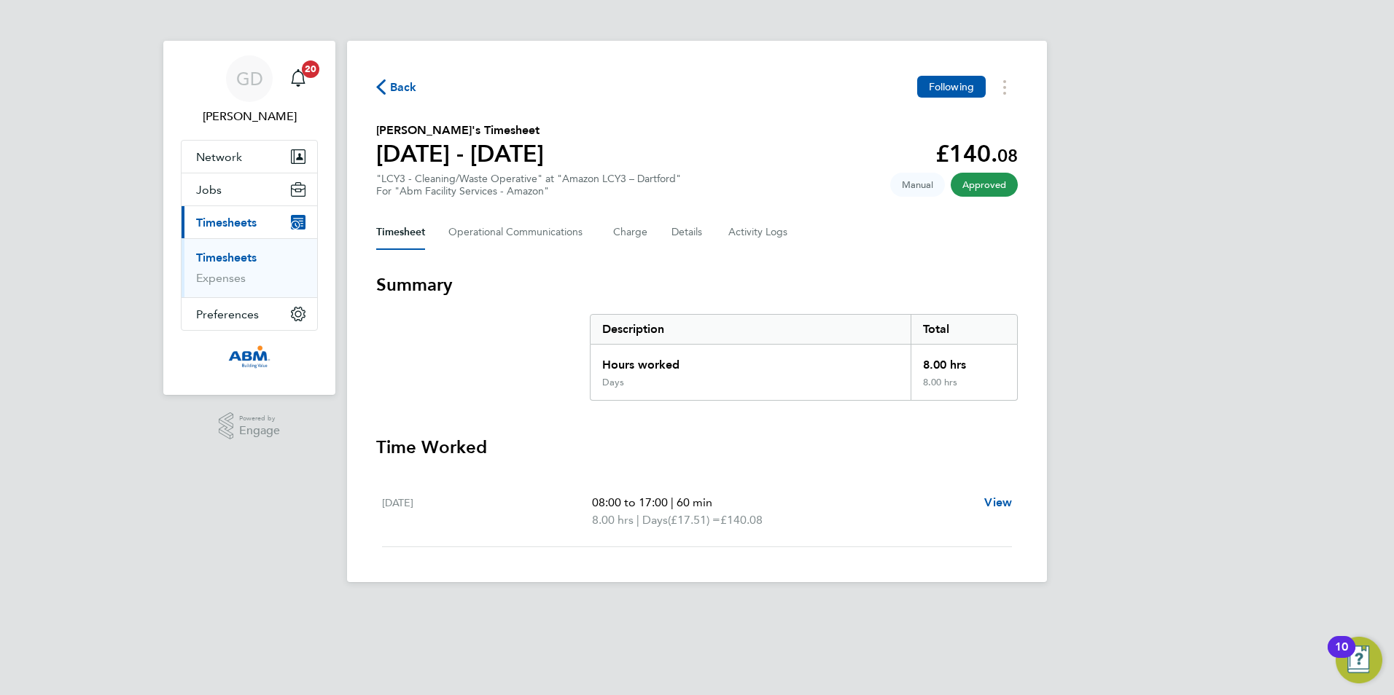
click at [403, 85] on span "Back" at bounding box center [403, 87] width 27 height 17
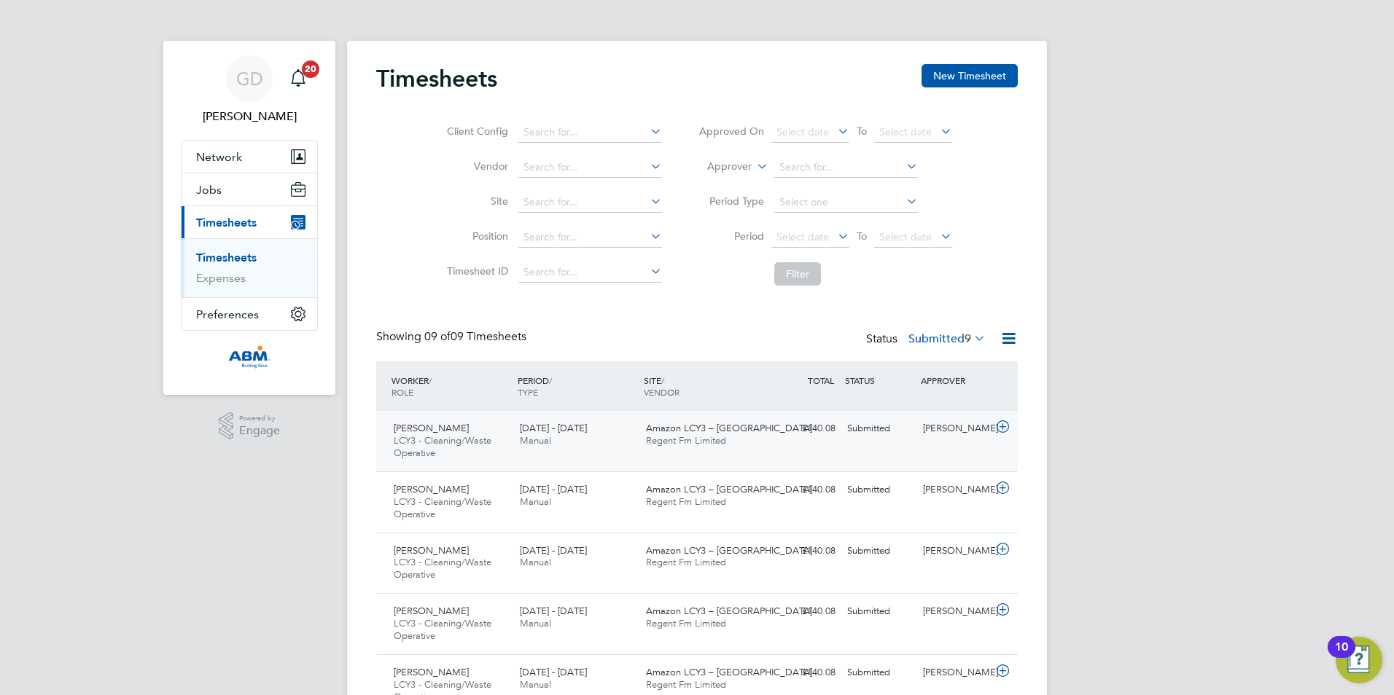
click at [888, 431] on div "Submitted" at bounding box center [879, 429] width 76 height 24
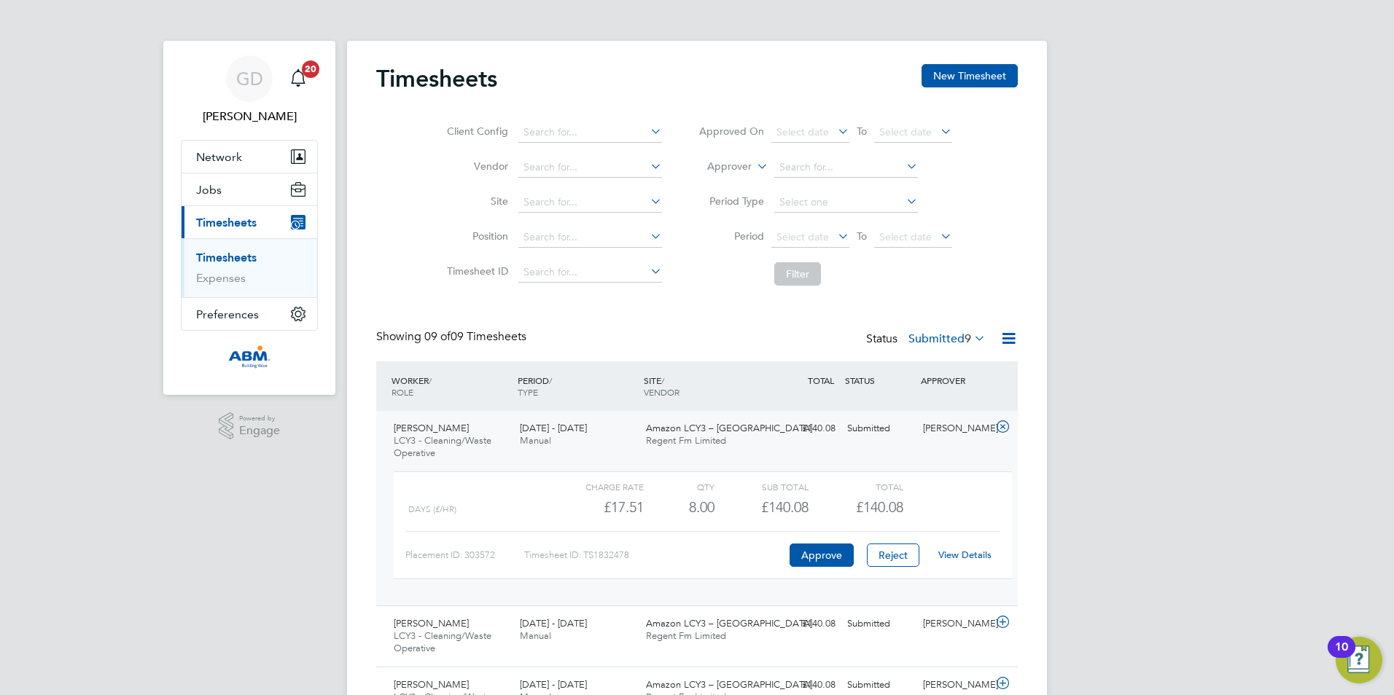
click at [1001, 330] on icon at bounding box center [1008, 338] width 18 height 18
click at [940, 453] on li "Bulk Approve Timesheets" at bounding box center [917, 451] width 193 height 20
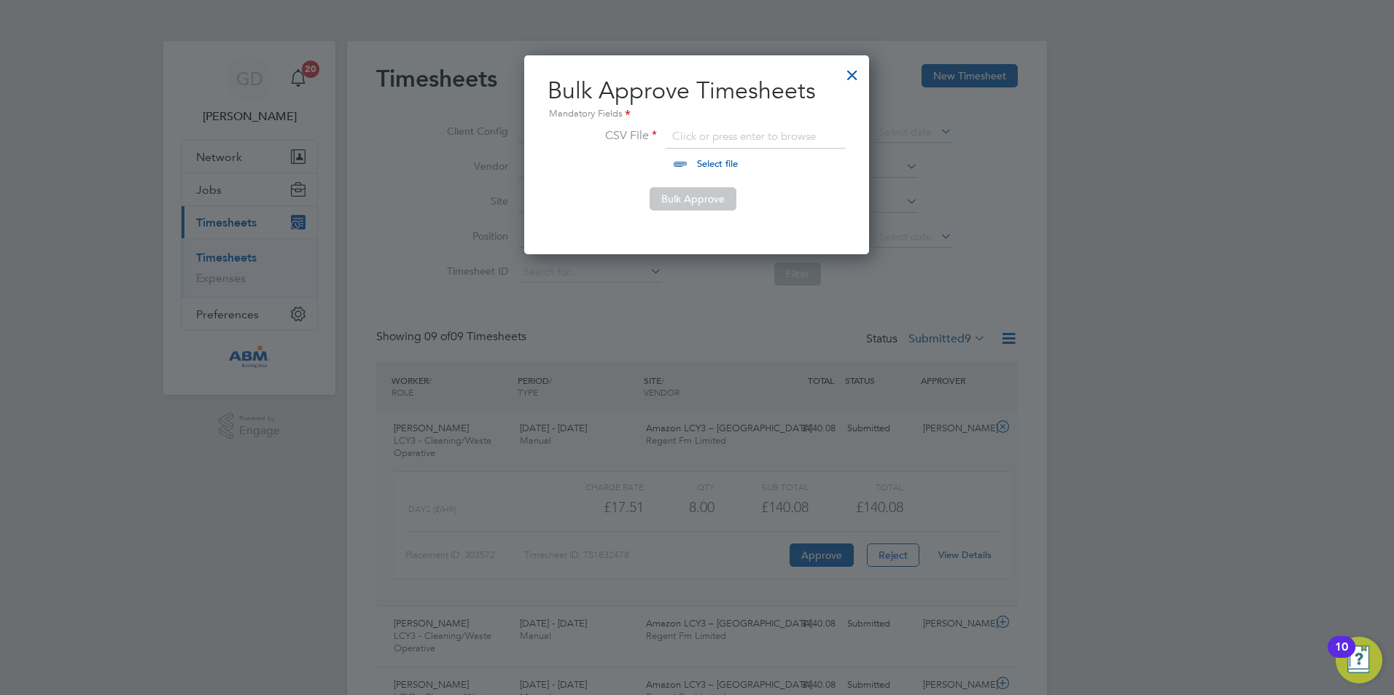
click at [851, 85] on div at bounding box center [852, 71] width 26 height 26
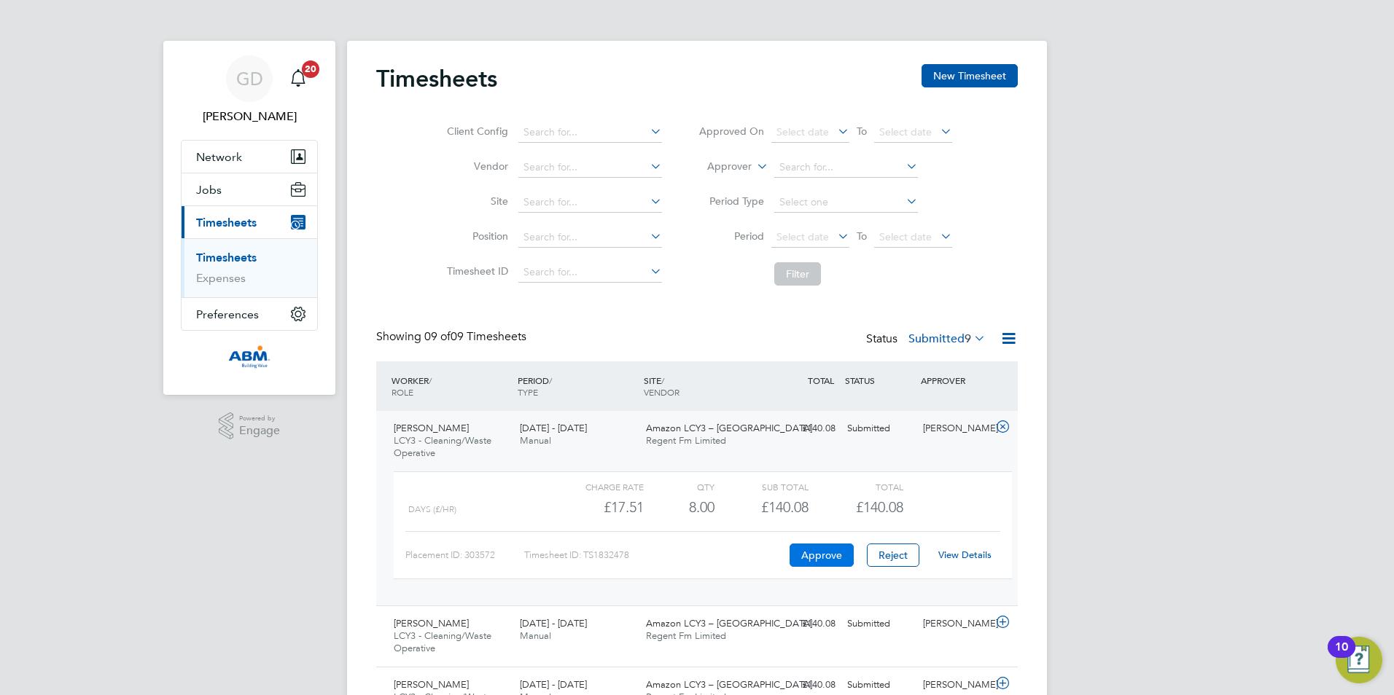
click at [816, 562] on button "Approve" at bounding box center [821, 555] width 64 height 23
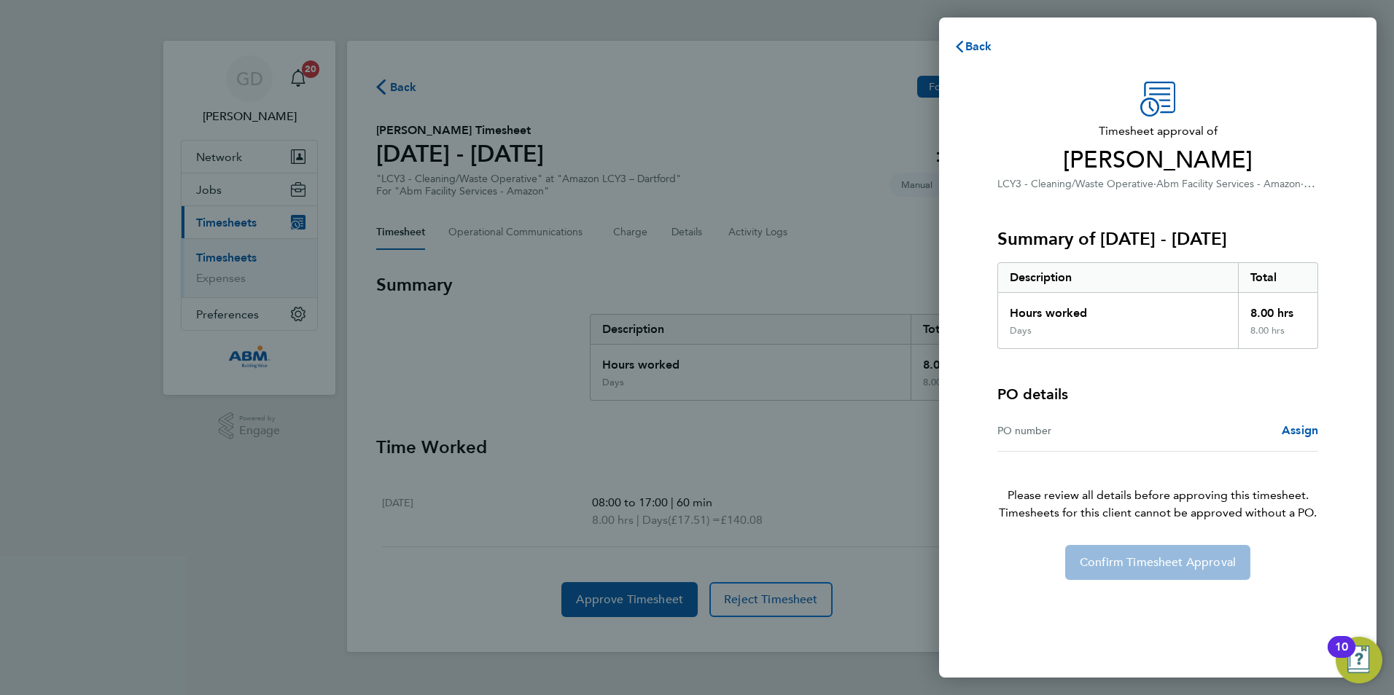
click at [1306, 418] on div "PO number Assign" at bounding box center [1157, 431] width 321 height 42
click at [1302, 430] on span "Assign" at bounding box center [1299, 430] width 36 height 14
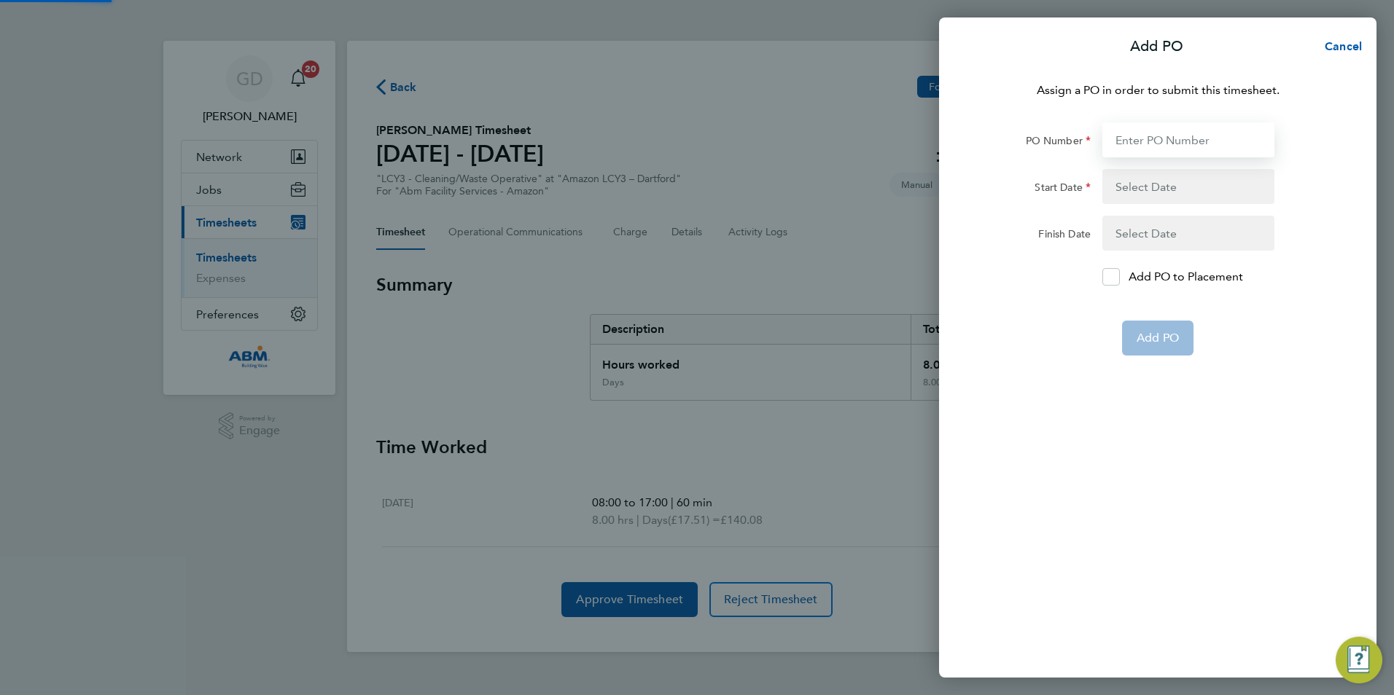
click at [1141, 152] on input "PO Number" at bounding box center [1188, 139] width 172 height 35
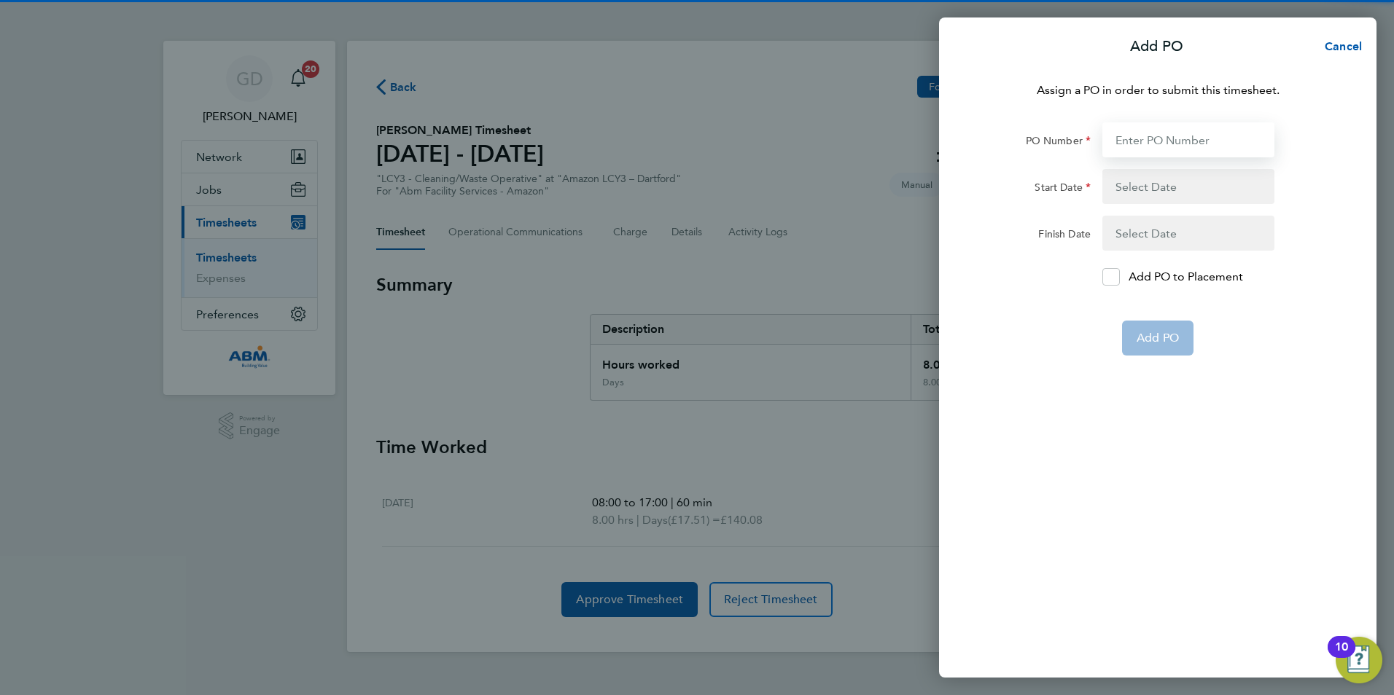
paste input "648224"
type input "648224"
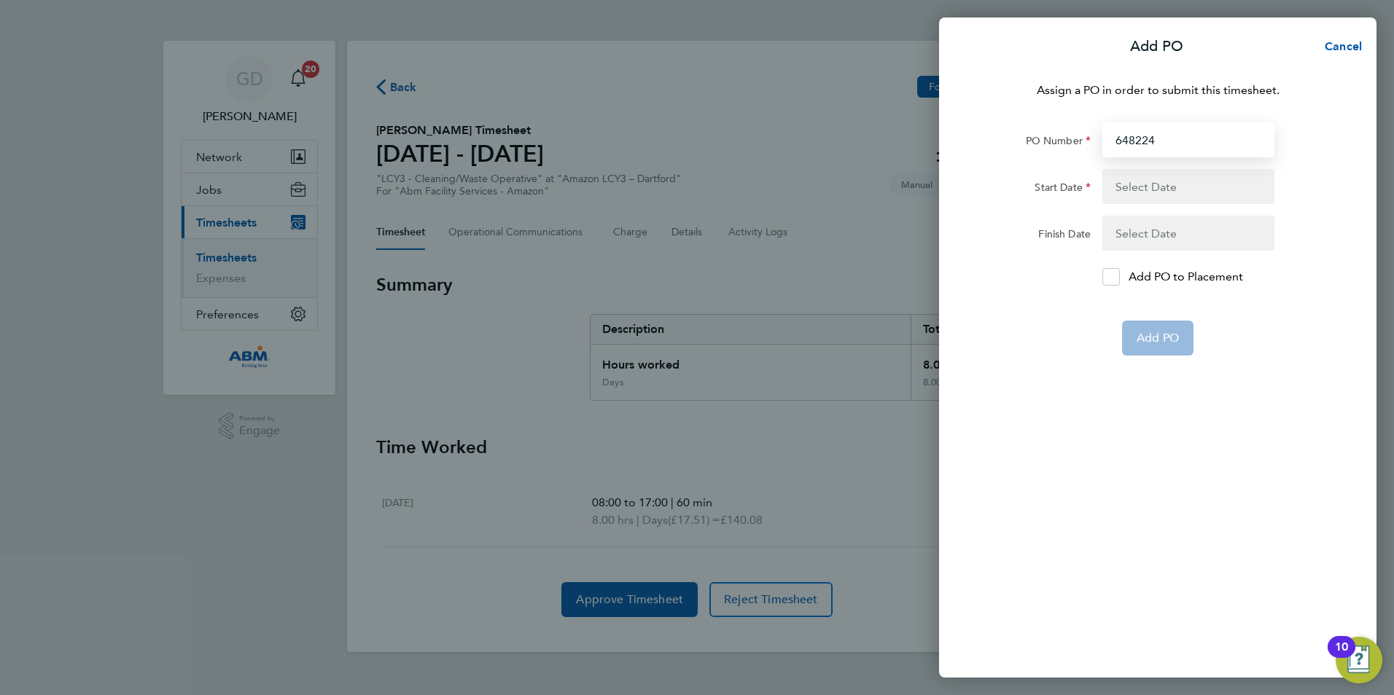
type input "[DATE]"
type input "648224"
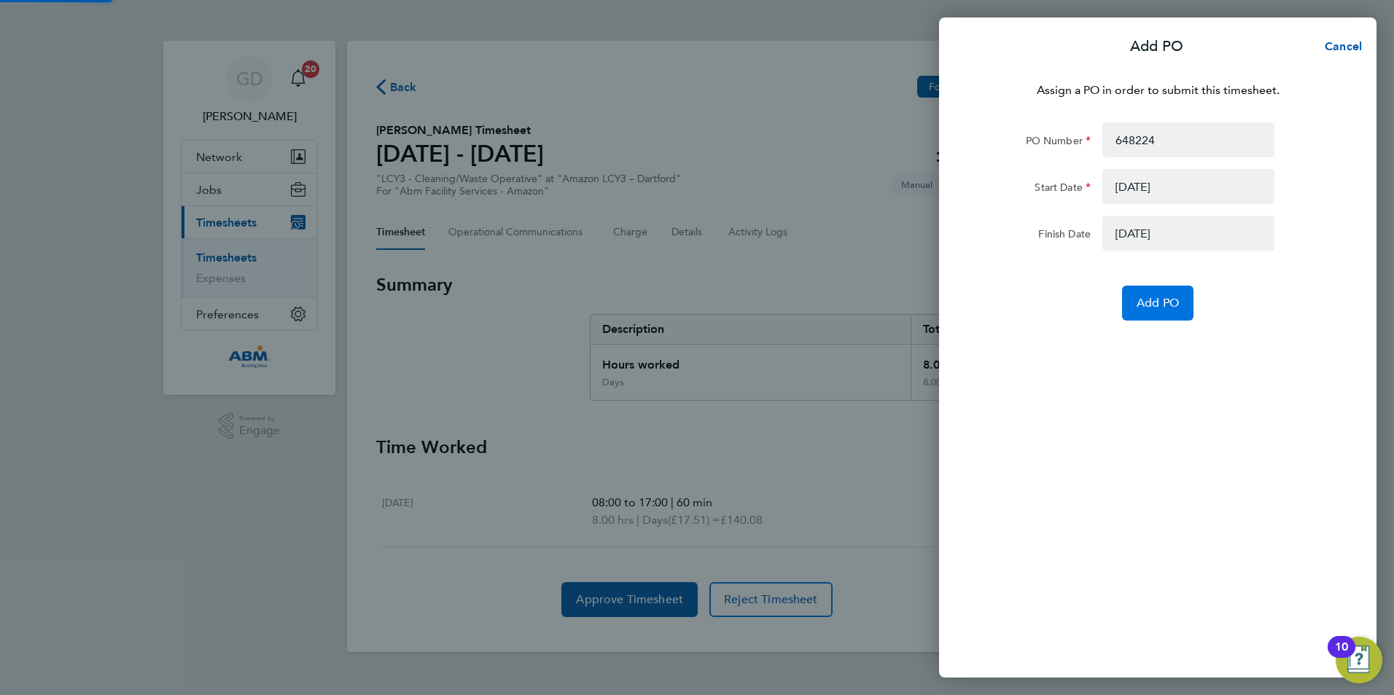
click at [1158, 298] on span "Add PO" at bounding box center [1157, 303] width 42 height 15
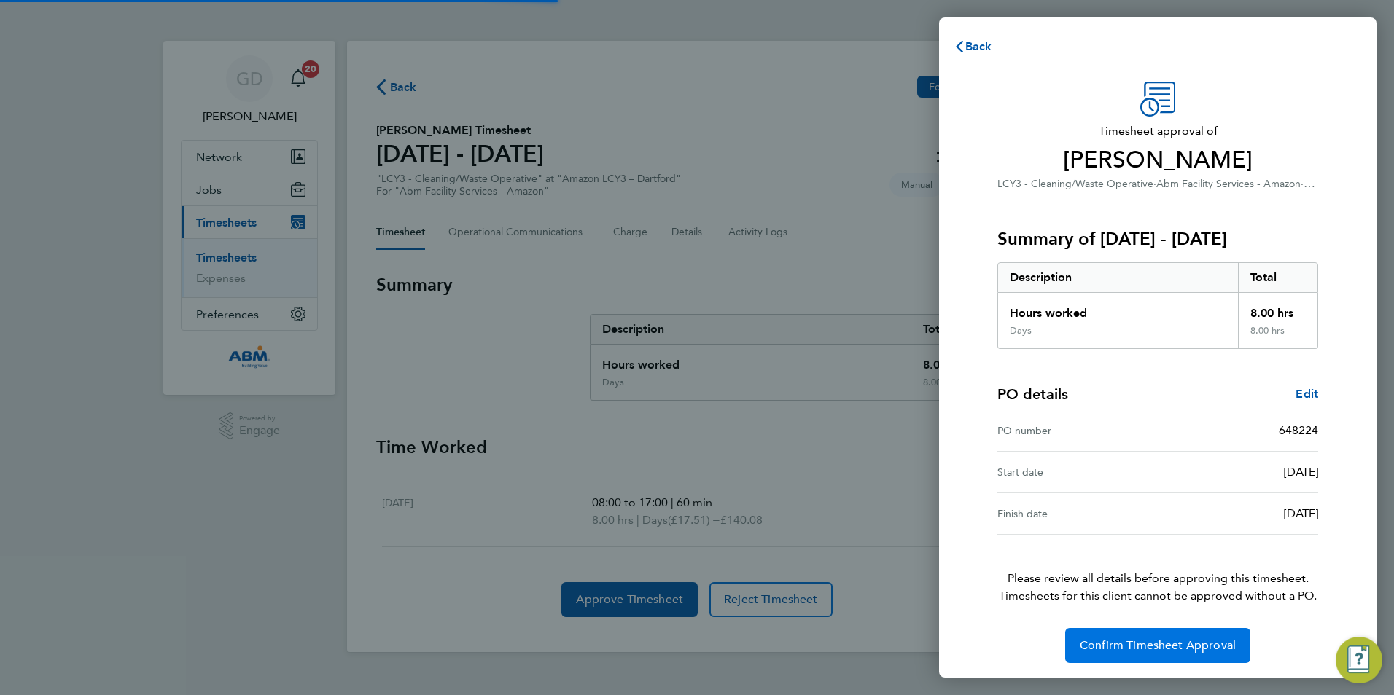
click at [1181, 644] on span "Confirm Timesheet Approval" at bounding box center [1157, 645] width 156 height 15
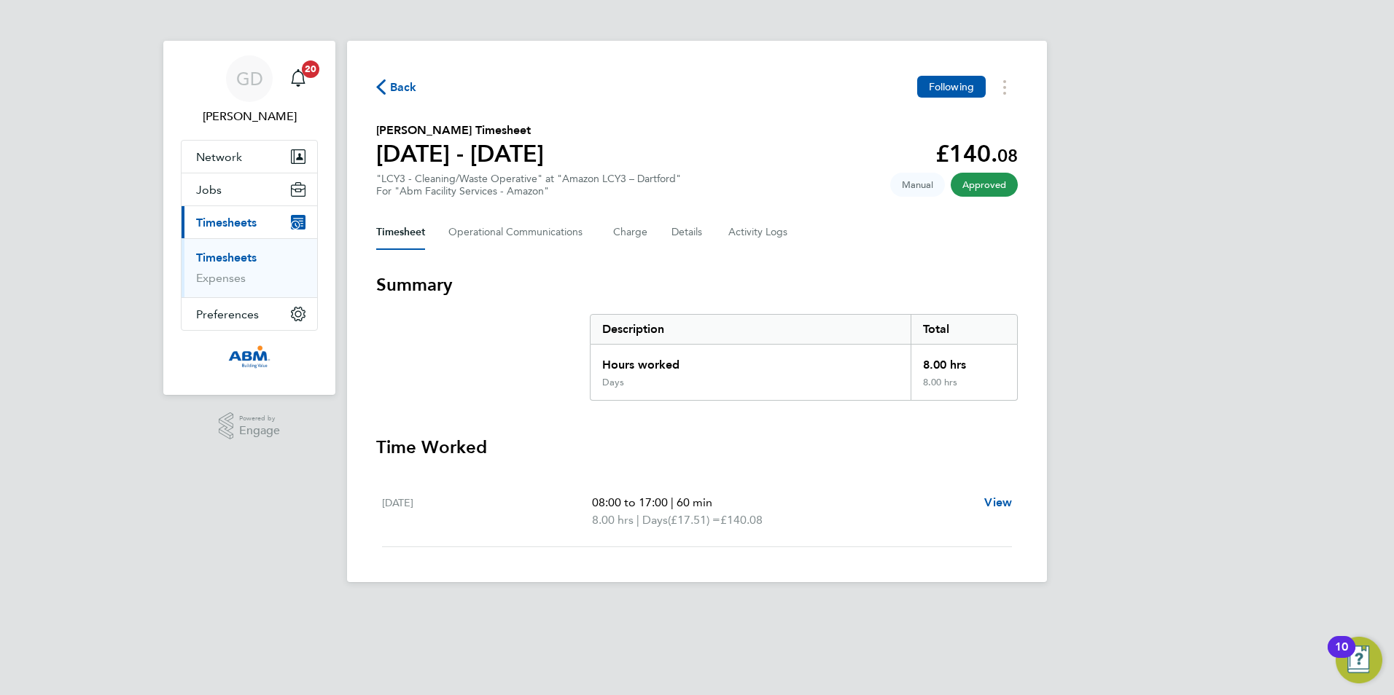
click at [383, 85] on icon "button" at bounding box center [380, 86] width 9 height 15
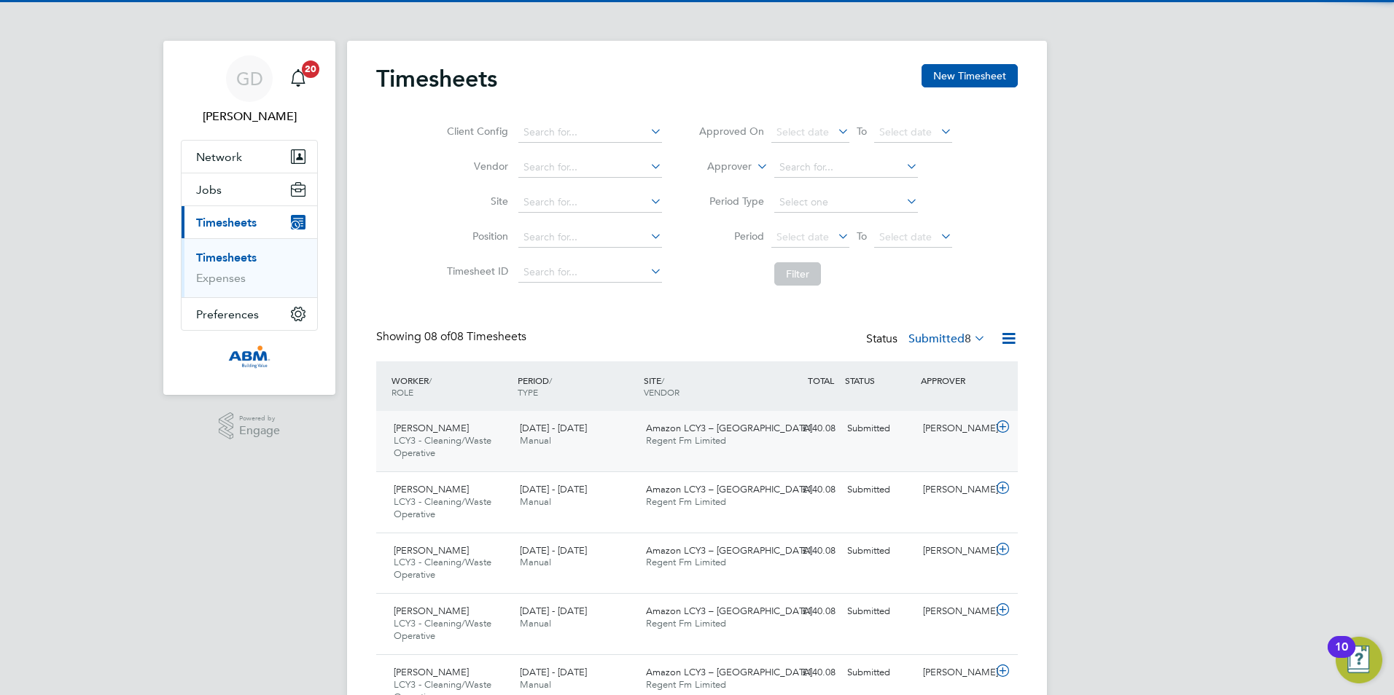
click at [902, 448] on div "Shaik Abdulla LCY3 - Cleaning/Waste Operative 13 - 19 Sep 2025 13 - 19 Sep 2025…" at bounding box center [696, 441] width 641 height 60
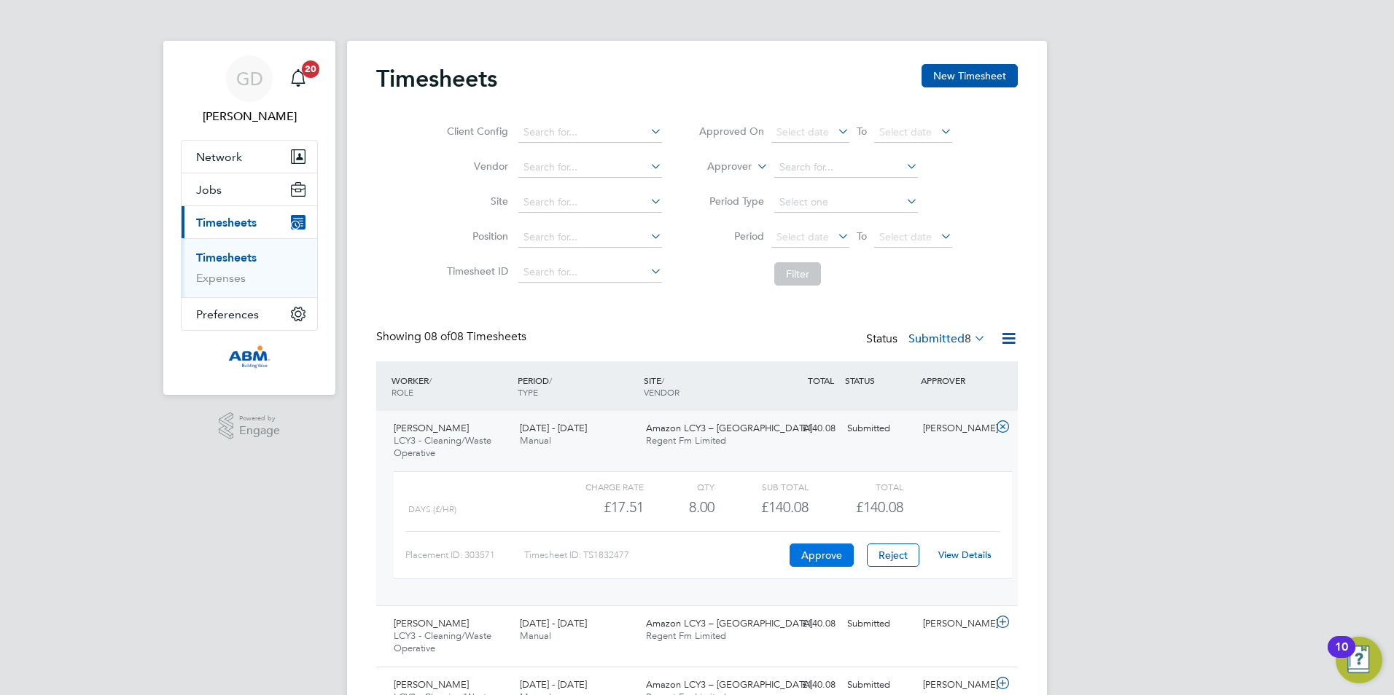
click at [820, 556] on button "Approve" at bounding box center [821, 555] width 64 height 23
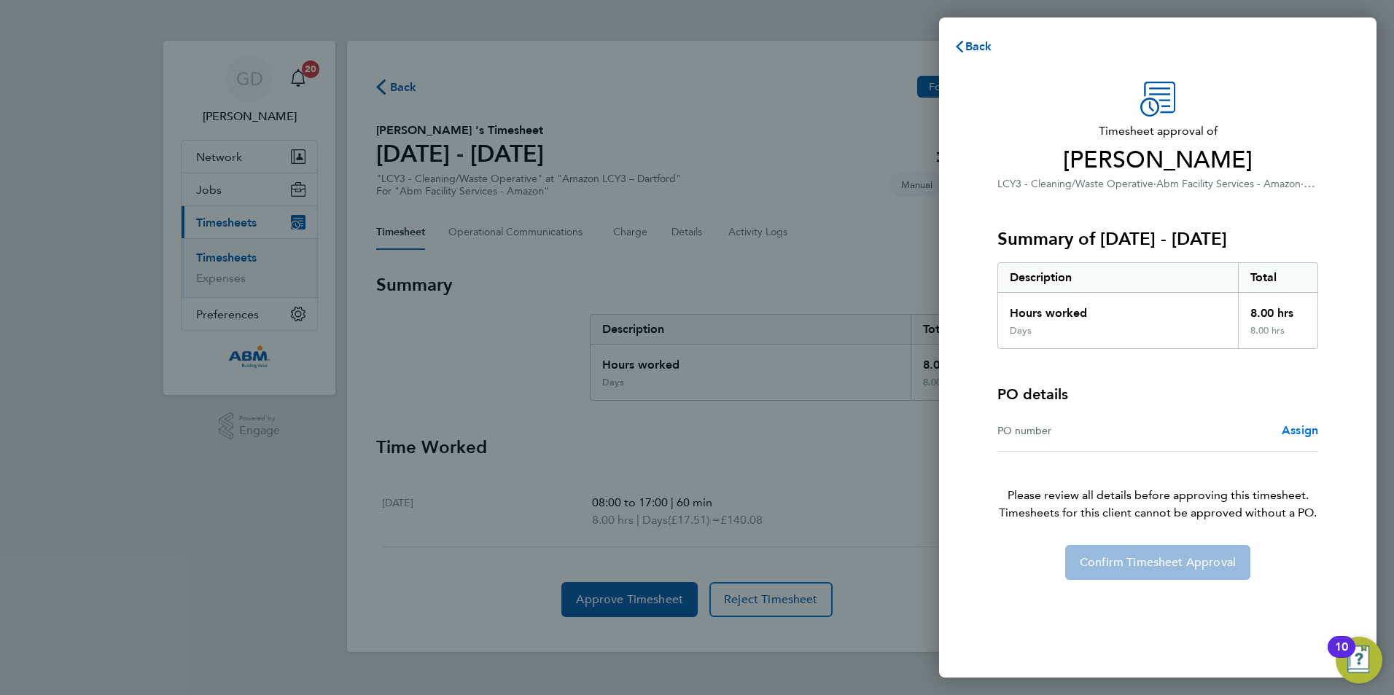
click at [1283, 428] on span "Assign" at bounding box center [1299, 430] width 36 height 14
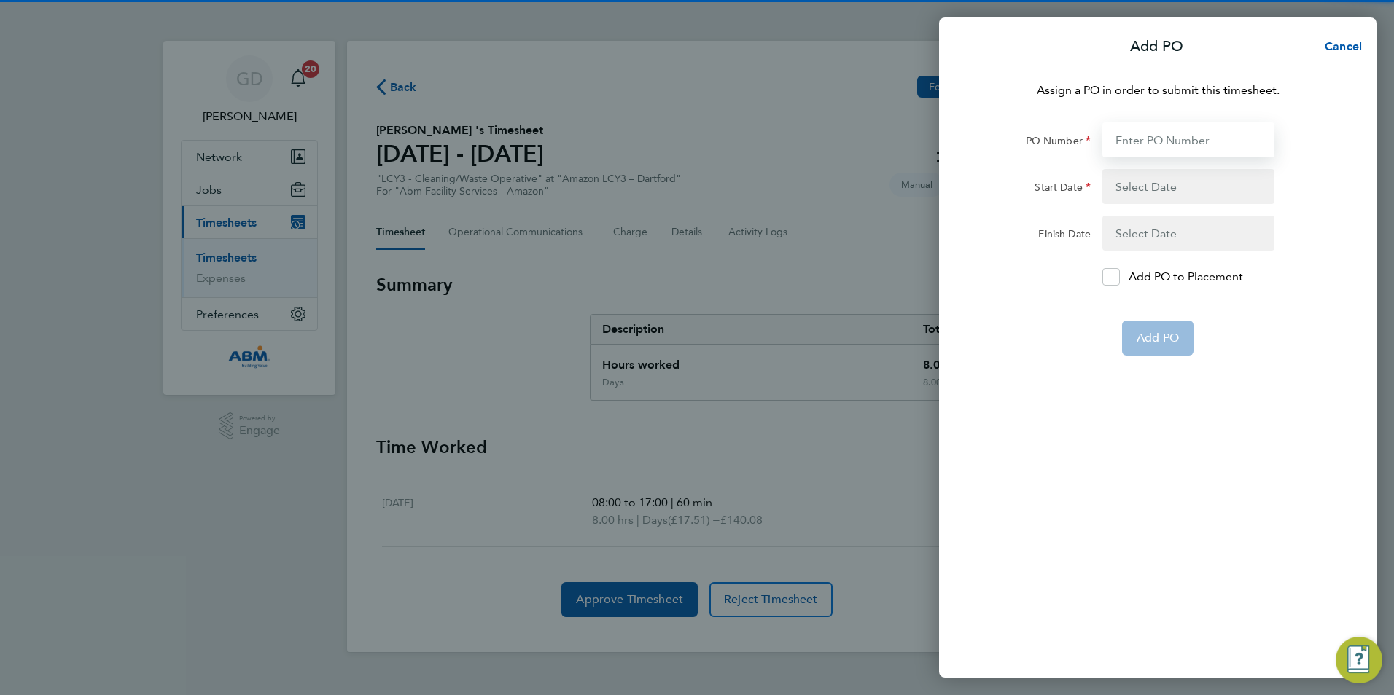
click at [1155, 142] on input "PO Number" at bounding box center [1188, 139] width 172 height 35
paste input "648224"
type input "648224"
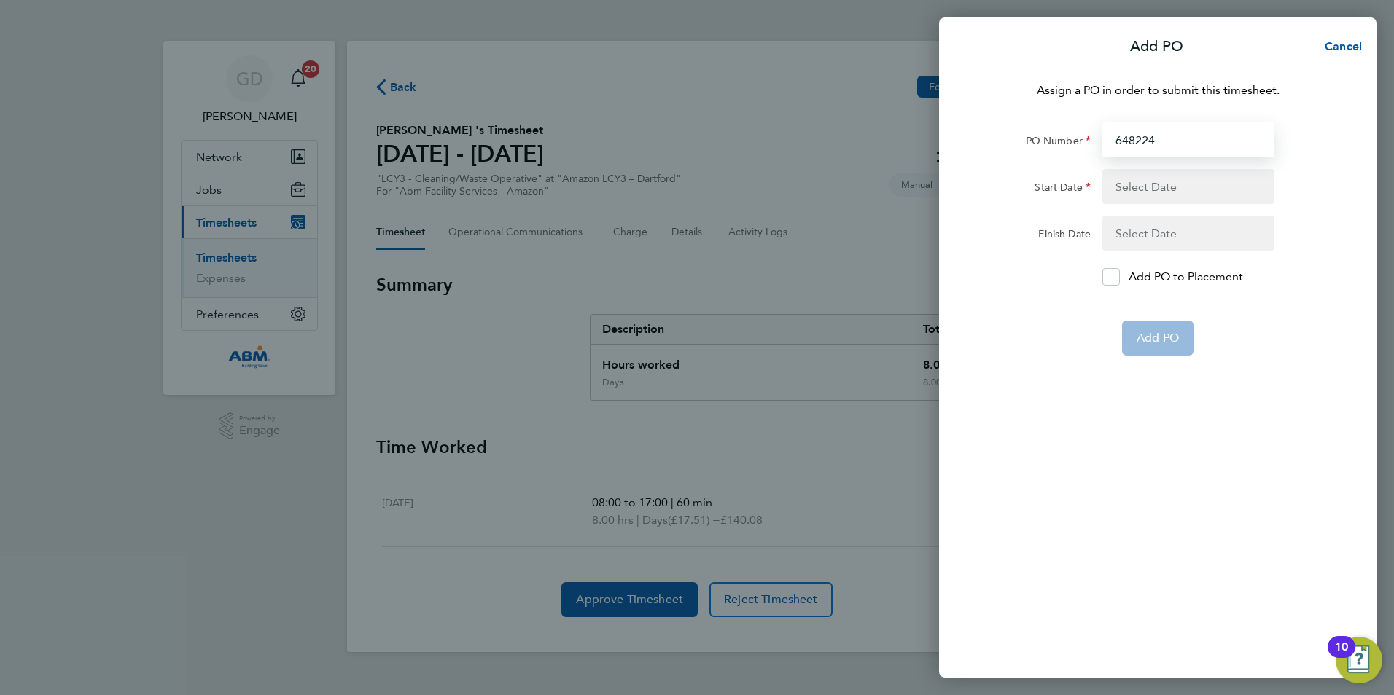
type input "[DATE]"
type input "648224"
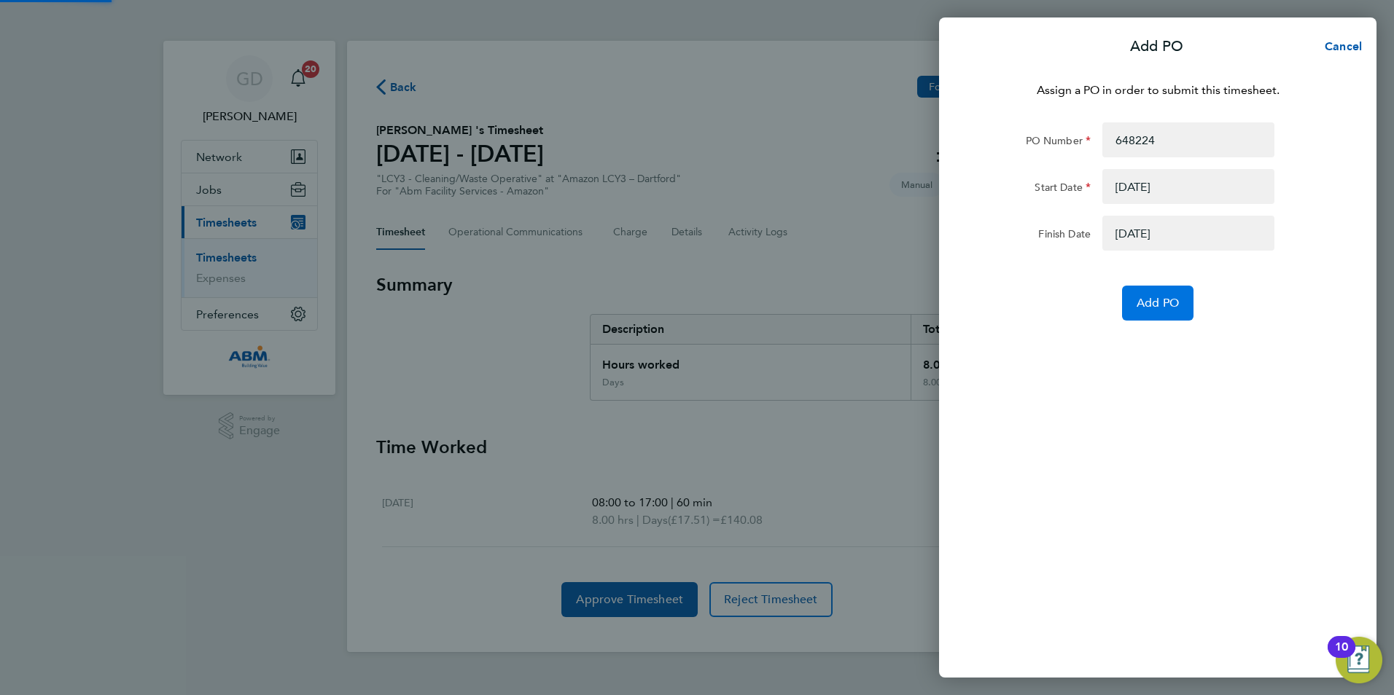
click at [1163, 314] on button "Add PO" at bounding box center [1157, 303] width 71 height 35
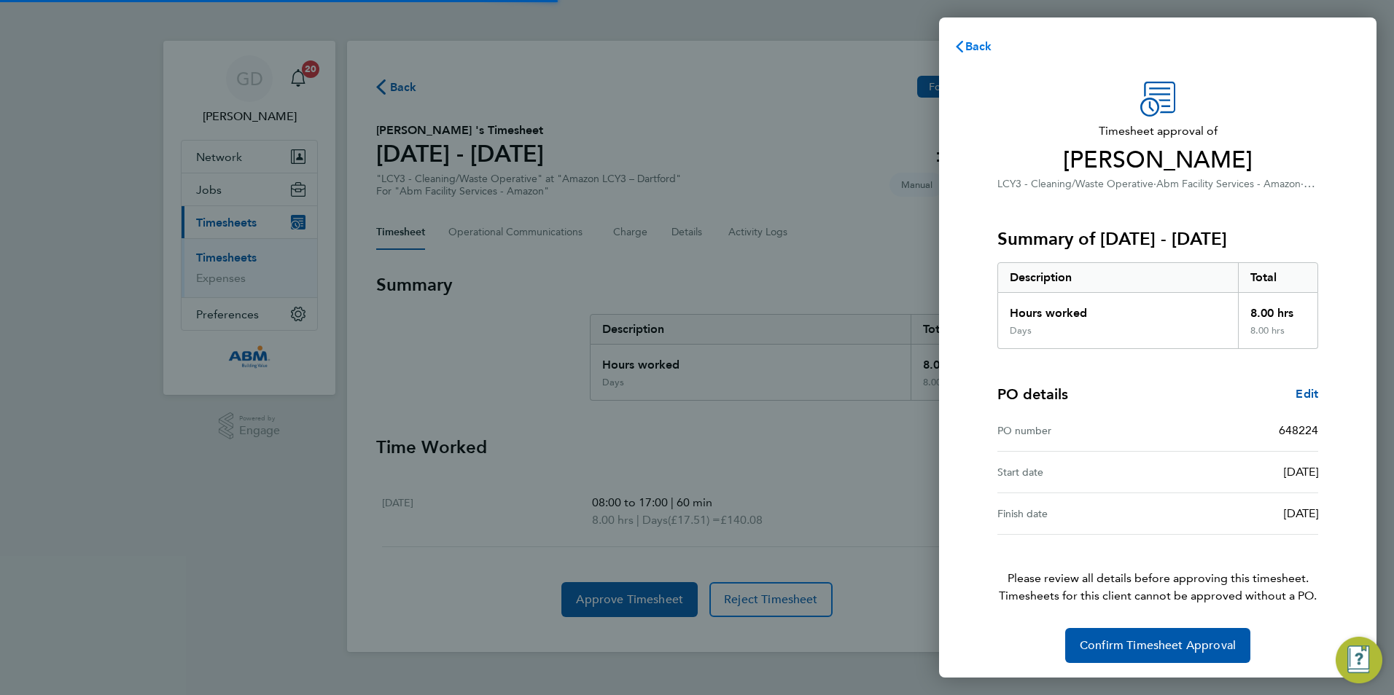
click at [982, 55] on button "Back" at bounding box center [973, 46] width 68 height 29
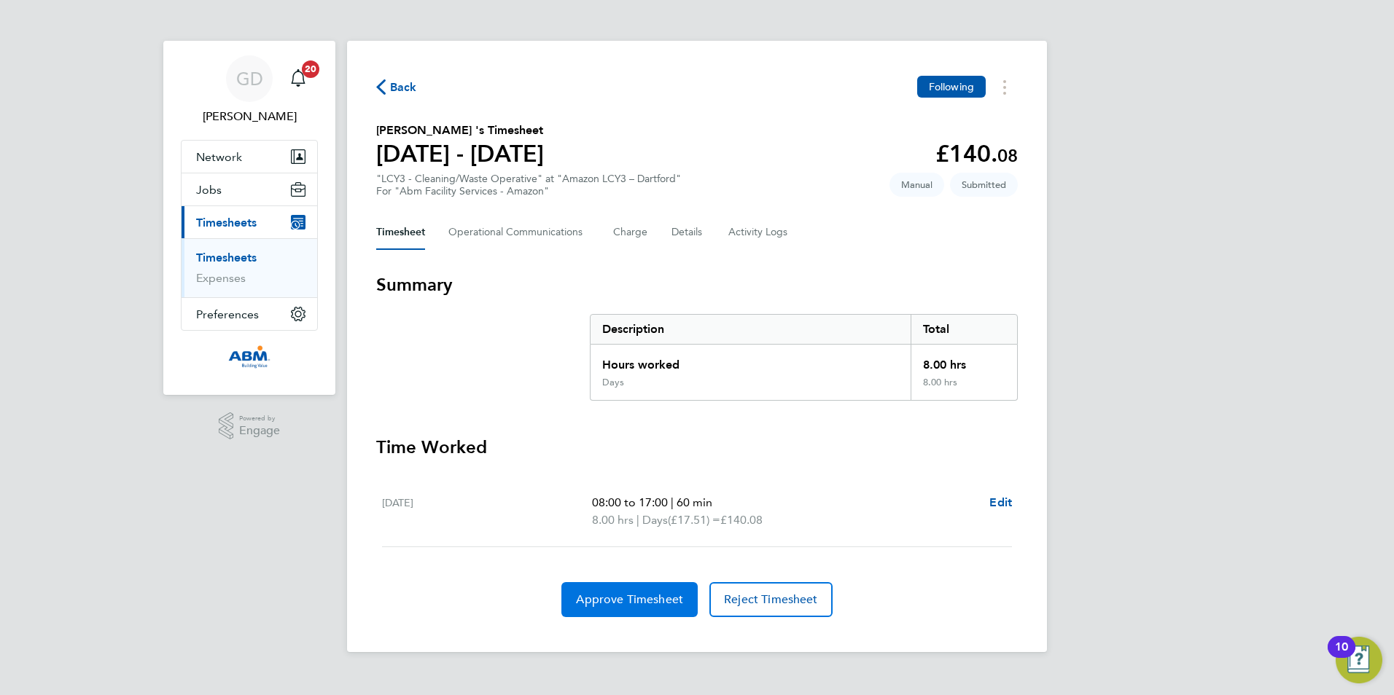
click at [622, 609] on button "Approve Timesheet" at bounding box center [629, 599] width 136 height 35
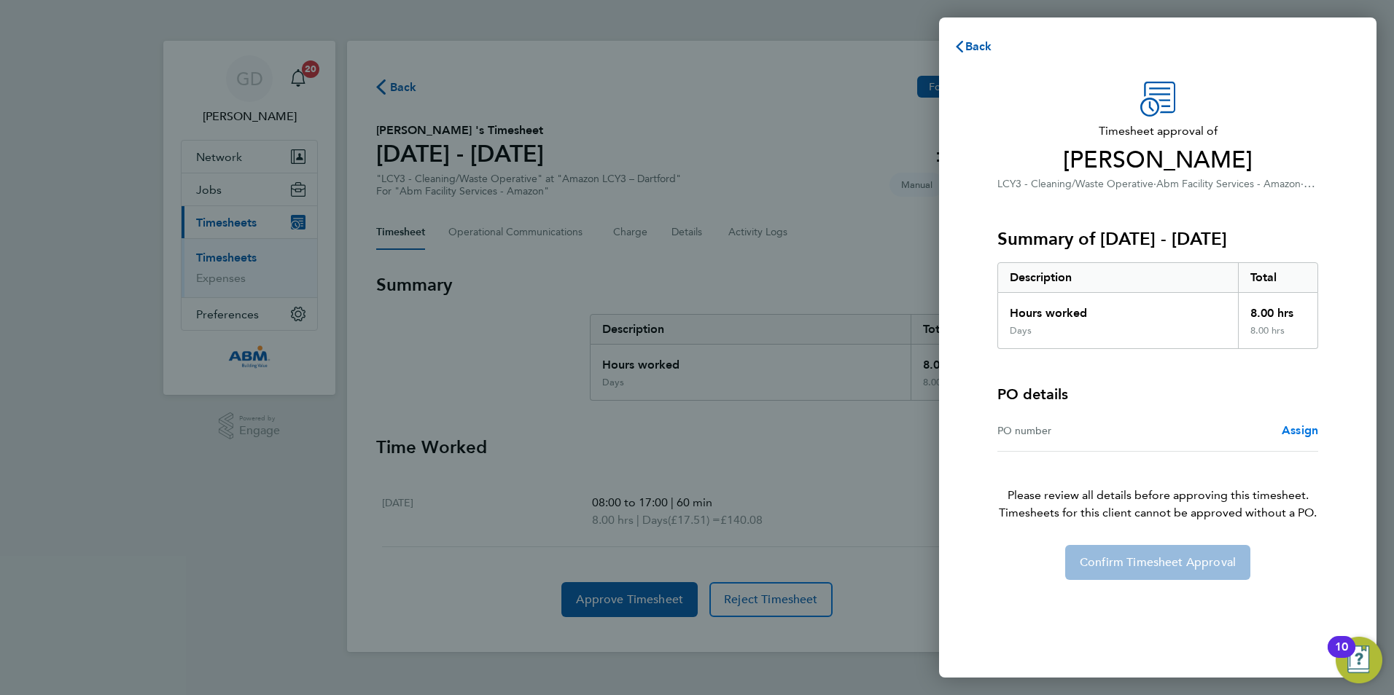
click at [1293, 423] on link "Assign" at bounding box center [1299, 430] width 36 height 17
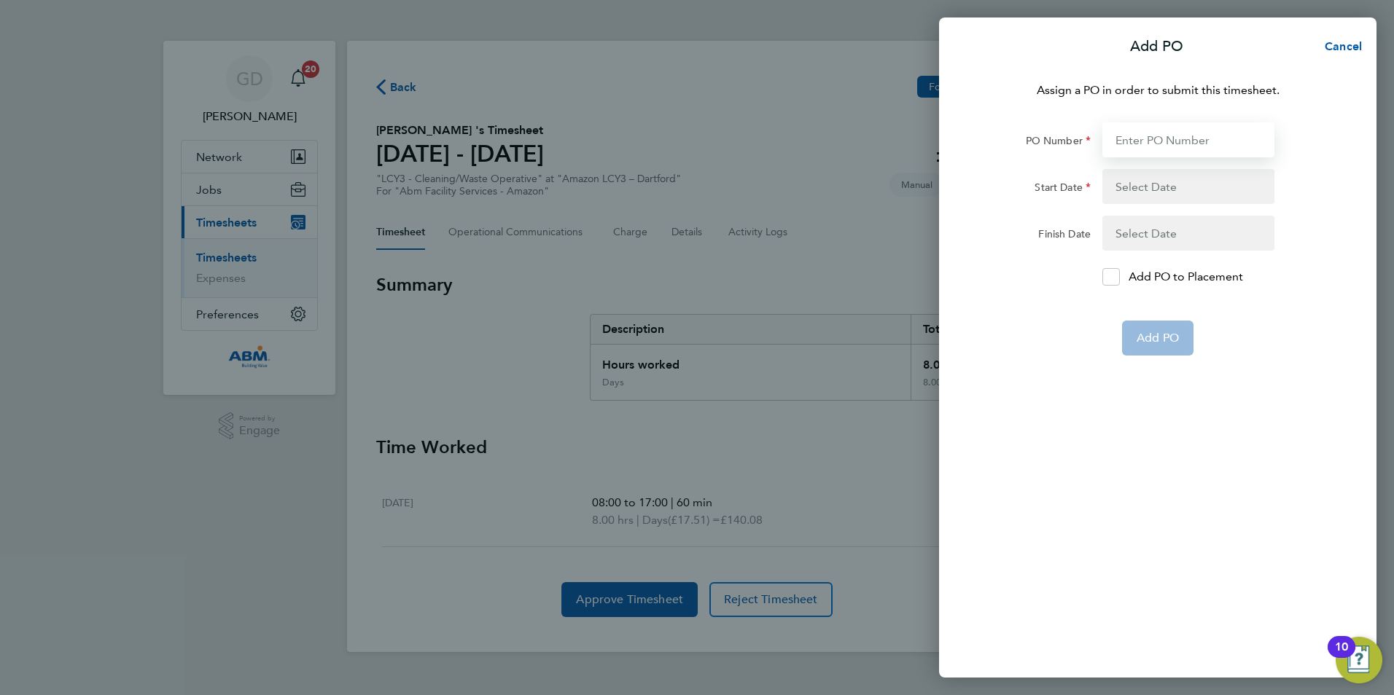
click at [1172, 129] on input "PO Number" at bounding box center [1188, 139] width 172 height 35
paste input "648224"
type input "648224"
type input "[DATE]"
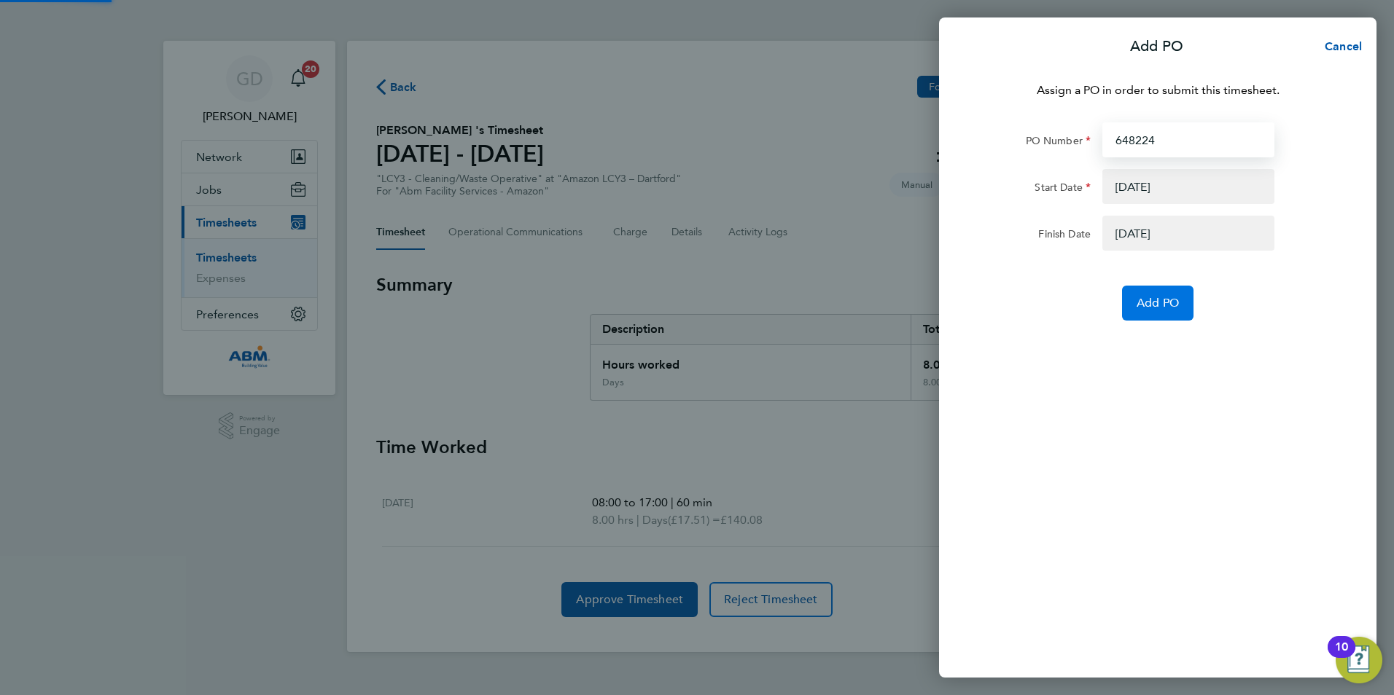
type input "648224"
click at [1152, 289] on button "Add PO" at bounding box center [1157, 303] width 71 height 35
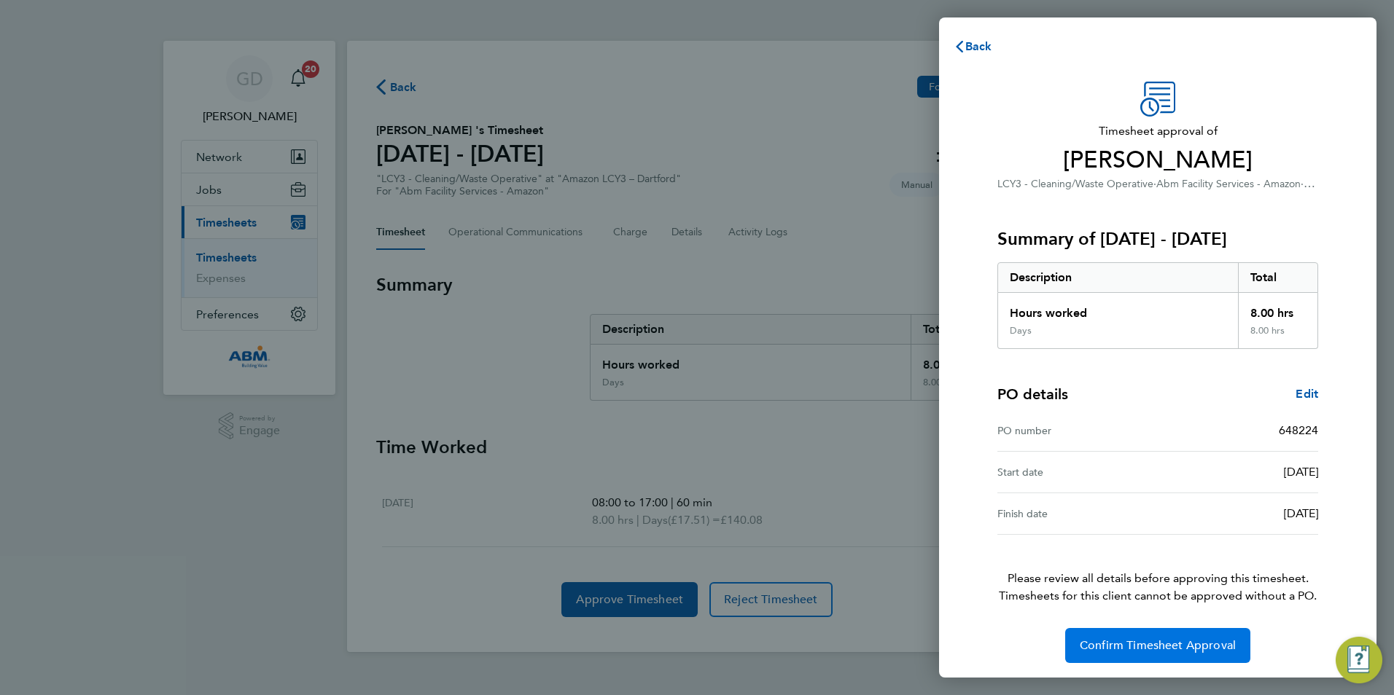
click at [1146, 654] on button "Confirm Timesheet Approval" at bounding box center [1157, 645] width 185 height 35
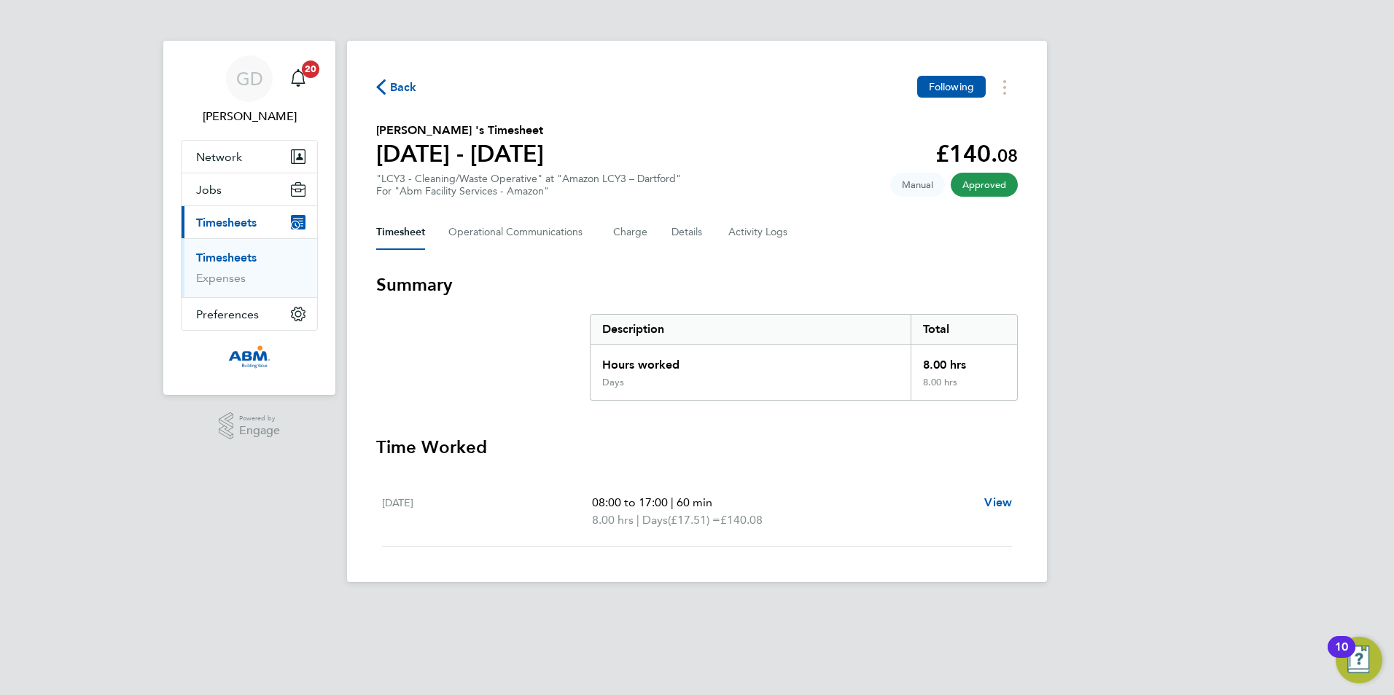
click at [398, 87] on span "Back" at bounding box center [403, 87] width 27 height 17
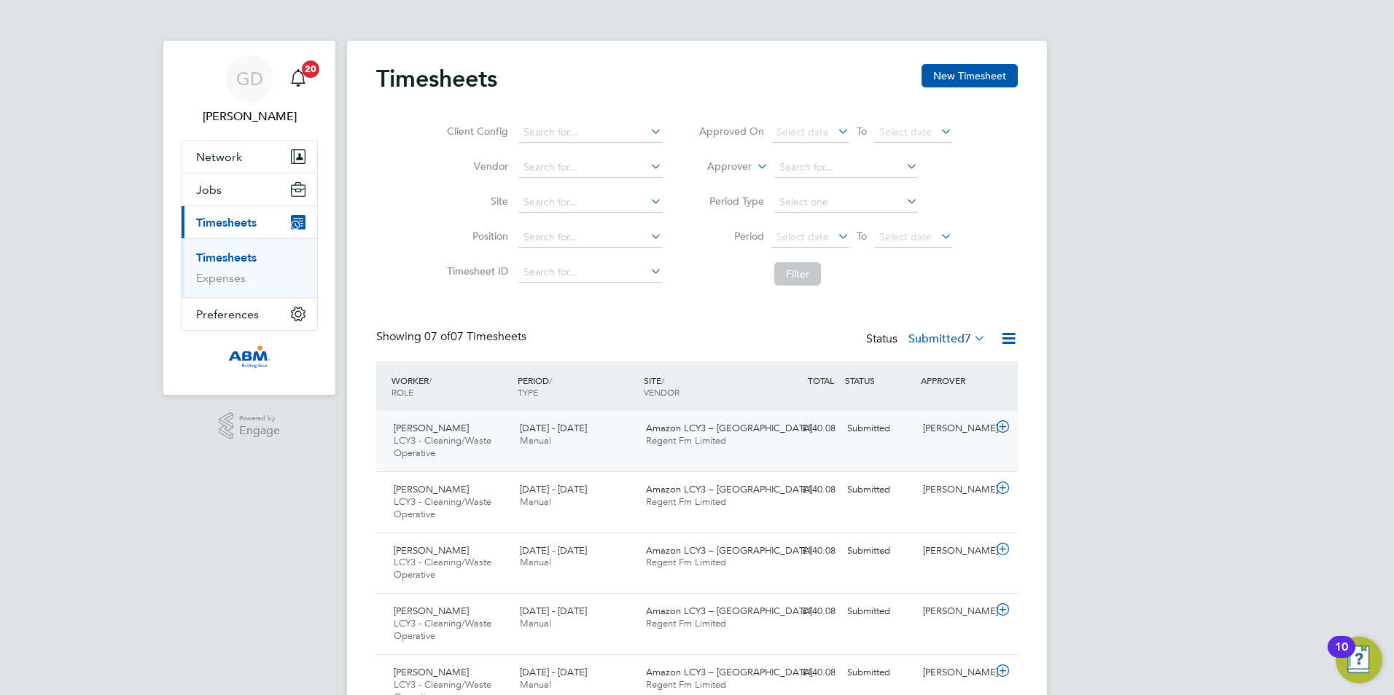
click at [843, 458] on div "[PERSON_NAME] Vagadani LCY3 - Cleaning/Waste Operative [DATE] - [DATE] [DATE] -…" at bounding box center [696, 441] width 641 height 60
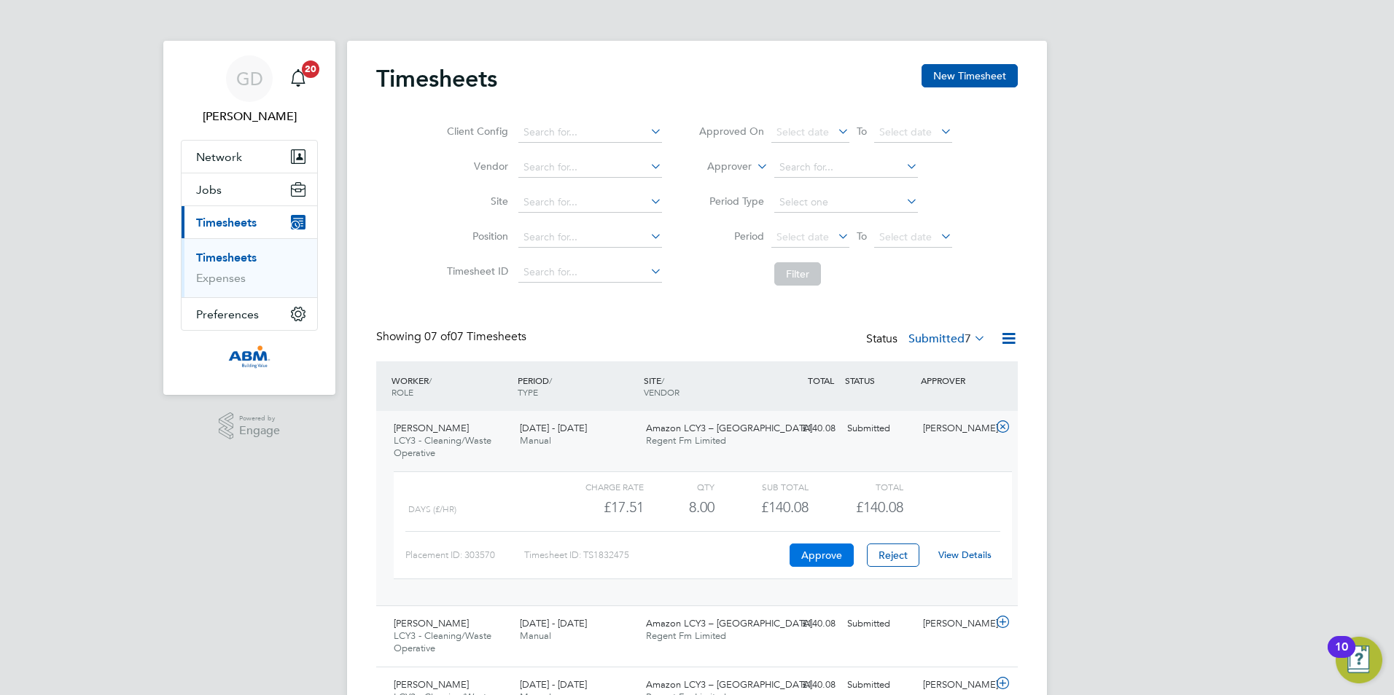
click at [830, 559] on button "Approve" at bounding box center [821, 555] width 64 height 23
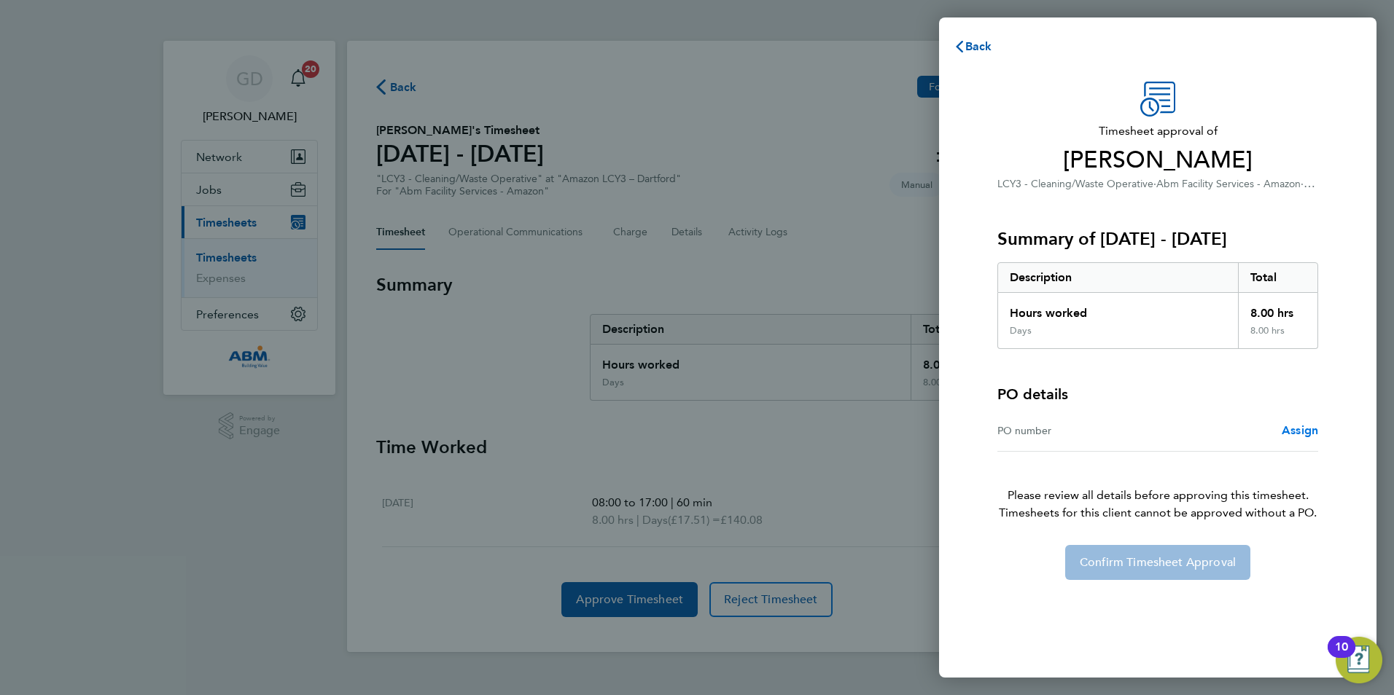
click at [1289, 435] on span "Assign" at bounding box center [1299, 430] width 36 height 14
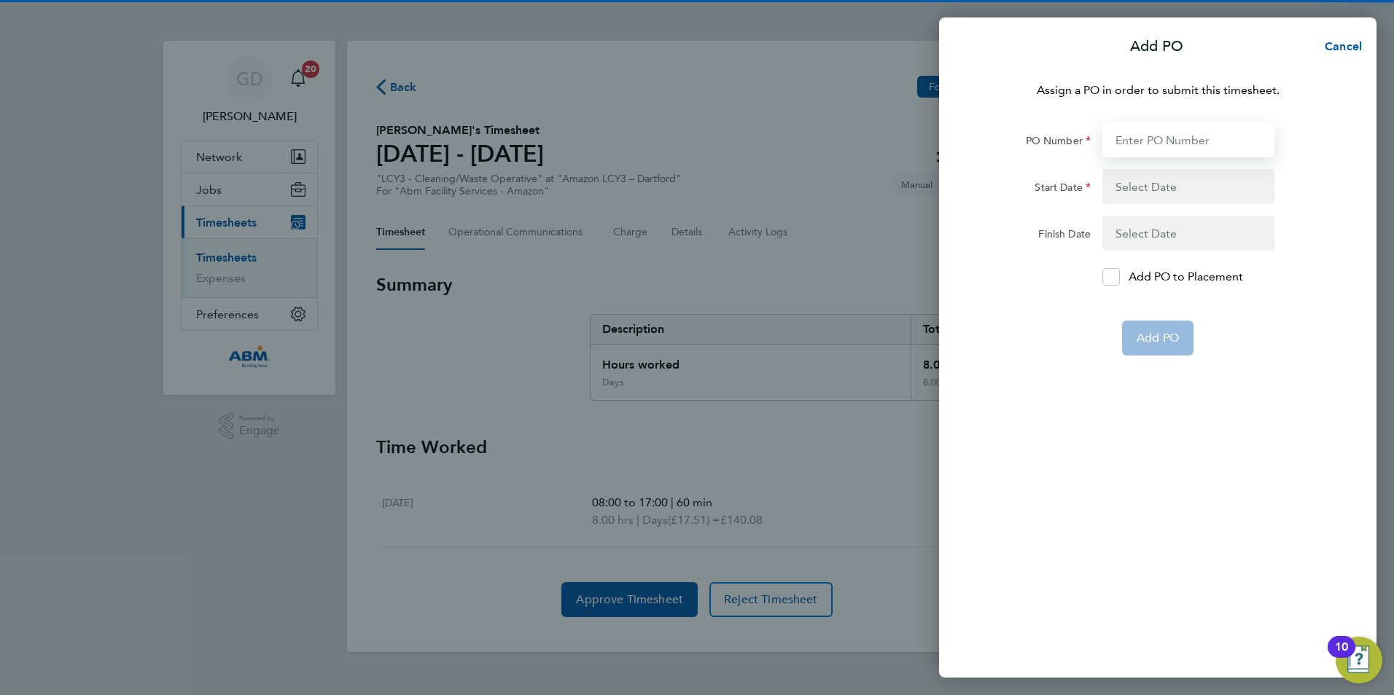
click at [1163, 142] on input "PO Number" at bounding box center [1188, 139] width 172 height 35
paste input "648224"
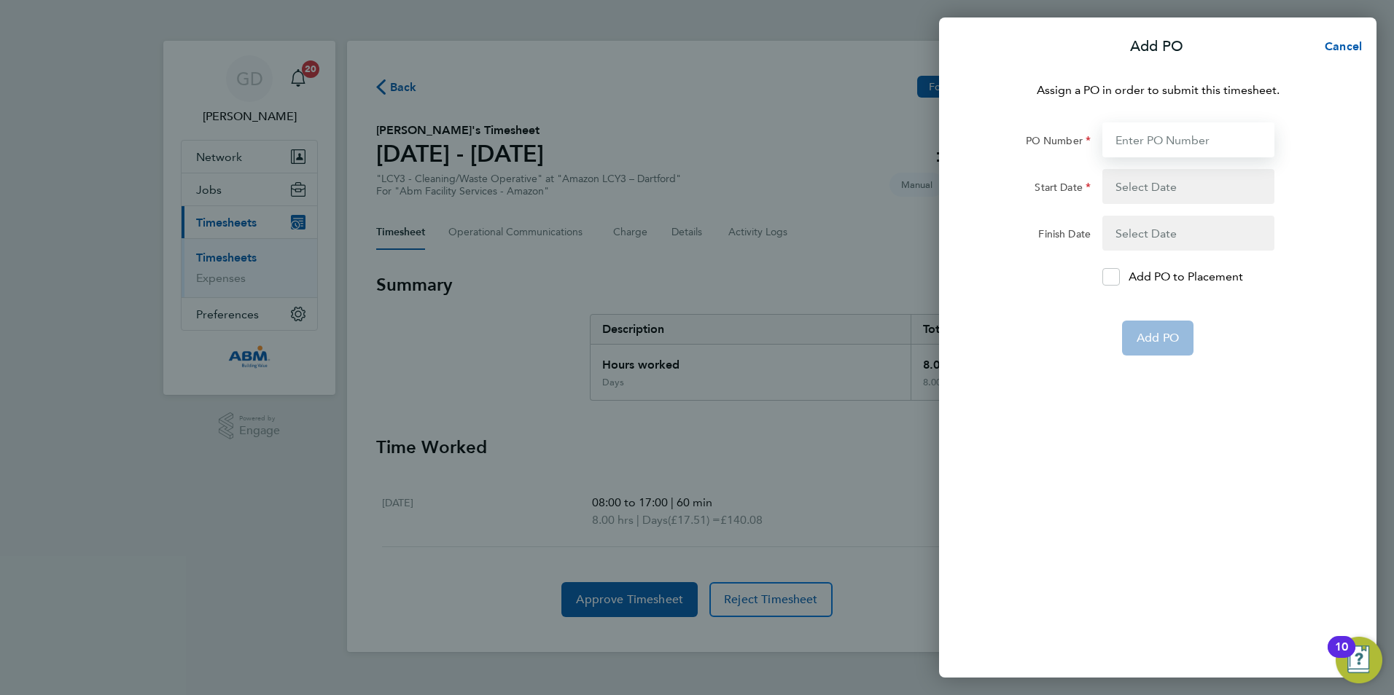
type input "648224"
type input "[DATE]"
type input "648224"
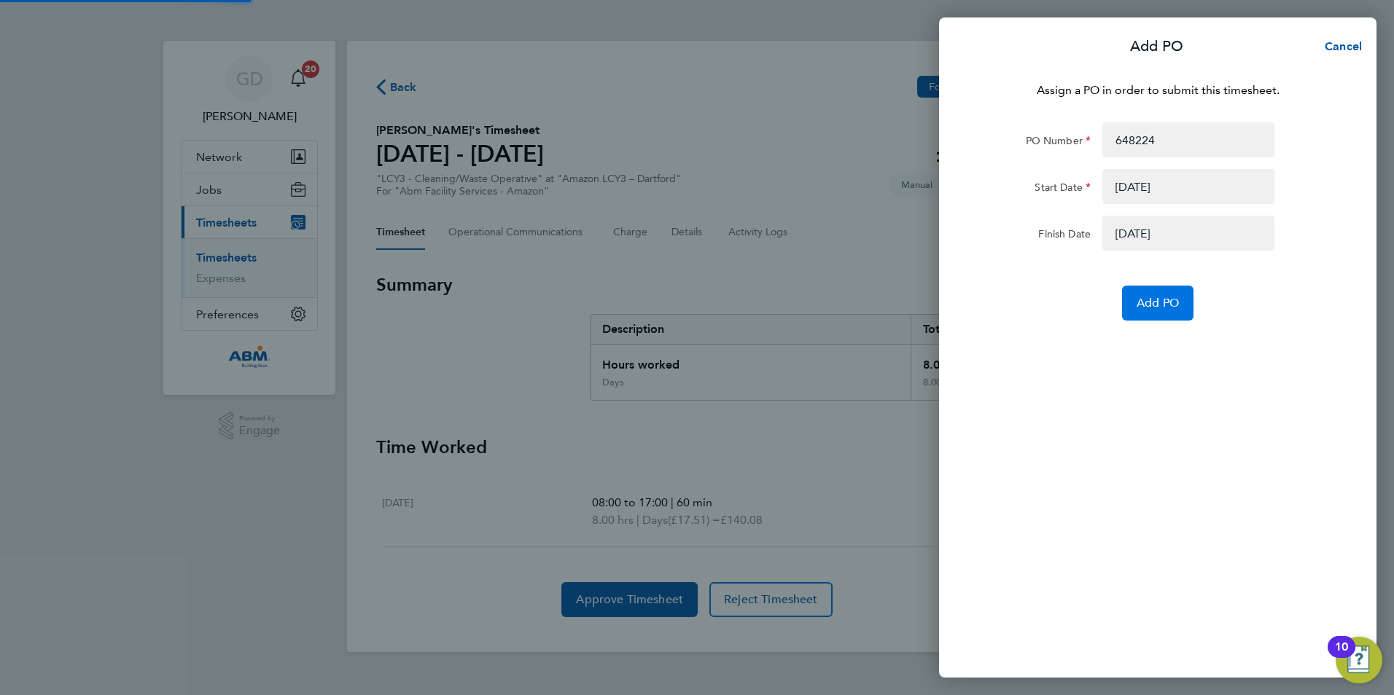
click at [1136, 296] on span "Add PO" at bounding box center [1157, 303] width 42 height 15
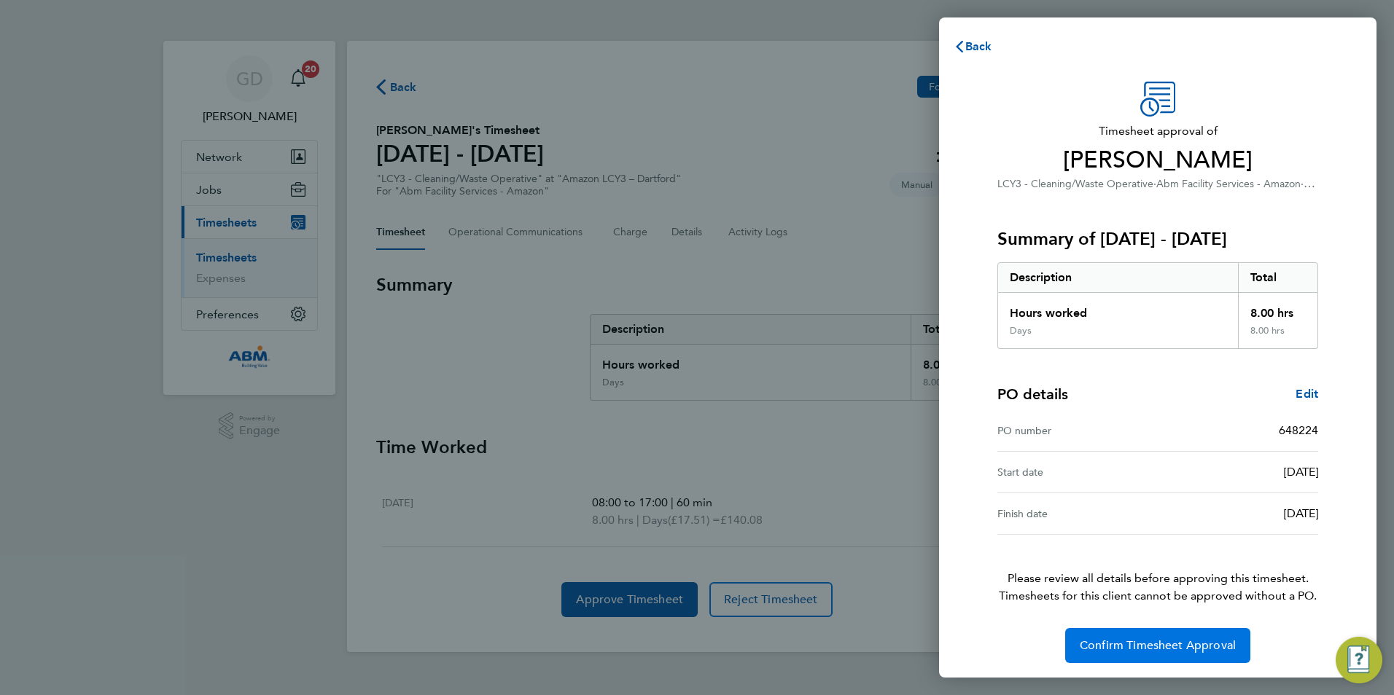
click at [1163, 655] on button "Confirm Timesheet Approval" at bounding box center [1157, 645] width 185 height 35
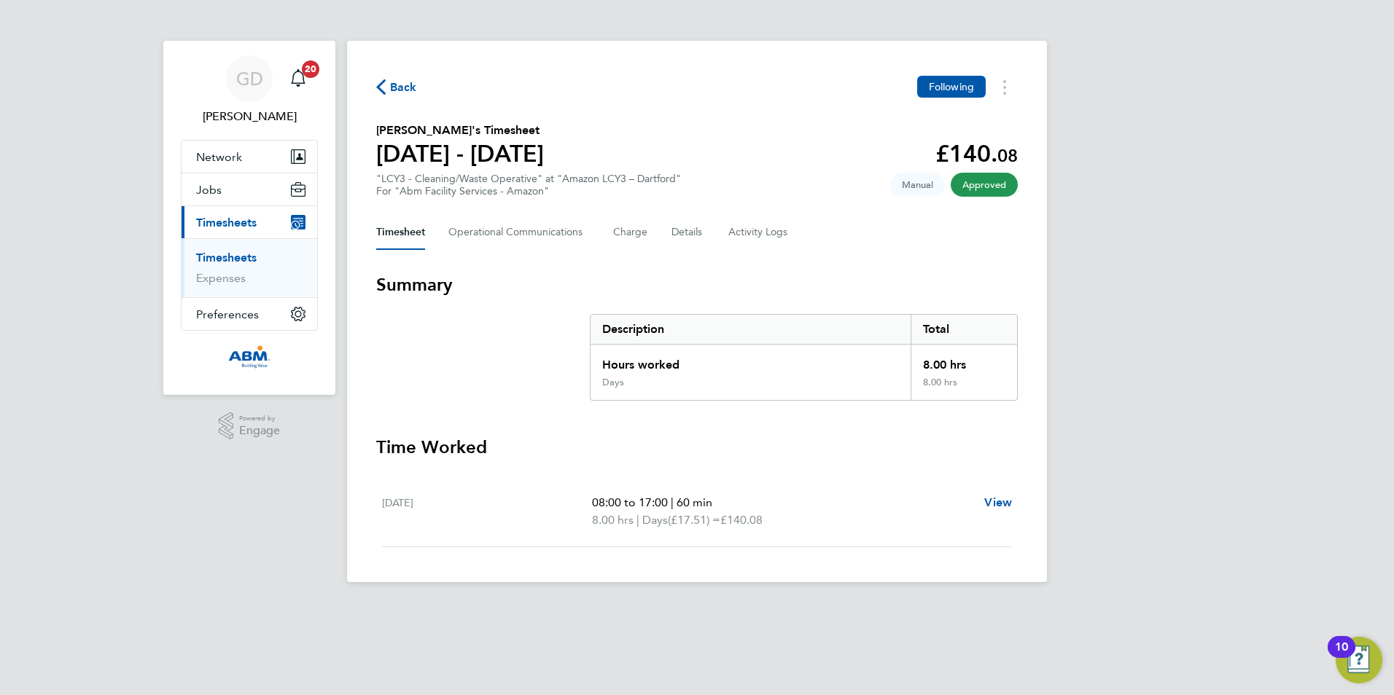
click at [399, 92] on span "Back" at bounding box center [403, 87] width 27 height 17
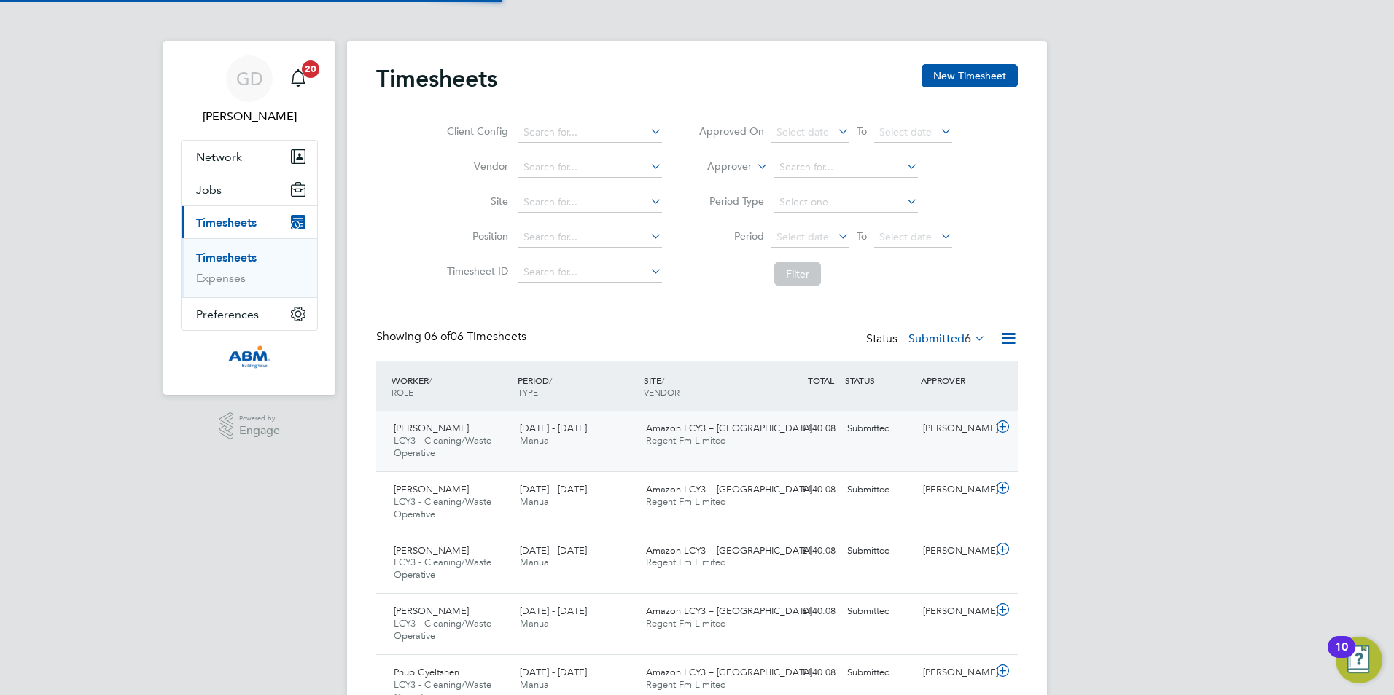
click at [879, 449] on div "Bharathreddy Kothapelli LCY3 - Cleaning/Waste Operative [DATE] - [DATE] [DATE] …" at bounding box center [696, 441] width 641 height 60
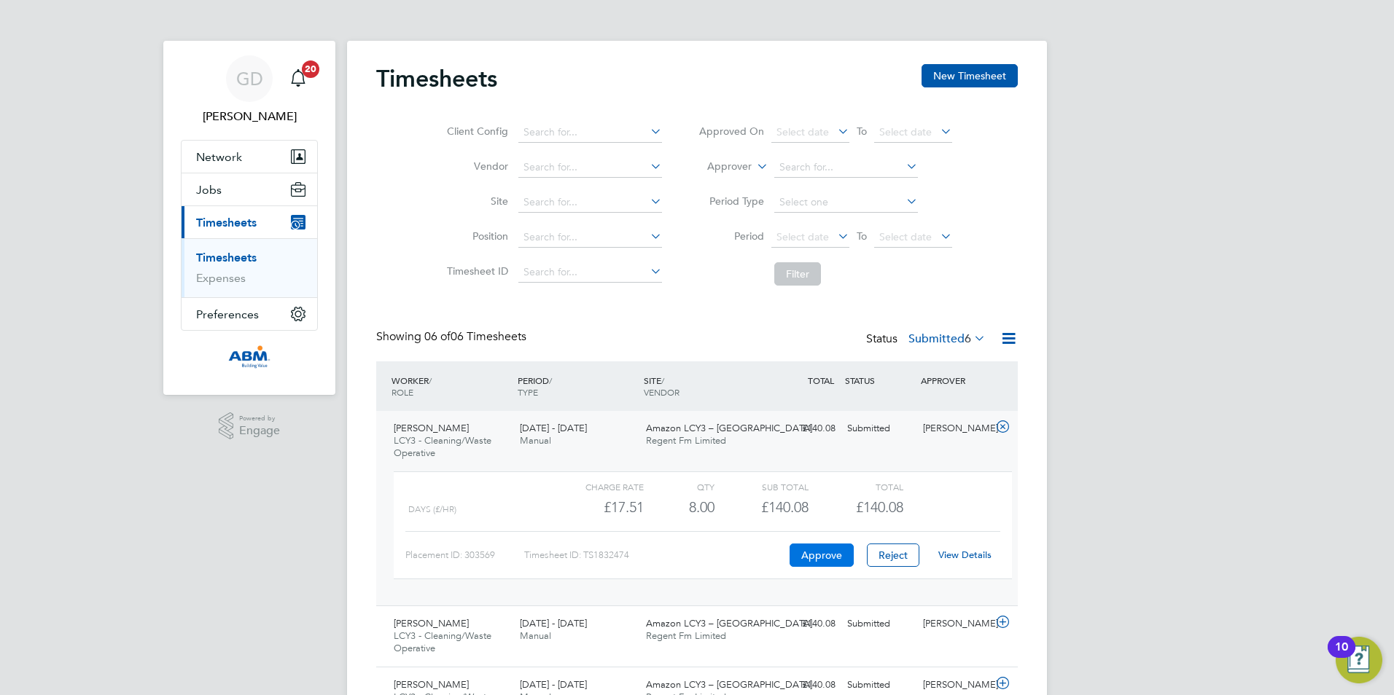
click at [824, 551] on button "Approve" at bounding box center [821, 555] width 64 height 23
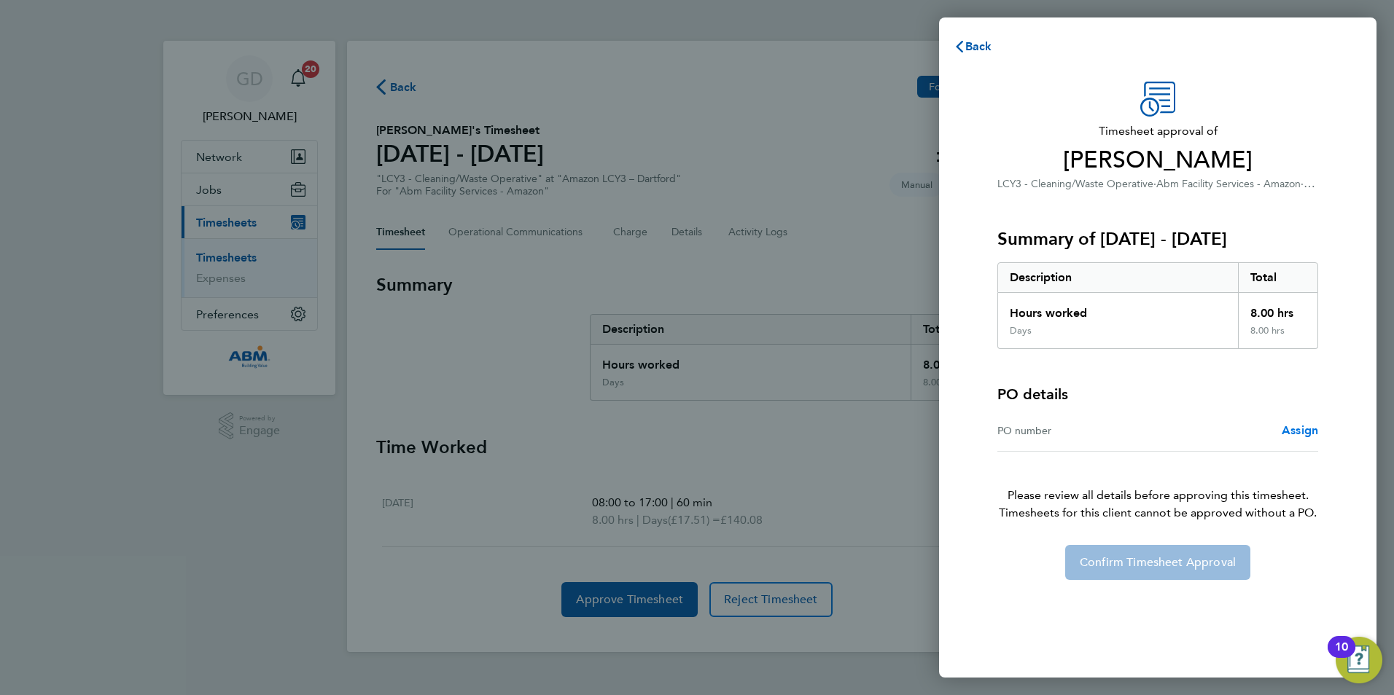
click at [1303, 431] on span "Assign" at bounding box center [1299, 430] width 36 height 14
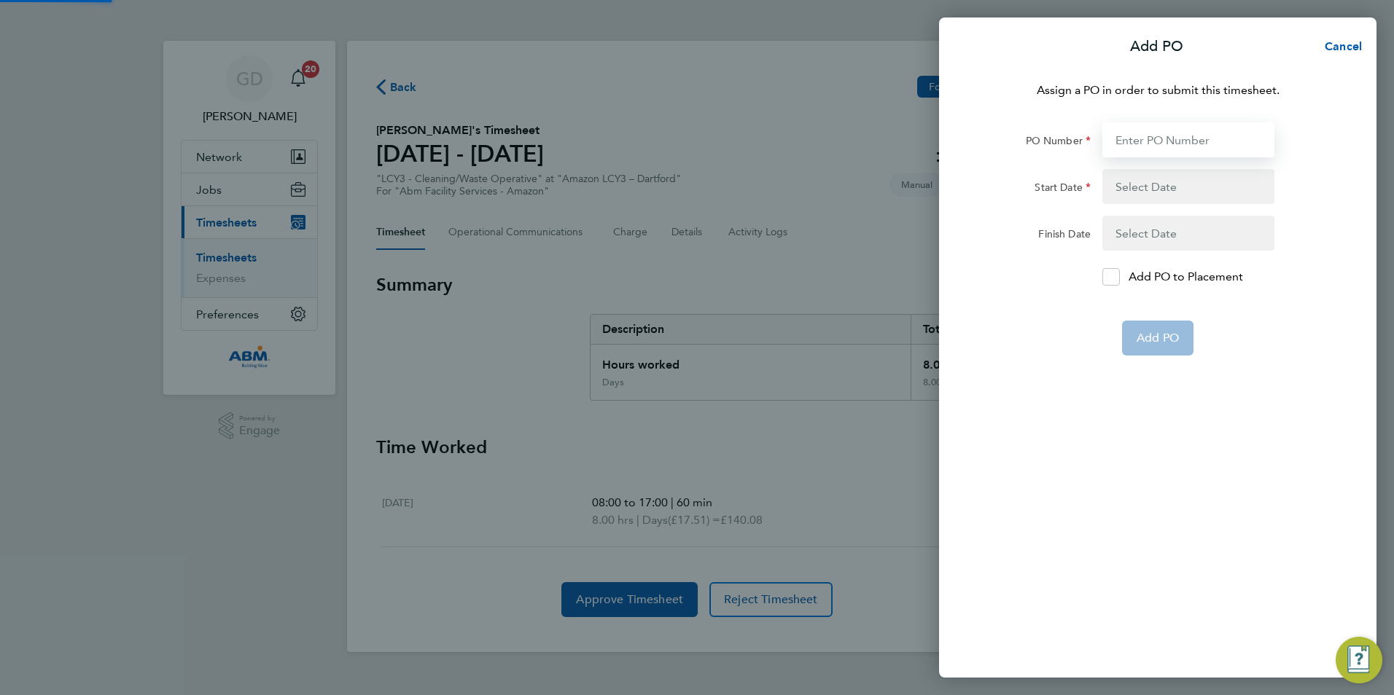
click at [1175, 144] on input "PO Number" at bounding box center [1188, 139] width 172 height 35
paste input "648224"
type input "648224"
type input "[DATE]"
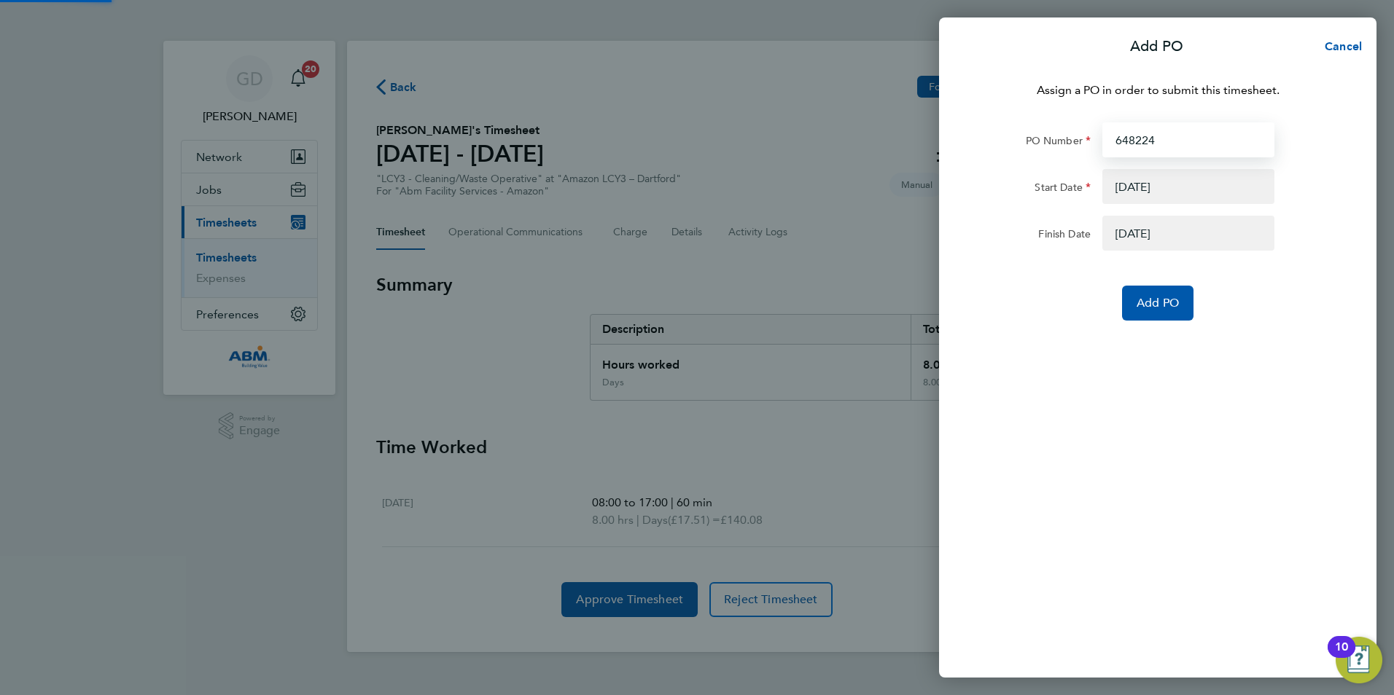
type input "648224"
click at [1160, 331] on div "Assign a PO in order to submit this timesheet. PO Number 648224 Start Date [DAT…" at bounding box center [1157, 371] width 437 height 614
click at [1165, 312] on button "Add PO" at bounding box center [1157, 303] width 71 height 35
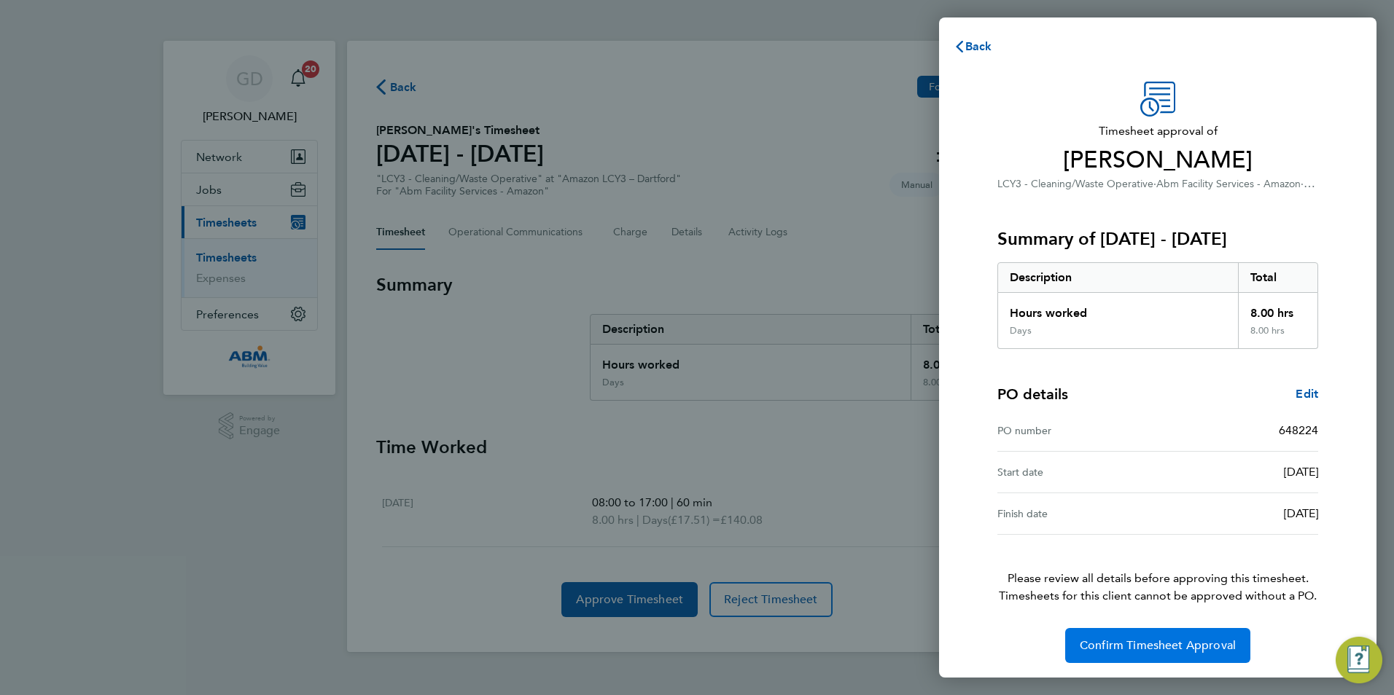
click at [1126, 640] on span "Confirm Timesheet Approval" at bounding box center [1157, 645] width 156 height 15
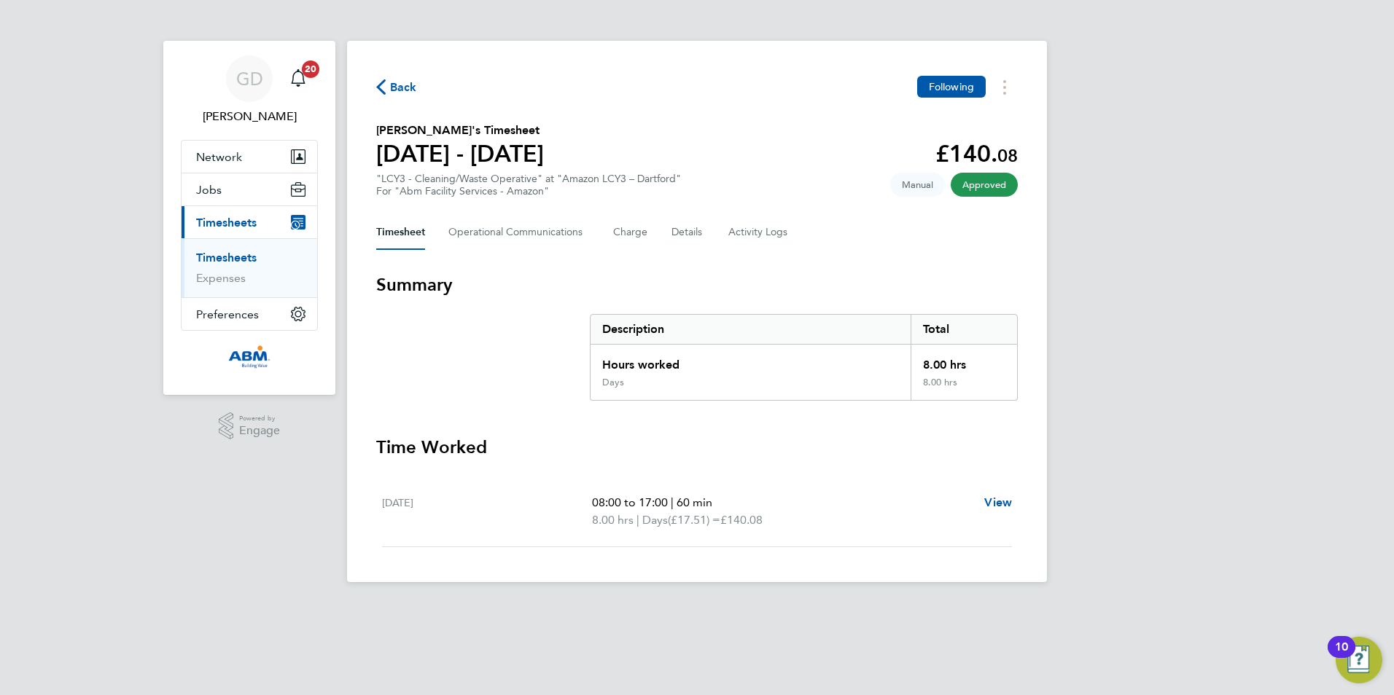
click at [415, 94] on span "Back" at bounding box center [403, 87] width 27 height 17
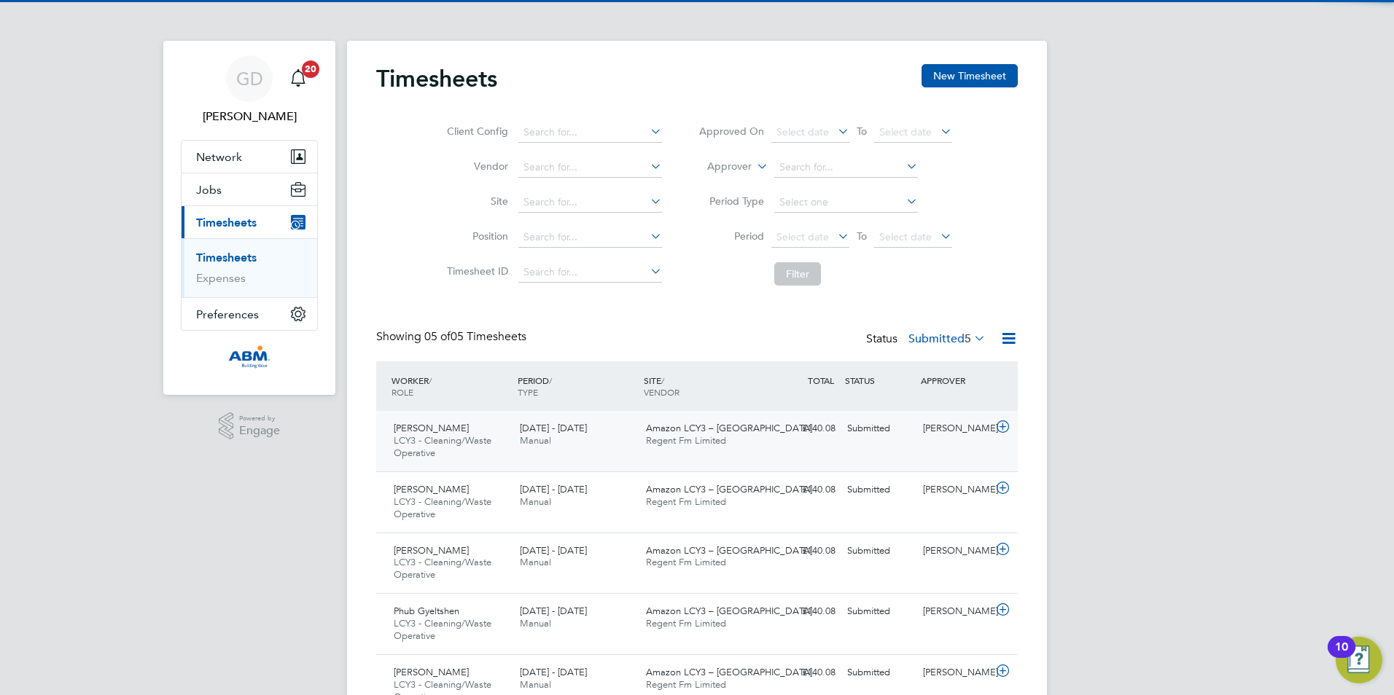
click at [850, 450] on div "[PERSON_NAME] LCY3 - Cleaning/Waste Operative [DATE] - [DATE] [DATE] - [DATE] M…" at bounding box center [696, 441] width 641 height 60
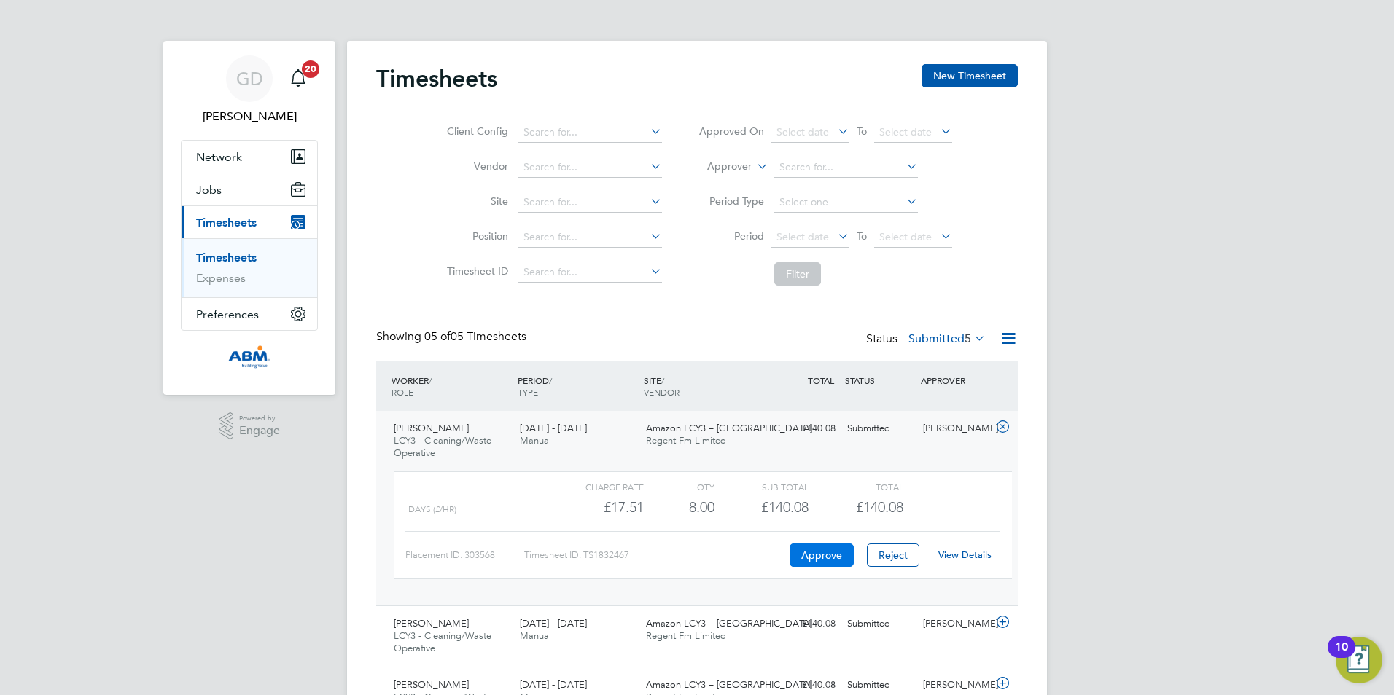
click at [810, 558] on button "Approve" at bounding box center [821, 555] width 64 height 23
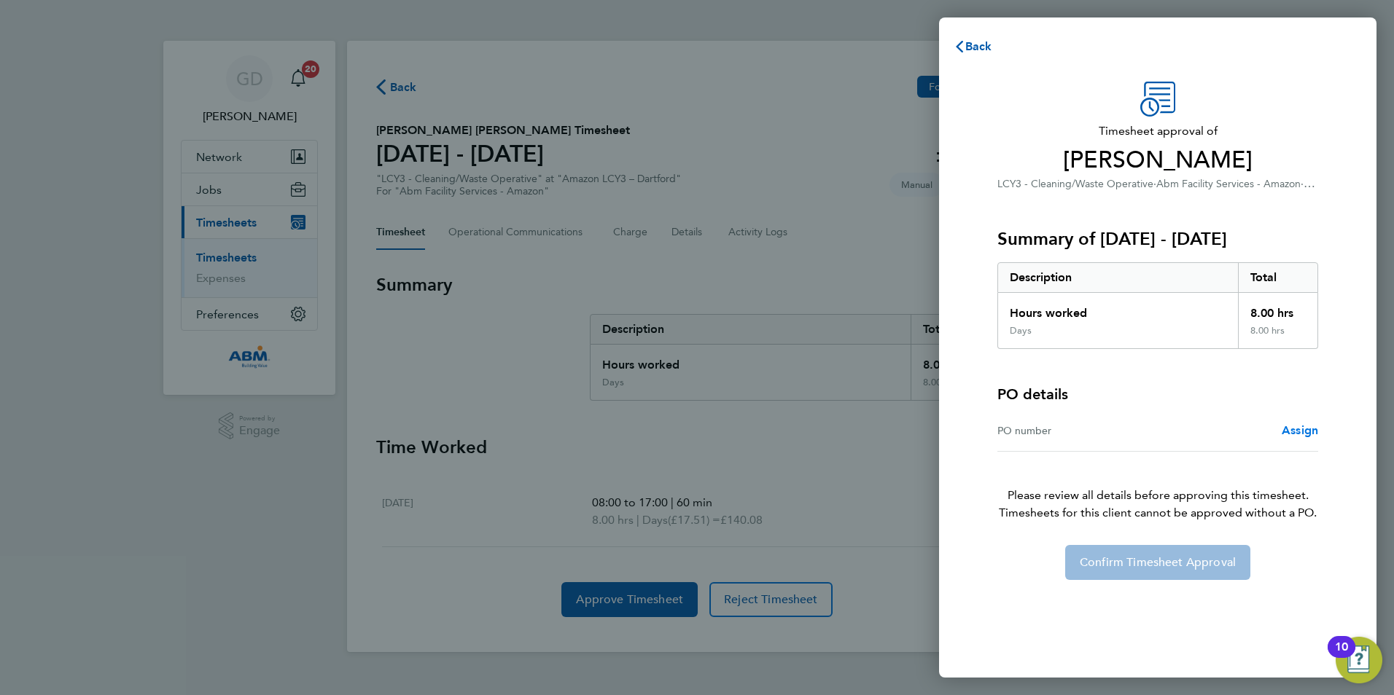
click at [1300, 433] on span "Assign" at bounding box center [1299, 430] width 36 height 14
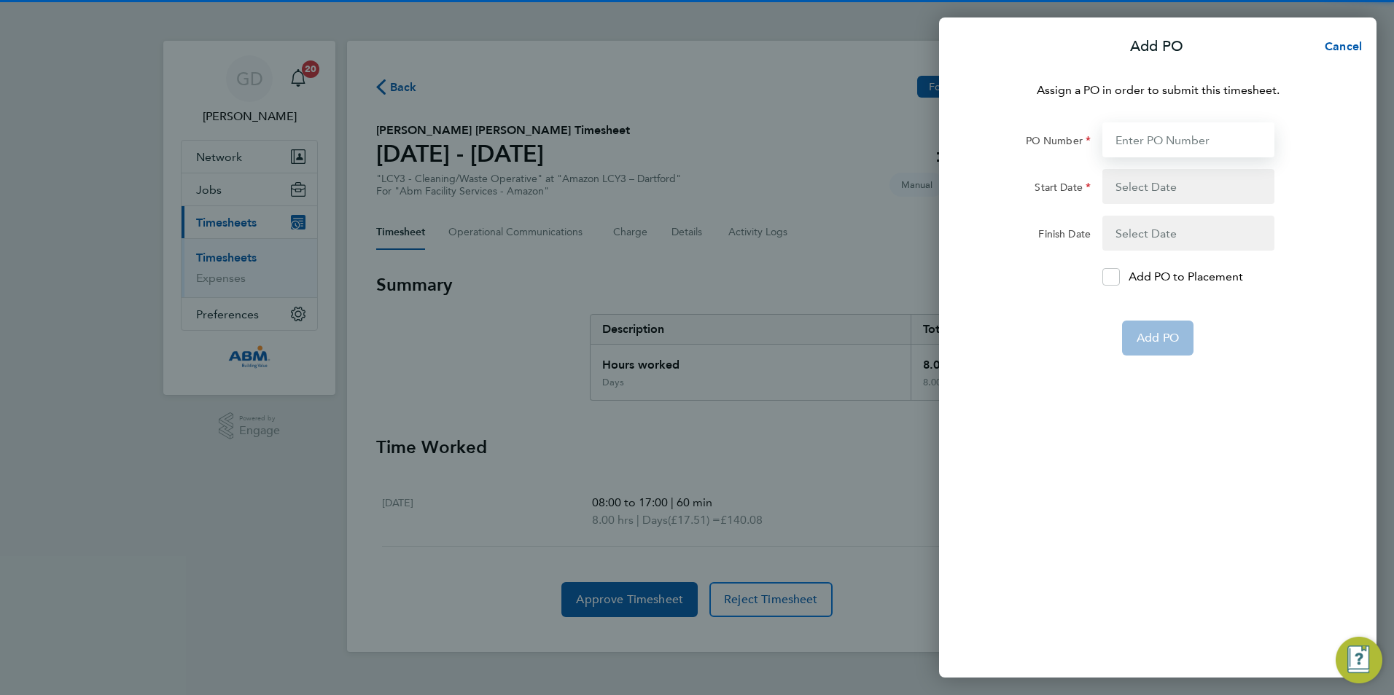
click at [1118, 146] on input "PO Number" at bounding box center [1188, 139] width 172 height 35
paste input "648224"
type input "648224"
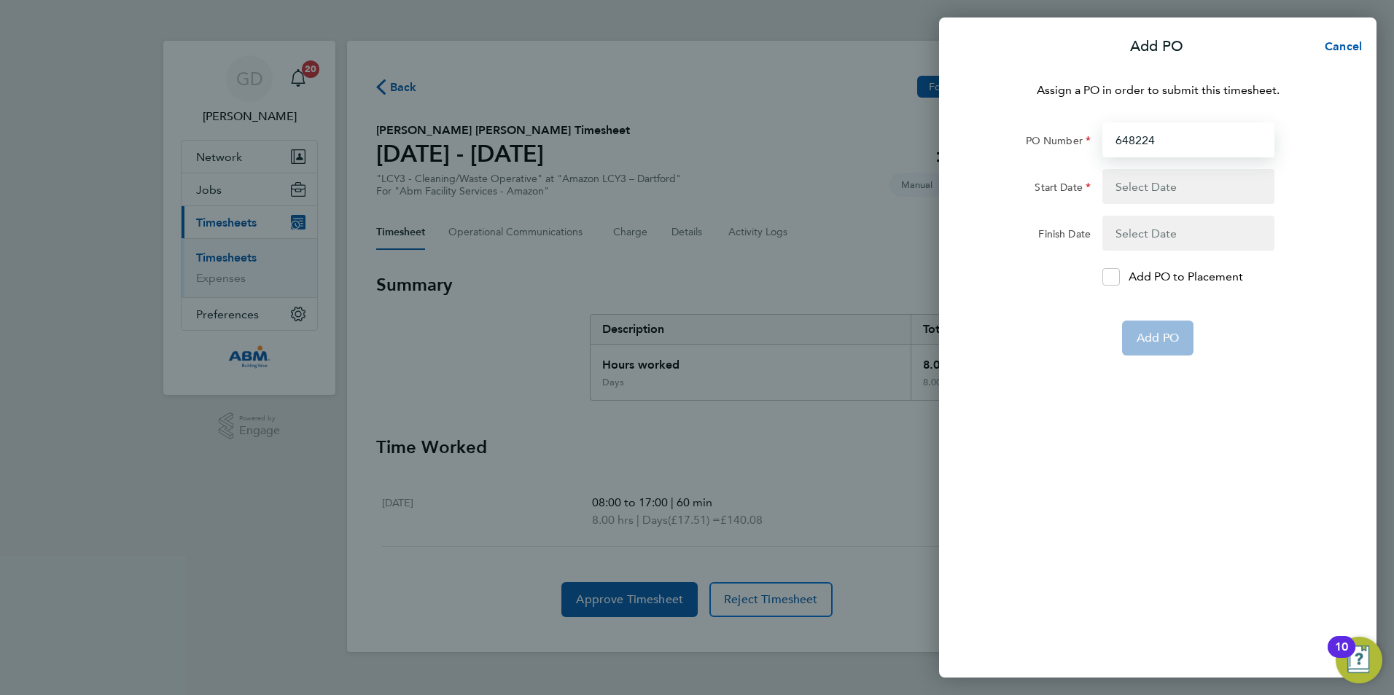
type input "[DATE]"
type input "648224"
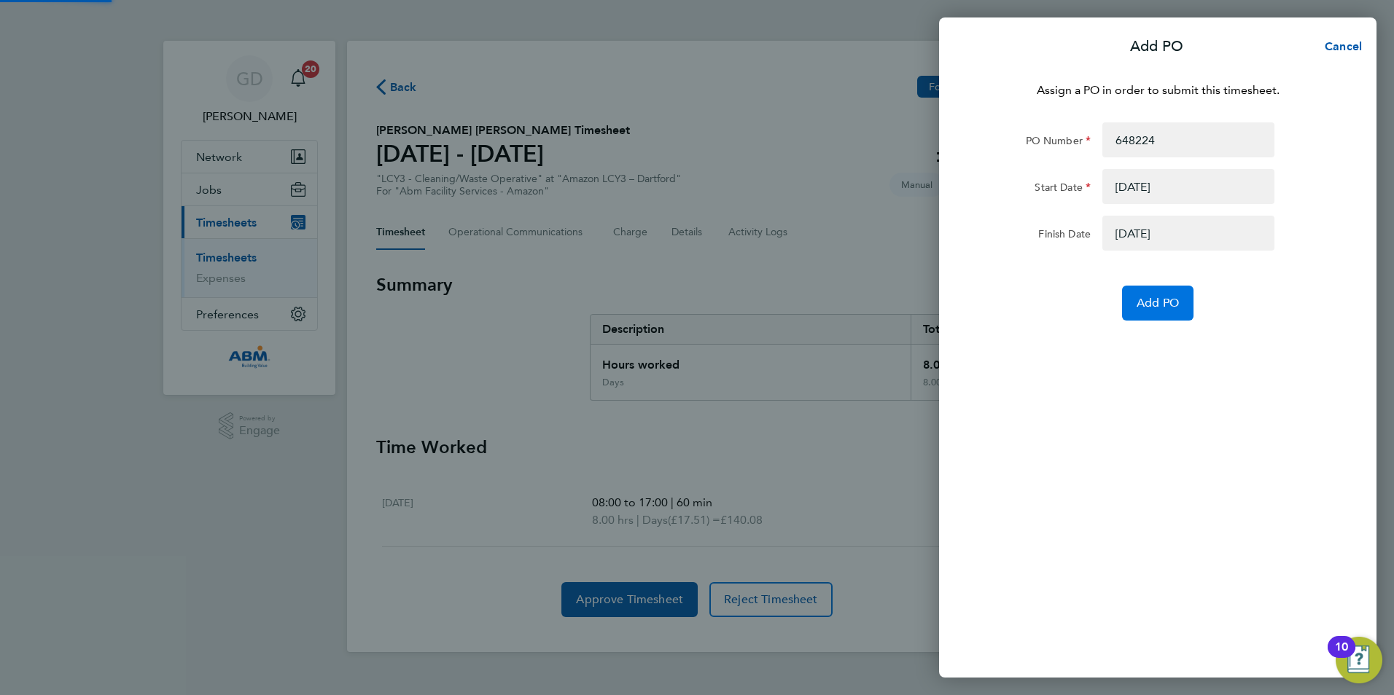
click at [1146, 301] on span "Add PO" at bounding box center [1157, 303] width 42 height 15
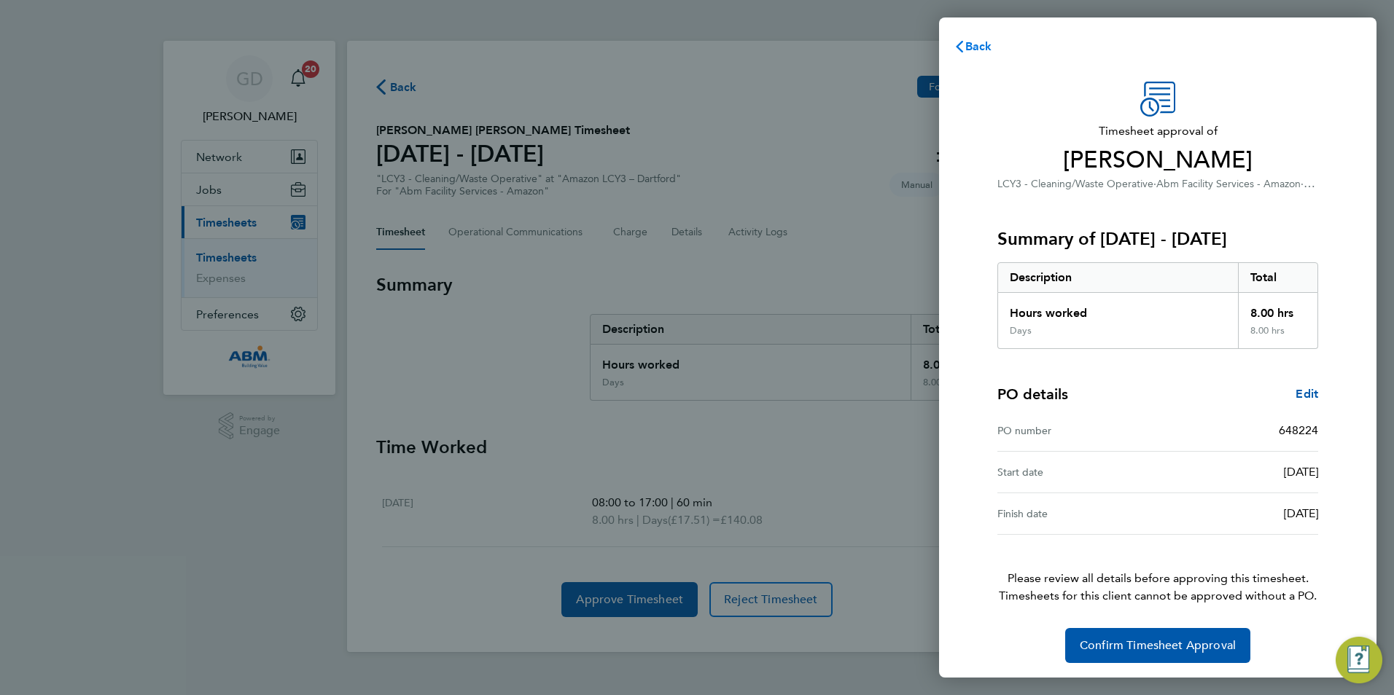
click at [972, 50] on span "Back" at bounding box center [978, 46] width 27 height 14
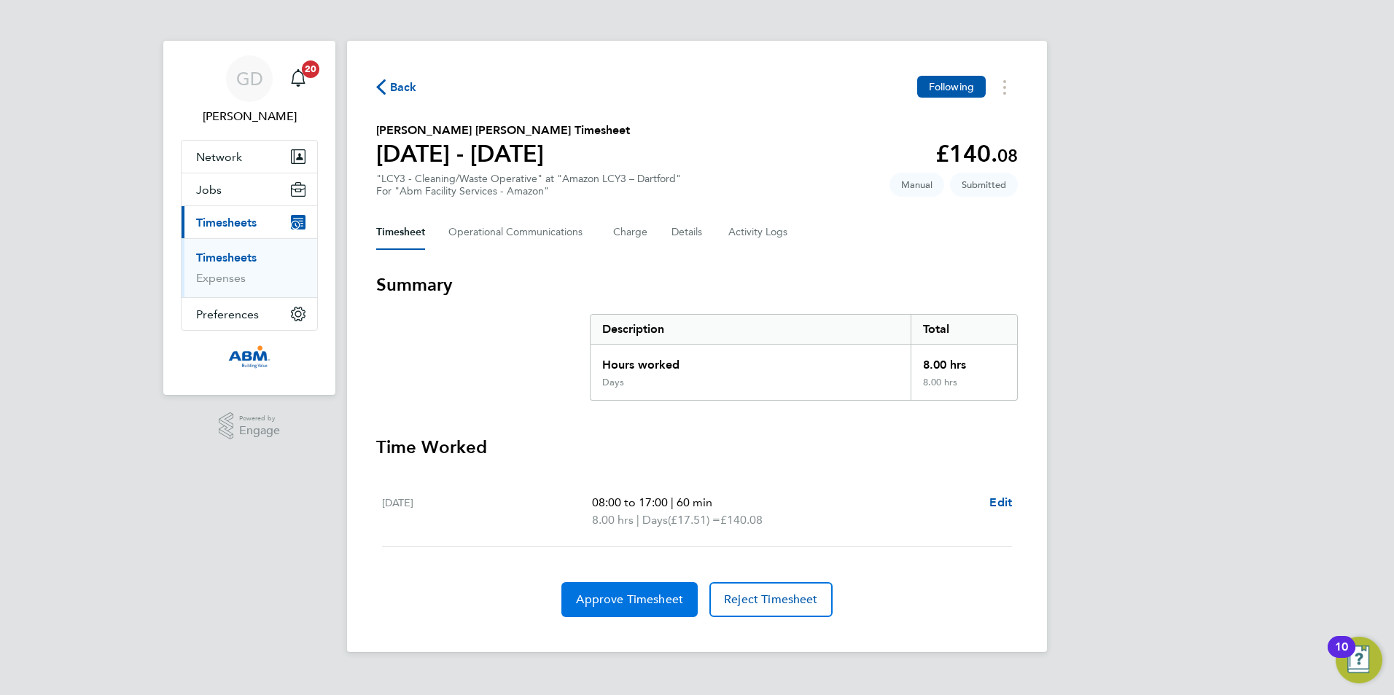
click at [650, 605] on span "Approve Timesheet" at bounding box center [629, 600] width 107 height 15
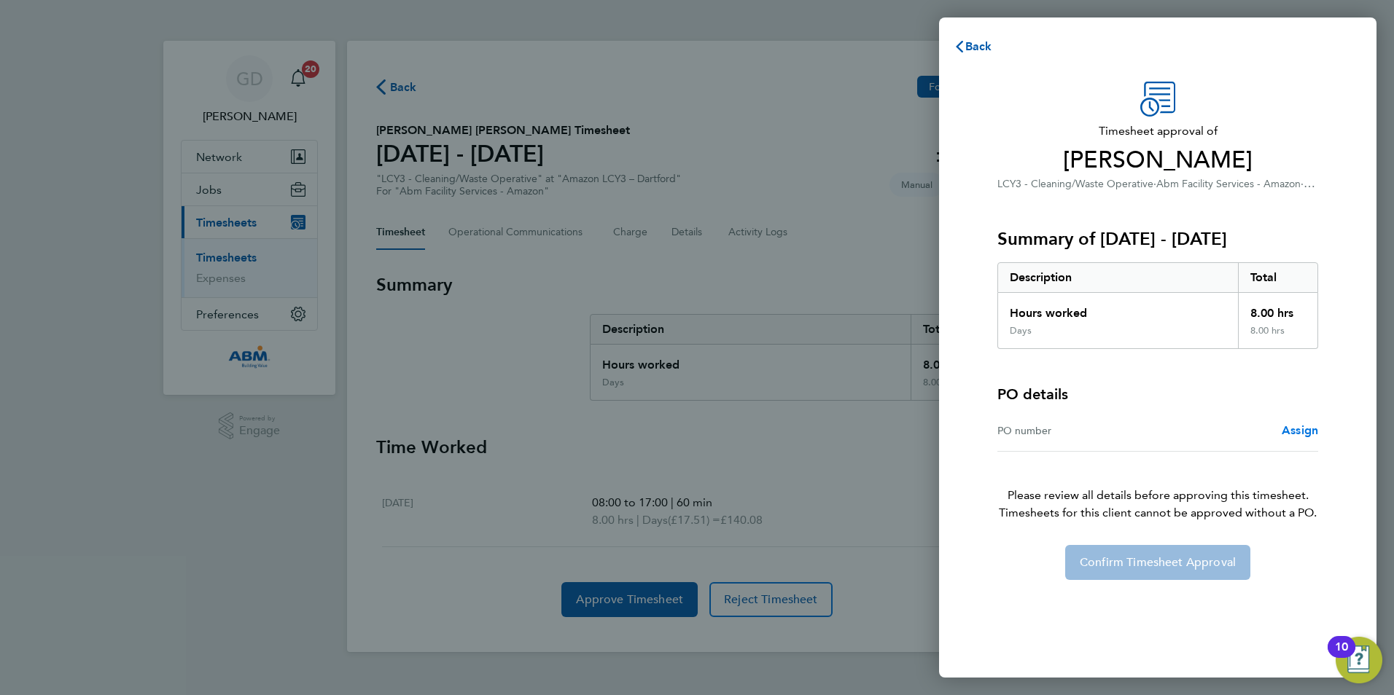
click at [1286, 429] on span "Assign" at bounding box center [1299, 430] width 36 height 14
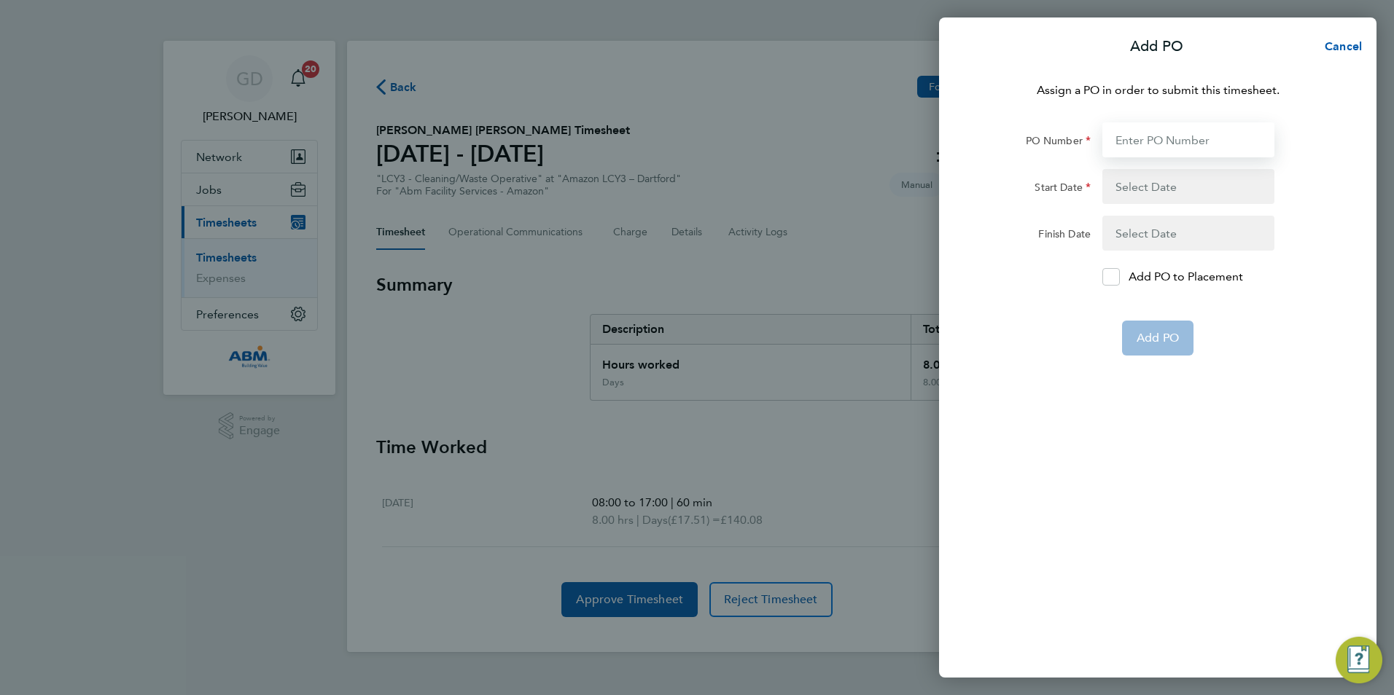
click at [1137, 136] on input "PO Number" at bounding box center [1188, 139] width 172 height 35
paste input "648224"
type input "648224"
type input "[DATE]"
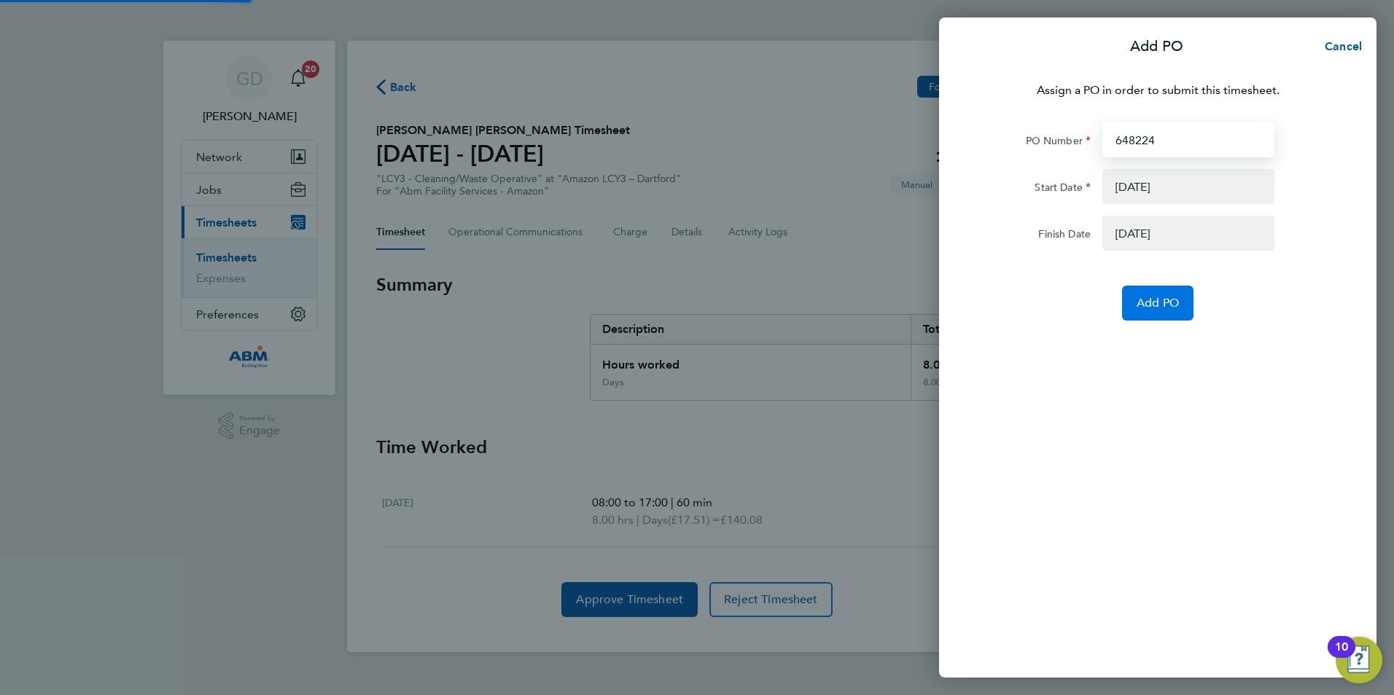
type input "648224"
click at [1154, 302] on span "Add PO" at bounding box center [1157, 303] width 42 height 15
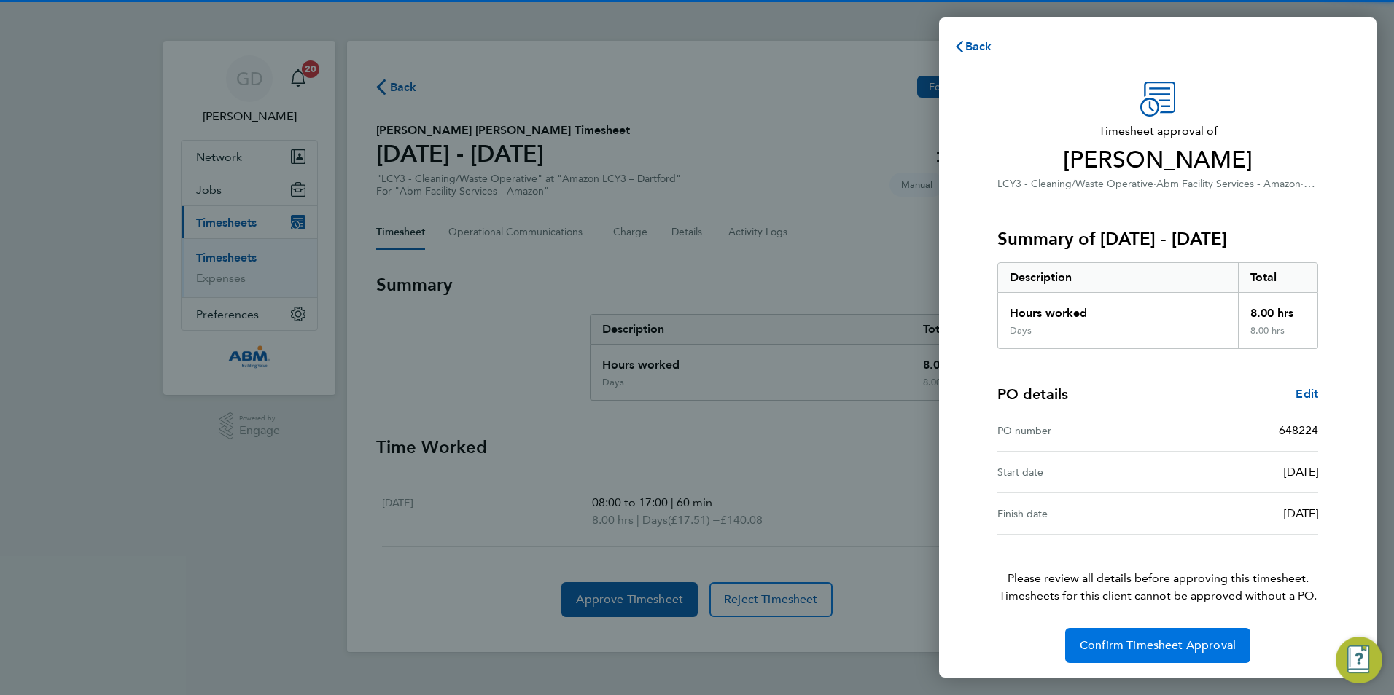
click at [1165, 641] on span "Confirm Timesheet Approval" at bounding box center [1157, 645] width 156 height 15
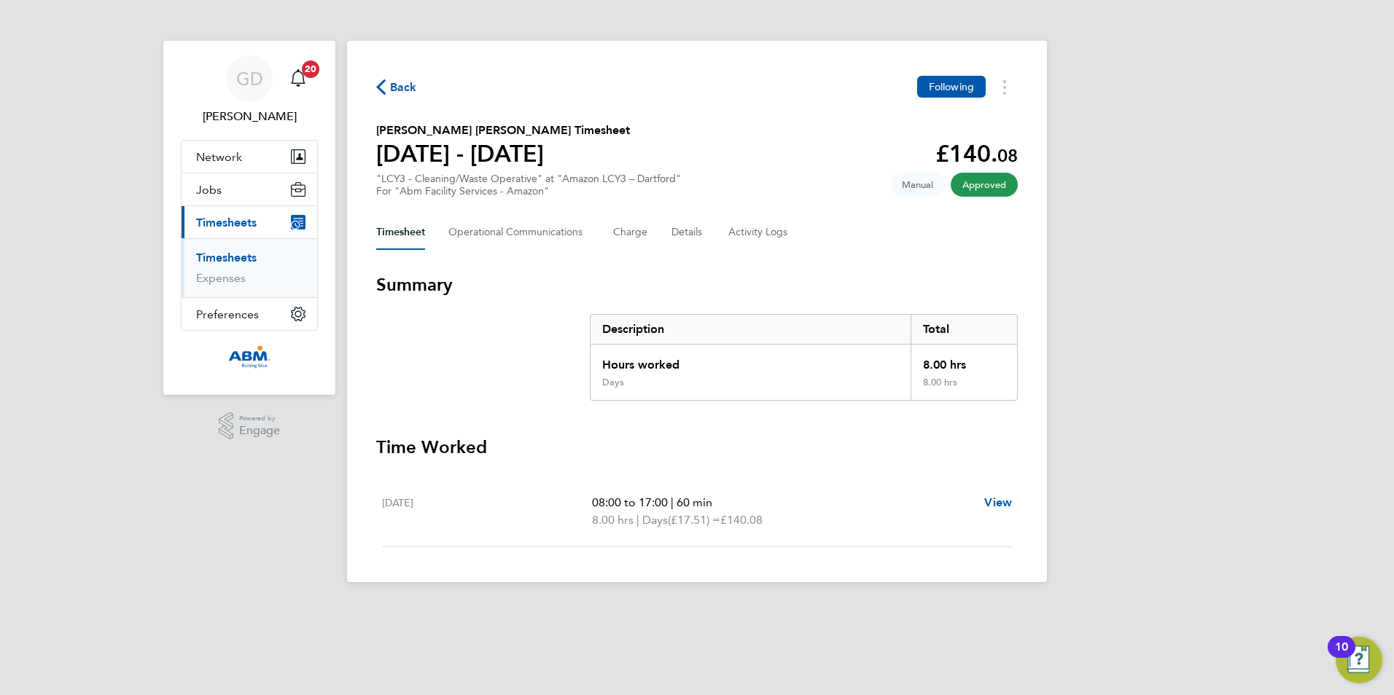
click at [413, 85] on span "Back" at bounding box center [403, 87] width 27 height 17
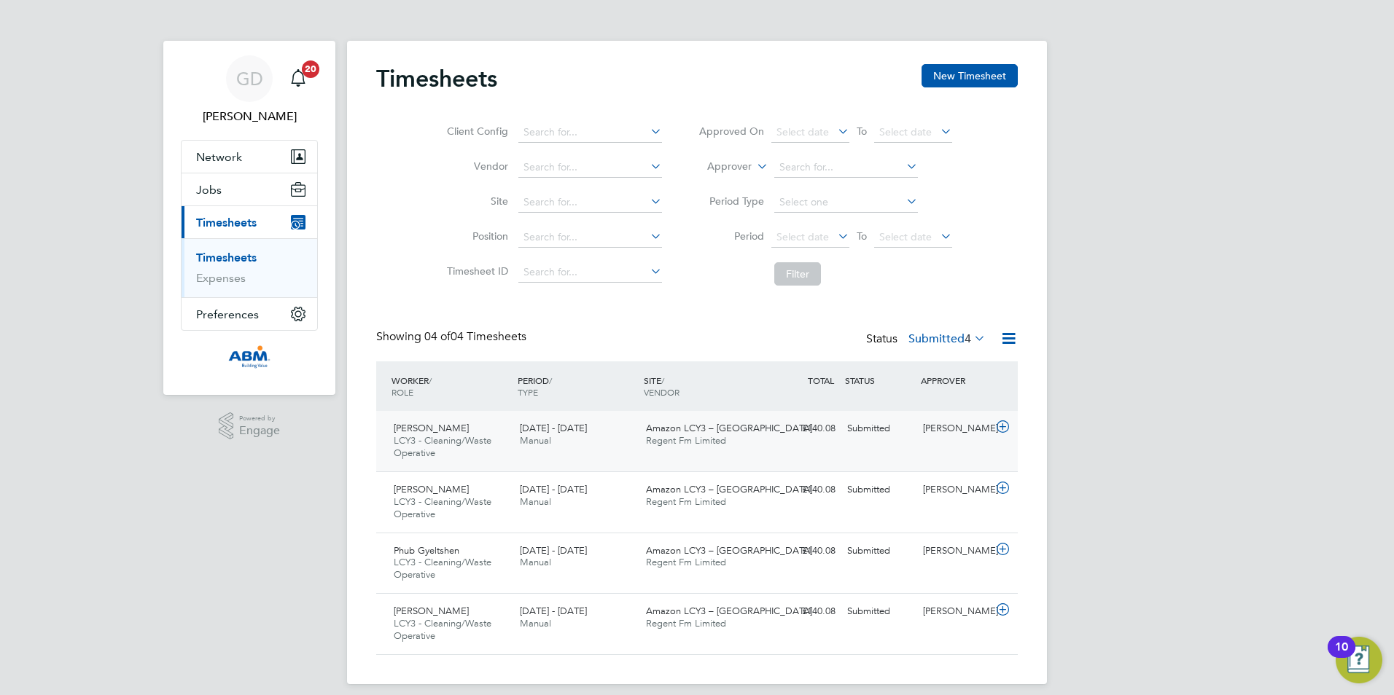
click at [864, 455] on div "[PERSON_NAME] LCY3 - Cleaning/Waste Operative [DATE] - [DATE] [DATE] - [DATE] M…" at bounding box center [696, 441] width 641 height 60
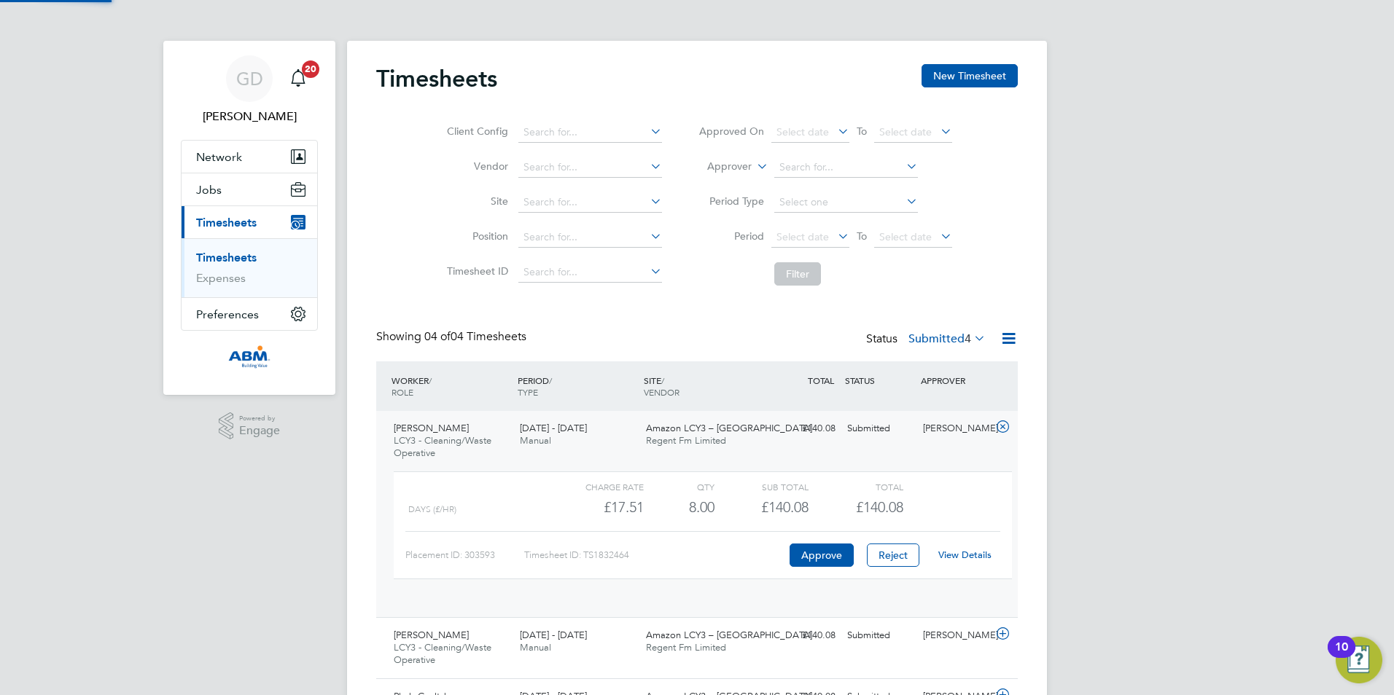
scroll to position [25, 142]
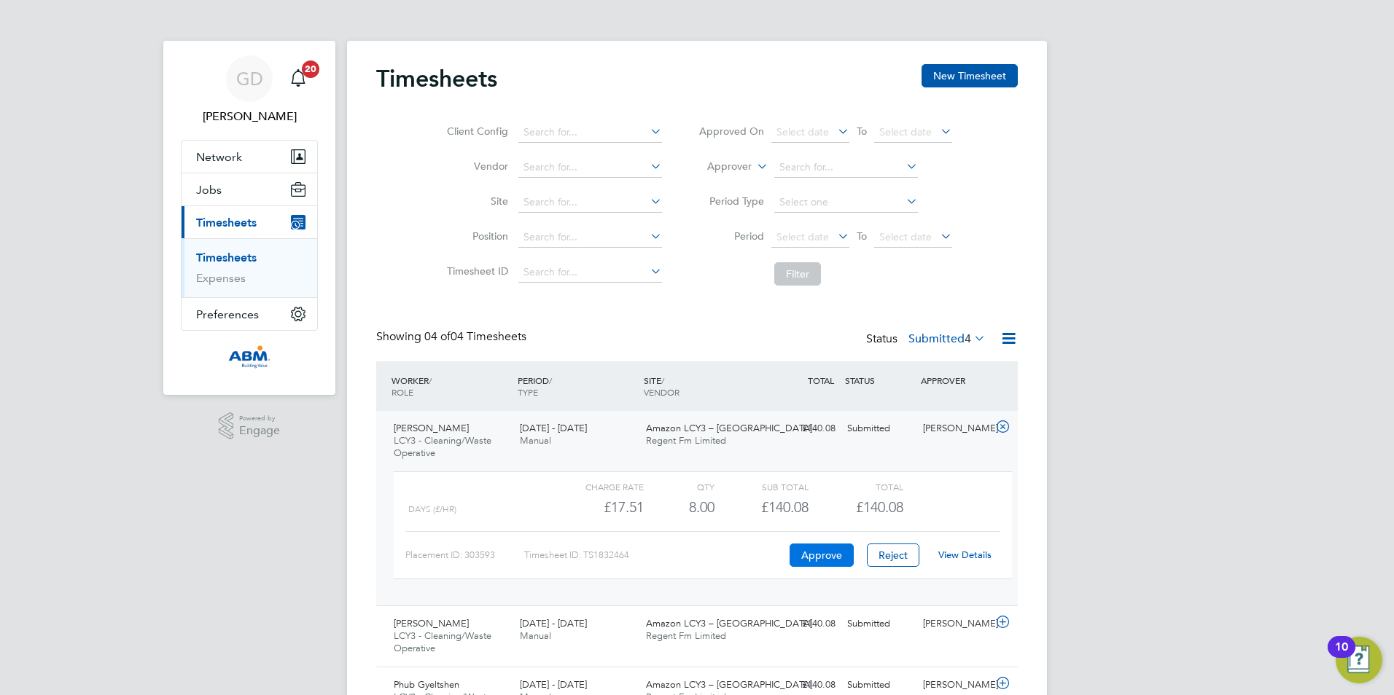
click at [842, 551] on button "Approve" at bounding box center [821, 555] width 64 height 23
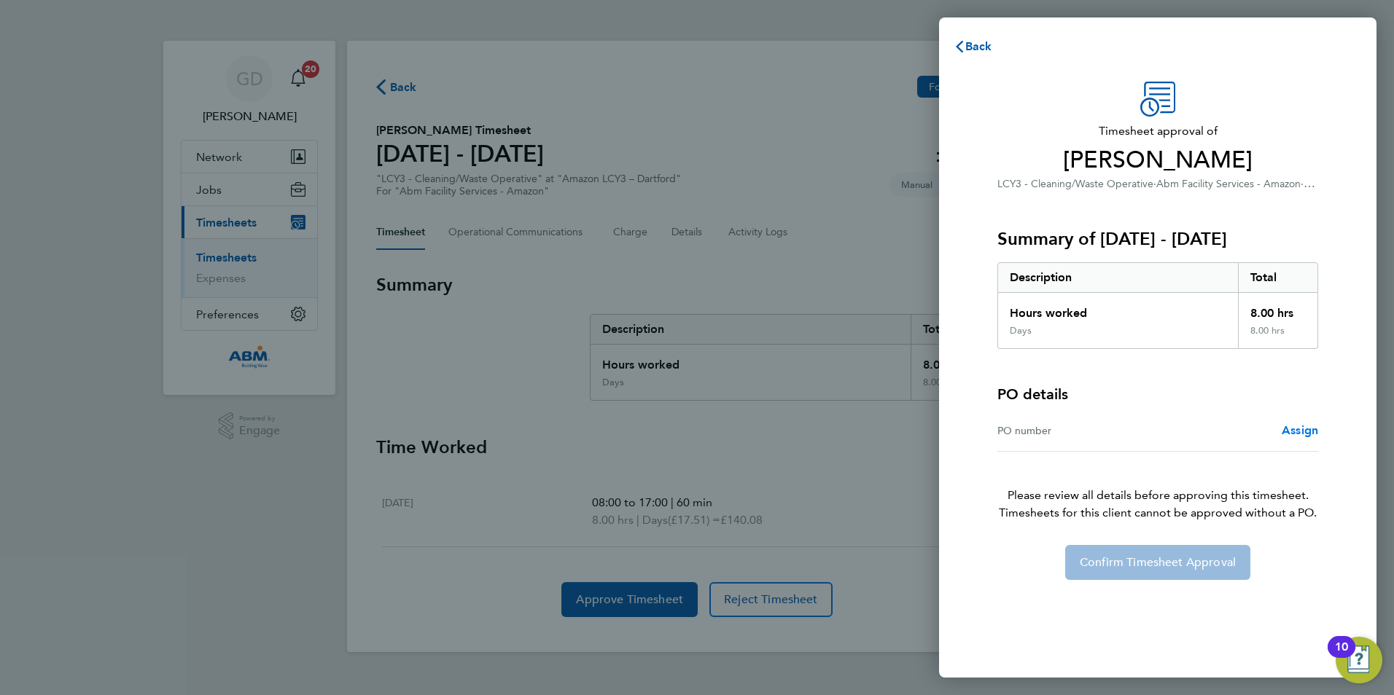
click at [1289, 422] on link "Assign" at bounding box center [1299, 430] width 36 height 17
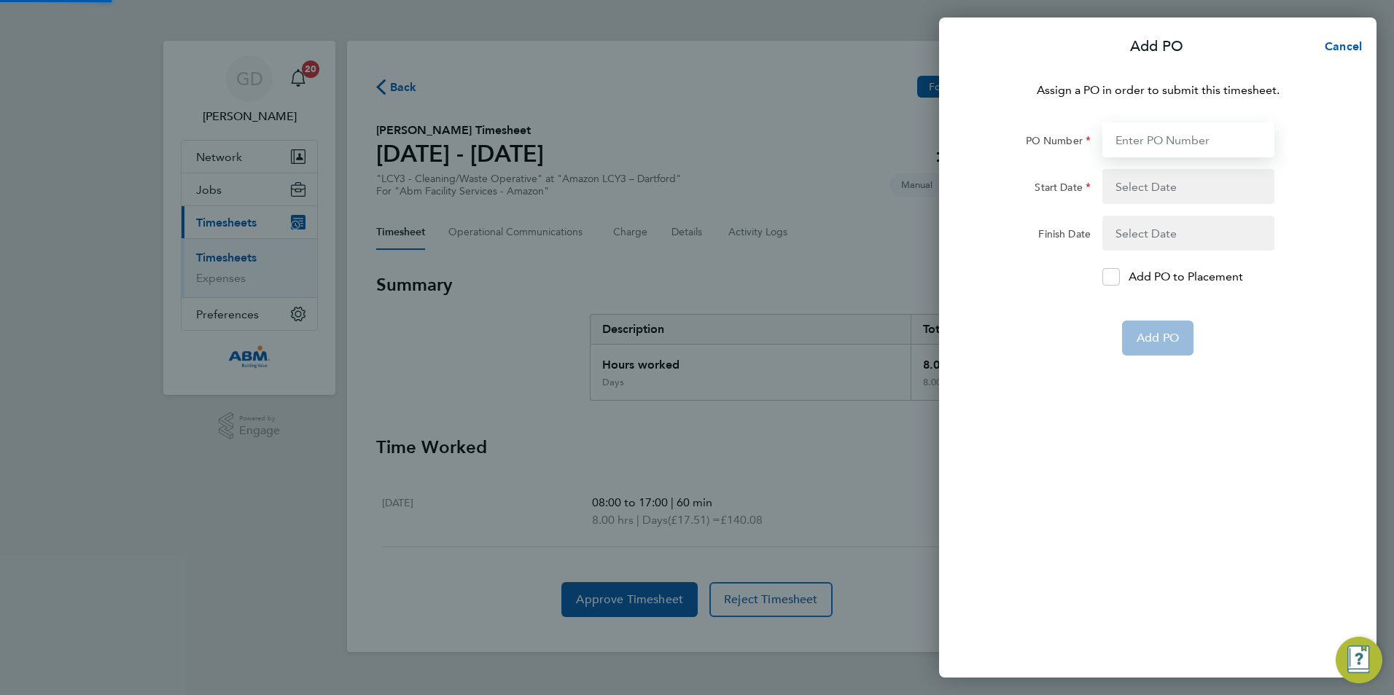
click at [1146, 128] on input "PO Number" at bounding box center [1188, 139] width 172 height 35
paste input "648224"
type input "648224"
type input "[DATE]"
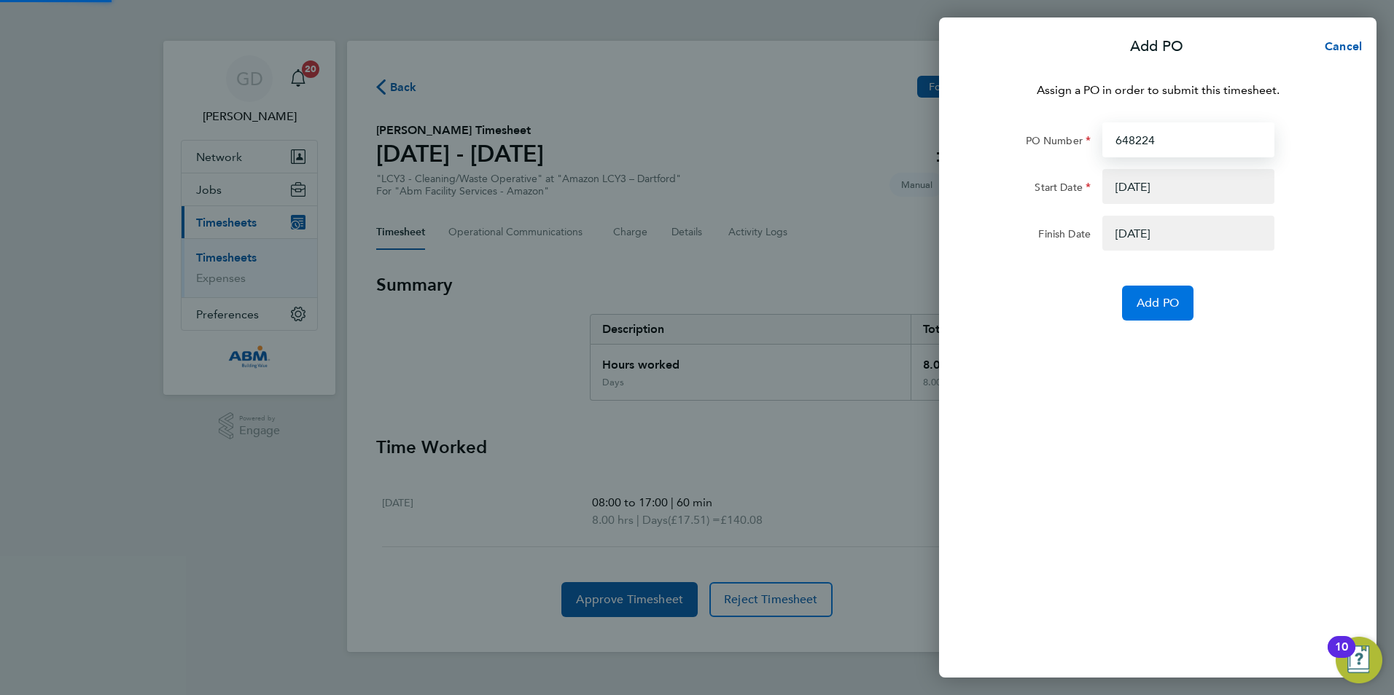
type input "648224"
drag, startPoint x: 1130, startPoint y: 288, endPoint x: 1136, endPoint y: 295, distance: 9.8
click at [1130, 289] on button "Add PO" at bounding box center [1157, 303] width 71 height 35
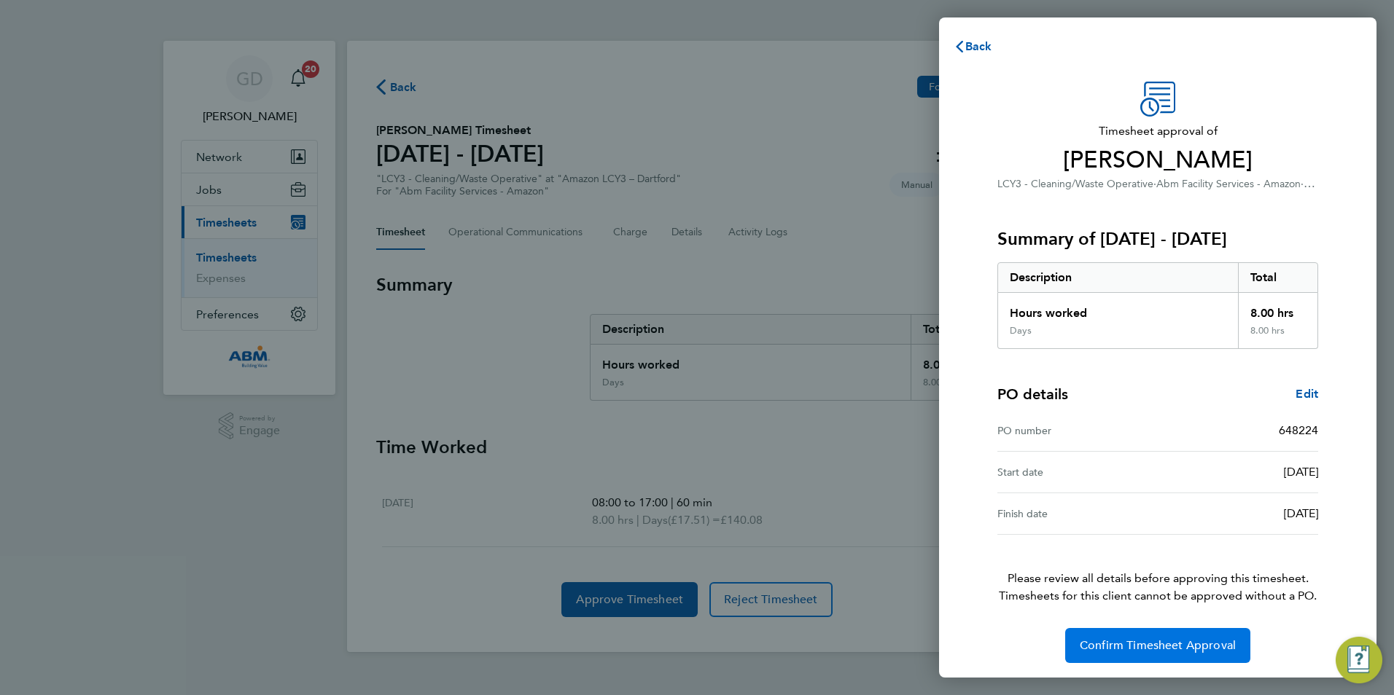
click at [1149, 636] on button "Confirm Timesheet Approval" at bounding box center [1157, 645] width 185 height 35
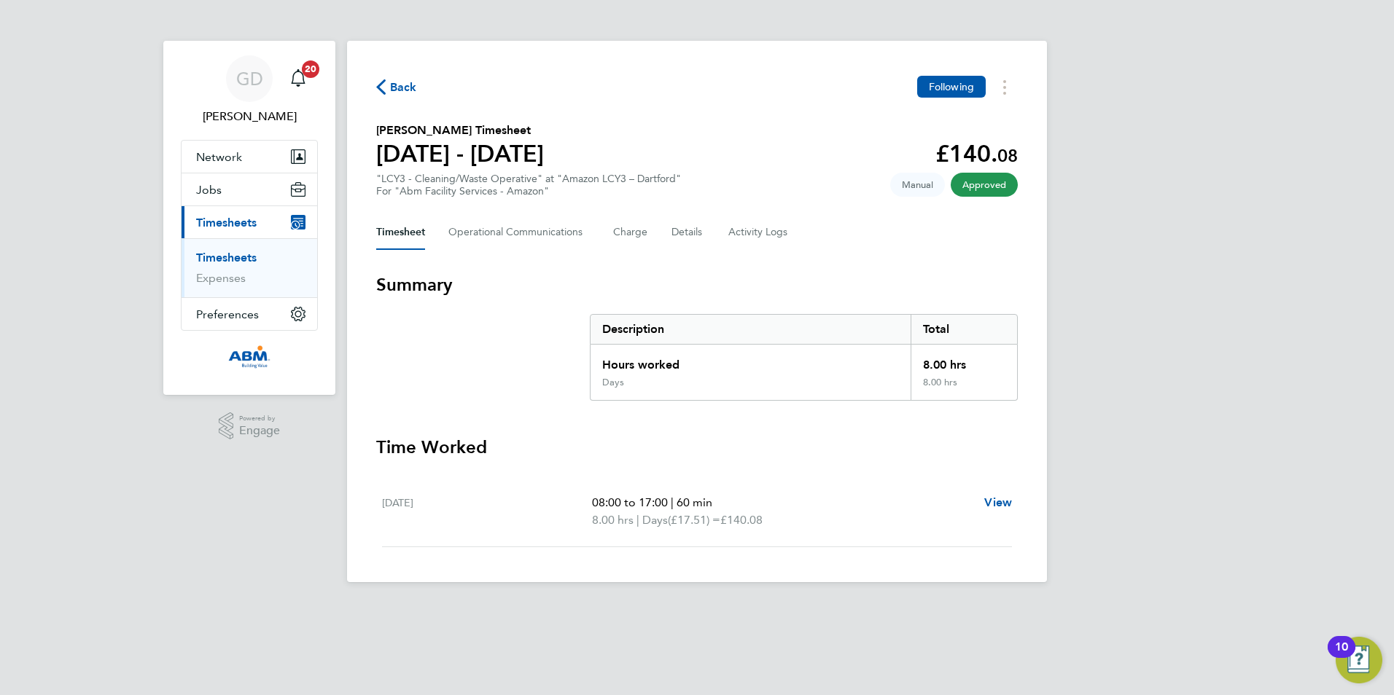
click at [387, 85] on span "Back" at bounding box center [396, 86] width 41 height 14
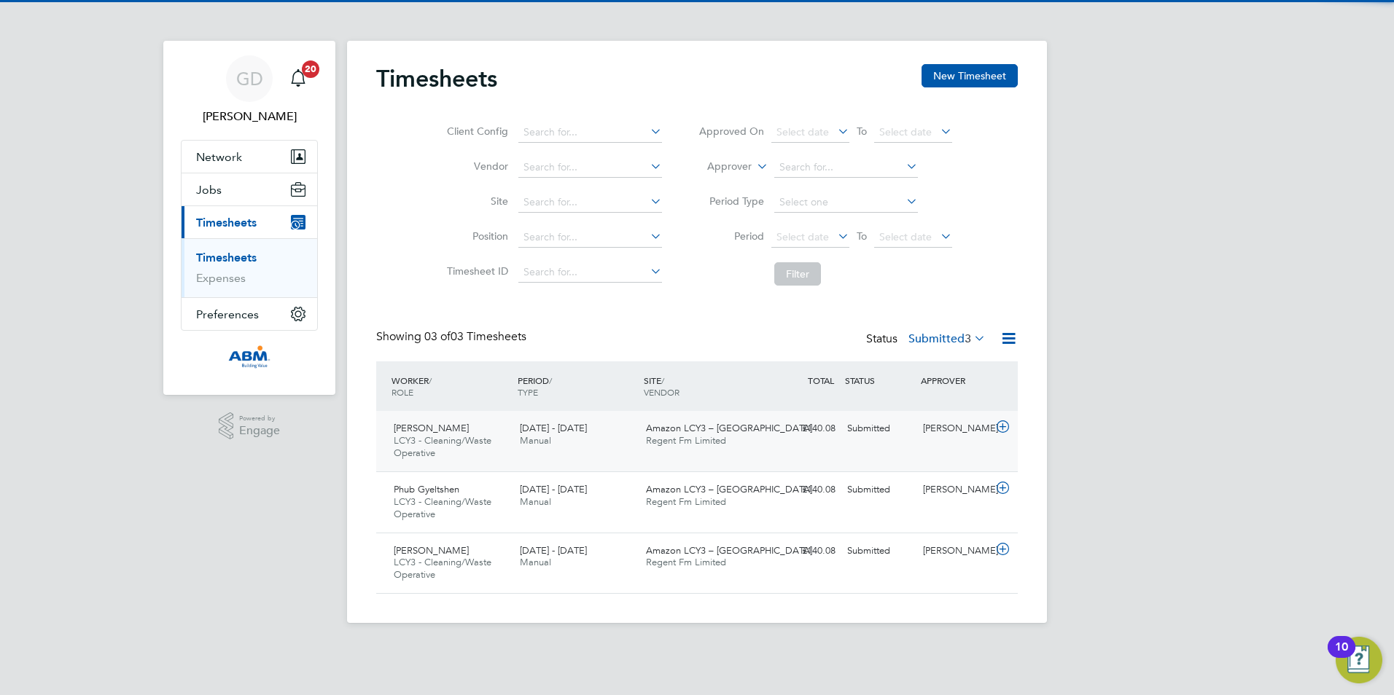
click at [894, 455] on div "Tauheed Ali Khan LCY3 - Cleaning/Waste Operative 13 - 19 Sep 2025 13 - 19 Sep 2…" at bounding box center [696, 441] width 641 height 60
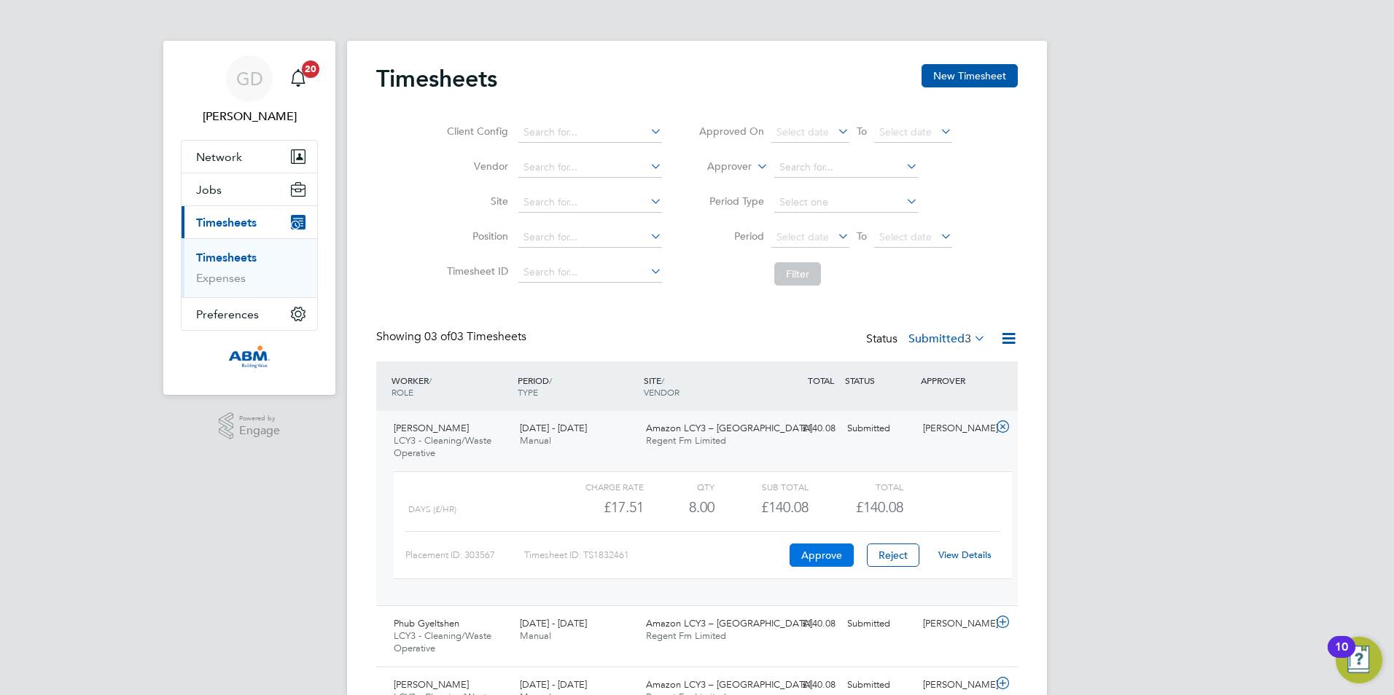
click at [798, 553] on button "Approve" at bounding box center [821, 555] width 64 height 23
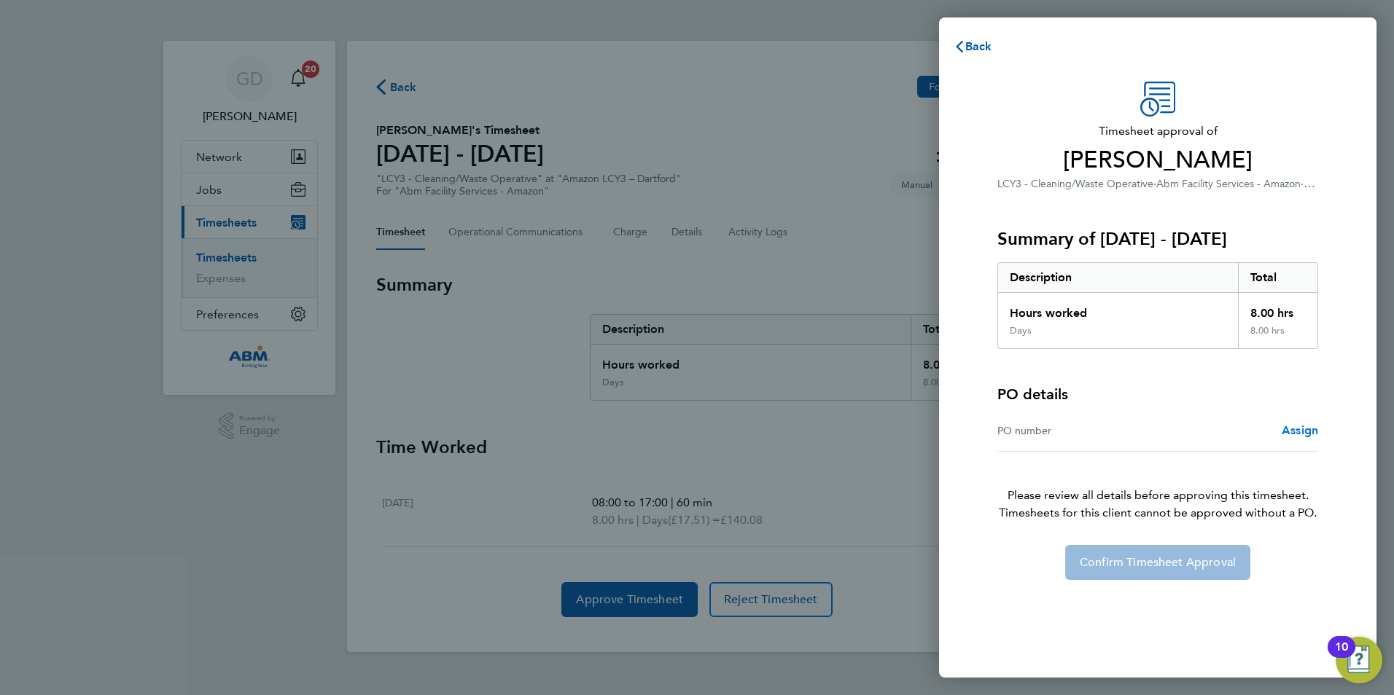
click at [1302, 429] on span "Assign" at bounding box center [1299, 430] width 36 height 14
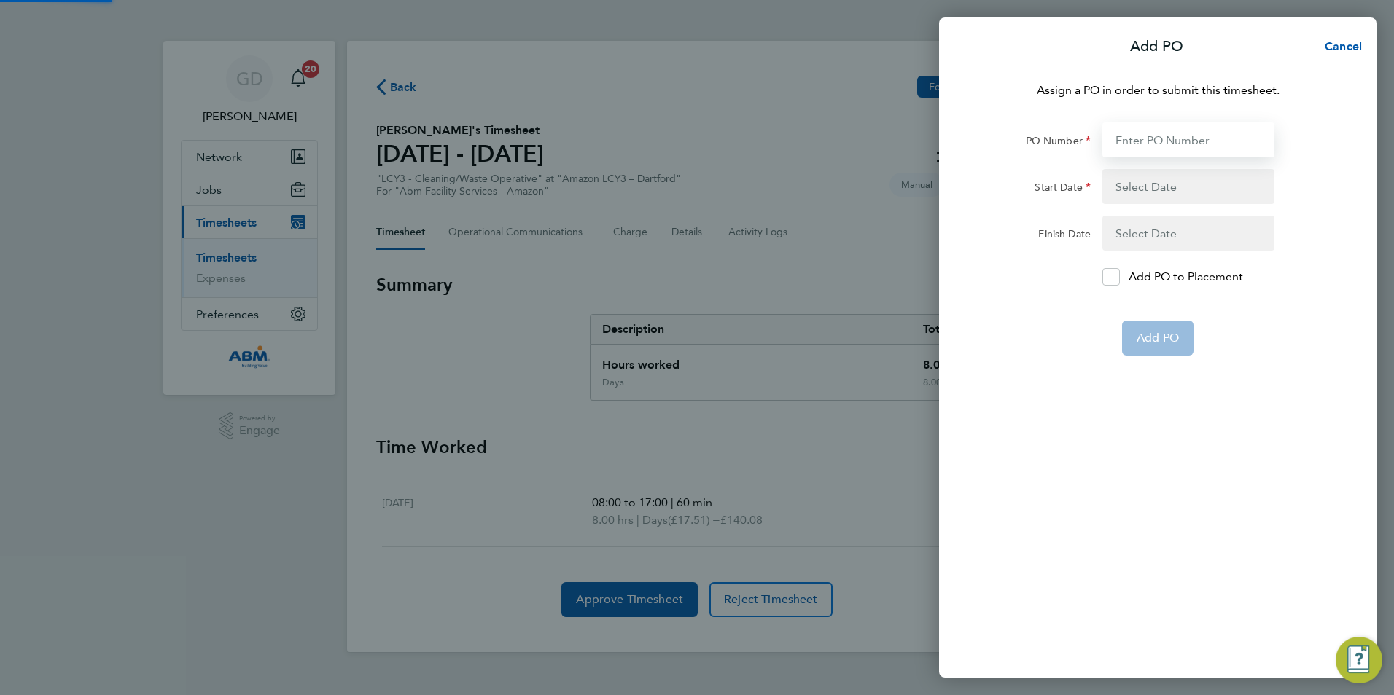
click at [1156, 131] on input "PO Number" at bounding box center [1188, 139] width 172 height 35
paste input "648224"
type input "648224"
type input "[DATE]"
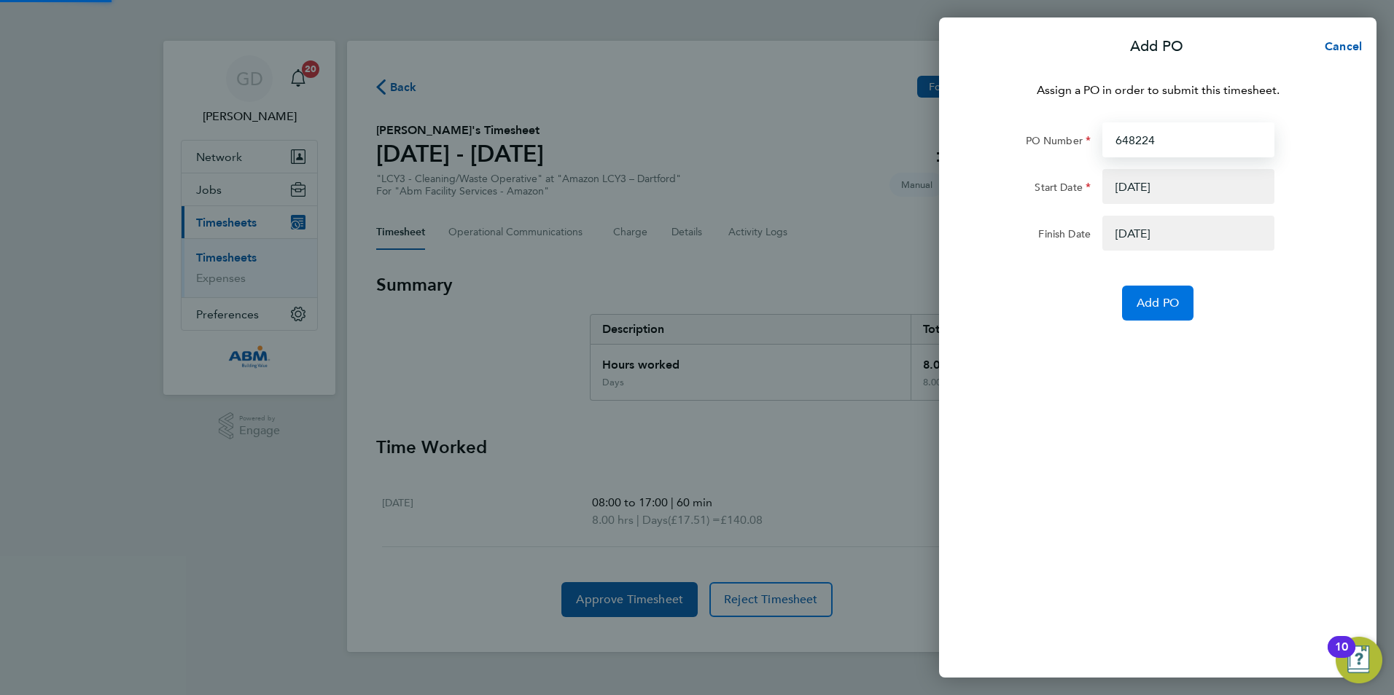
type input "648224"
click at [1146, 300] on span "Add PO" at bounding box center [1157, 303] width 42 height 15
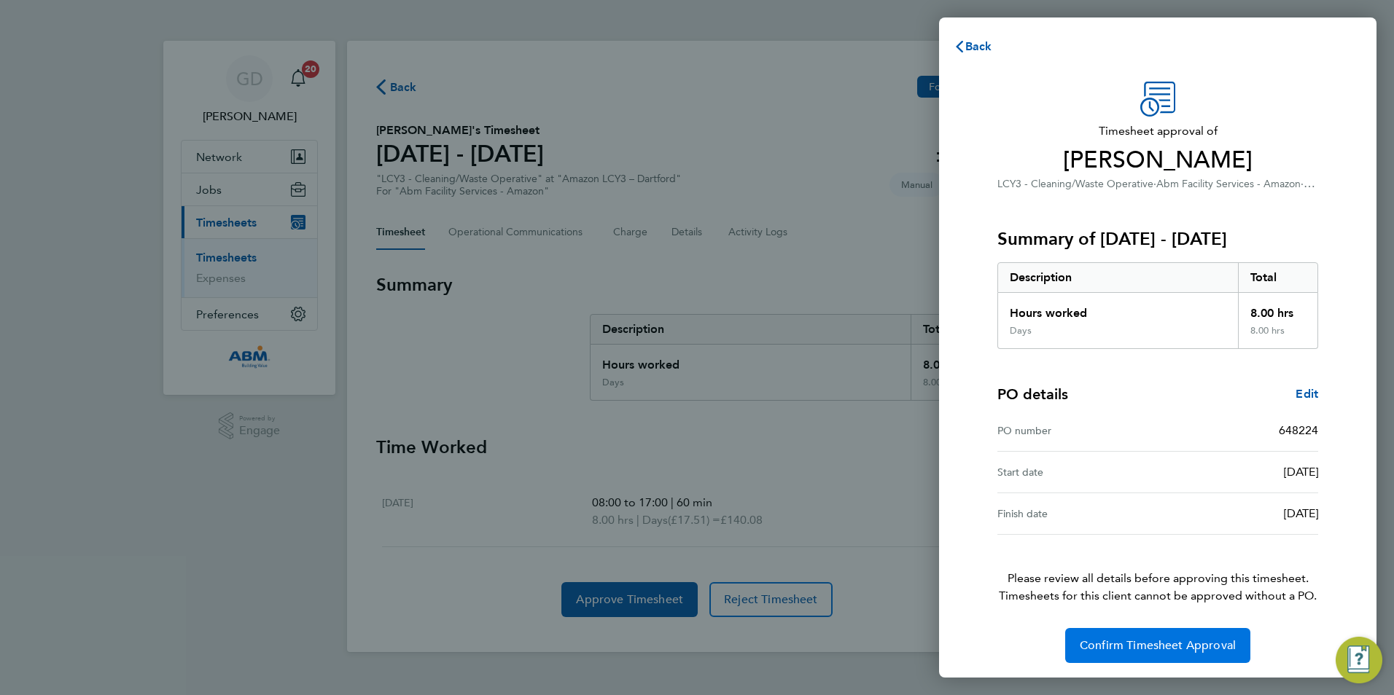
click at [1095, 647] on span "Confirm Timesheet Approval" at bounding box center [1157, 645] width 156 height 15
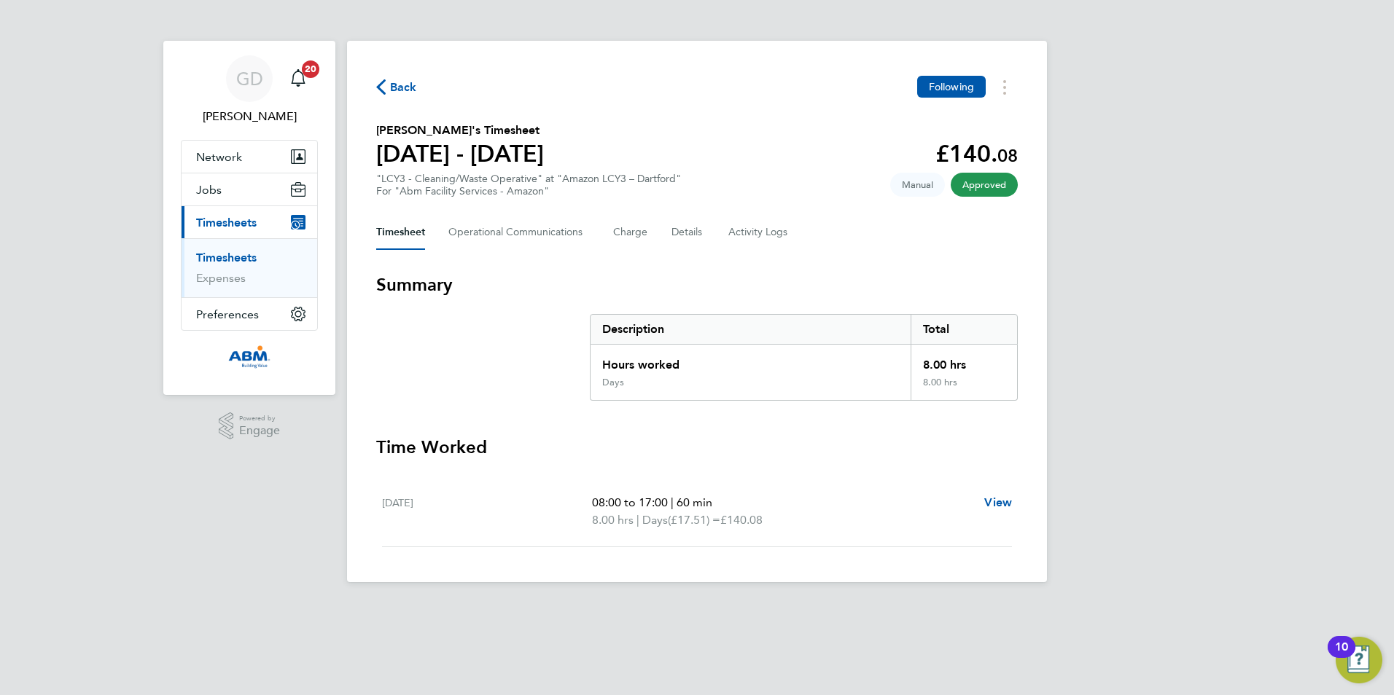
click at [399, 87] on span "Back" at bounding box center [403, 87] width 27 height 17
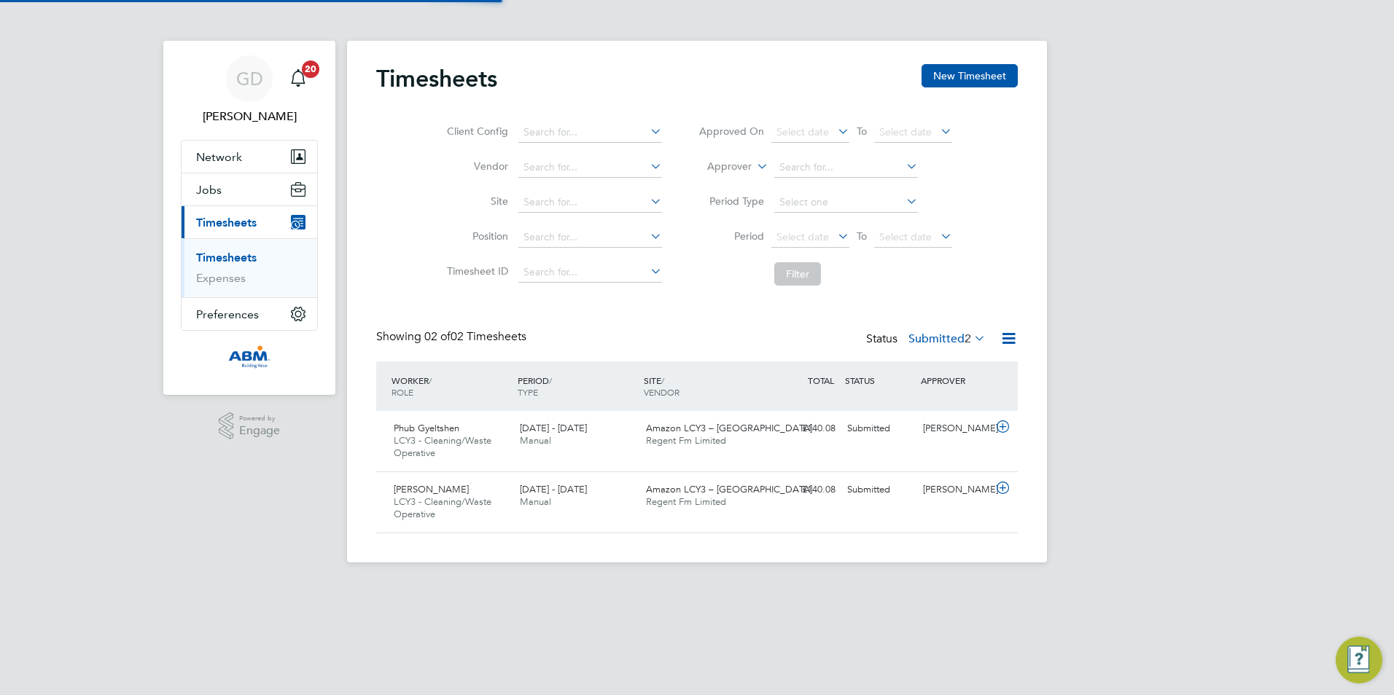
scroll to position [37, 127]
click at [862, 443] on div "Phub Gyeltshen LCY3 - Cleaning/Waste Operative [DATE] - [DATE] [DATE] - [DATE] …" at bounding box center [696, 441] width 641 height 60
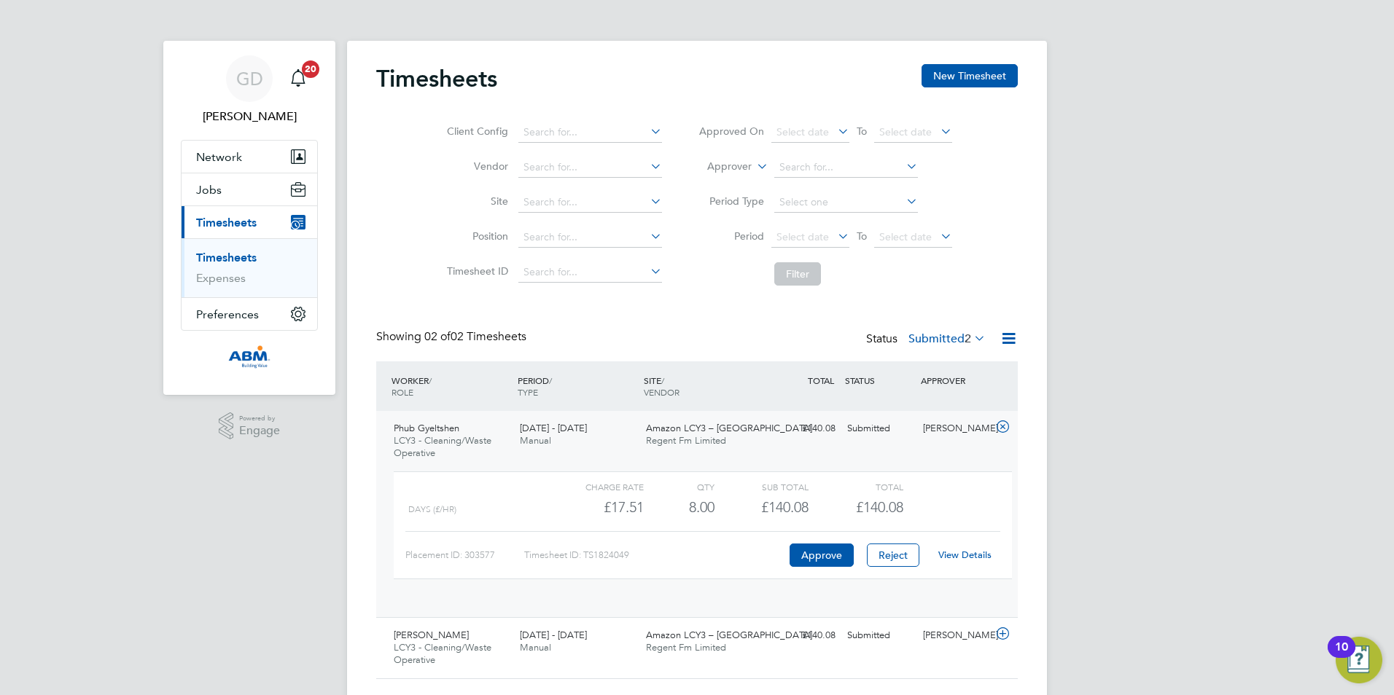
scroll to position [25, 142]
click at [807, 563] on button "Approve" at bounding box center [821, 555] width 64 height 23
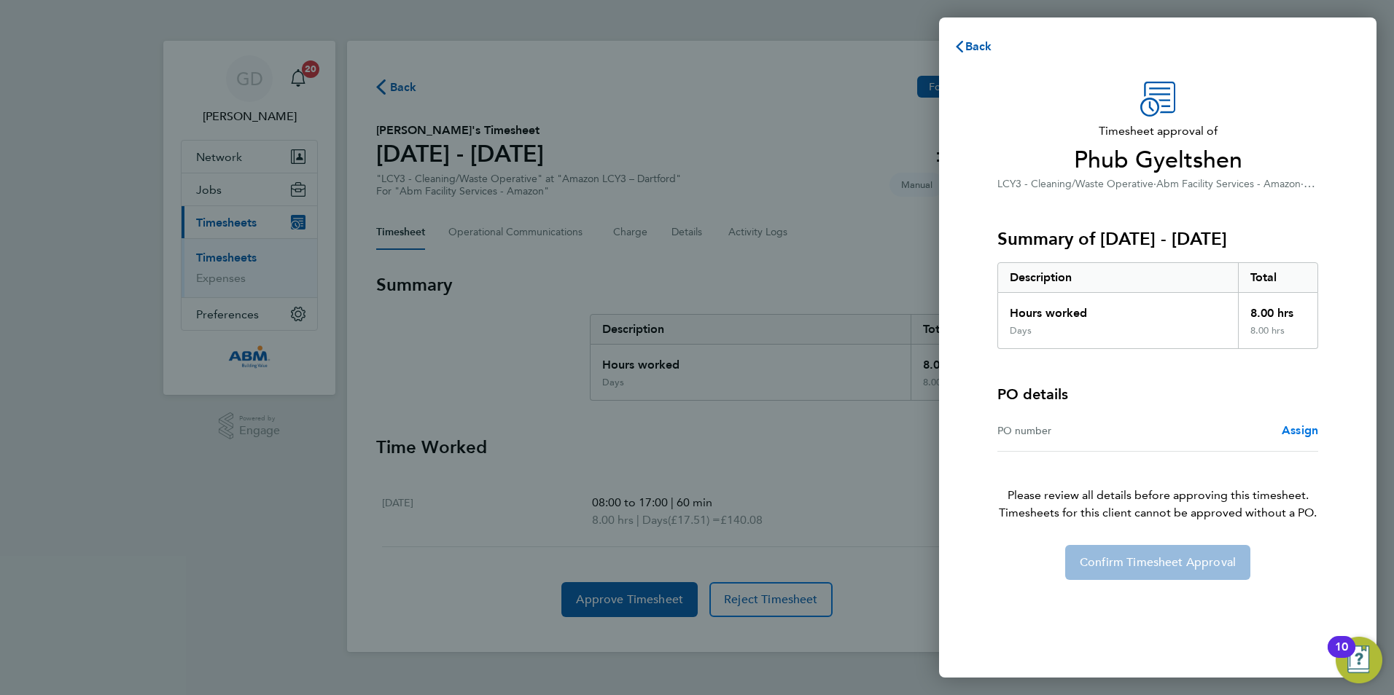
click at [1313, 424] on span "Assign" at bounding box center [1299, 430] width 36 height 14
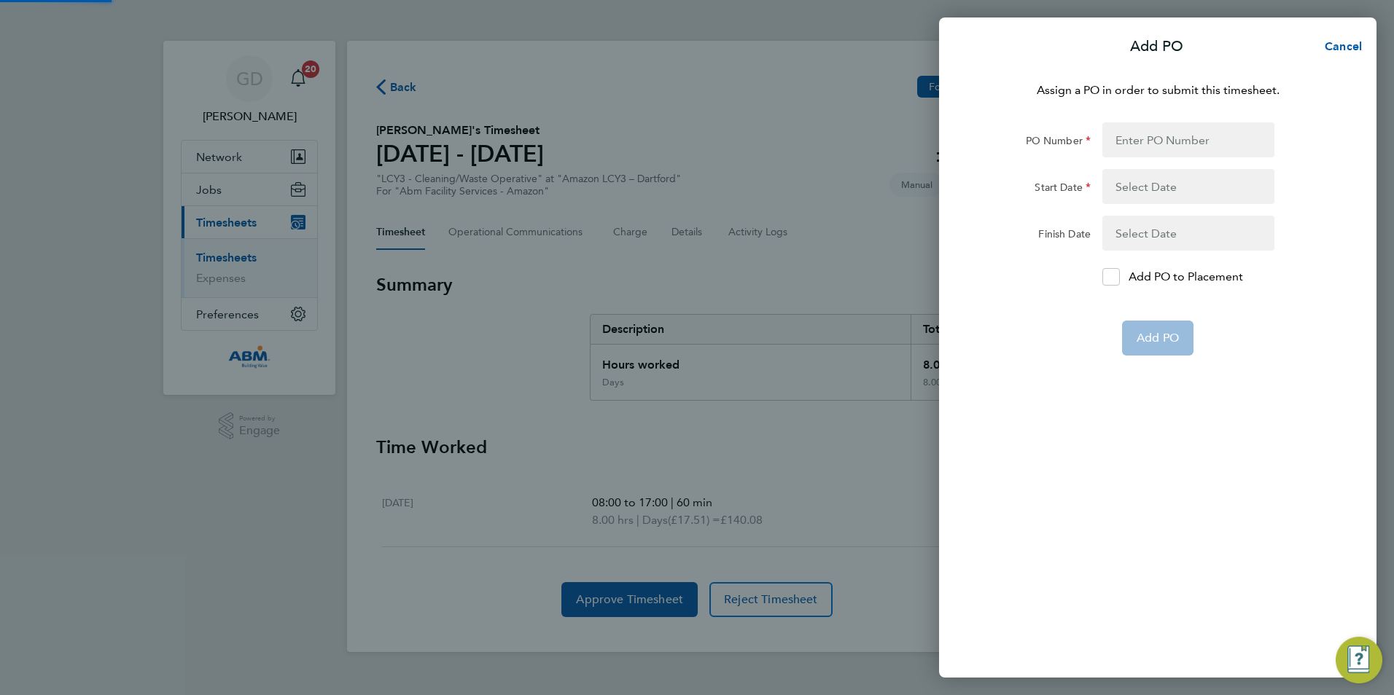
click at [1180, 122] on div "Assign a PO in order to submit this timesheet. PO Number Start Date Finish Date…" at bounding box center [1157, 371] width 437 height 614
click at [1177, 131] on input "PO Number" at bounding box center [1188, 139] width 172 height 35
paste input "648224"
type input "648224"
type input "[DATE]"
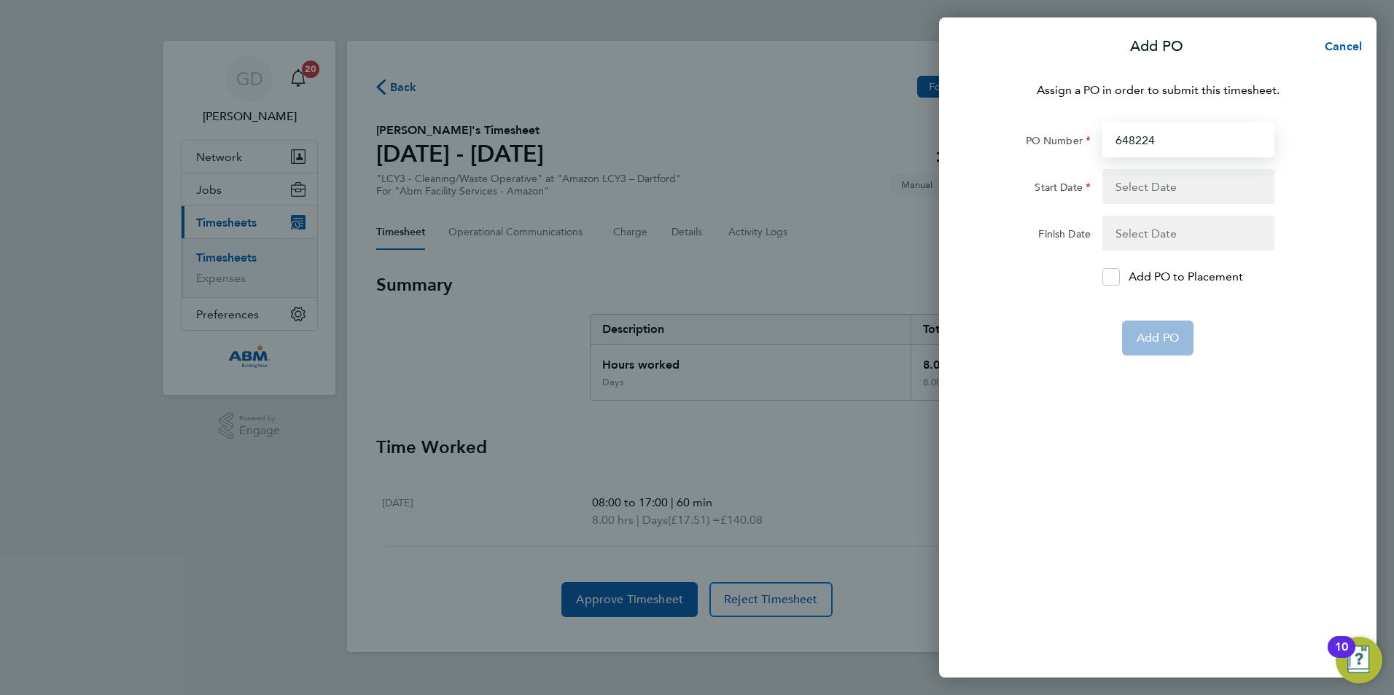
type input "[DATE]"
type input "648224"
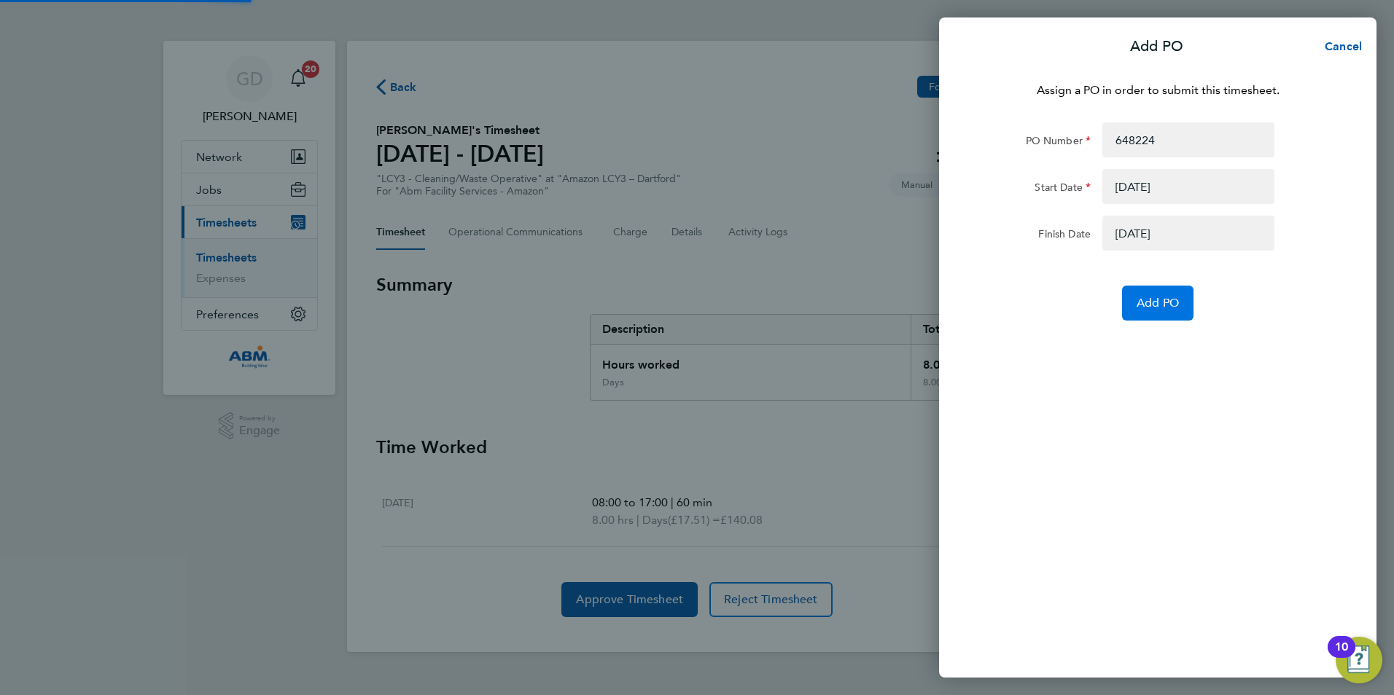
click at [1163, 302] on span "Add PO" at bounding box center [1157, 303] width 42 height 15
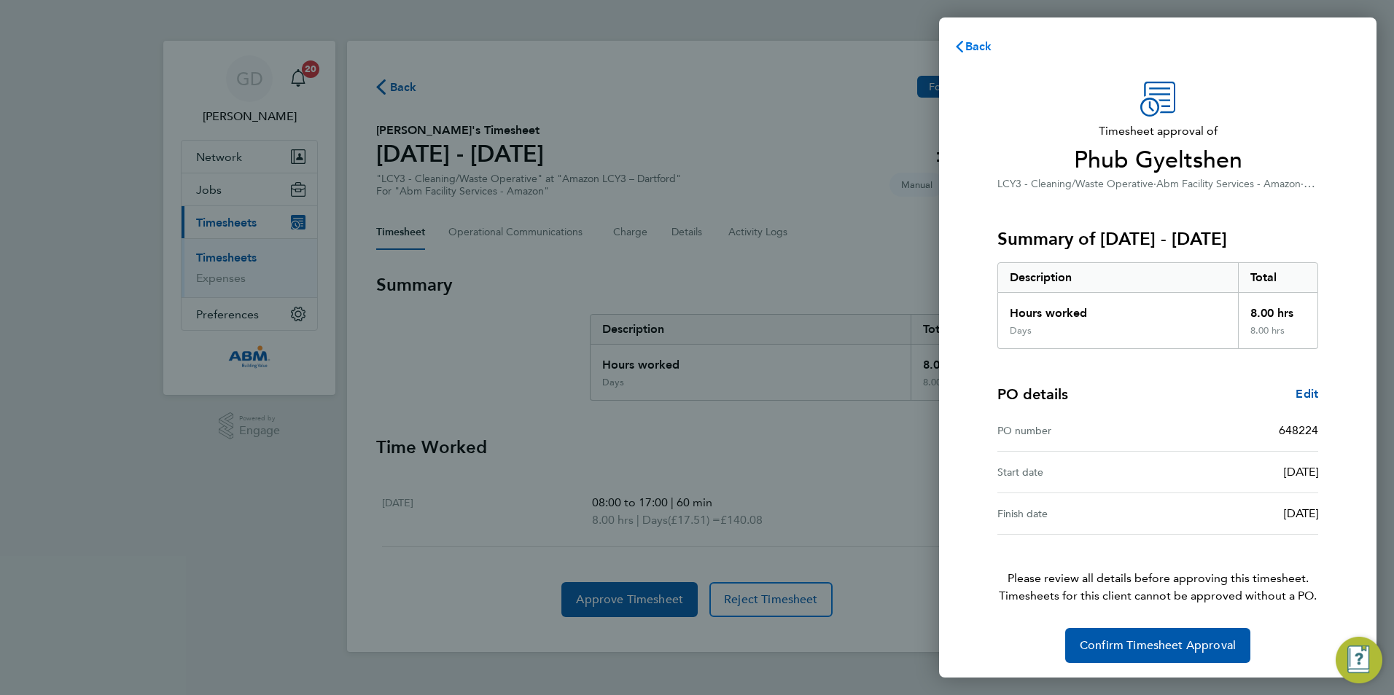
click at [973, 35] on button "Back" at bounding box center [973, 46] width 68 height 29
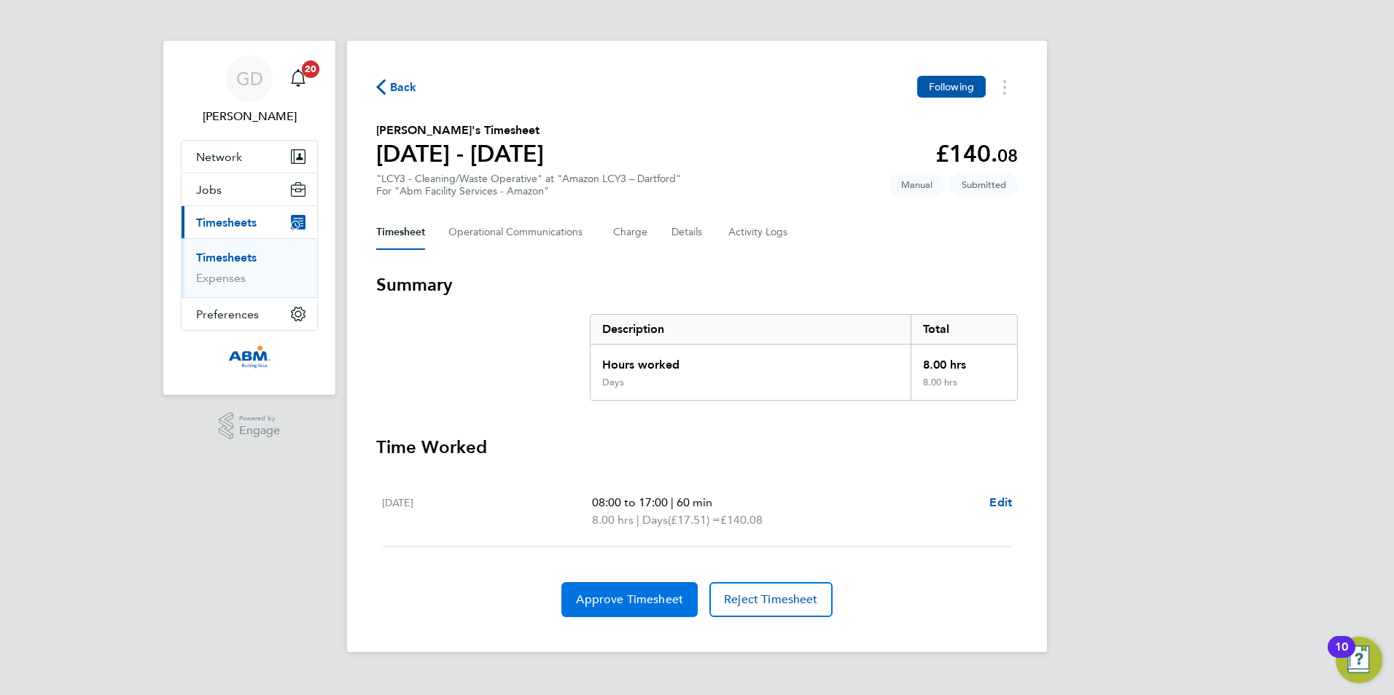
click at [663, 602] on span "Approve Timesheet" at bounding box center [629, 600] width 107 height 15
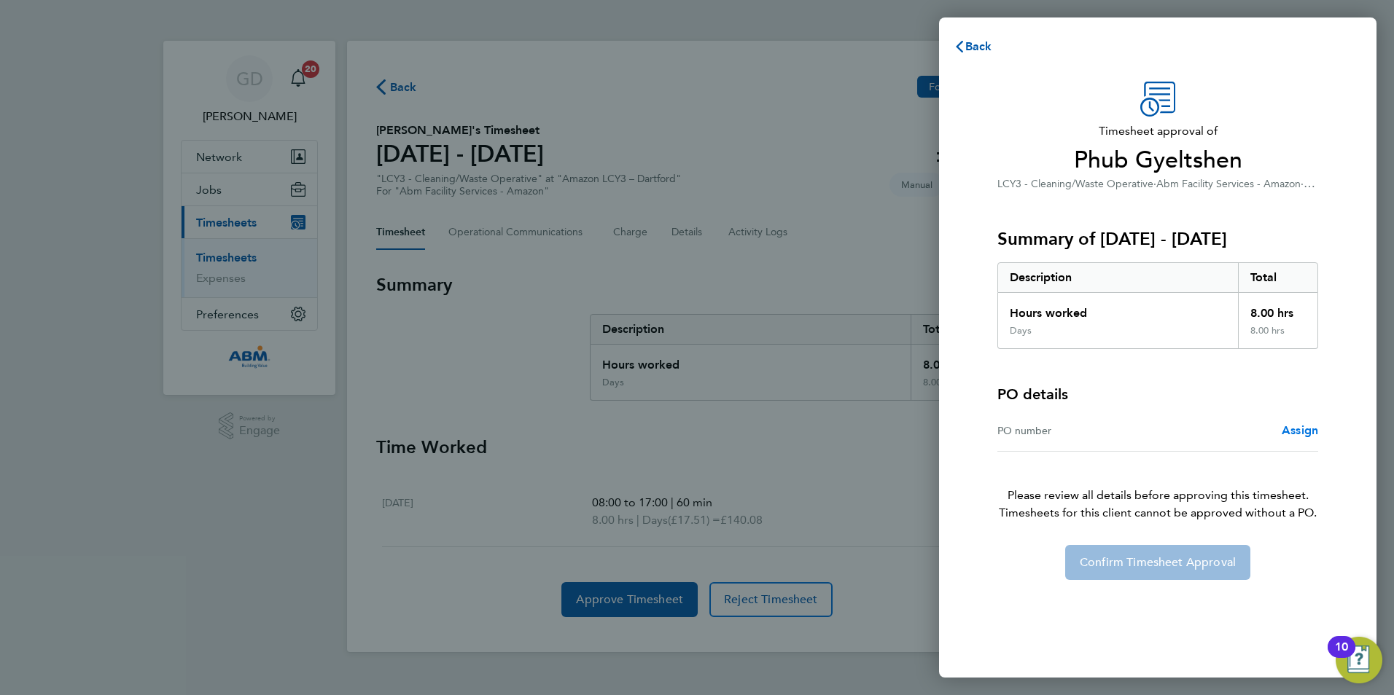
click at [1302, 436] on span "Assign" at bounding box center [1299, 430] width 36 height 14
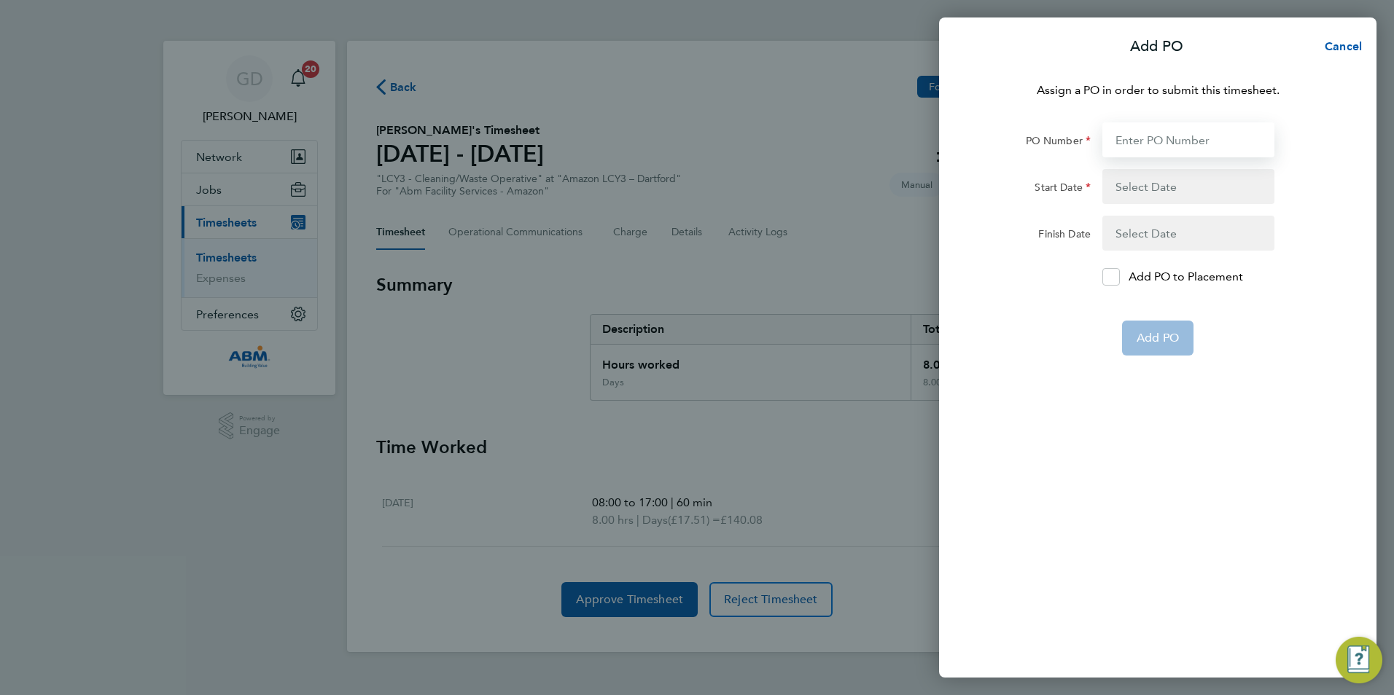
click at [1158, 127] on input "PO Number" at bounding box center [1188, 139] width 172 height 35
paste input "648224"
type input "648224"
type input "[DATE]"
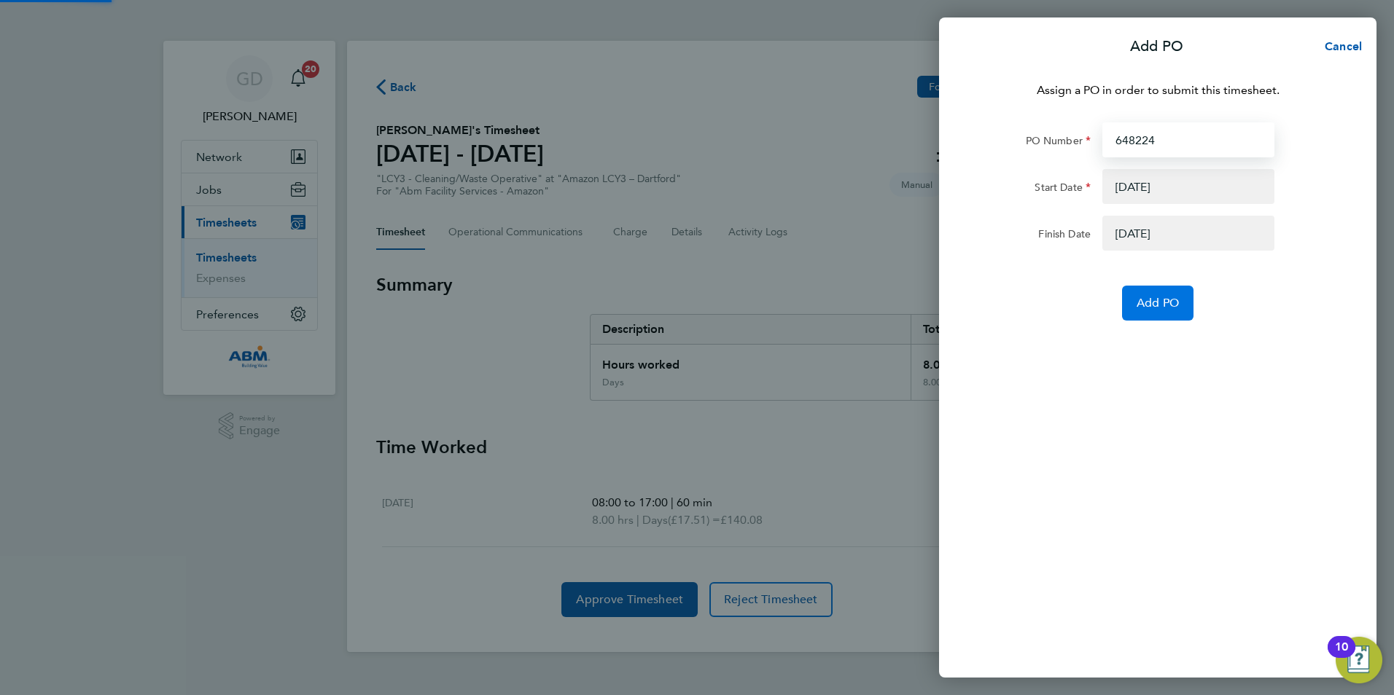
type input "648224"
drag, startPoint x: 1157, startPoint y: 295, endPoint x: 1144, endPoint y: 265, distance: 32.6
click at [1157, 296] on button "Add PO" at bounding box center [1157, 303] width 71 height 35
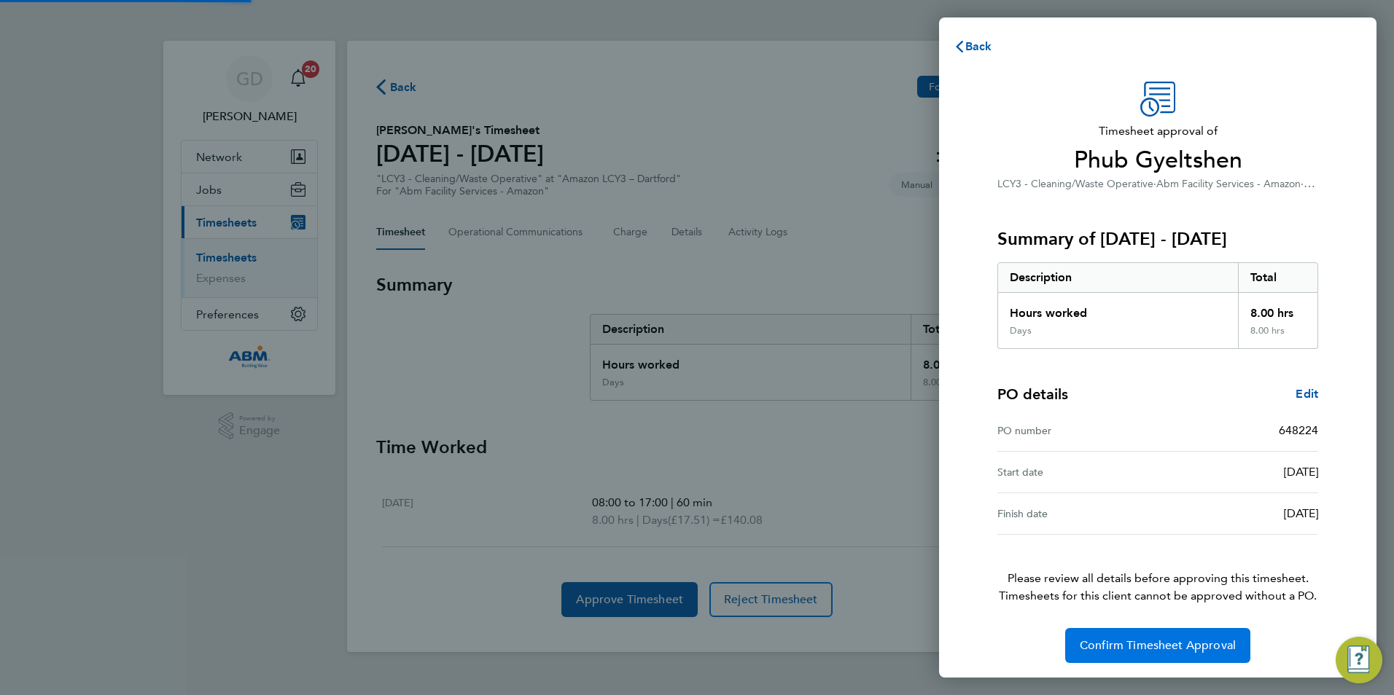
click at [1128, 646] on span "Confirm Timesheet Approval" at bounding box center [1157, 645] width 156 height 15
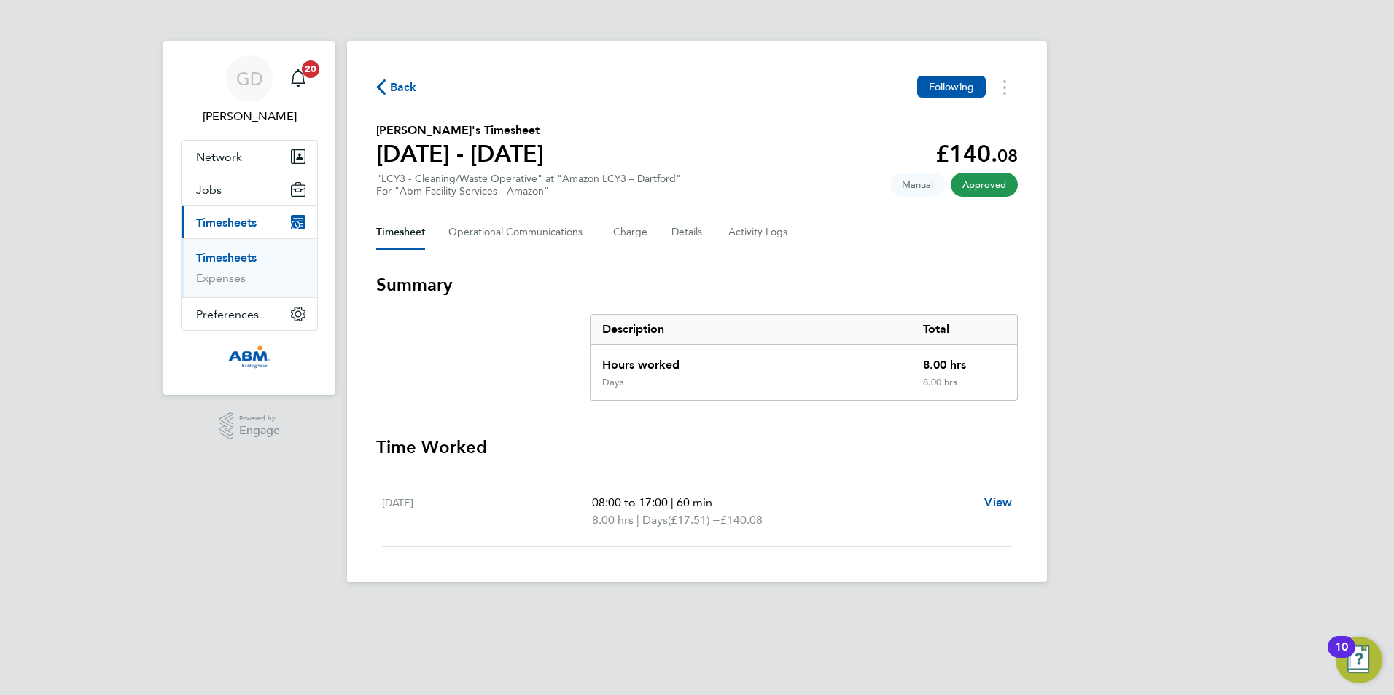
click at [414, 87] on span "Back" at bounding box center [403, 87] width 27 height 17
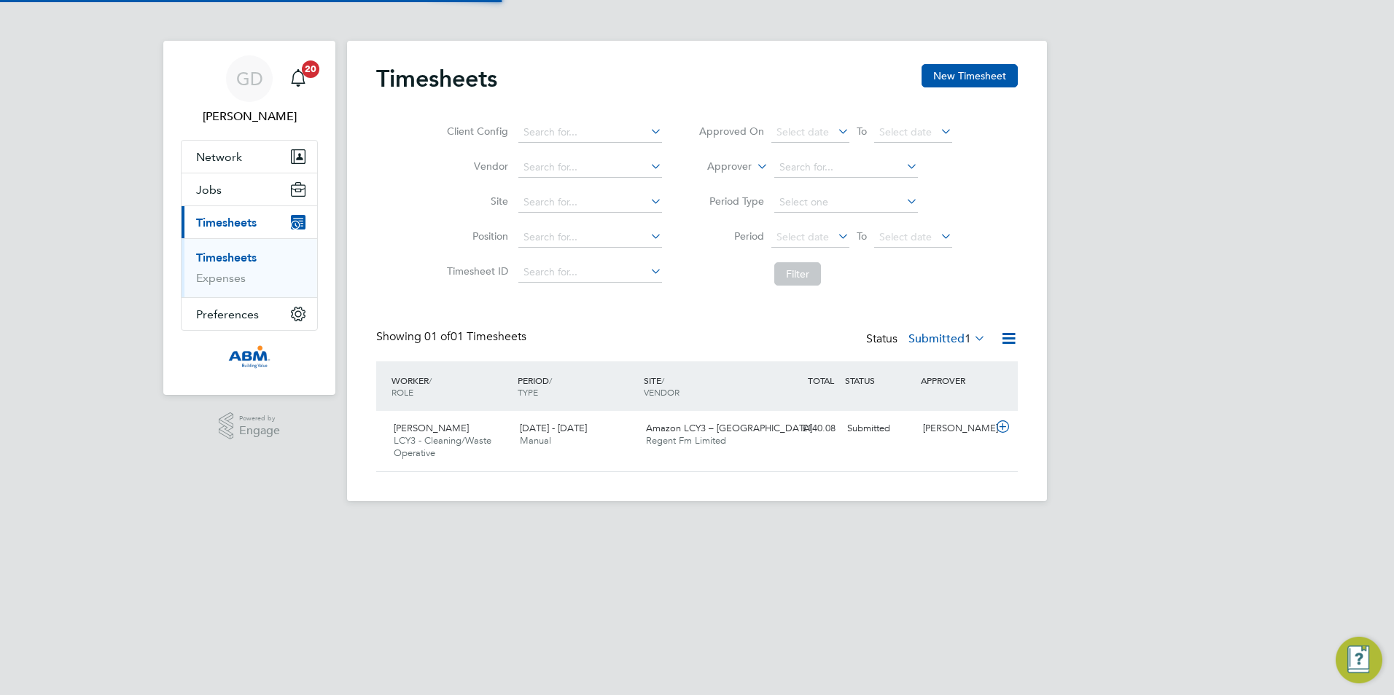
scroll to position [37, 127]
click at [864, 454] on div "[PERSON_NAME] LCY3 - Cleaning/Waste Operative [DATE] - [DATE] [DATE] - [DATE] M…" at bounding box center [696, 441] width 641 height 60
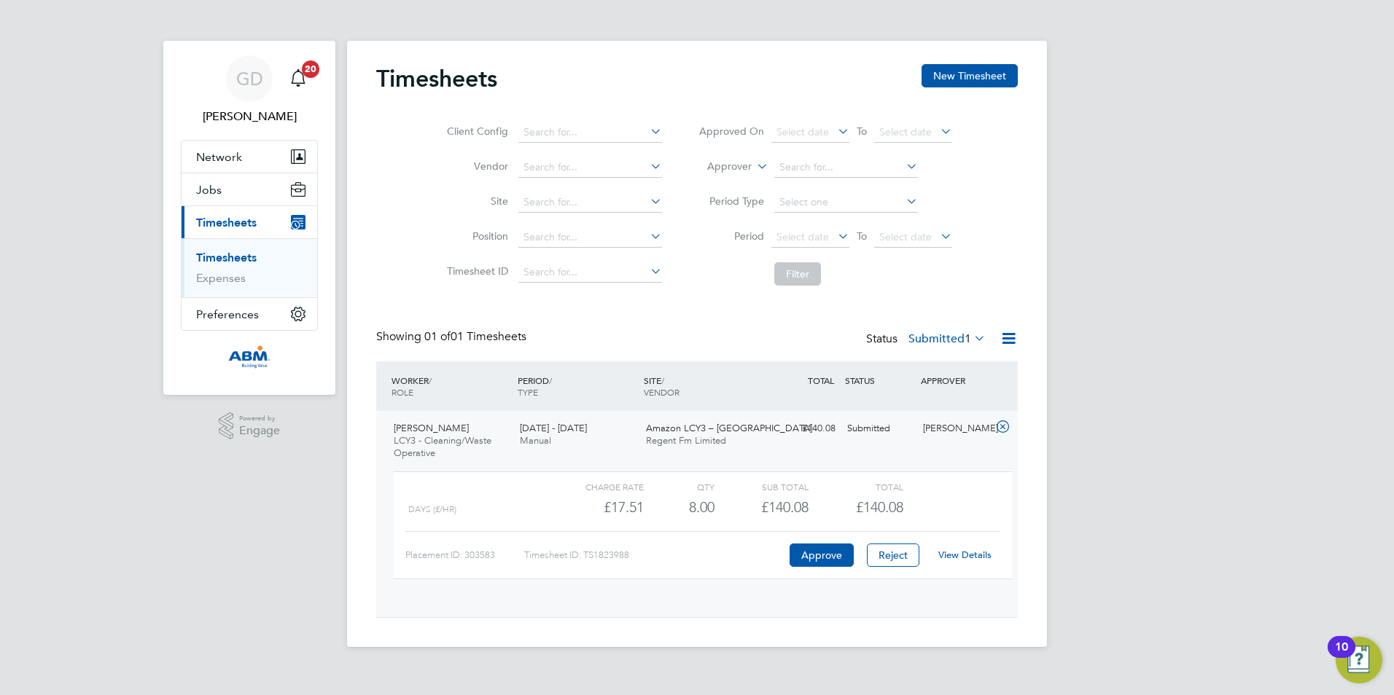
scroll to position [25, 142]
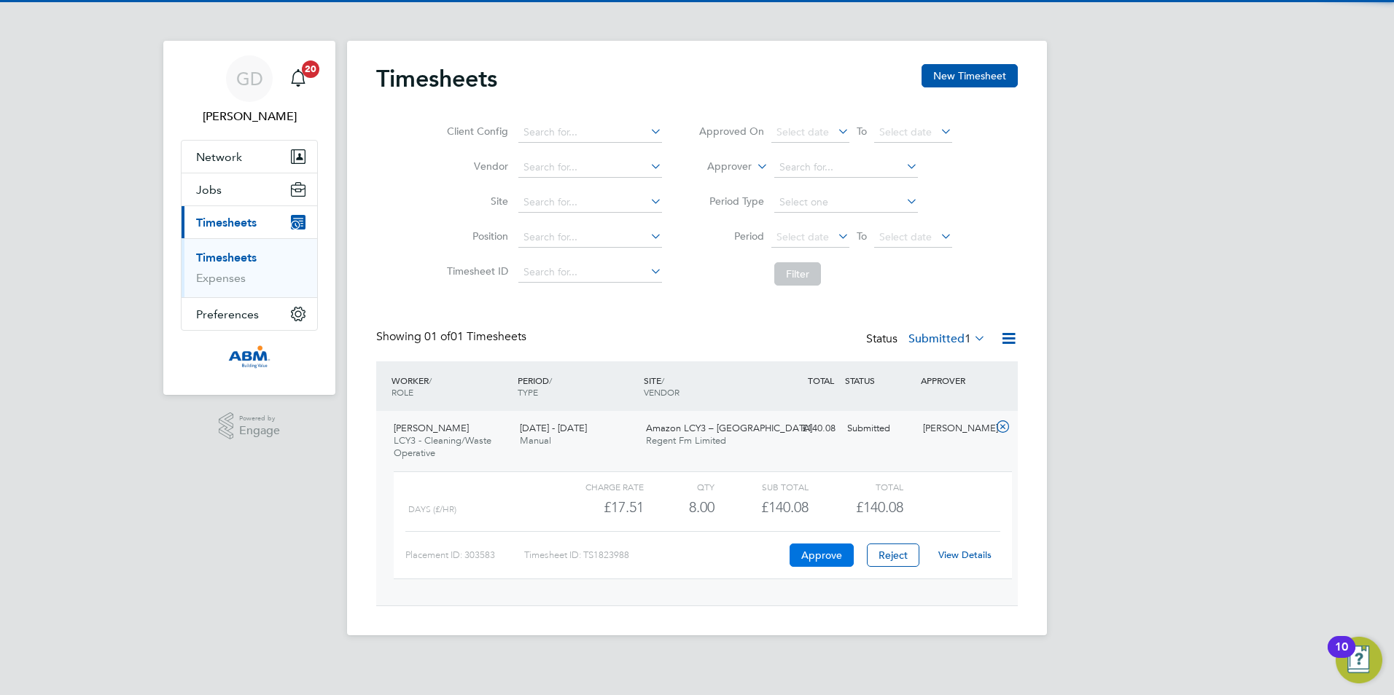
click at [810, 553] on button "Approve" at bounding box center [821, 555] width 64 height 23
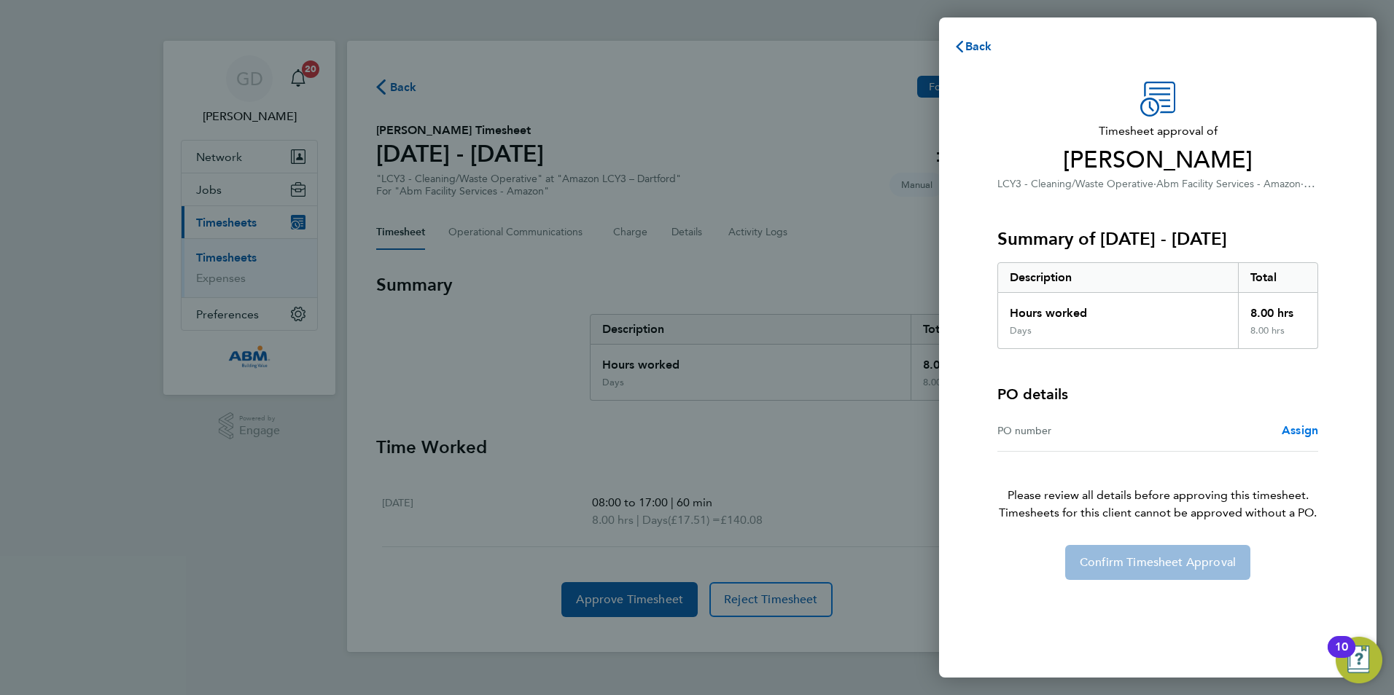
click at [1282, 431] on span "Assign" at bounding box center [1299, 430] width 36 height 14
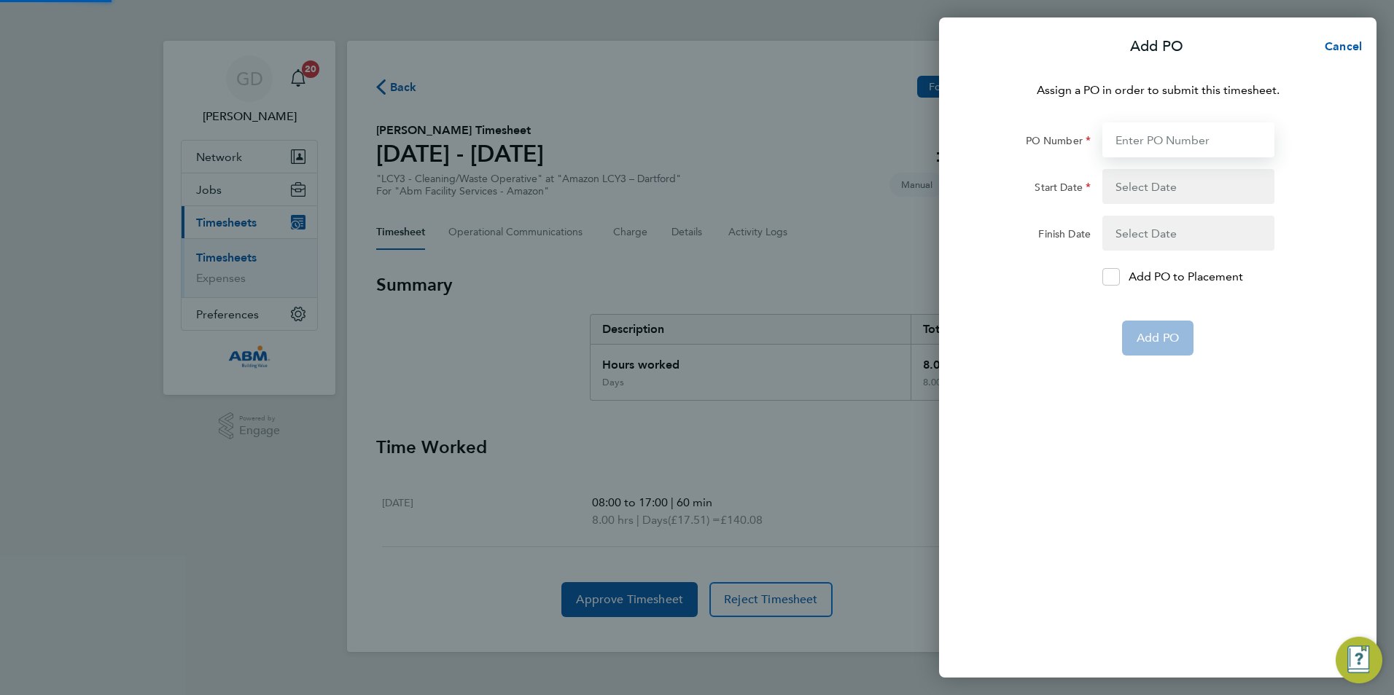
click at [1167, 124] on input "PO Number" at bounding box center [1188, 139] width 172 height 35
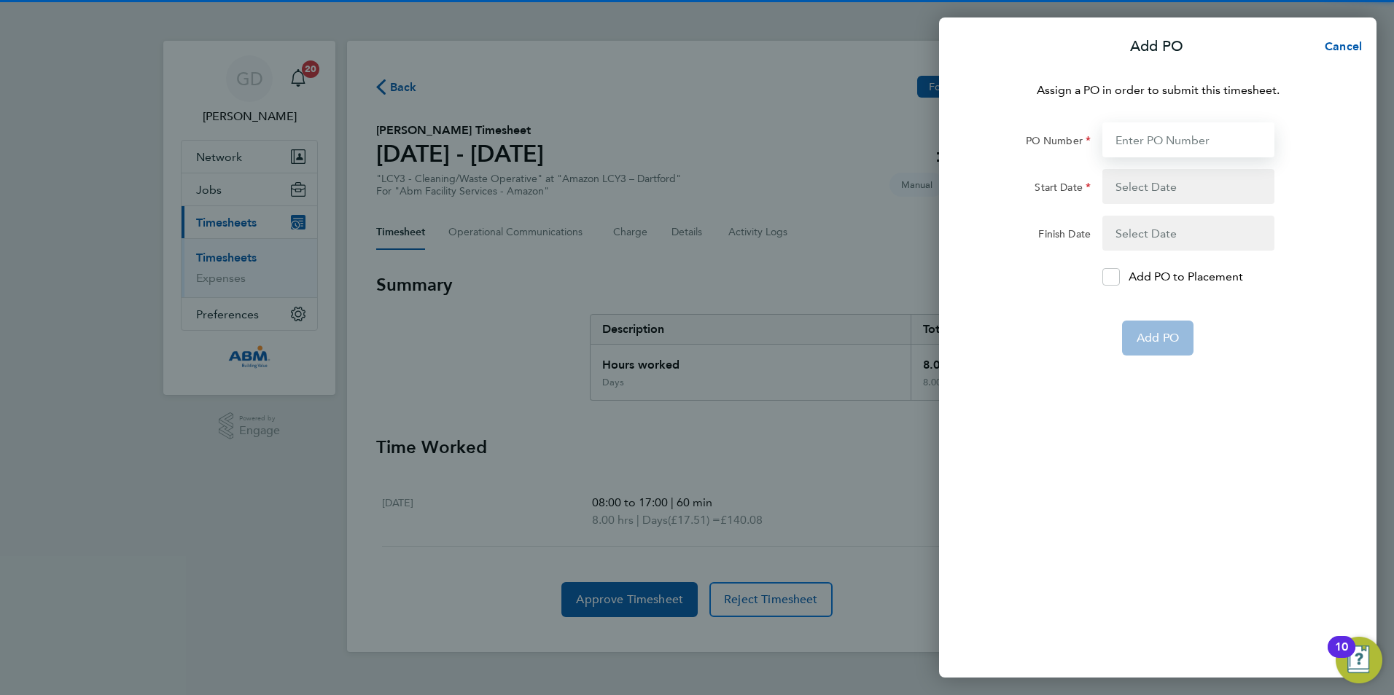
paste input "648224"
type input "648224"
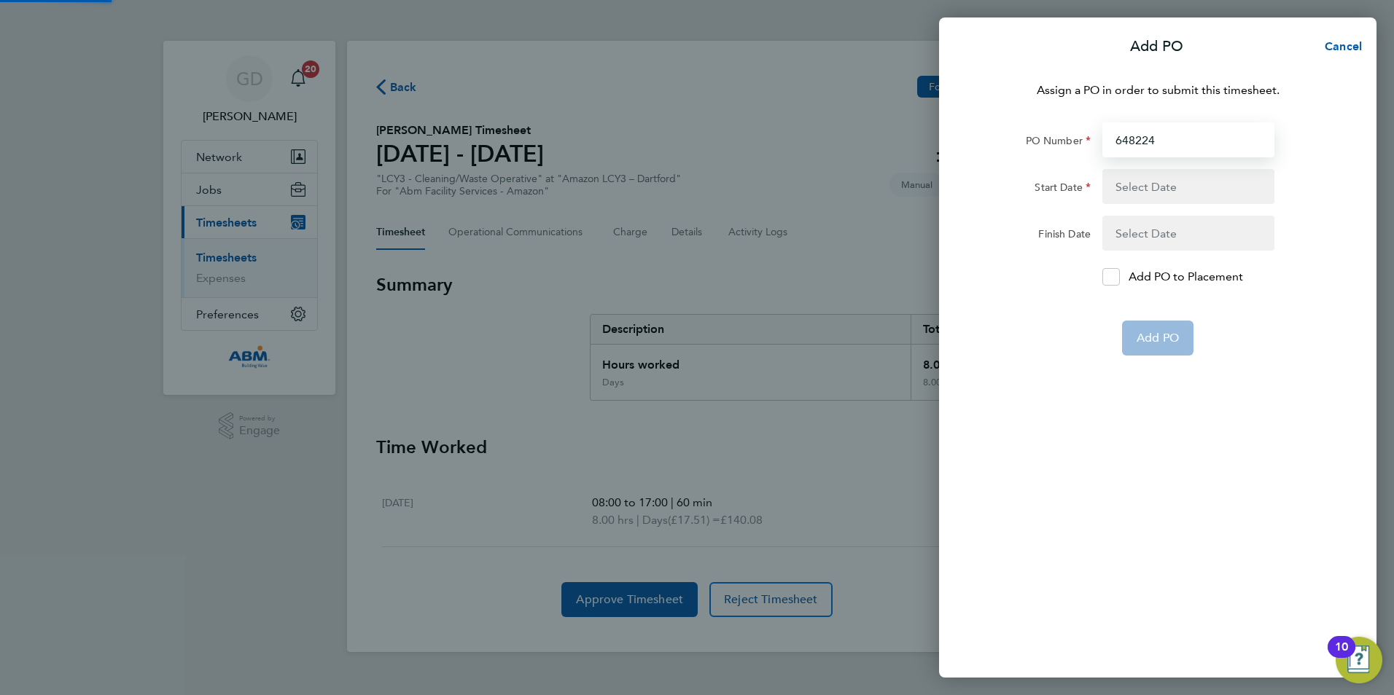
type input "[DATE]"
type input "648224"
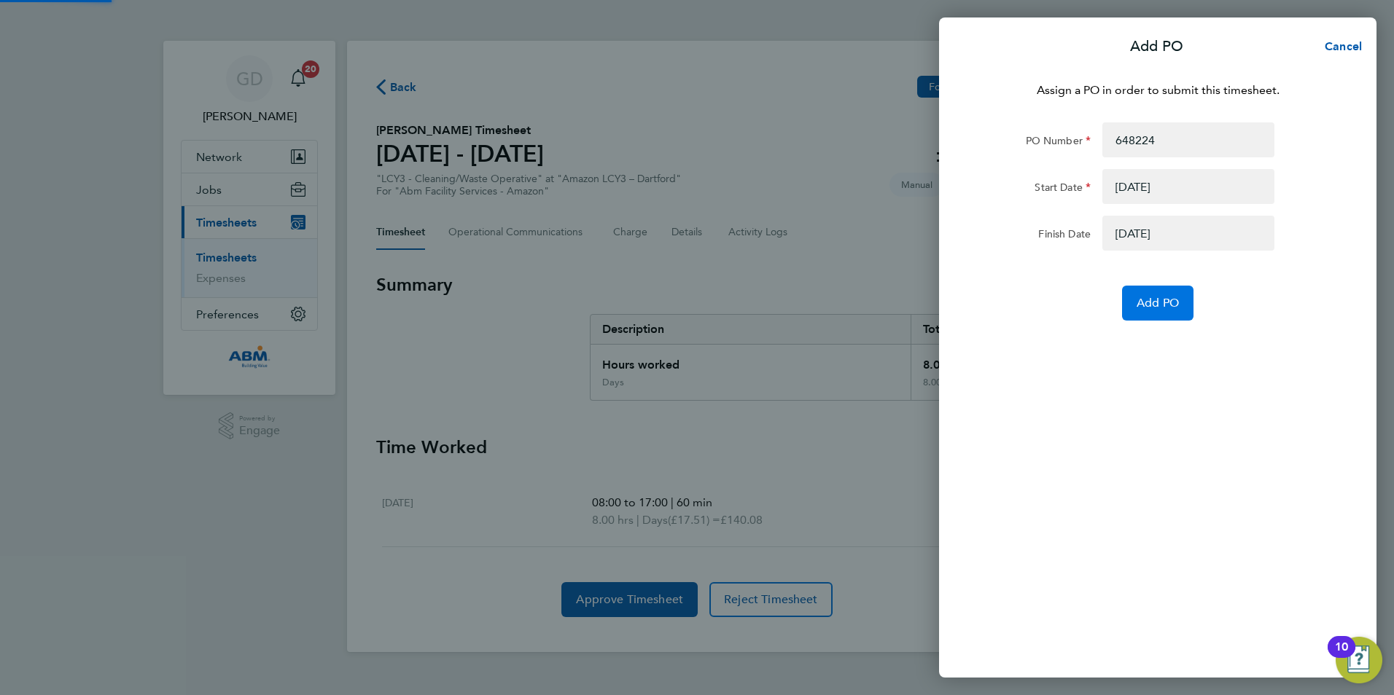
click at [1155, 304] on span "Add PO" at bounding box center [1157, 303] width 42 height 15
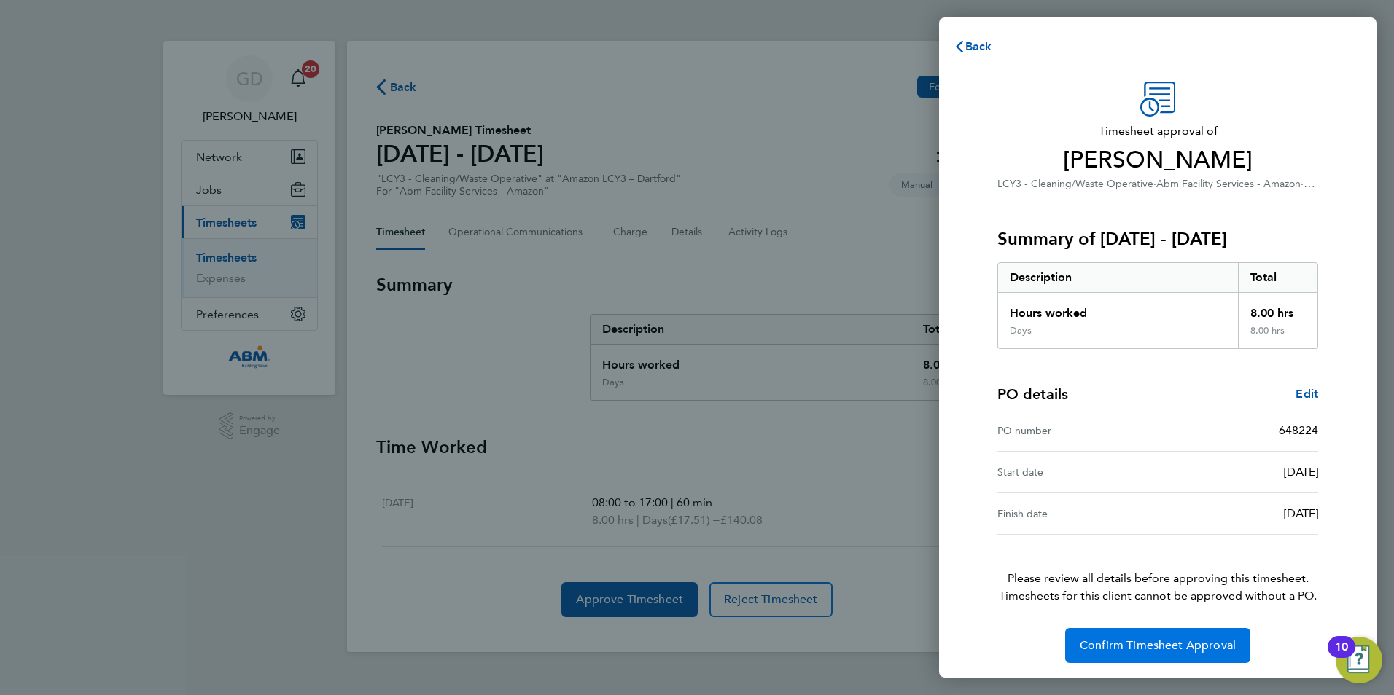
click at [1138, 648] on span "Confirm Timesheet Approval" at bounding box center [1157, 645] width 156 height 15
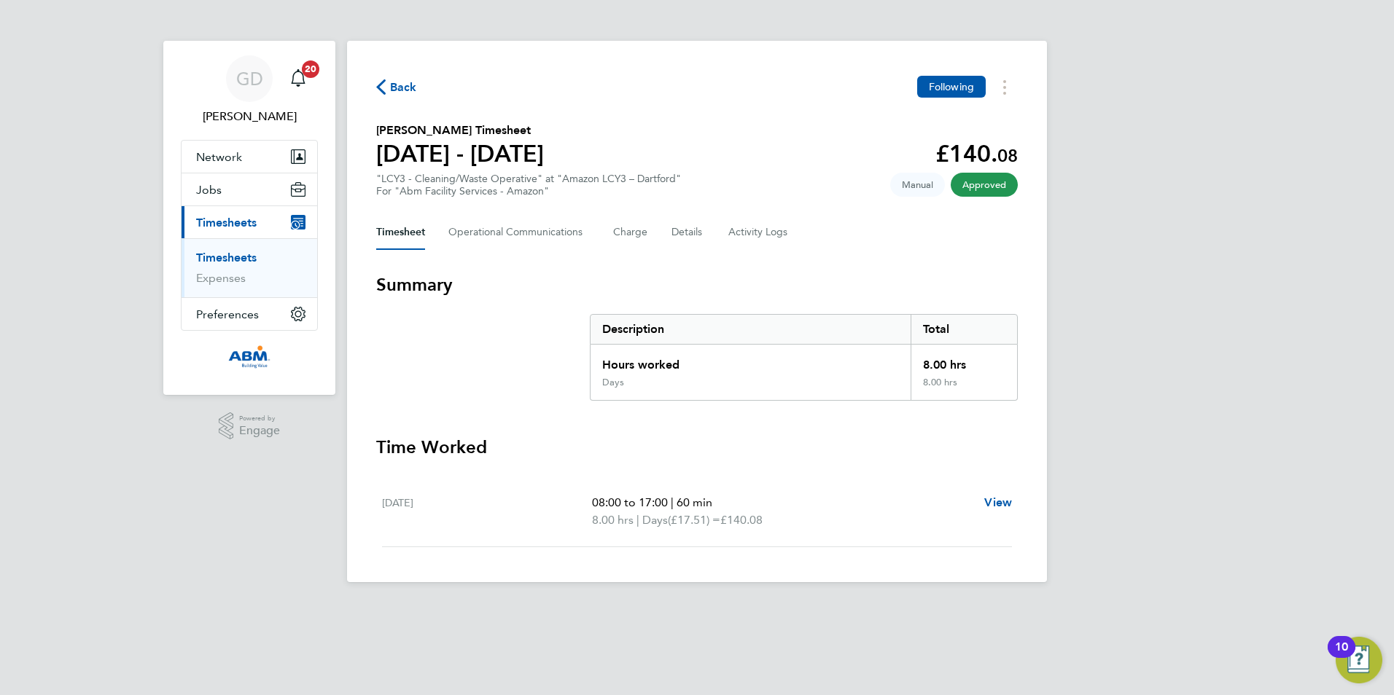
click at [395, 87] on span "Back" at bounding box center [403, 87] width 27 height 17
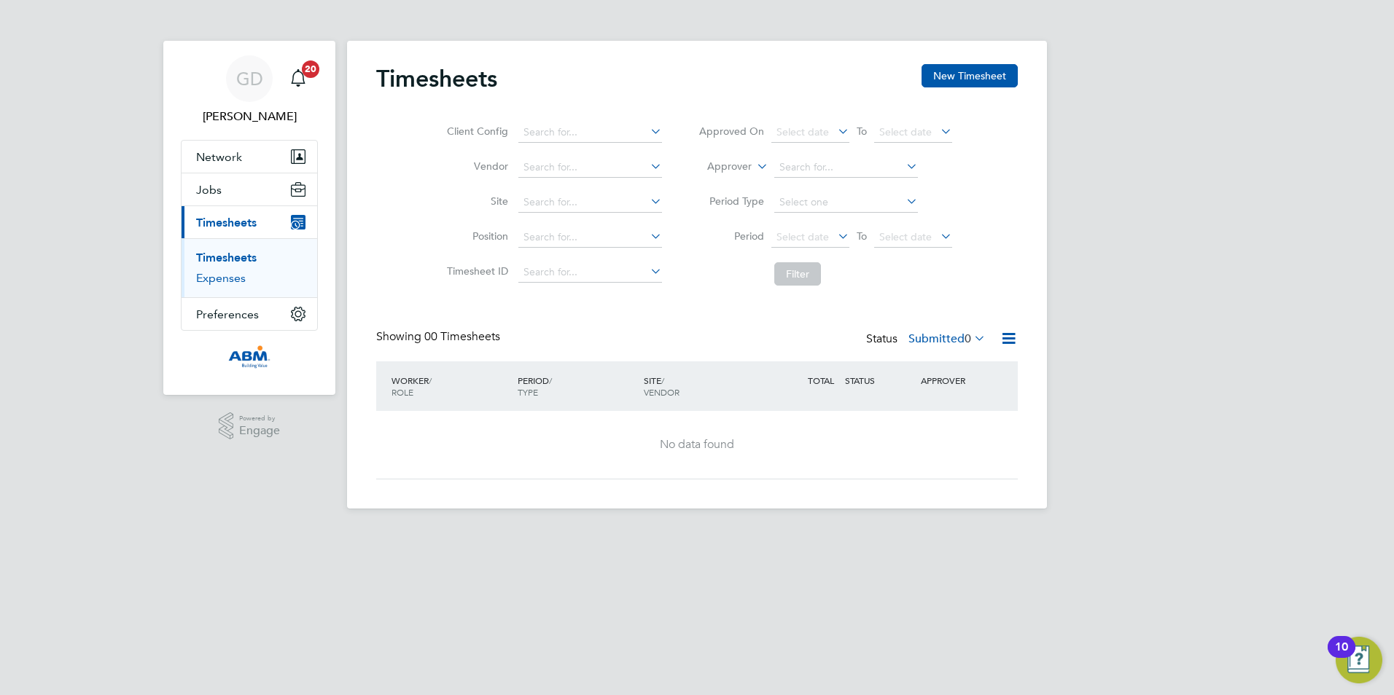
click at [227, 282] on link "Expenses" at bounding box center [221, 278] width 50 height 14
click at [249, 314] on span "Preferences" at bounding box center [227, 315] width 63 height 14
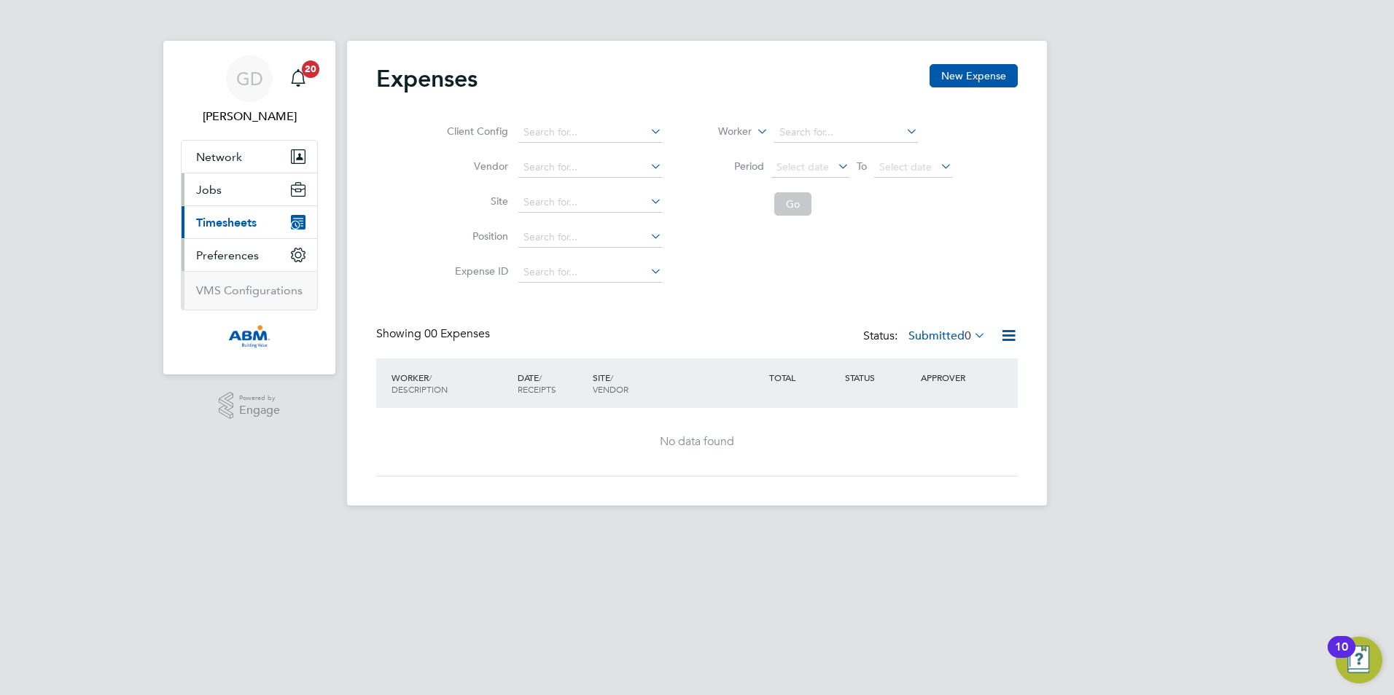
click at [238, 193] on button "Jobs" at bounding box center [249, 189] width 136 height 32
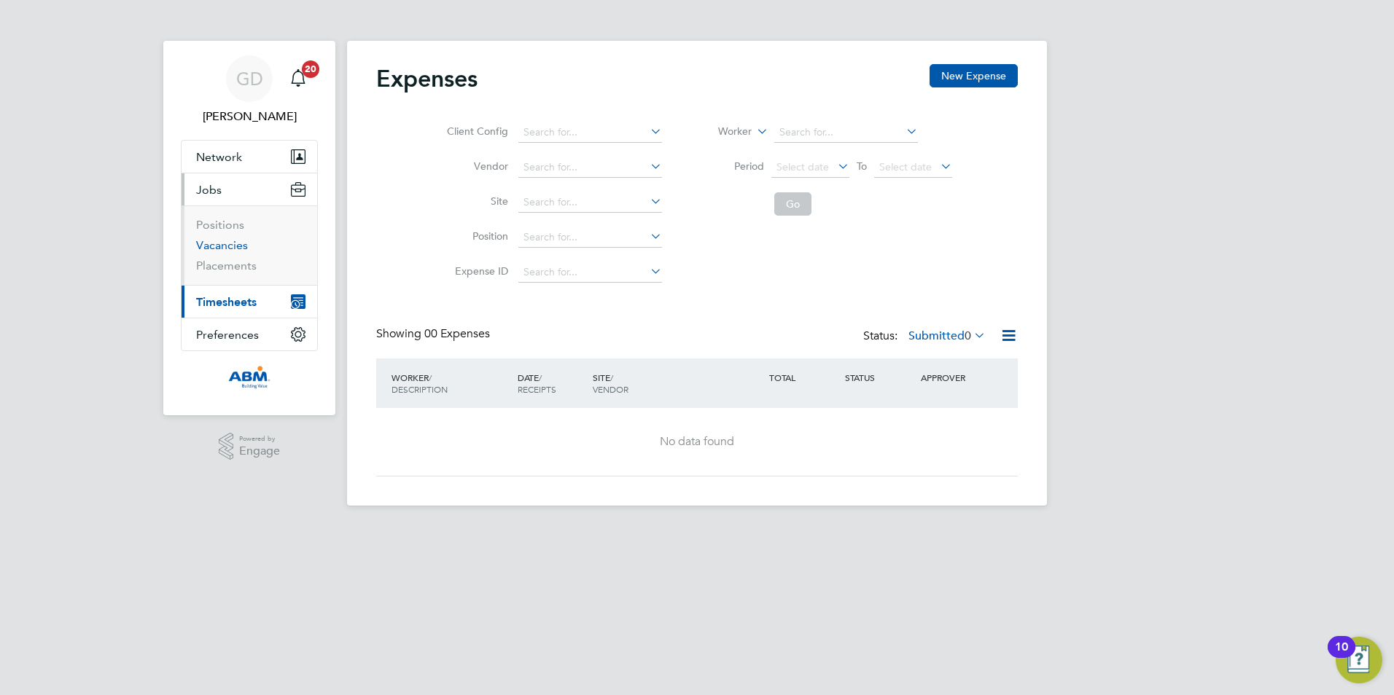
click at [235, 241] on link "Vacancies" at bounding box center [222, 245] width 52 height 14
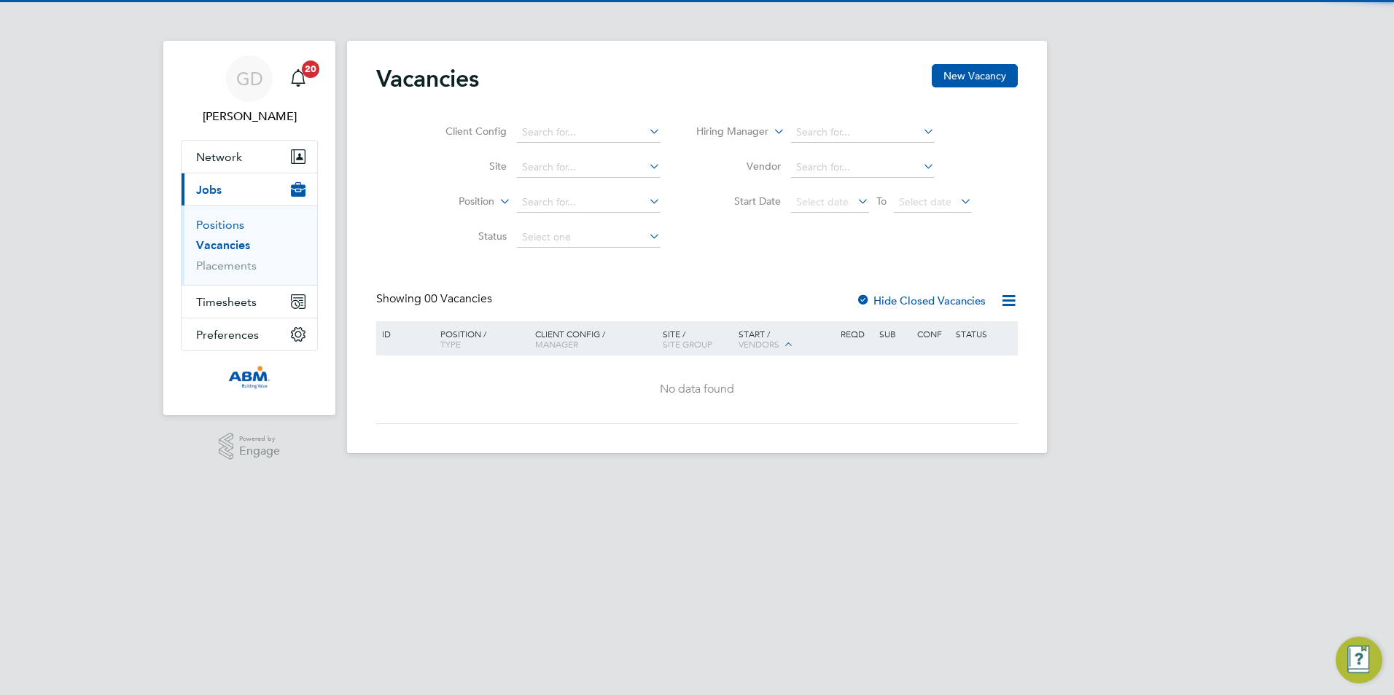
click at [227, 221] on link "Positions" at bounding box center [220, 225] width 48 height 14
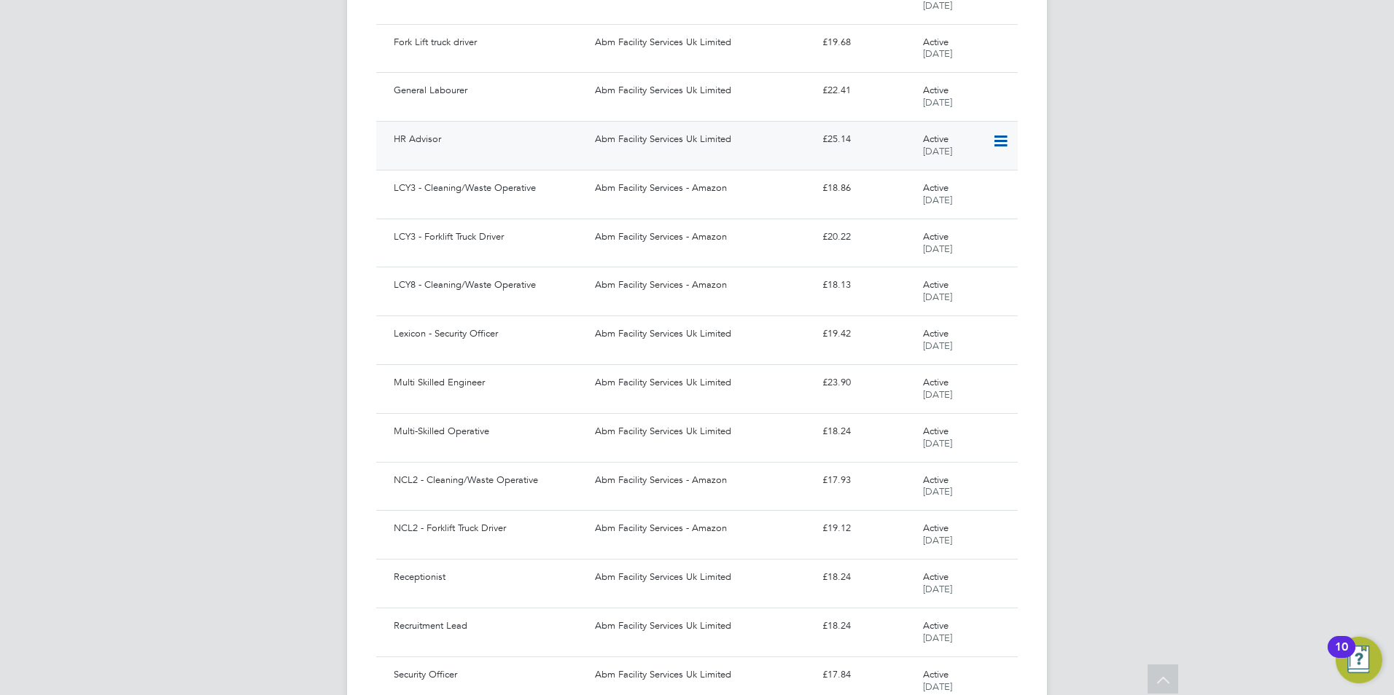
scroll to position [1093, 0]
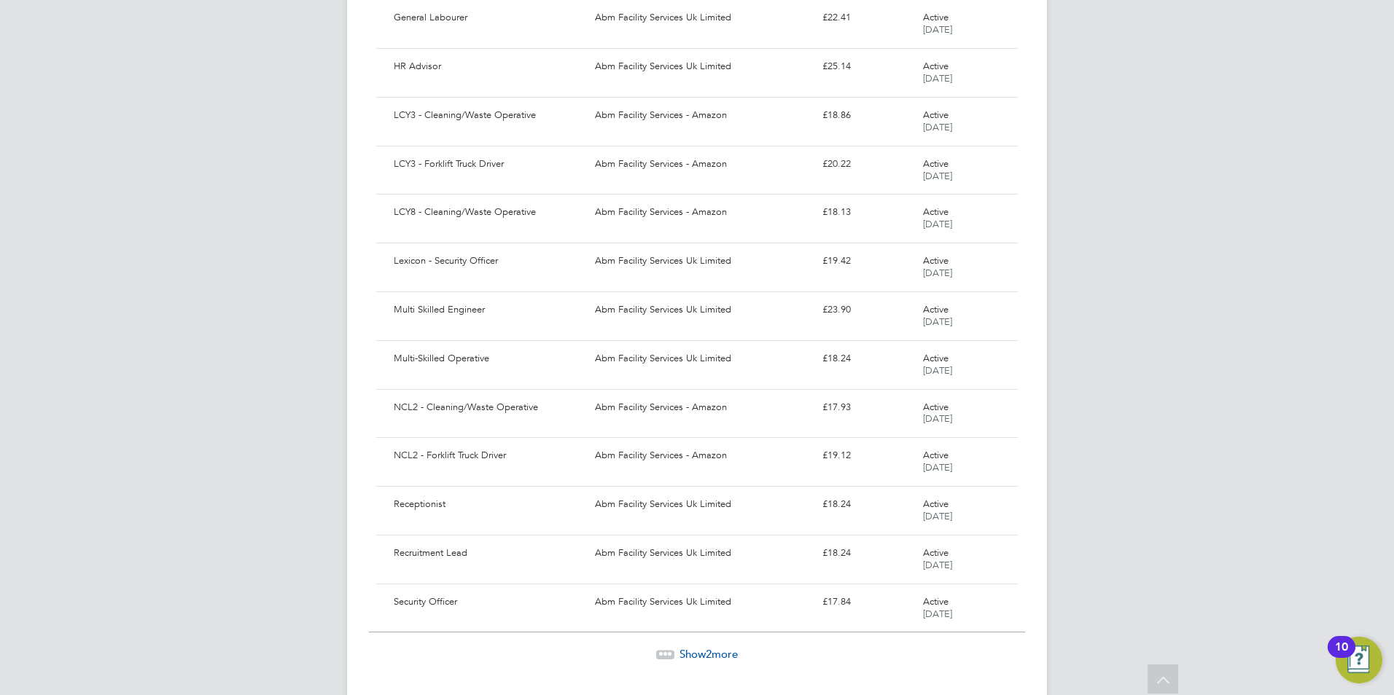
click at [709, 649] on span "2" at bounding box center [709, 654] width 6 height 14
